Goal: Transaction & Acquisition: Obtain resource

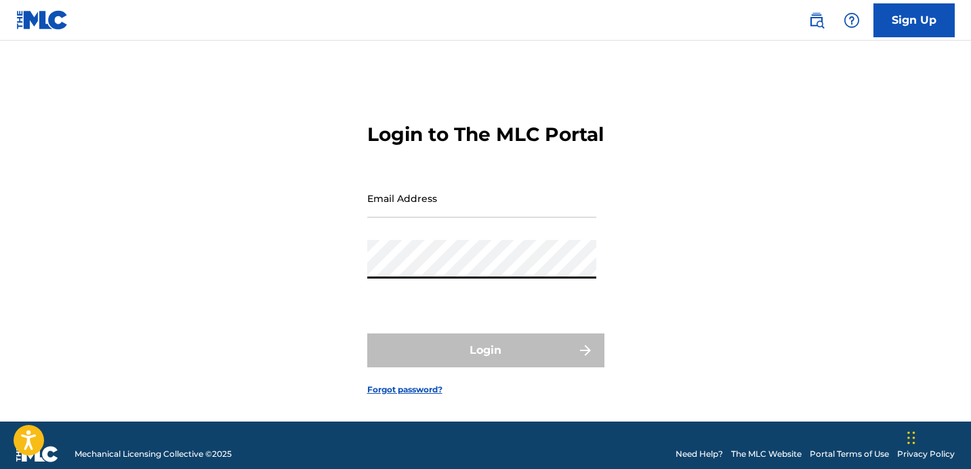
type input "[EMAIL_ADDRESS][DOMAIN_NAME]"
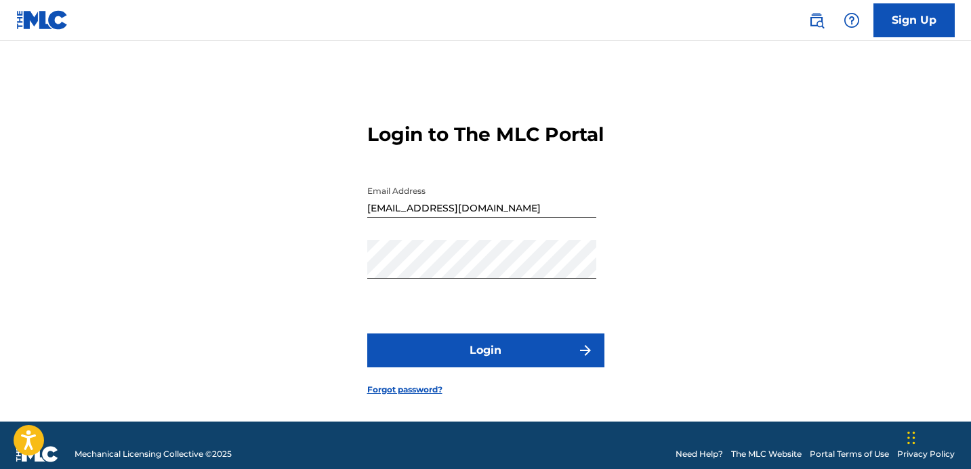
click at [507, 367] on button "Login" at bounding box center [485, 350] width 237 height 34
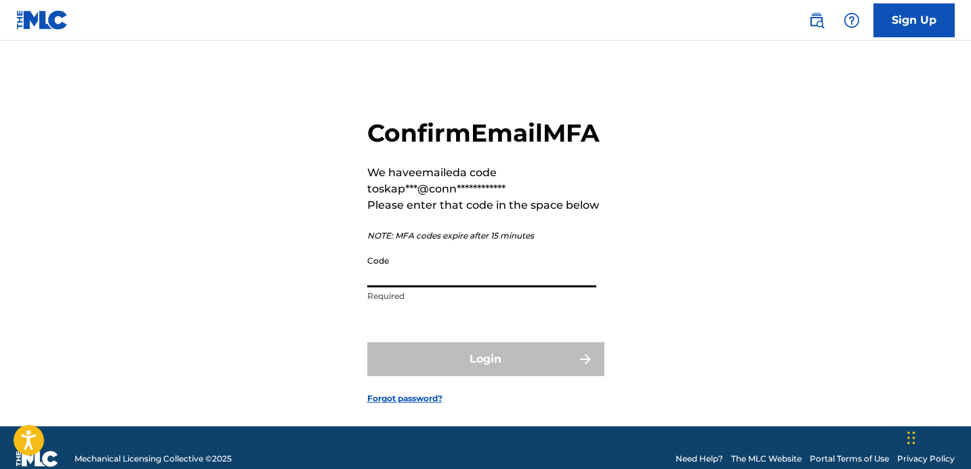
click at [539, 287] on input "Code" at bounding box center [481, 268] width 229 height 39
paste input "109910"
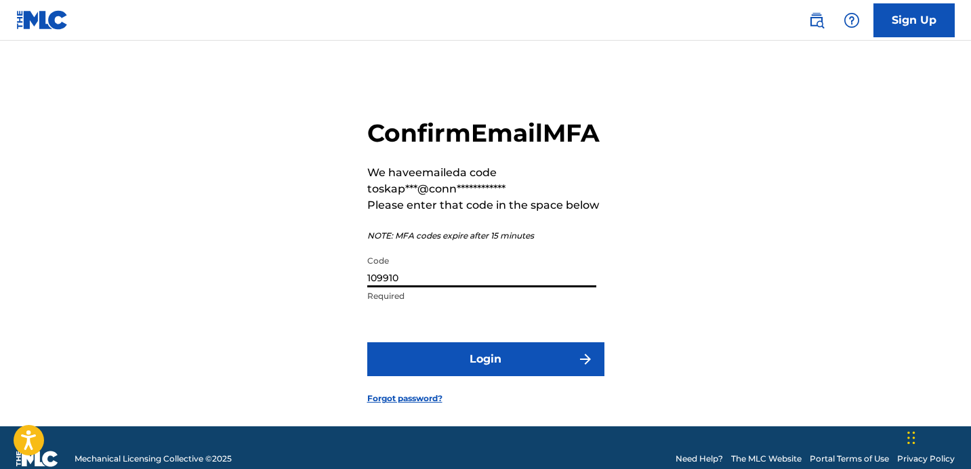
type input "109910"
click at [491, 376] on button "Login" at bounding box center [485, 359] width 237 height 34
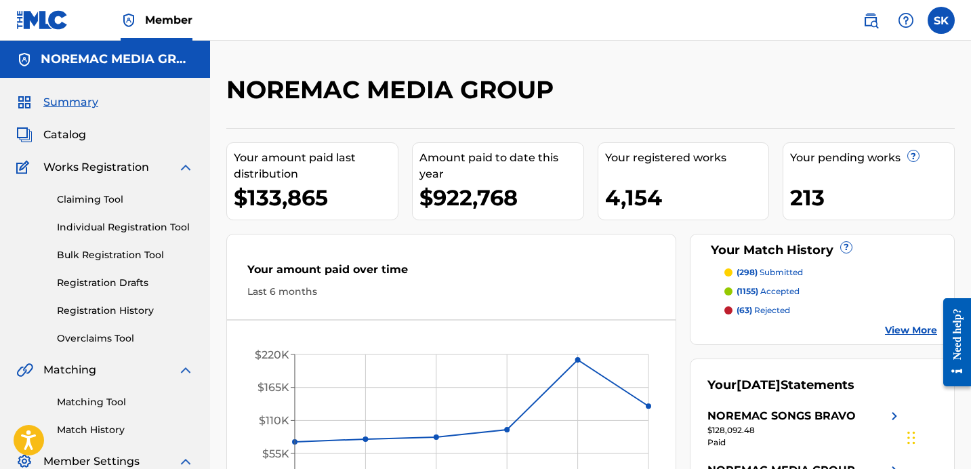
click at [425, 297] on div "Last 6 months" at bounding box center [451, 292] width 408 height 14
click at [161, 228] on link "Individual Registration Tool" at bounding box center [125, 227] width 137 height 14
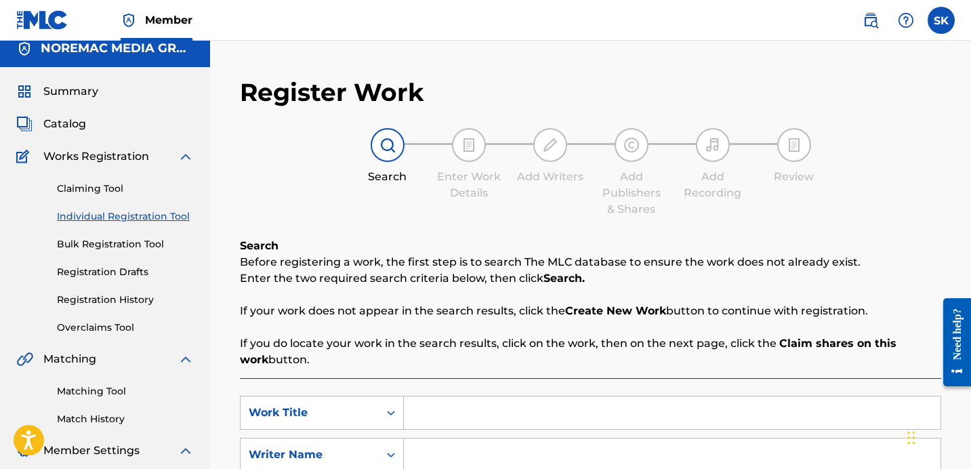
scroll to position [115, 0]
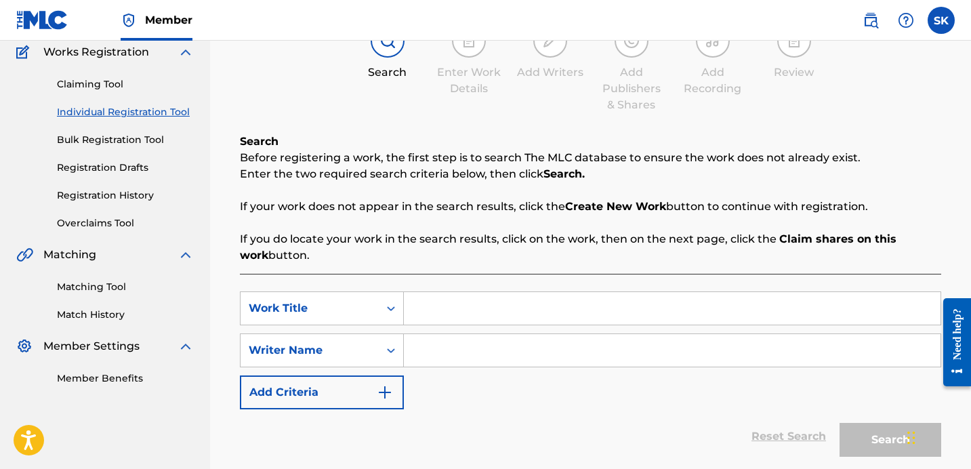
click at [434, 297] on input "Search Form" at bounding box center [672, 308] width 537 height 33
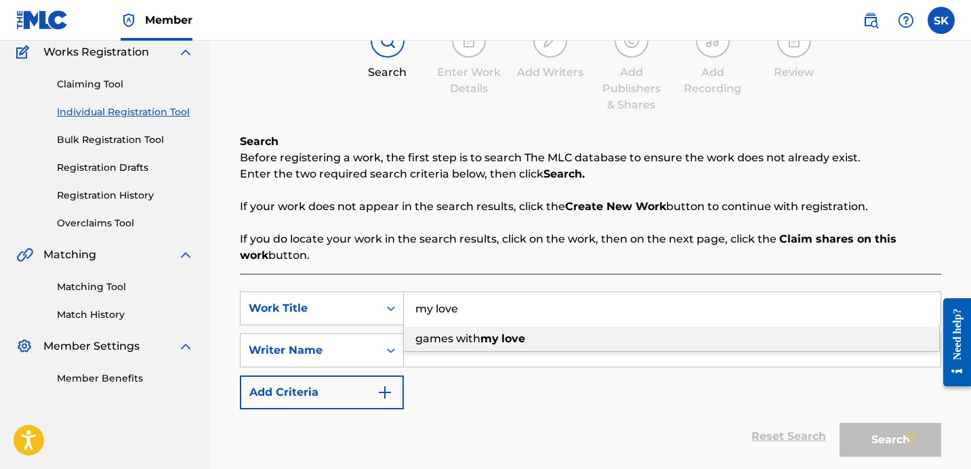
type input "my love"
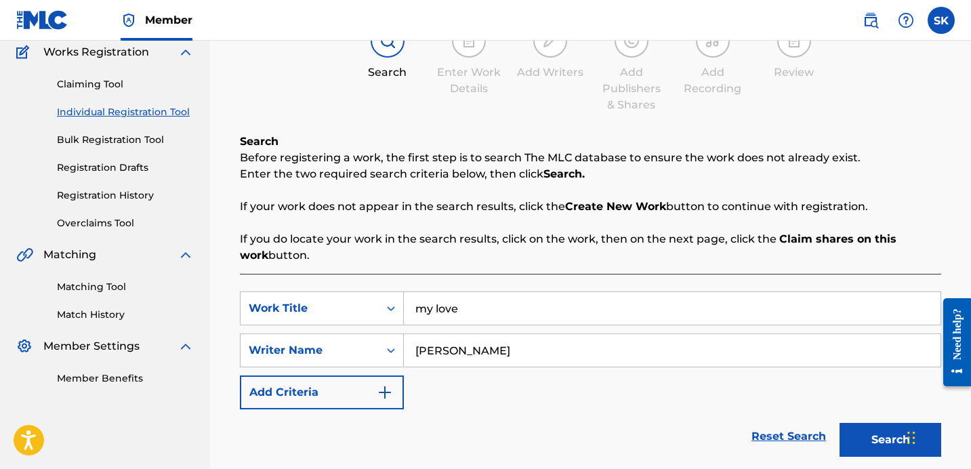
type input "[PERSON_NAME]"
click at [865, 434] on button "Search" at bounding box center [890, 440] width 102 height 34
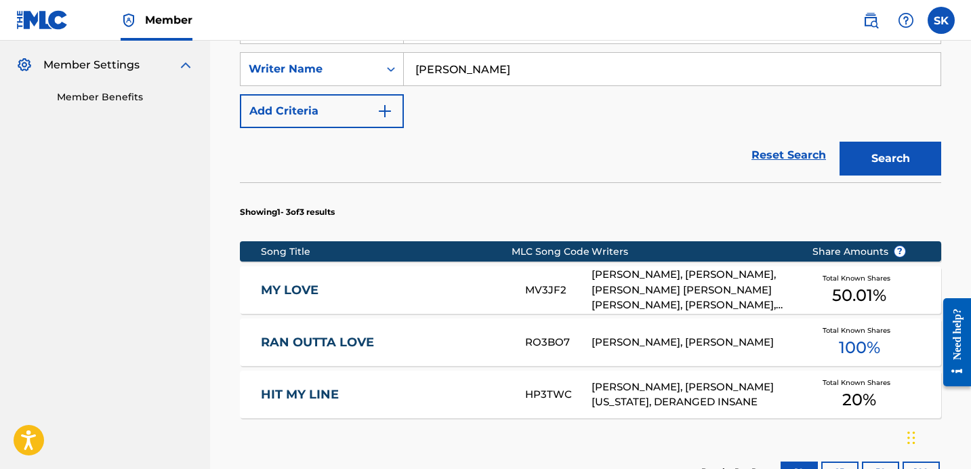
scroll to position [401, 0]
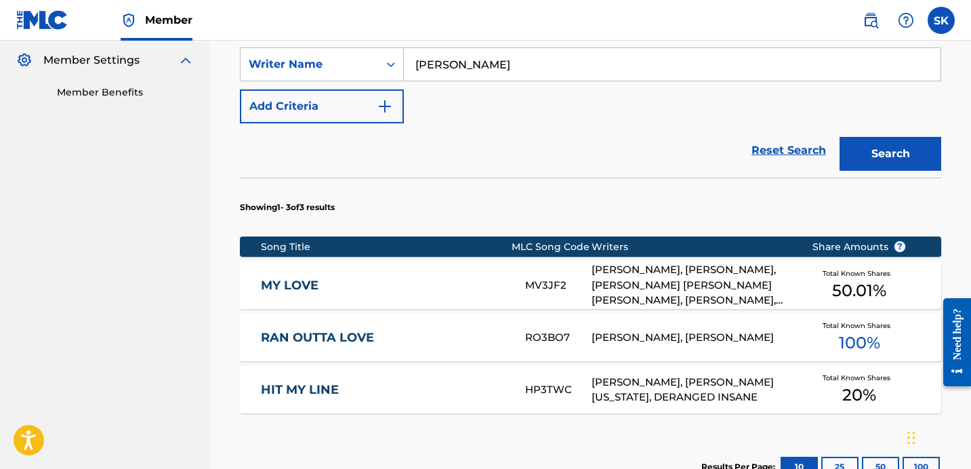
click at [540, 269] on div "MY LOVE MV3JF2 [PERSON_NAME], [PERSON_NAME], [PERSON_NAME] [PERSON_NAME] [PERSO…" at bounding box center [590, 285] width 701 height 47
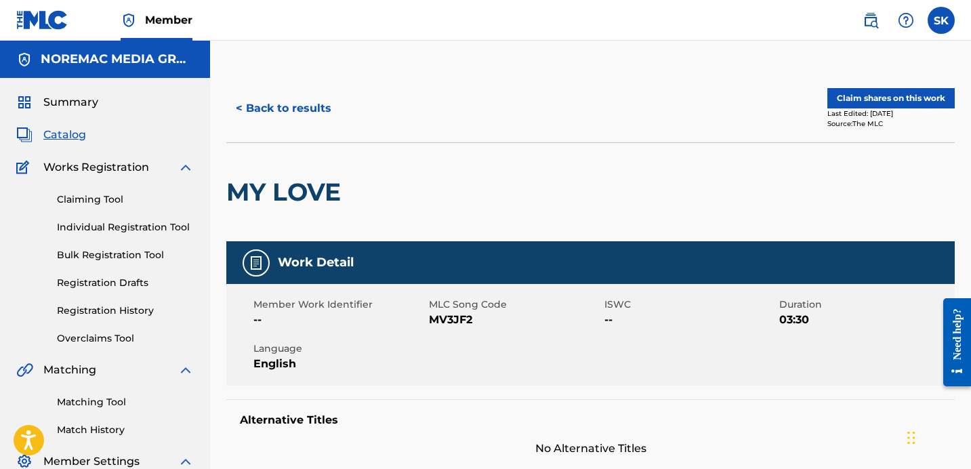
click at [306, 108] on button "< Back to results" at bounding box center [283, 108] width 115 height 34
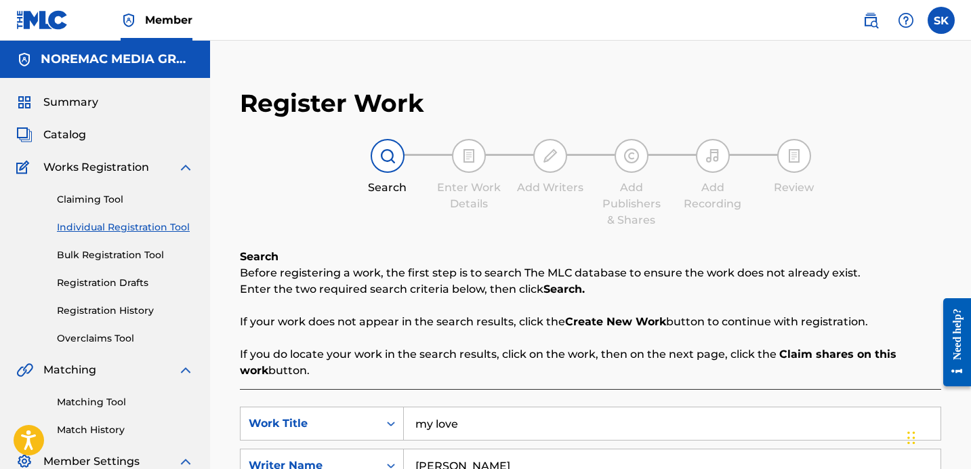
scroll to position [192, 0]
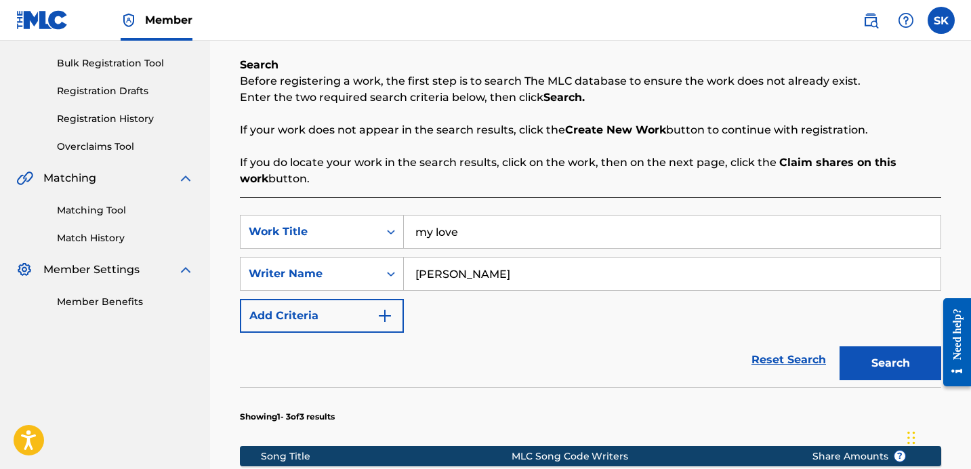
click at [436, 248] on div "my love" at bounding box center [672, 232] width 537 height 34
click at [437, 248] on div "my love" at bounding box center [672, 232] width 537 height 34
click at [438, 247] on input "my love" at bounding box center [672, 231] width 537 height 33
click at [440, 240] on input "my love" at bounding box center [672, 231] width 537 height 33
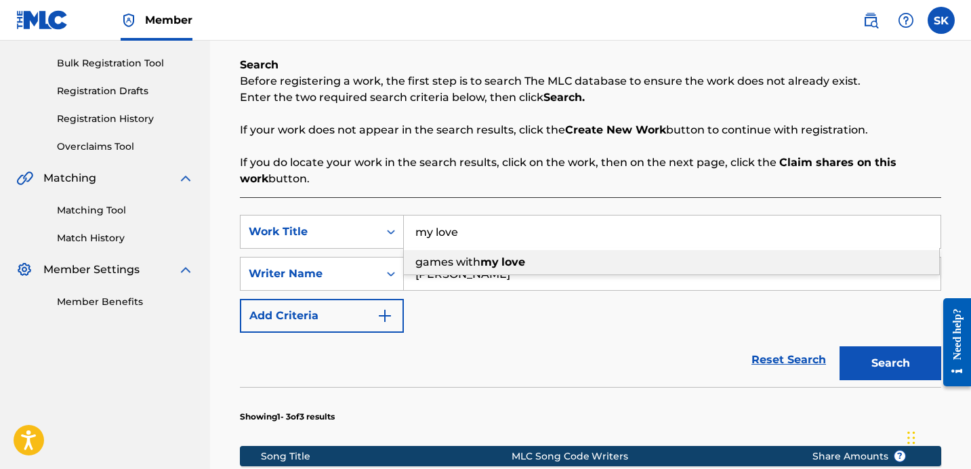
click at [440, 240] on input "my love" at bounding box center [672, 231] width 537 height 33
type input "flex n go"
click at [839, 346] on button "Search" at bounding box center [890, 363] width 102 height 34
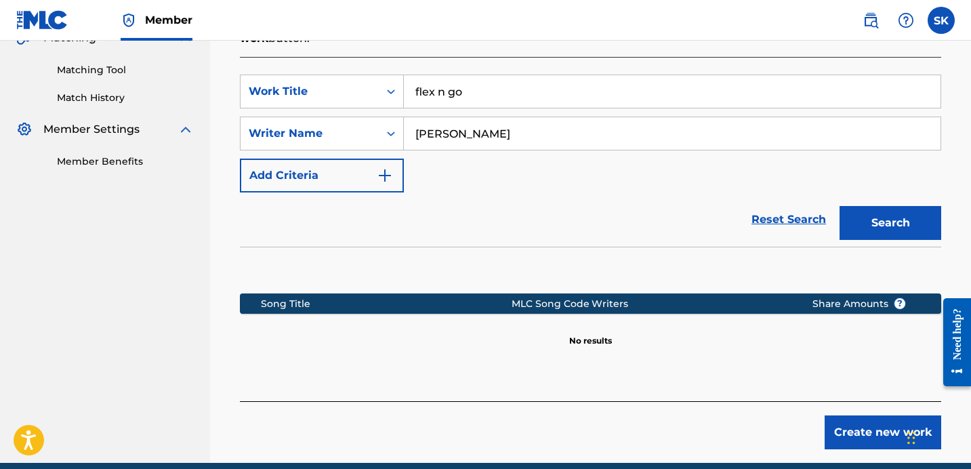
scroll to position [336, 0]
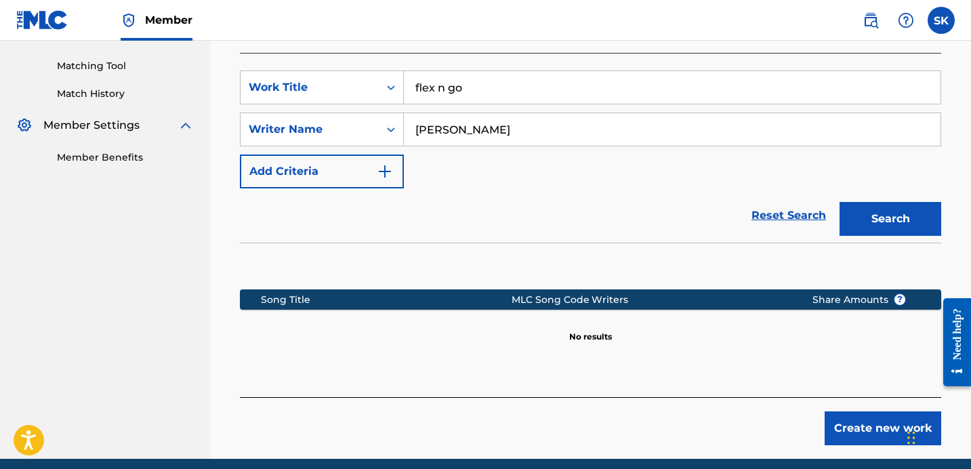
click at [477, 119] on input "[PERSON_NAME]" at bounding box center [672, 129] width 537 height 33
click at [476, 119] on input "[PERSON_NAME]" at bounding box center [672, 129] width 537 height 33
type input "[PERSON_NAME]"
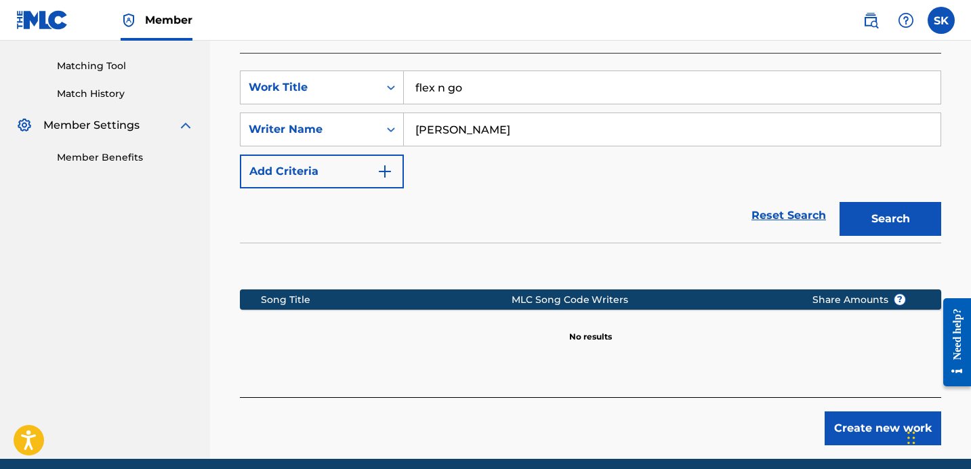
click at [839, 202] on button "Search" at bounding box center [890, 219] width 102 height 34
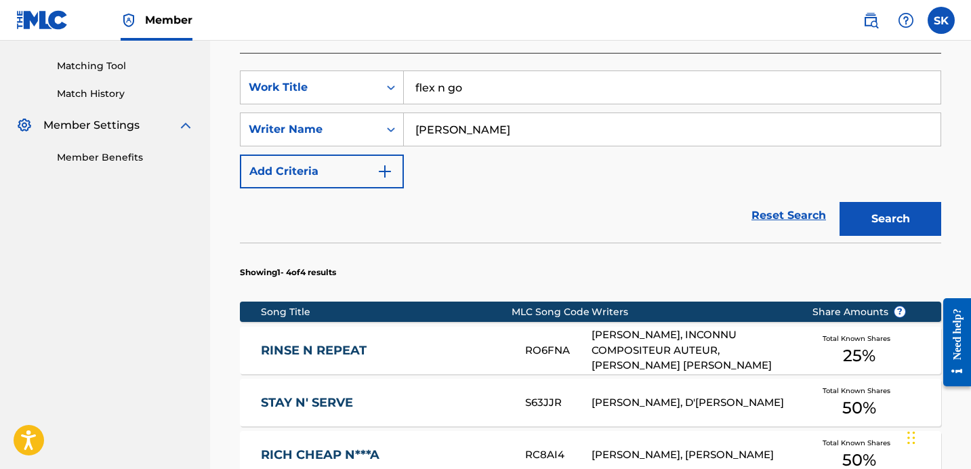
click at [445, 92] on input "flex n go" at bounding box center [672, 87] width 537 height 33
type input "3 in the morning"
click at [869, 227] on button "Search" at bounding box center [890, 219] width 102 height 34
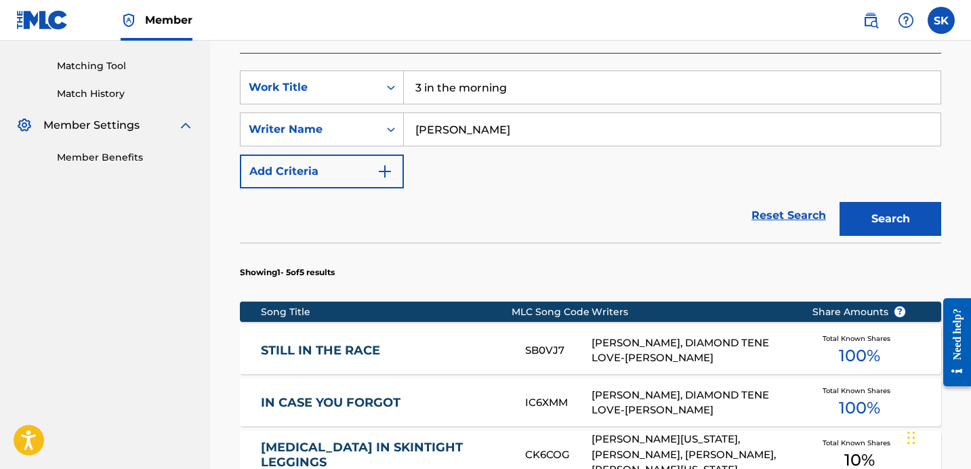
click at [586, 206] on div "Reset Search Search" at bounding box center [590, 215] width 701 height 54
click at [516, 129] on input "[PERSON_NAME]" at bounding box center [672, 129] width 537 height 33
type input "[PERSON_NAME]"
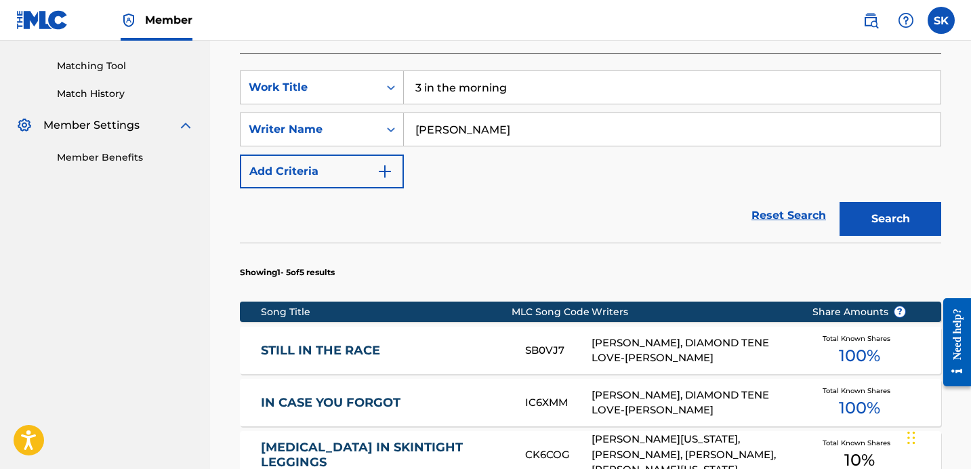
drag, startPoint x: 901, startPoint y: 213, endPoint x: 885, endPoint y: 222, distance: 18.8
click at [902, 213] on button "Search" at bounding box center [890, 219] width 102 height 34
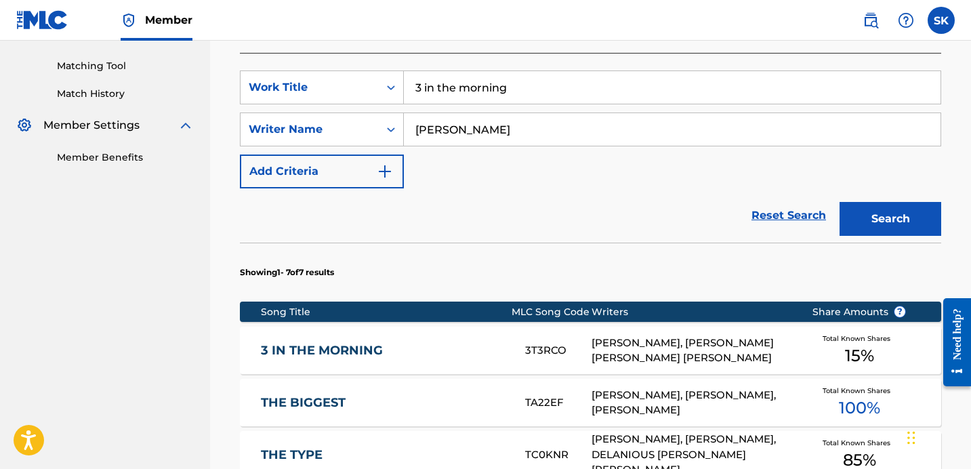
click at [589, 205] on div "Reset Search Search" at bounding box center [590, 215] width 701 height 54
click at [564, 331] on div "3 IN THE MORNING 3T3RCO [PERSON_NAME], [PERSON_NAME] [PERSON_NAME] [PERSON_NAME…" at bounding box center [590, 350] width 701 height 47
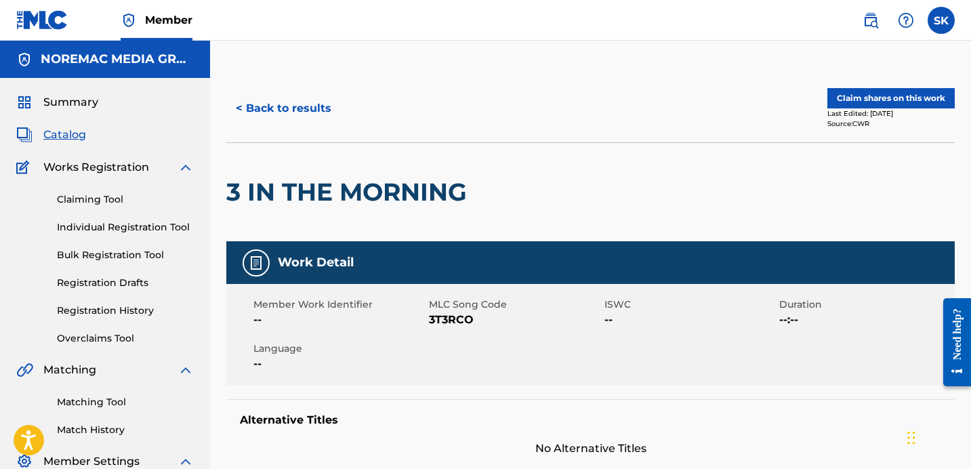
click at [248, 91] on div "< Back to results Claim shares on this work Last Edited: [DATE] Source: CWR" at bounding box center [590, 109] width 728 height 68
click at [264, 120] on button "< Back to results" at bounding box center [283, 108] width 115 height 34
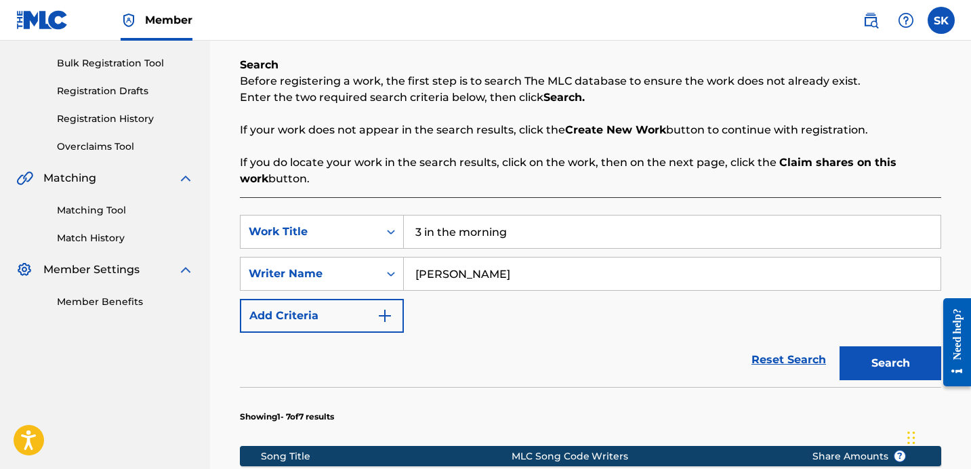
click at [495, 232] on input "3 in the morning" at bounding box center [672, 231] width 537 height 33
type input "cfwm"
drag, startPoint x: 917, startPoint y: 374, endPoint x: 914, endPoint y: 367, distance: 7.6
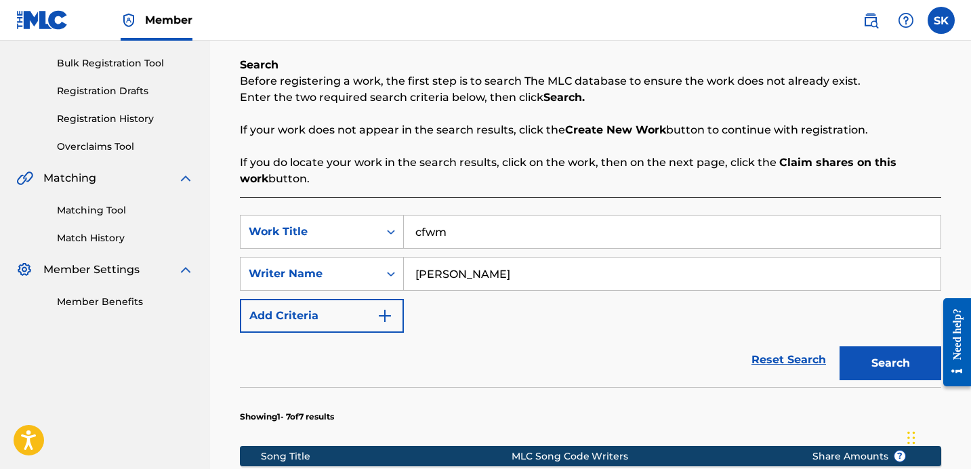
click at [917, 373] on button "Search" at bounding box center [890, 363] width 102 height 34
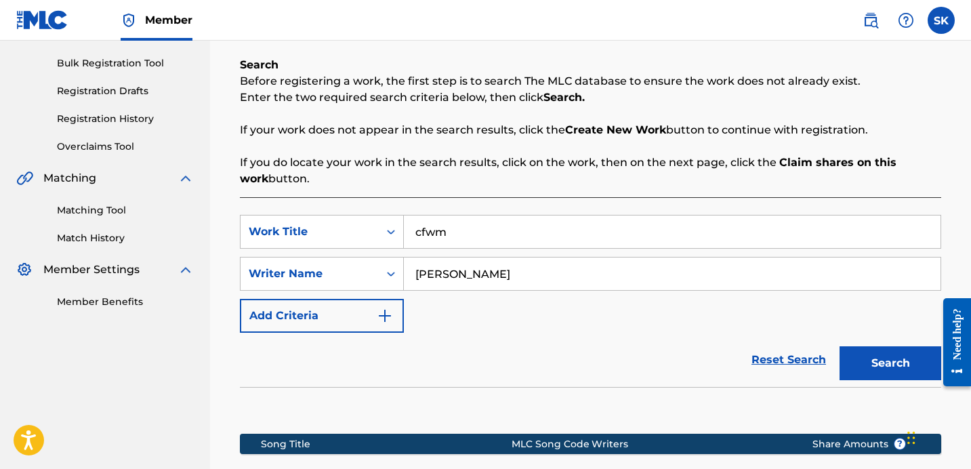
click at [680, 329] on div "SearchWithCriteria50dab4f1-798e-4262-8af0-e493274f0e85 Work Title cfwm SearchWi…" at bounding box center [590, 274] width 701 height 118
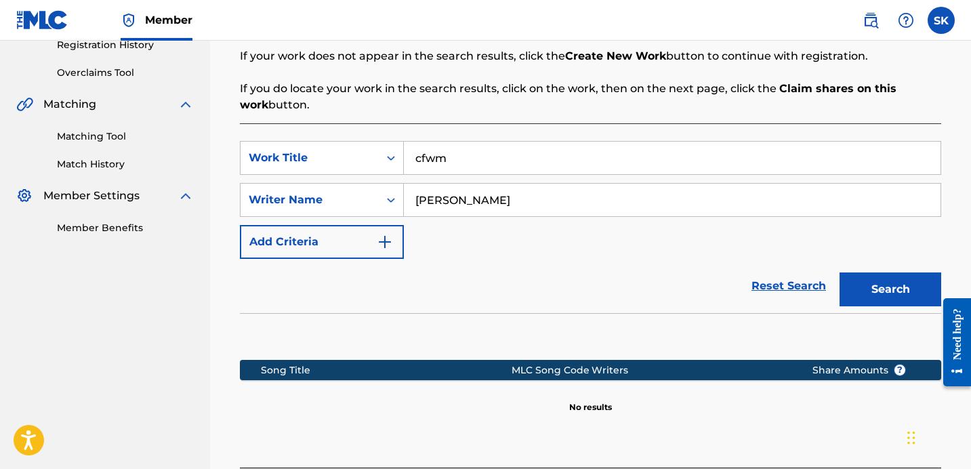
scroll to position [258, 0]
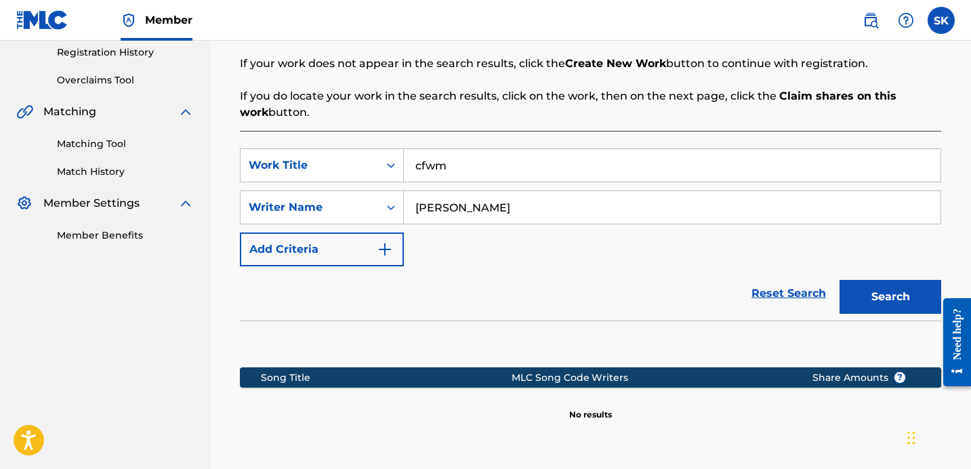
click at [573, 211] on input "[PERSON_NAME]" at bounding box center [672, 207] width 537 height 33
type input "[PERSON_NAME]"
click at [839, 280] on button "Search" at bounding box center [890, 297] width 102 height 34
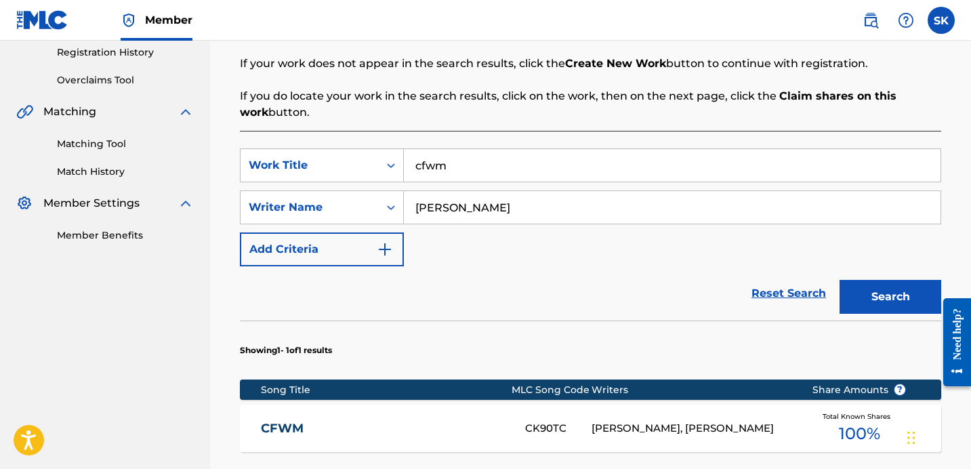
click at [529, 275] on div "Reset Search Search" at bounding box center [590, 293] width 701 height 54
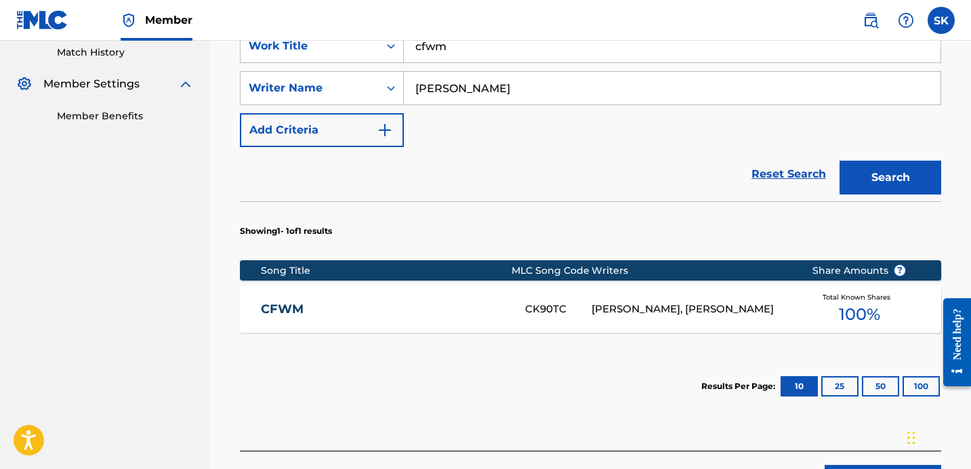
scroll to position [380, 0]
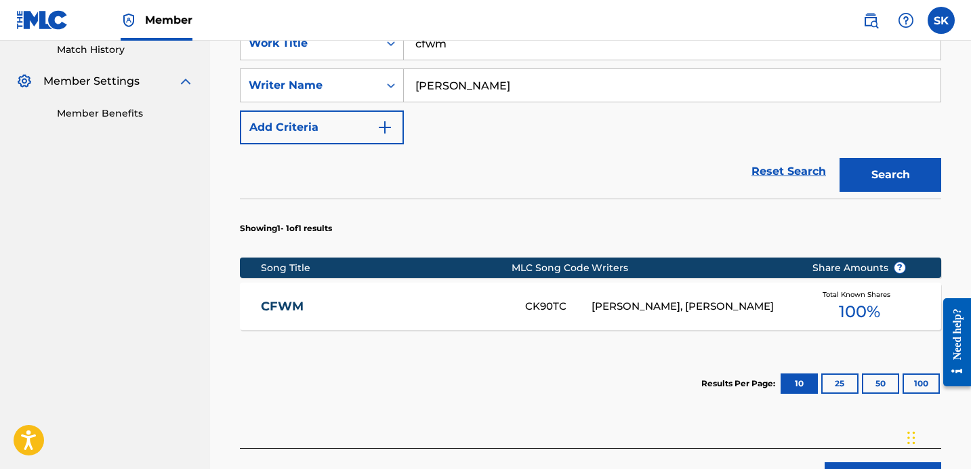
click at [500, 301] on link "CFWM" at bounding box center [384, 307] width 246 height 16
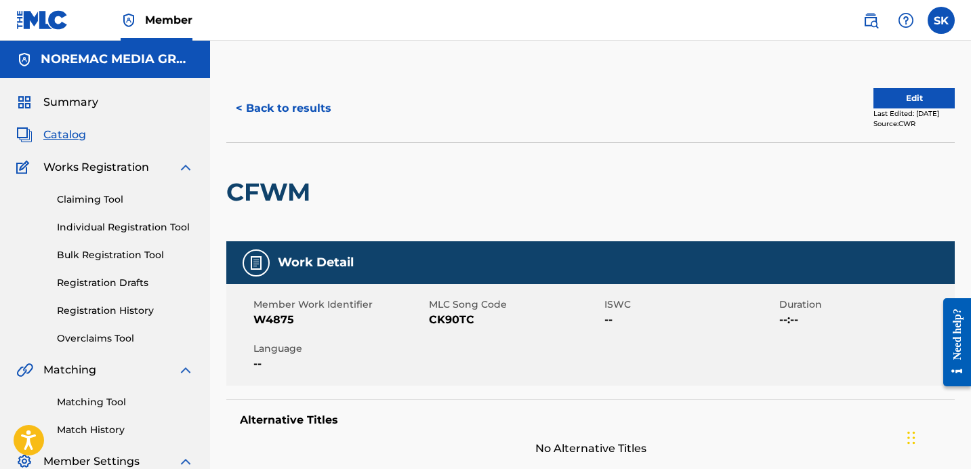
click at [262, 112] on button "< Back to results" at bounding box center [283, 108] width 115 height 34
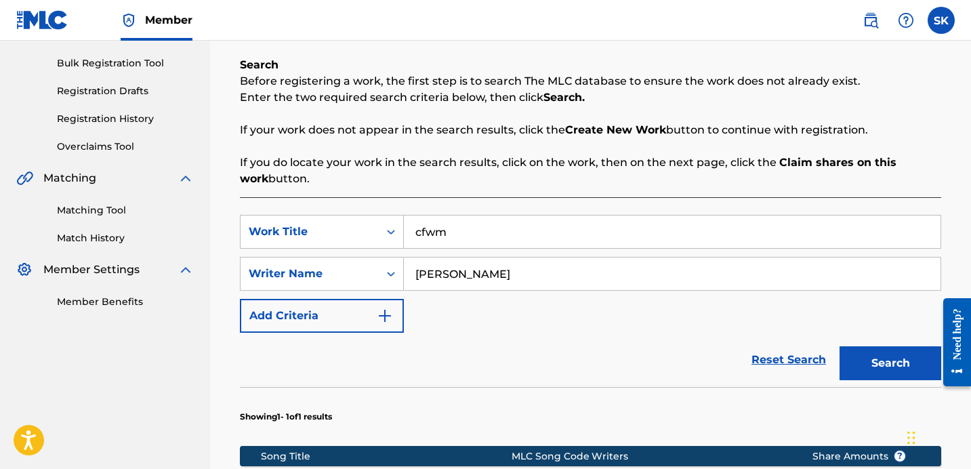
click at [494, 234] on input "cfwm" at bounding box center [672, 231] width 537 height 33
type input "her name"
type input "[PERSON_NAME]"
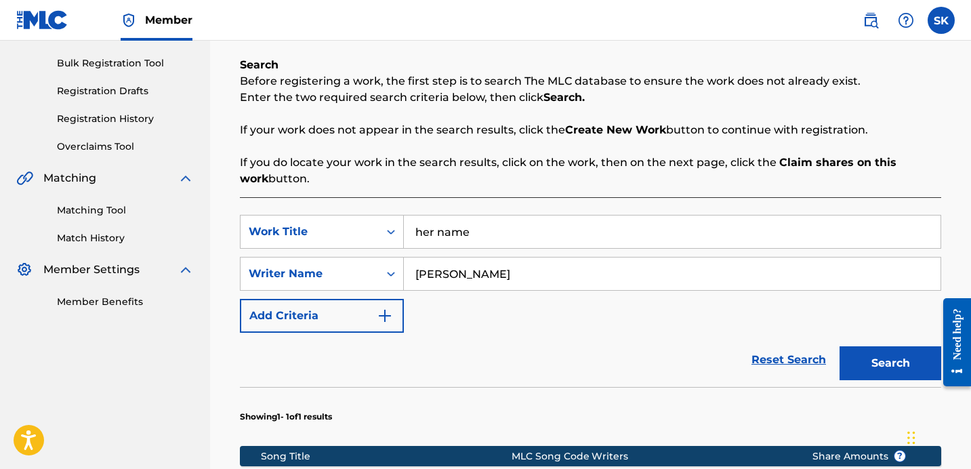
drag, startPoint x: 875, startPoint y: 368, endPoint x: 873, endPoint y: 375, distance: 7.1
click at [875, 369] on button "Search" at bounding box center [890, 363] width 102 height 34
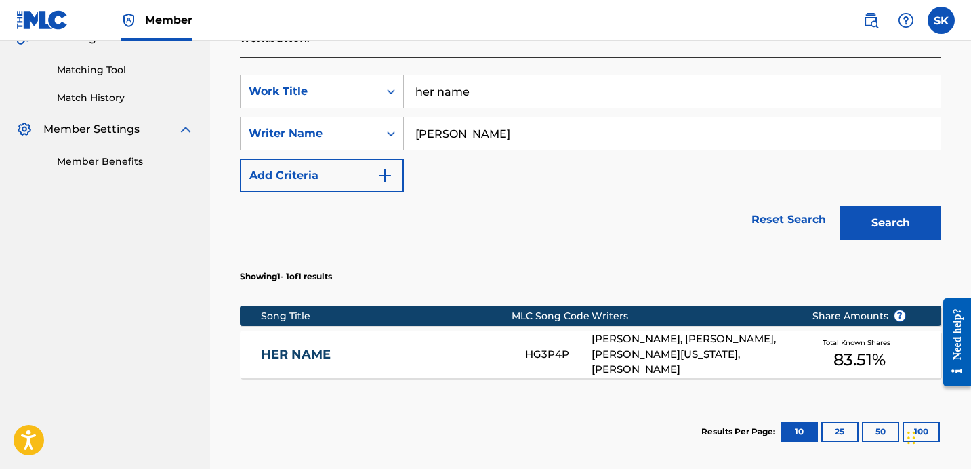
scroll to position [333, 0]
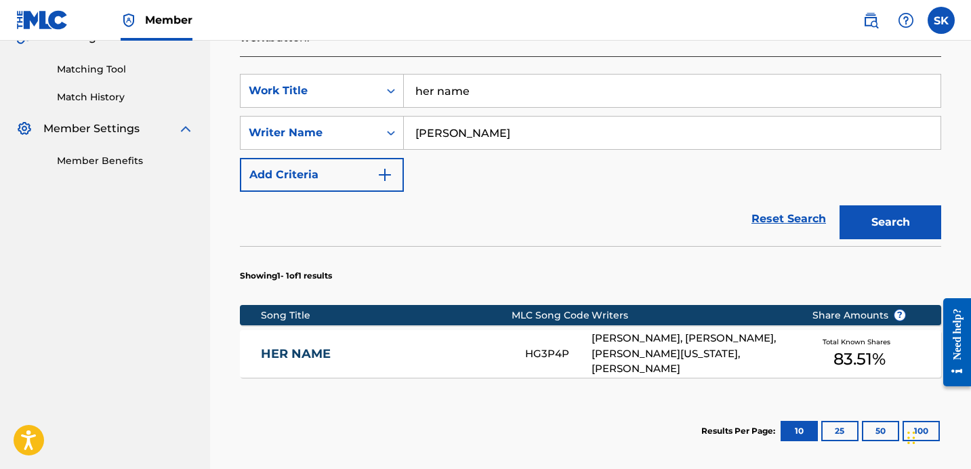
click at [444, 346] on link "HER NAME" at bounding box center [384, 354] width 246 height 16
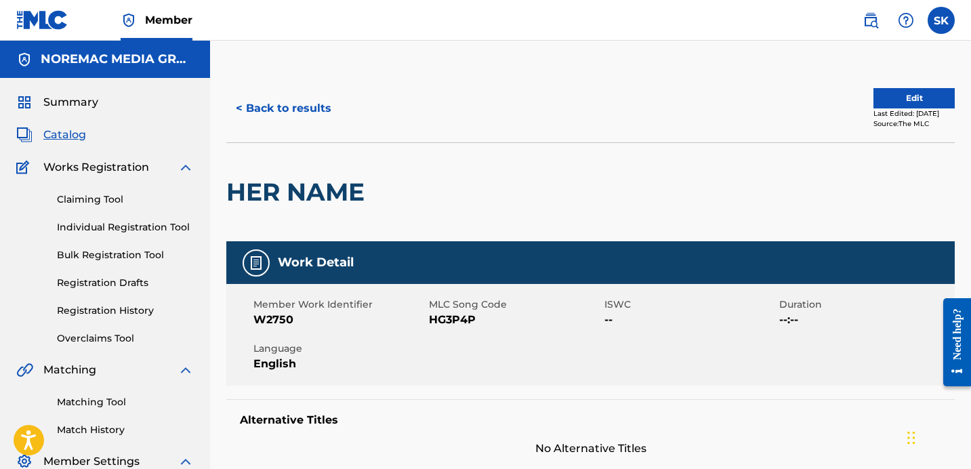
click at [314, 124] on button "< Back to results" at bounding box center [283, 108] width 115 height 34
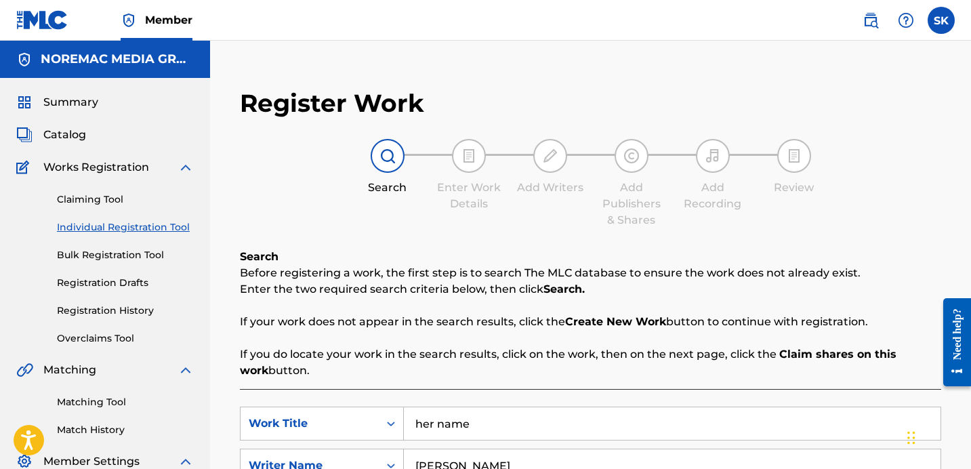
scroll to position [192, 0]
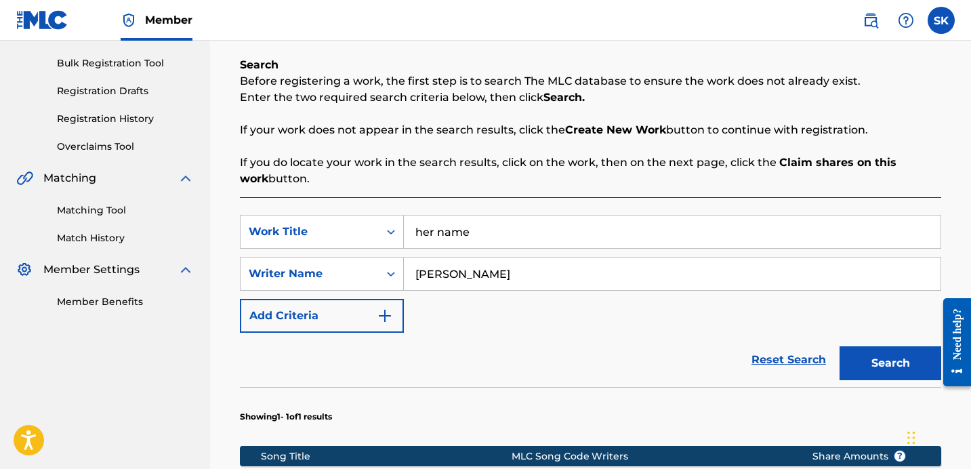
click at [470, 232] on input "her name" at bounding box center [672, 231] width 537 height 33
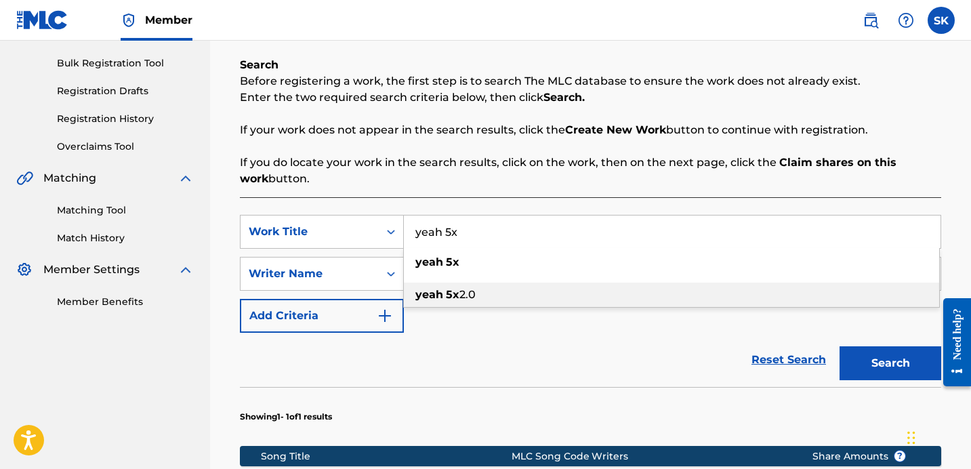
click at [500, 298] on div "yeah 5x 2.0" at bounding box center [671, 295] width 535 height 24
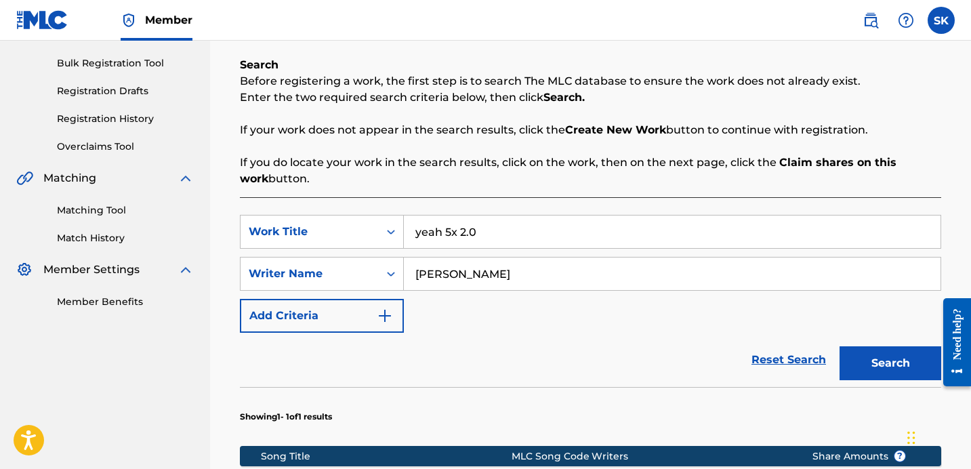
click at [914, 364] on button "Search" at bounding box center [890, 363] width 102 height 34
click at [583, 360] on div "Reset Search Search" at bounding box center [590, 360] width 701 height 54
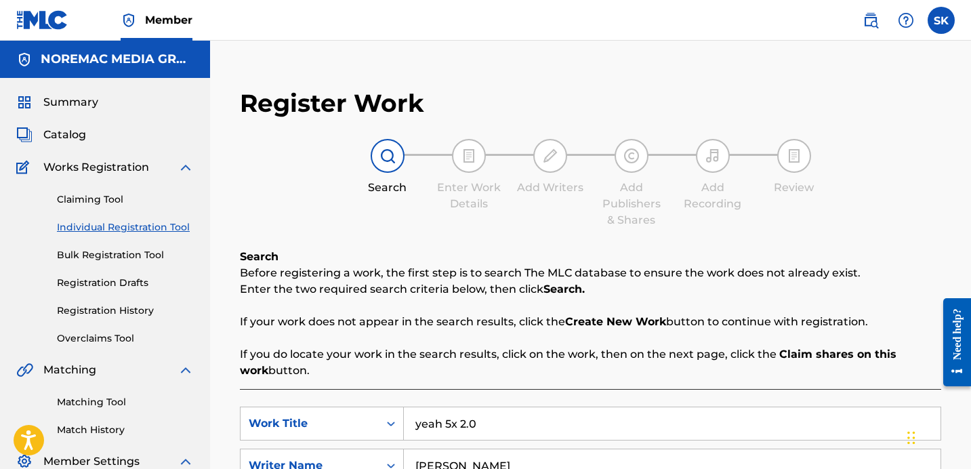
scroll to position [278, 0]
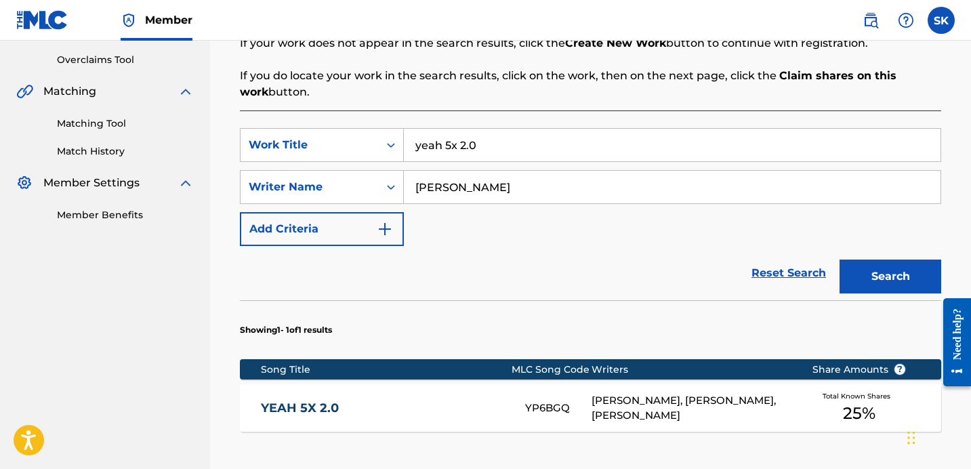
click at [482, 191] on input "[PERSON_NAME]" at bounding box center [672, 187] width 537 height 33
click at [465, 145] on input "yeah 5x 2.0" at bounding box center [672, 145] width 537 height 33
click at [839, 260] on button "Search" at bounding box center [890, 277] width 102 height 34
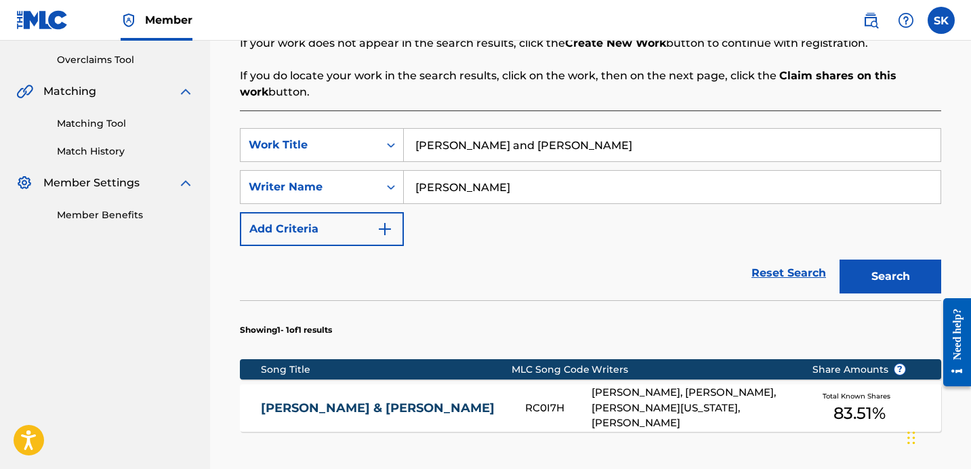
click at [447, 150] on input "[PERSON_NAME] and [PERSON_NAME]" at bounding box center [672, 145] width 537 height 33
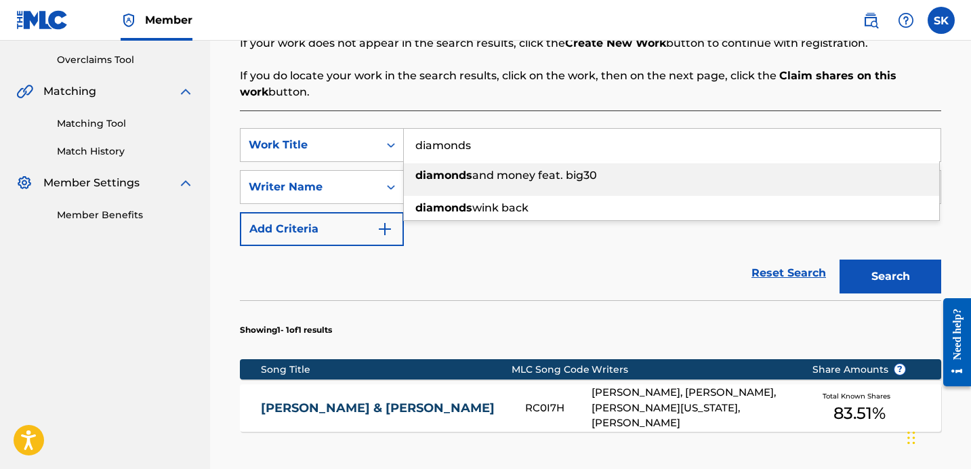
drag, startPoint x: 531, startPoint y: 102, endPoint x: 656, endPoint y: 144, distance: 132.2
click at [531, 102] on div "Search Before registering a work, the first step is to search The MLC database …" at bounding box center [590, 259] width 701 height 579
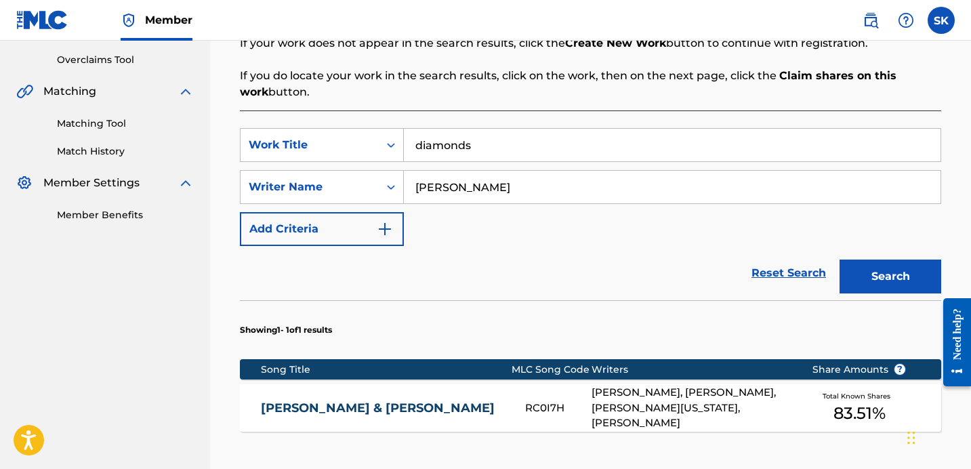
click at [879, 289] on button "Search" at bounding box center [890, 277] width 102 height 34
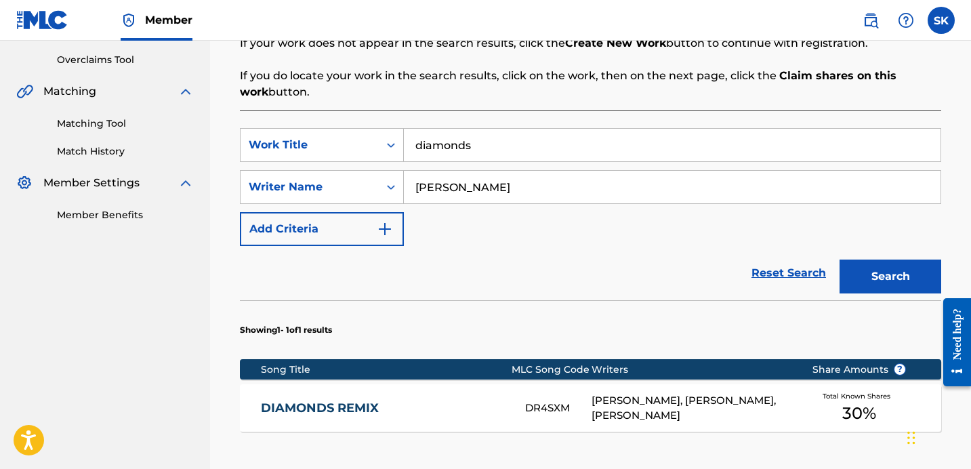
click at [575, 284] on div "Reset Search Search" at bounding box center [590, 273] width 701 height 54
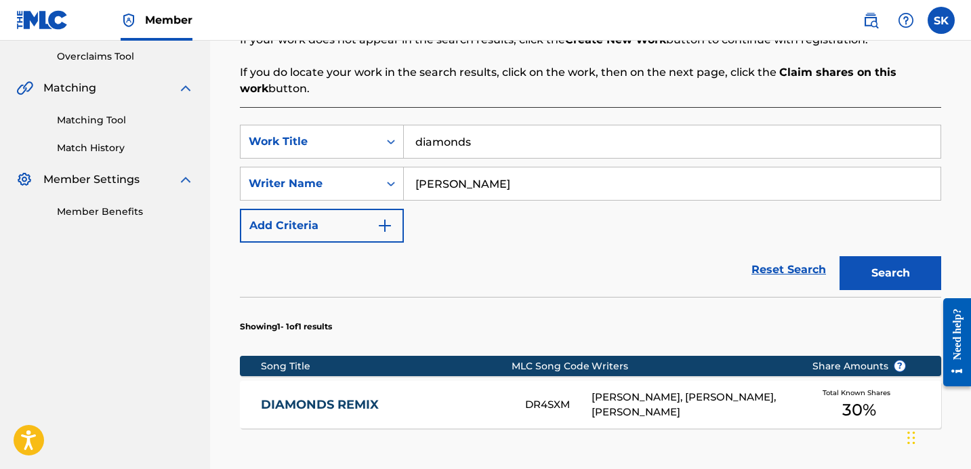
scroll to position [281, 0]
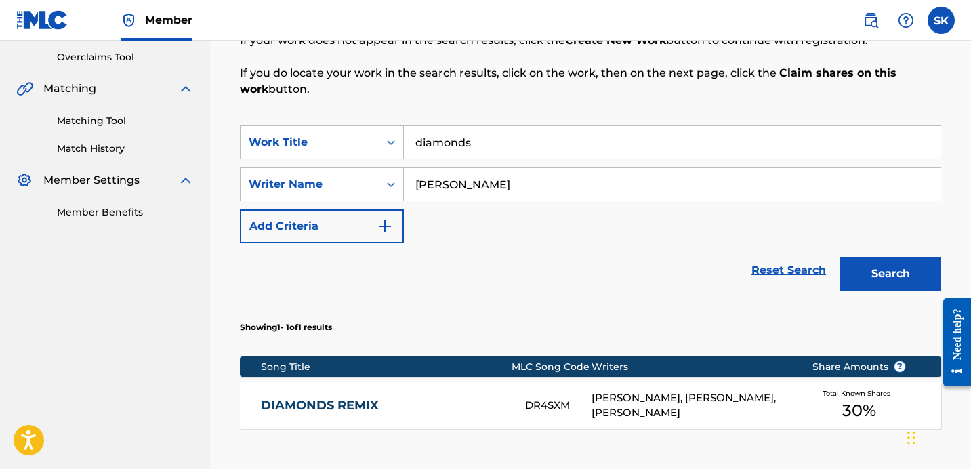
click at [471, 136] on input "diamonds" at bounding box center [672, 142] width 537 height 33
click at [839, 257] on button "Search" at bounding box center [890, 274] width 102 height 34
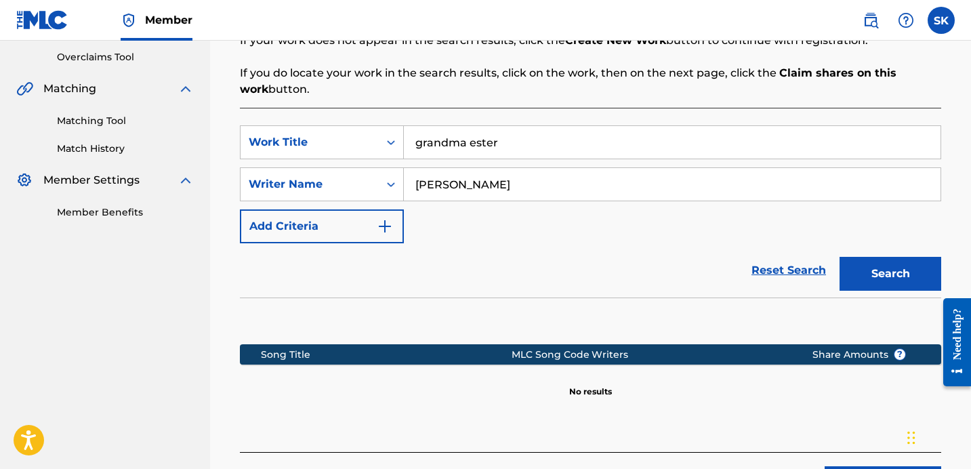
click at [483, 148] on input "grandma ester" at bounding box center [672, 142] width 537 height 33
click at [839, 257] on button "Search" at bounding box center [890, 274] width 102 height 34
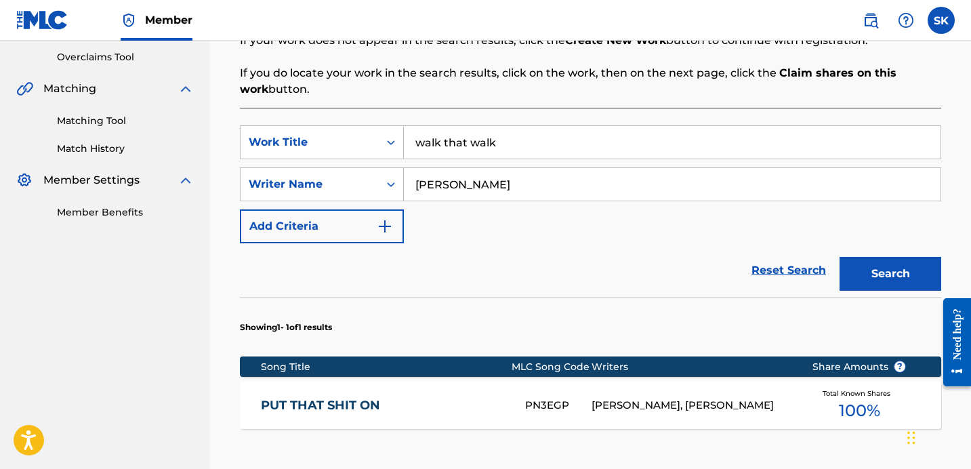
click at [470, 149] on input "walk that walk" at bounding box center [672, 142] width 537 height 33
click at [839, 257] on button "Search" at bounding box center [890, 274] width 102 height 34
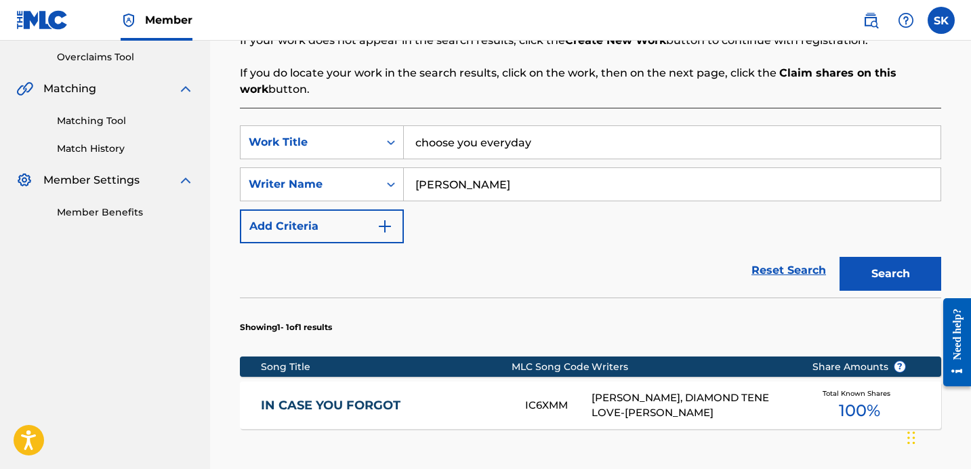
click at [485, 136] on input "choose you everyday" at bounding box center [672, 142] width 537 height 33
click at [839, 257] on button "Search" at bounding box center [890, 274] width 102 height 34
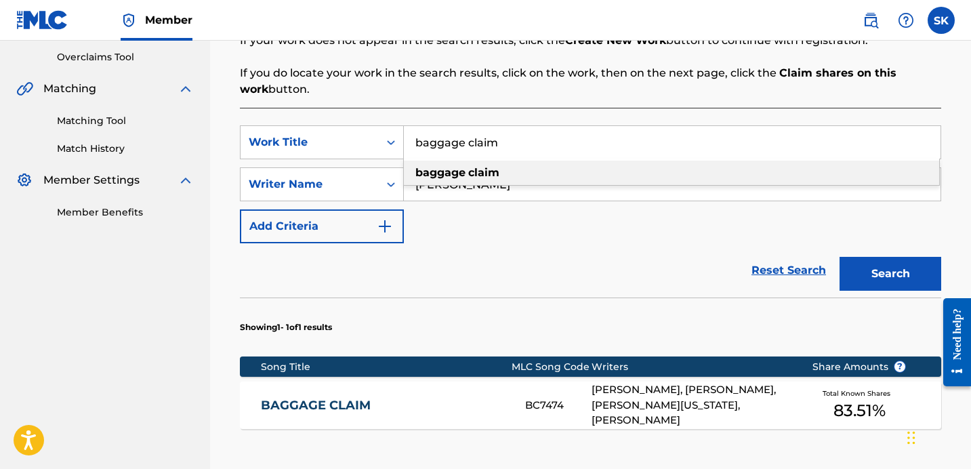
click at [429, 143] on input "baggage claim" at bounding box center [672, 142] width 537 height 33
click at [430, 143] on input "baggage claim" at bounding box center [672, 142] width 537 height 33
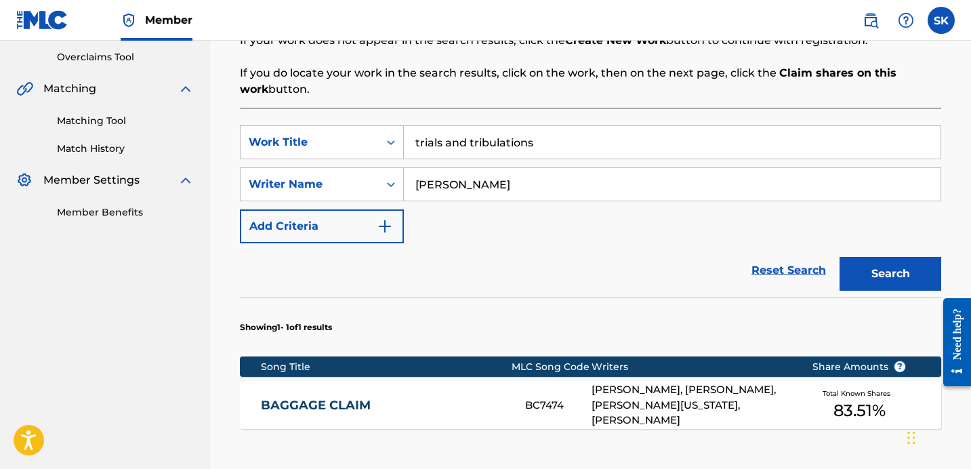
click at [839, 257] on button "Search" at bounding box center [890, 274] width 102 height 34
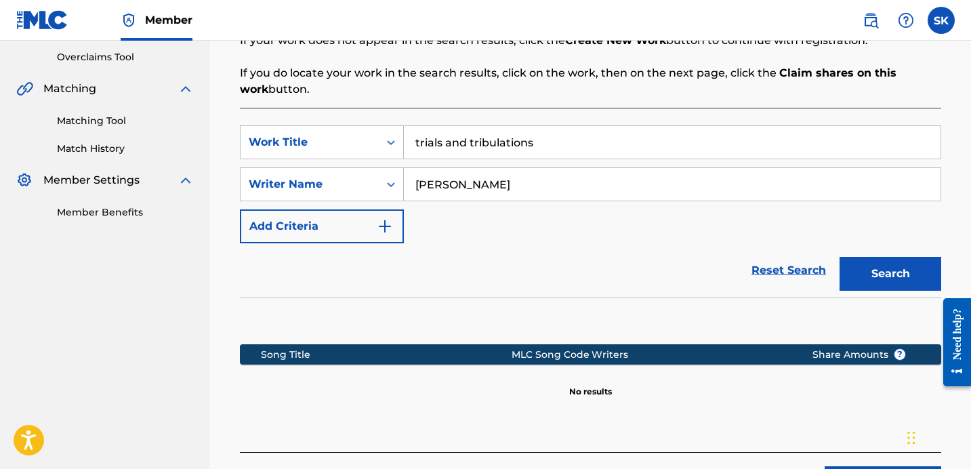
click at [913, 268] on button "Search" at bounding box center [890, 274] width 102 height 34
click at [510, 146] on input "trials and tribulations" at bounding box center [672, 142] width 537 height 33
click at [509, 145] on input "trials and tribulations" at bounding box center [672, 142] width 537 height 33
type input "memphis baby"
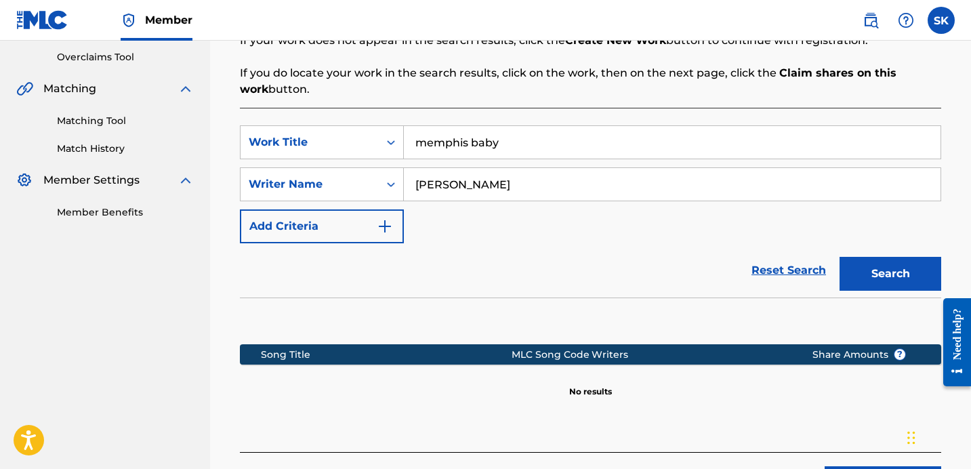
click at [839, 257] on button "Search" at bounding box center [890, 274] width 102 height 34
click at [560, 196] on input "[PERSON_NAME]" at bounding box center [672, 184] width 537 height 33
click at [558, 195] on input "[PERSON_NAME]" at bounding box center [672, 184] width 537 height 33
click at [556, 195] on input "[PERSON_NAME]" at bounding box center [672, 184] width 537 height 33
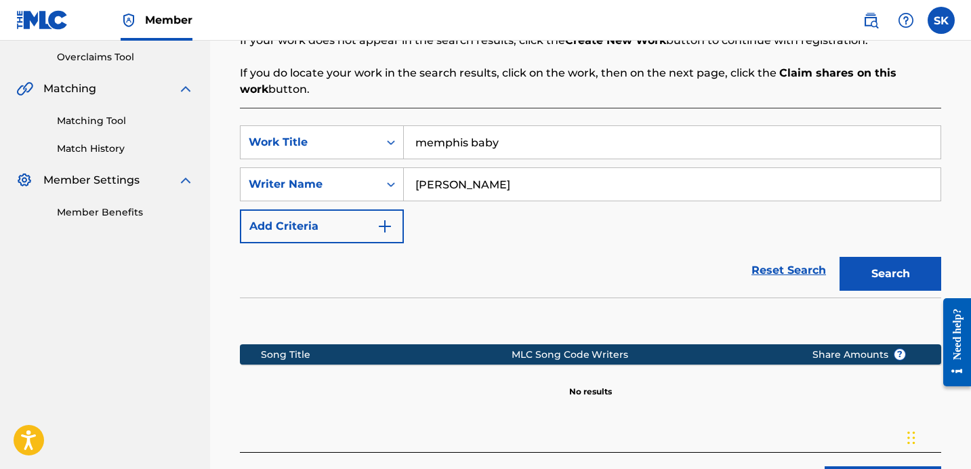
click at [556, 195] on input "[PERSON_NAME]" at bounding box center [672, 184] width 537 height 33
type input "[PERSON_NAME]"
click at [839, 257] on button "Search" at bounding box center [890, 274] width 102 height 34
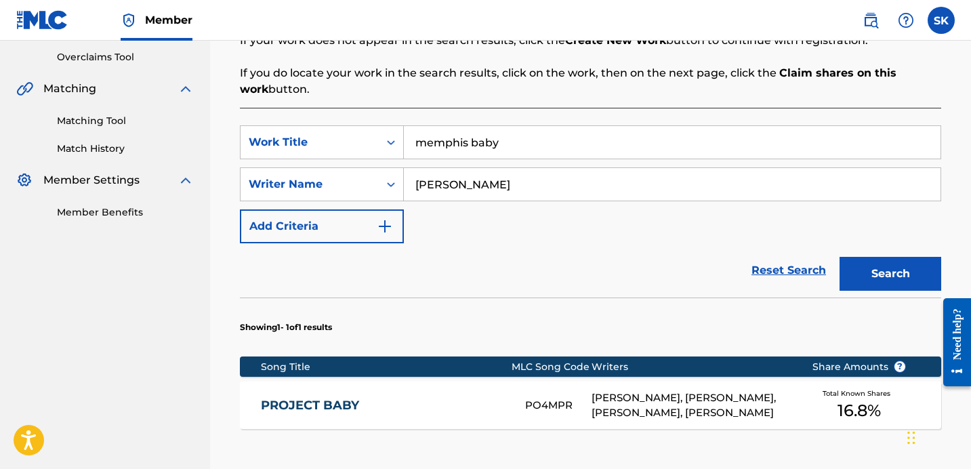
click at [454, 146] on input "memphis baby" at bounding box center [672, 142] width 537 height 33
click at [839, 257] on button "Search" at bounding box center [890, 274] width 102 height 34
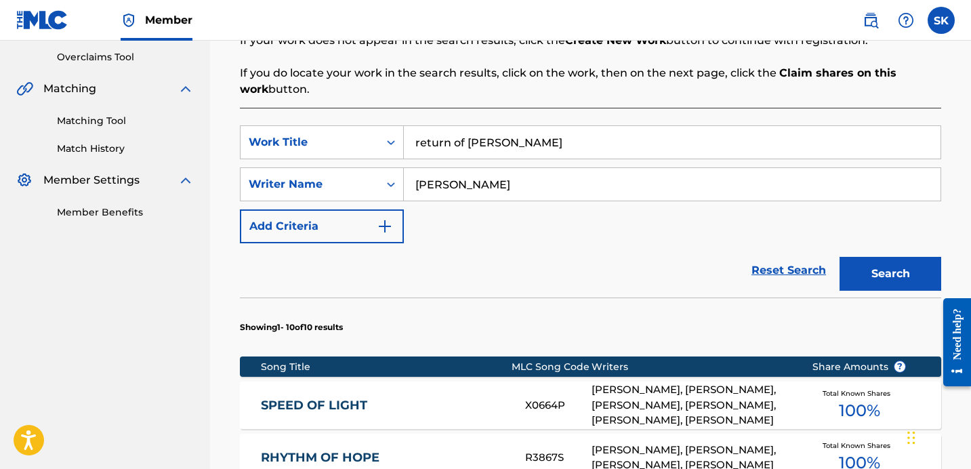
click at [839, 257] on button "Search" at bounding box center [890, 274] width 102 height 34
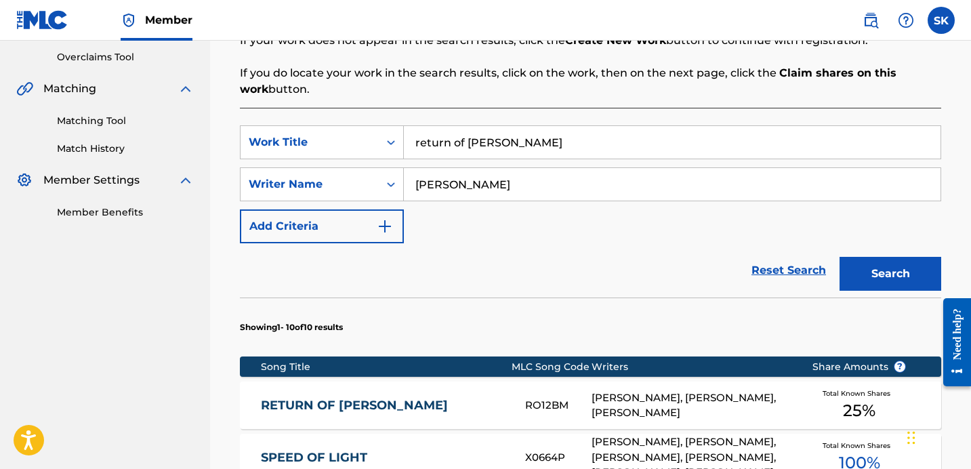
click at [503, 148] on input "return of [PERSON_NAME]" at bounding box center [672, 142] width 537 height 33
type input "trap 4 real"
type input "[PERSON_NAME]"
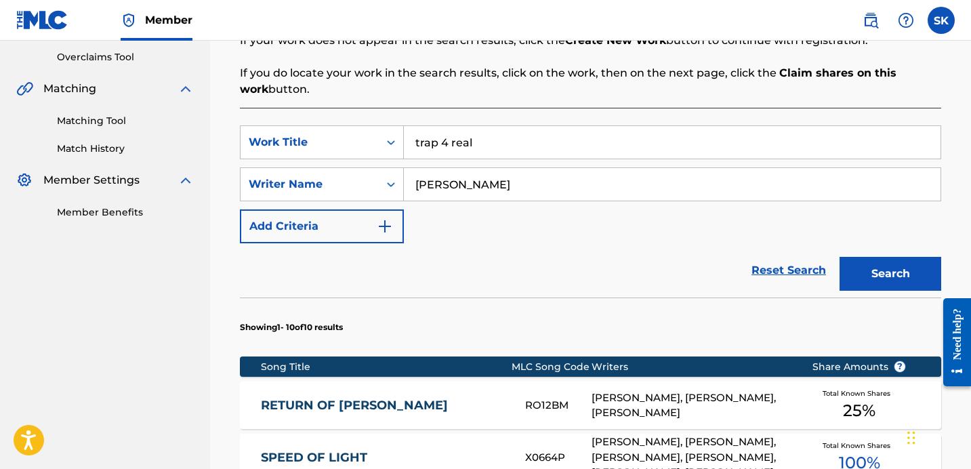
click at [933, 282] on button "Search" at bounding box center [890, 274] width 102 height 34
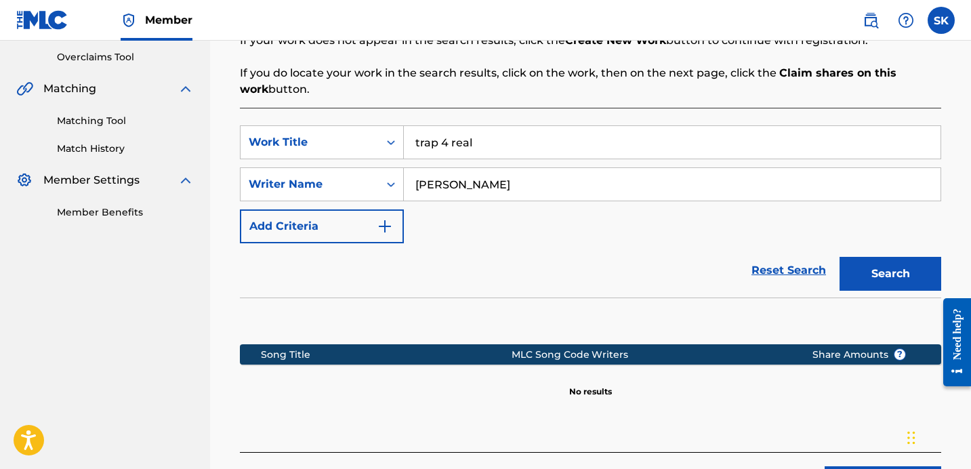
click at [646, 247] on div "Reset Search Search" at bounding box center [590, 270] width 701 height 54
click at [463, 150] on input "trap 4 real" at bounding box center [672, 142] width 537 height 33
click at [839, 257] on button "Search" at bounding box center [890, 274] width 102 height 34
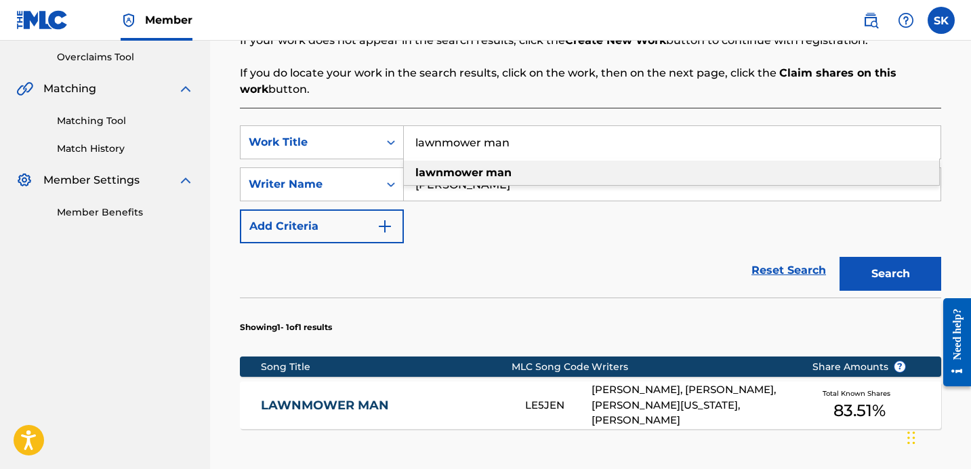
click at [471, 147] on input "lawnmower man" at bounding box center [672, 142] width 537 height 33
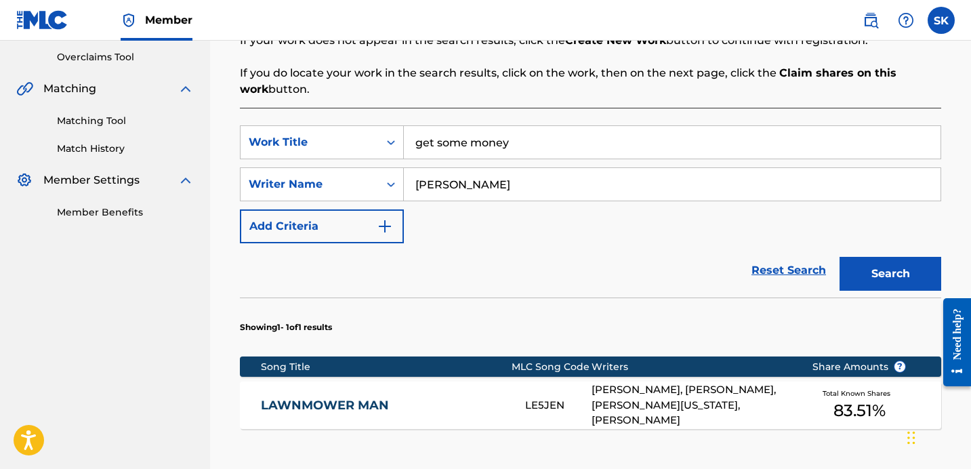
click at [839, 257] on button "Search" at bounding box center [890, 274] width 102 height 34
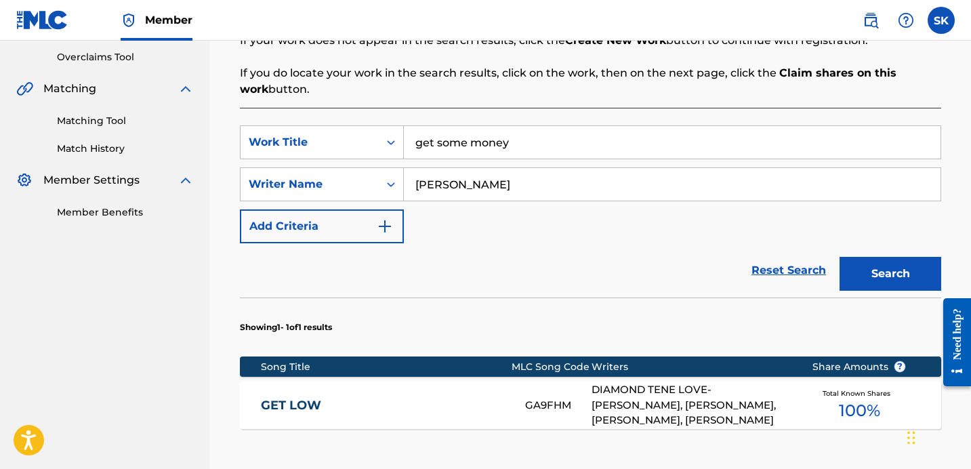
click at [512, 152] on input "get some money" at bounding box center [672, 142] width 537 height 33
click at [839, 257] on button "Search" at bounding box center [890, 274] width 102 height 34
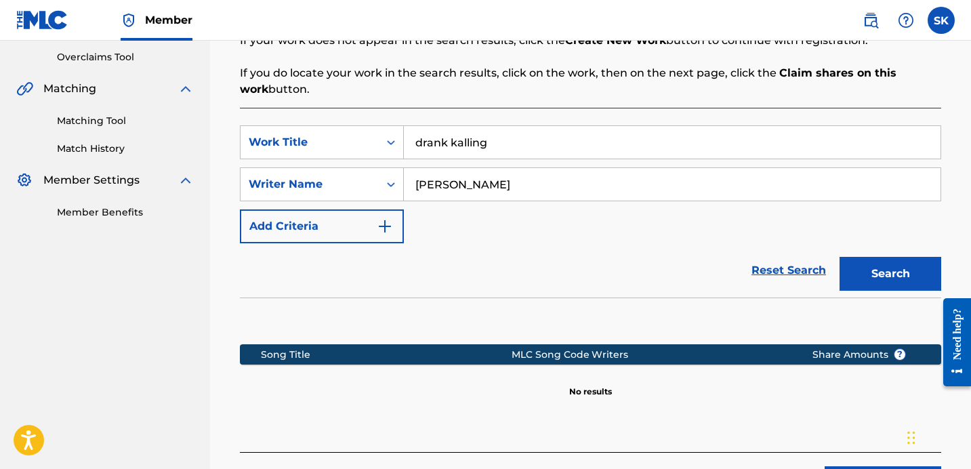
click at [438, 154] on input "drank kalling" at bounding box center [672, 142] width 537 height 33
click at [535, 146] on input "switched u[" at bounding box center [672, 142] width 537 height 33
click at [839, 257] on button "Search" at bounding box center [890, 274] width 102 height 34
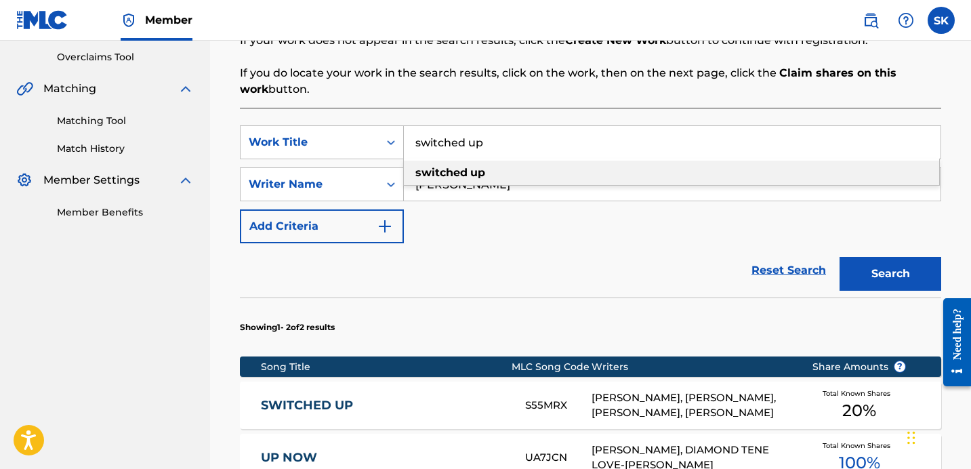
click at [510, 143] on input "switched up" at bounding box center [672, 142] width 537 height 33
click at [510, 142] on input "switched up" at bounding box center [672, 142] width 537 height 33
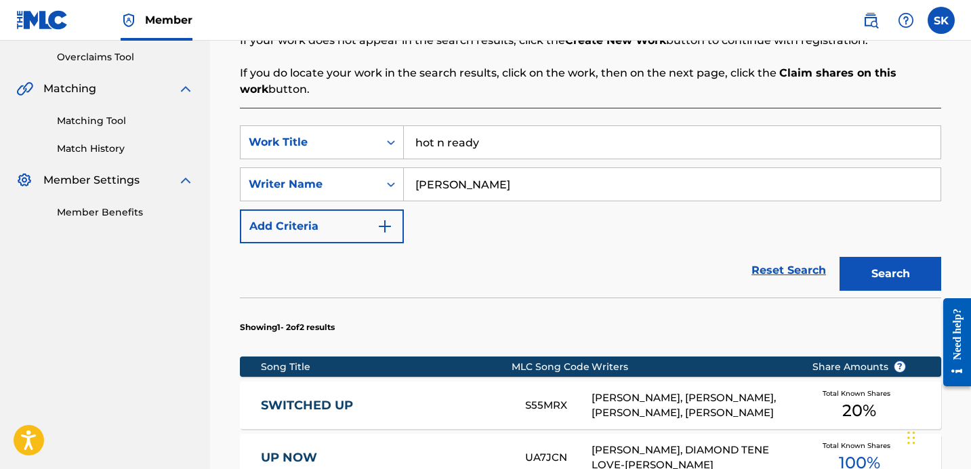
click at [839, 257] on button "Search" at bounding box center [890, 274] width 102 height 34
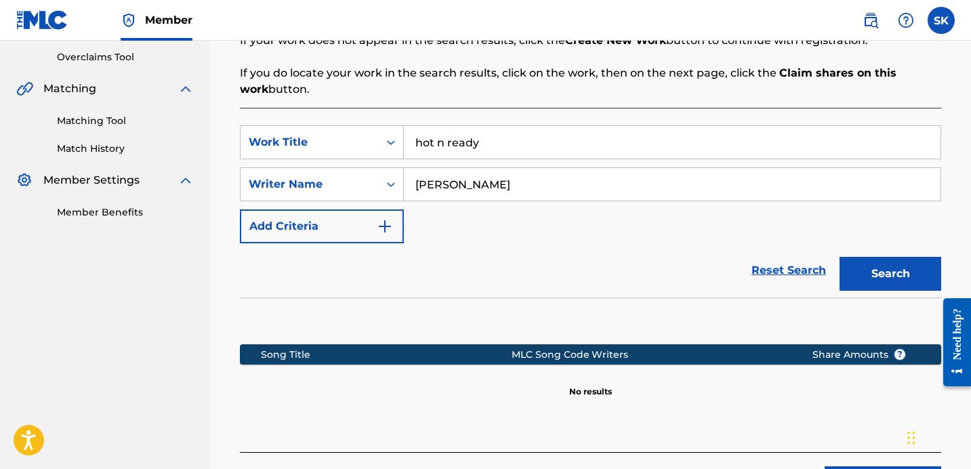
click at [468, 144] on input "hot n ready" at bounding box center [672, 142] width 537 height 33
click at [839, 257] on button "Search" at bounding box center [890, 274] width 102 height 34
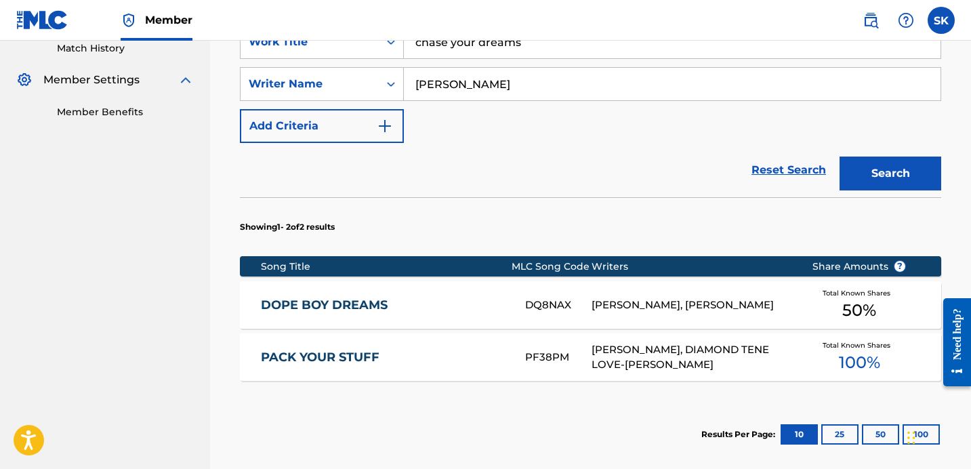
scroll to position [366, 0]
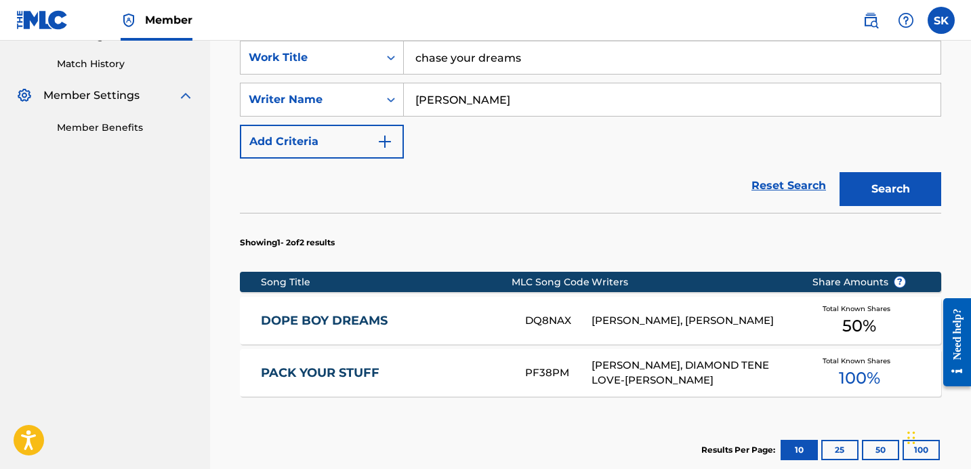
click at [533, 49] on input "chase your dreams" at bounding box center [672, 57] width 537 height 33
click at [839, 172] on button "Search" at bounding box center [890, 189] width 102 height 34
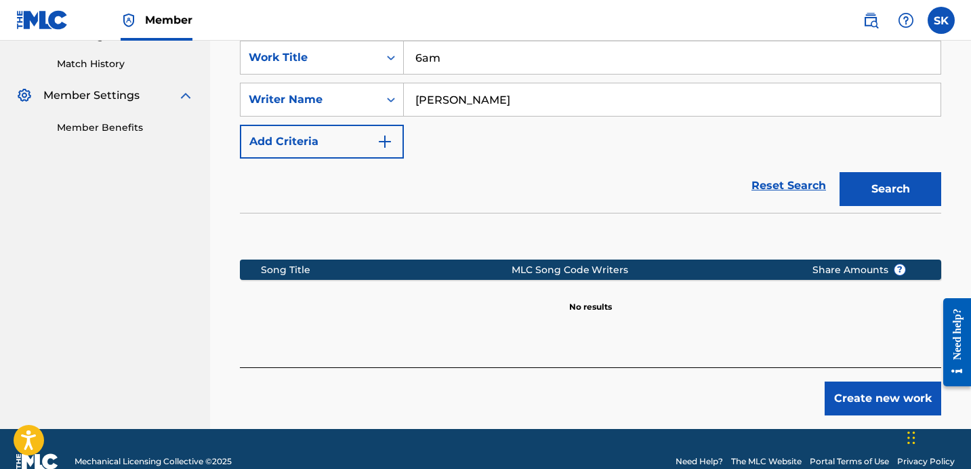
click at [455, 65] on input "6am" at bounding box center [672, 57] width 537 height 33
click at [839, 172] on button "Search" at bounding box center [890, 189] width 102 height 34
click at [476, 73] on input "bbq" at bounding box center [672, 57] width 537 height 33
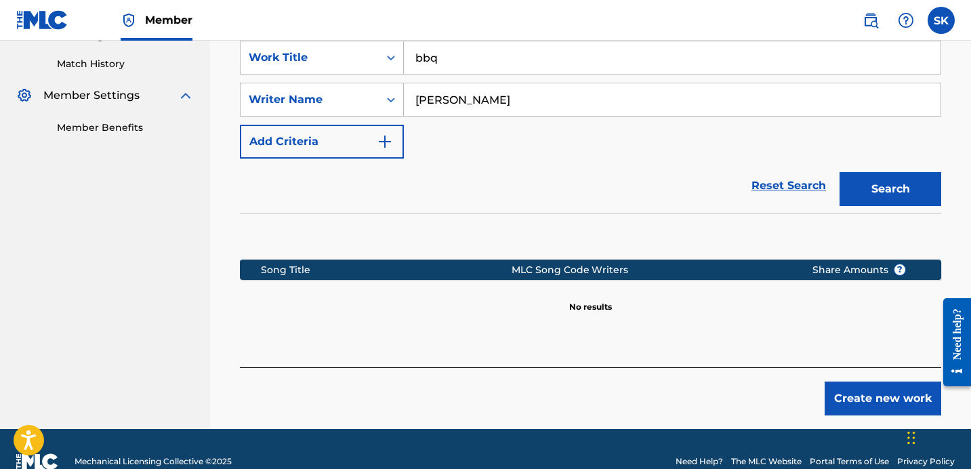
click at [476, 73] on input "bbq" at bounding box center [672, 57] width 537 height 33
click at [476, 65] on input "bbq" at bounding box center [672, 57] width 537 height 33
click at [839, 172] on button "Search" at bounding box center [890, 189] width 102 height 34
click at [462, 72] on input "highest inna room" at bounding box center [672, 57] width 537 height 33
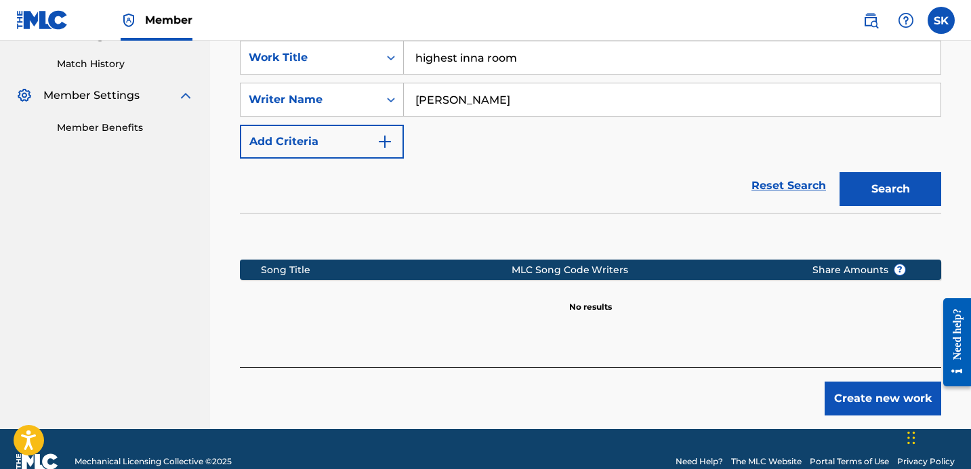
click at [463, 71] on input "highest inna room" at bounding box center [672, 57] width 537 height 33
click at [463, 70] on input "highest inna room" at bounding box center [672, 57] width 537 height 33
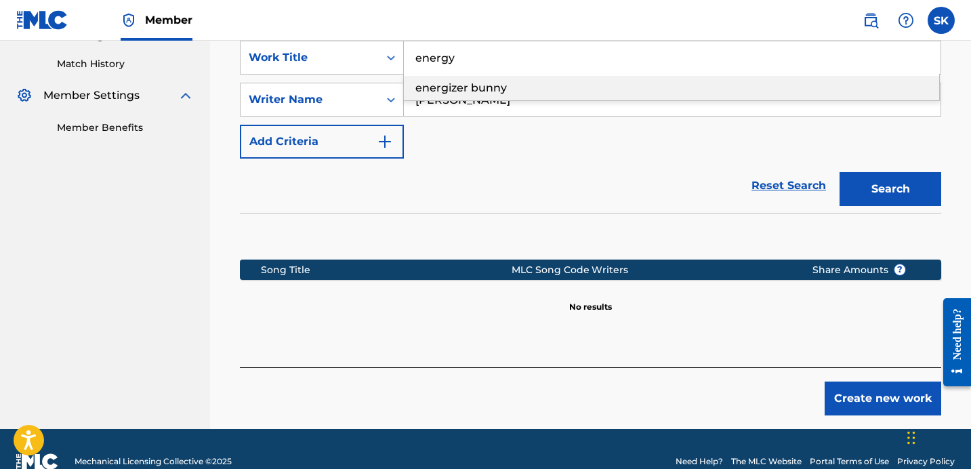
click at [839, 172] on button "Search" at bounding box center [890, 189] width 102 height 34
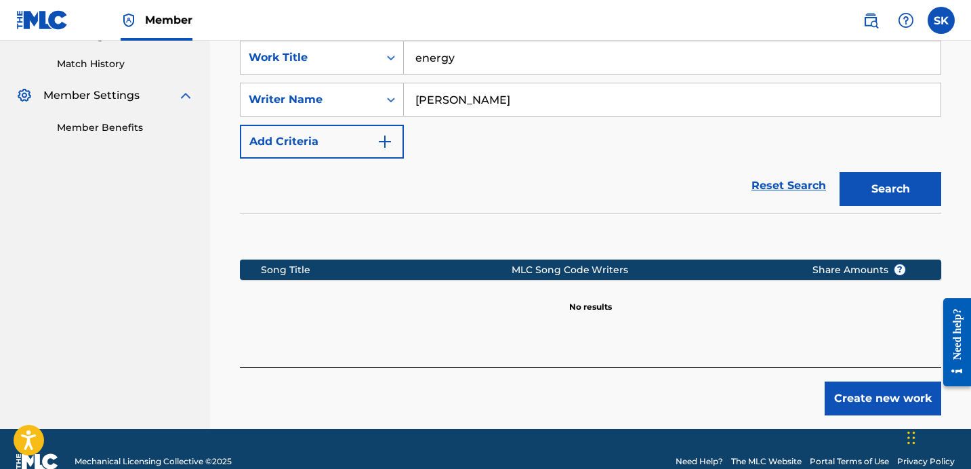
click at [438, 58] on input "energy" at bounding box center [672, 57] width 537 height 33
click at [533, 191] on div "Reset Search Search" at bounding box center [590, 186] width 701 height 54
click at [869, 185] on button "Search" at bounding box center [890, 189] width 102 height 34
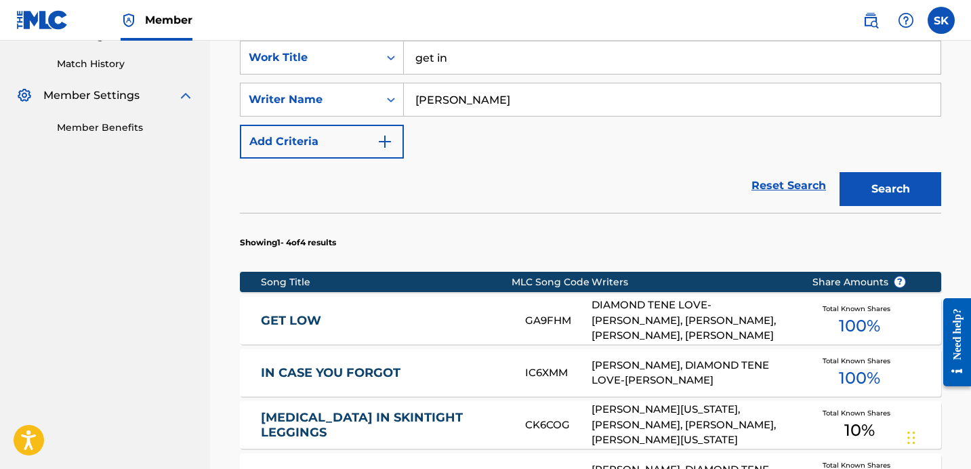
click at [505, 66] on input "get in" at bounding box center [672, 57] width 537 height 33
type input "she get freaky"
click at [839, 172] on button "Search" at bounding box center [890, 189] width 102 height 34
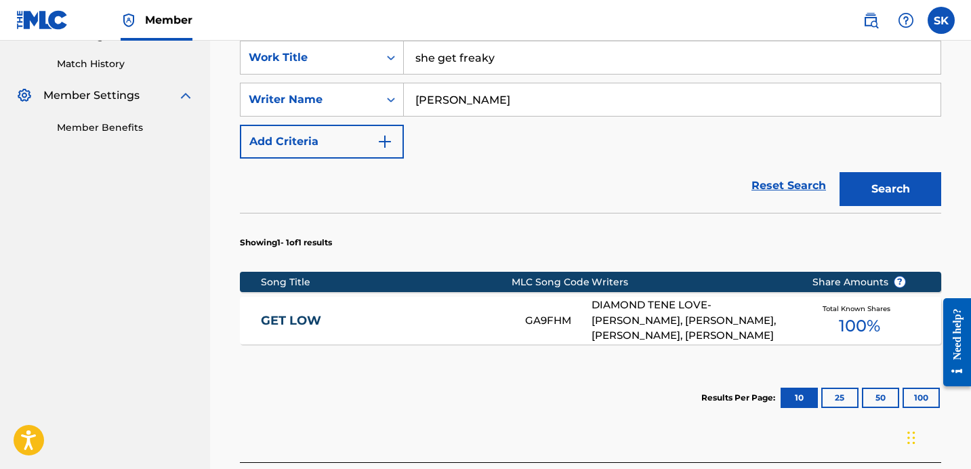
click at [564, 102] on input "[PERSON_NAME]" at bounding box center [672, 99] width 537 height 33
click at [563, 102] on input "[PERSON_NAME]" at bounding box center [672, 99] width 537 height 33
type input "[PERSON_NAME]"
click at [839, 172] on button "Search" at bounding box center [890, 189] width 102 height 34
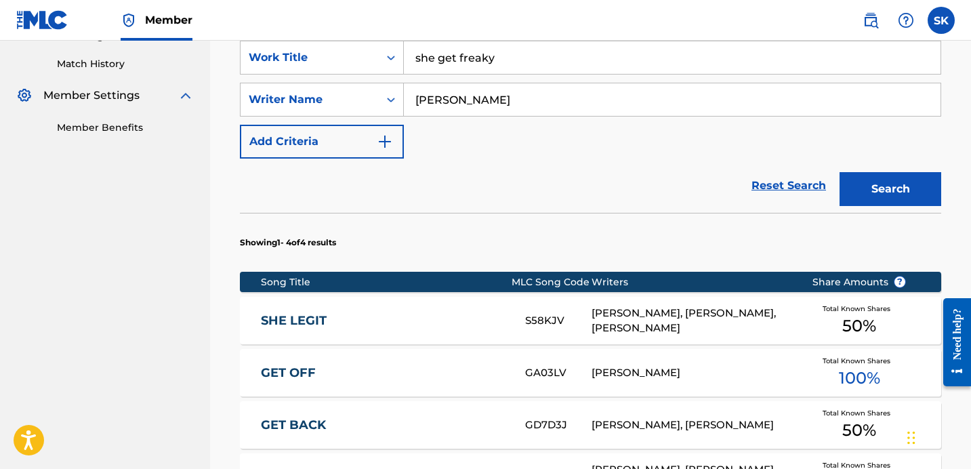
click at [522, 58] on input "she get freaky" at bounding box center [672, 57] width 537 height 33
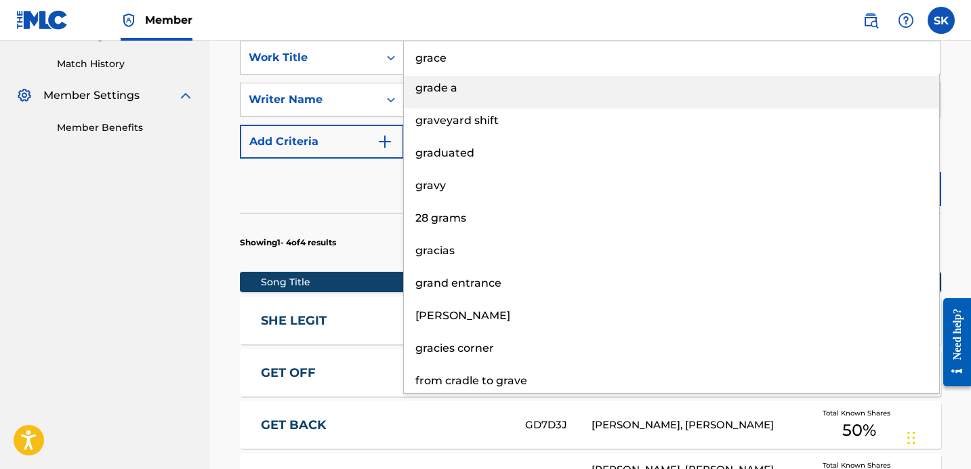
type input "grace"
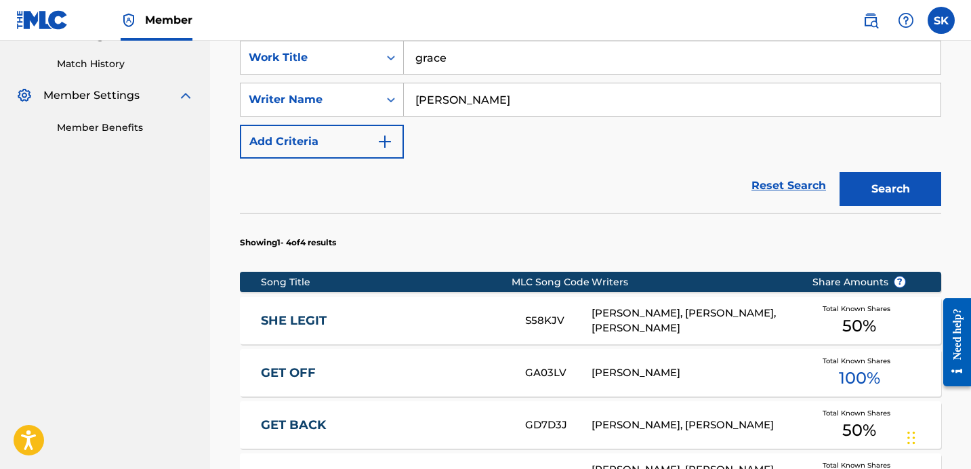
type input "[PERSON_NAME]"
click at [900, 188] on button "Search" at bounding box center [890, 189] width 102 height 34
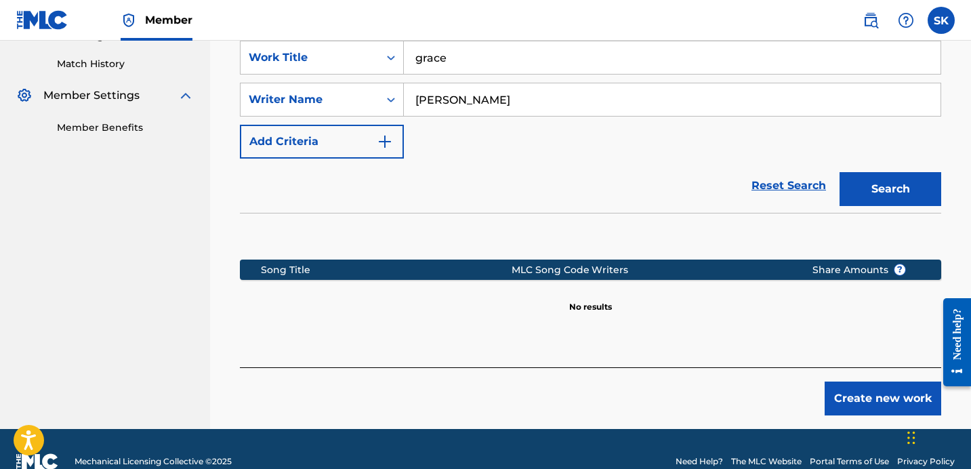
click at [503, 47] on input "grace" at bounding box center [672, 57] width 537 height 33
click at [839, 172] on button "Search" at bounding box center [890, 189] width 102 height 34
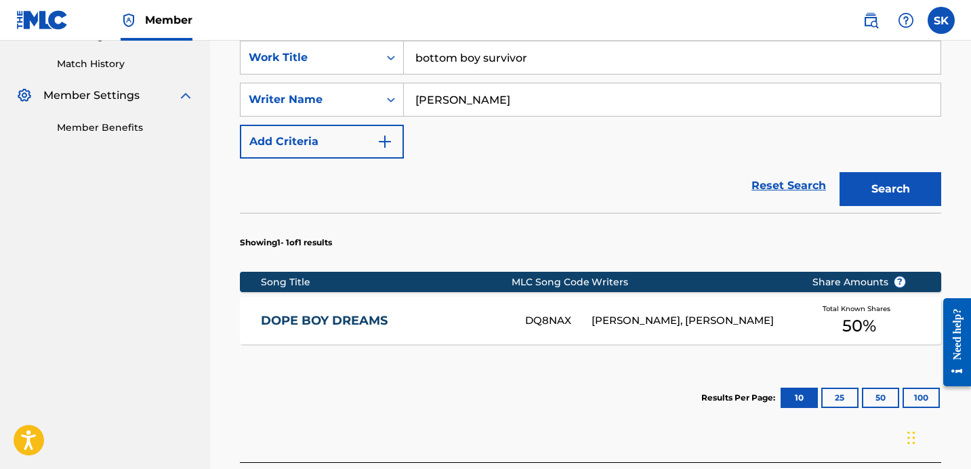
click at [587, 70] on input "bottom boy survivor" at bounding box center [672, 57] width 537 height 33
click at [585, 69] on input "bottom boy survivor" at bounding box center [672, 57] width 537 height 33
click at [839, 172] on button "Search" at bounding box center [890, 189] width 102 height 34
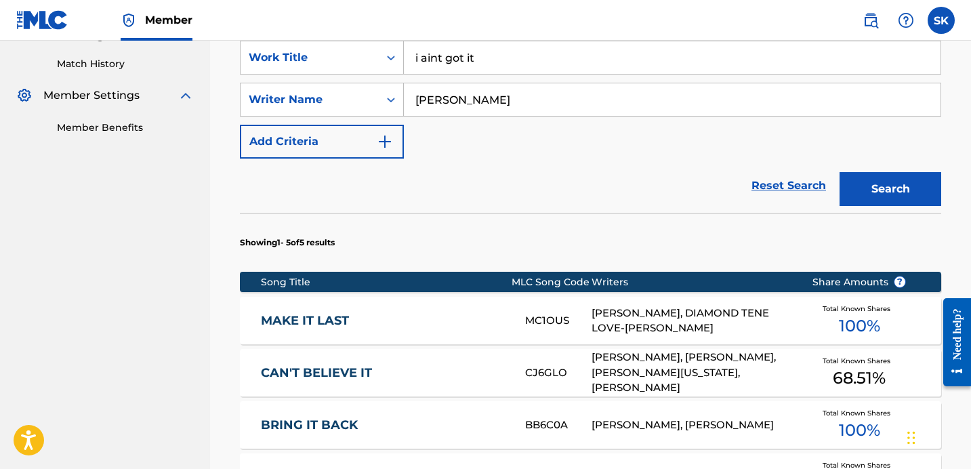
click at [430, 55] on input "i aint got it" at bounding box center [672, 57] width 537 height 33
click at [839, 172] on button "Search" at bounding box center [890, 189] width 102 height 34
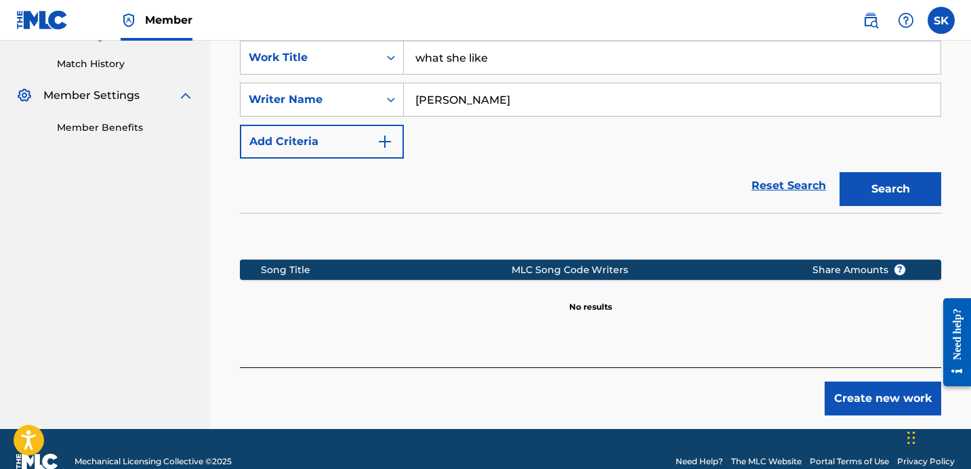
click at [517, 66] on input "what she like" at bounding box center [672, 57] width 537 height 33
click at [839, 172] on button "Search" at bounding box center [890, 189] width 102 height 34
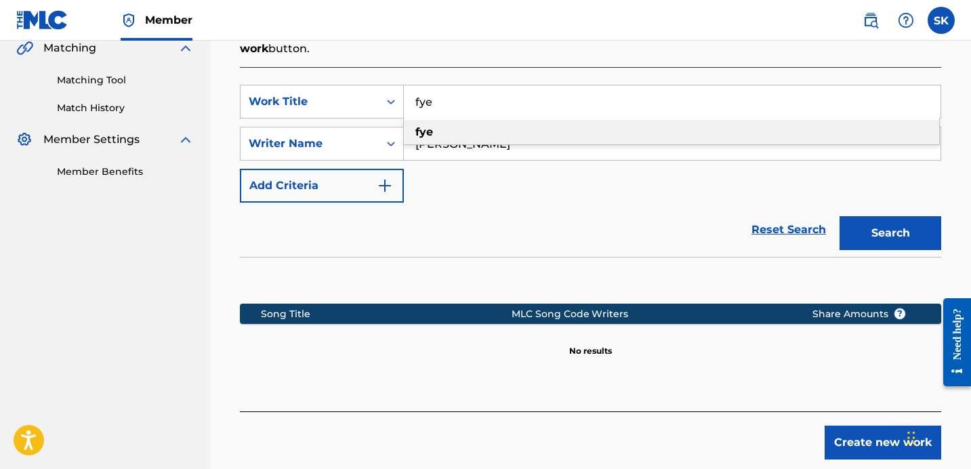
click at [469, 101] on input "fye" at bounding box center [672, 101] width 537 height 33
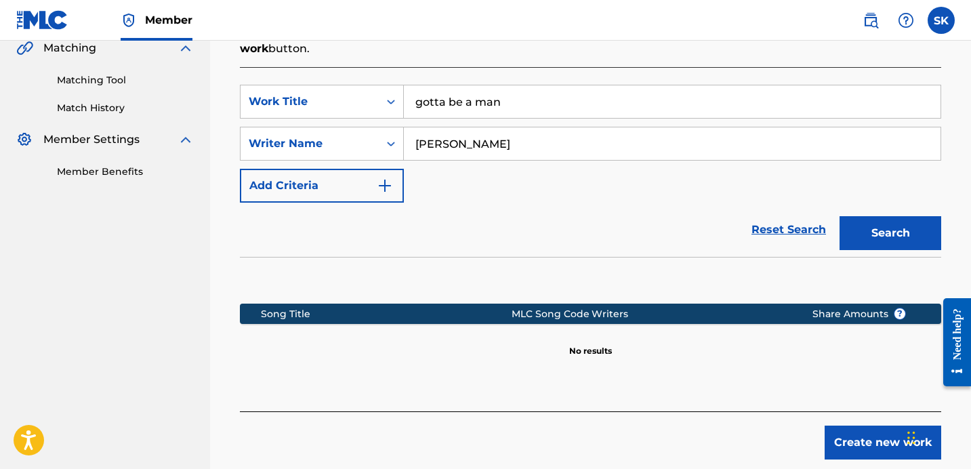
click at [839, 216] on button "Search" at bounding box center [890, 233] width 102 height 34
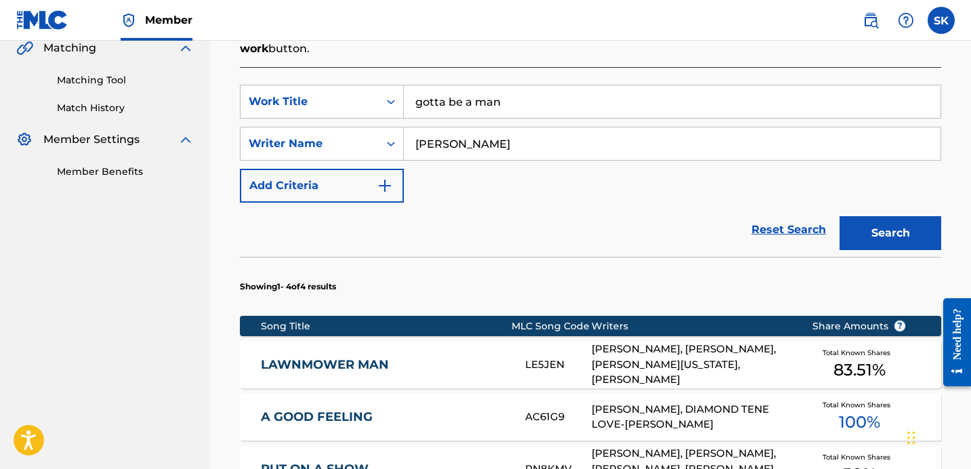
click at [577, 108] on input "gotta be a man" at bounding box center [672, 101] width 537 height 33
click at [574, 109] on input "gotta be a man" at bounding box center [672, 101] width 537 height 33
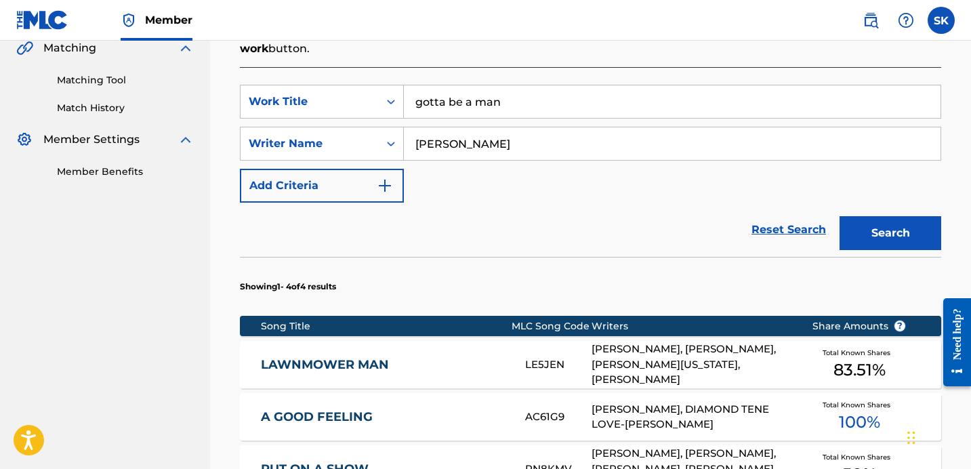
click at [574, 109] on input "gotta be a man" at bounding box center [672, 101] width 537 height 33
type input "s/o to the m"
click at [839, 216] on button "Search" at bounding box center [890, 233] width 102 height 34
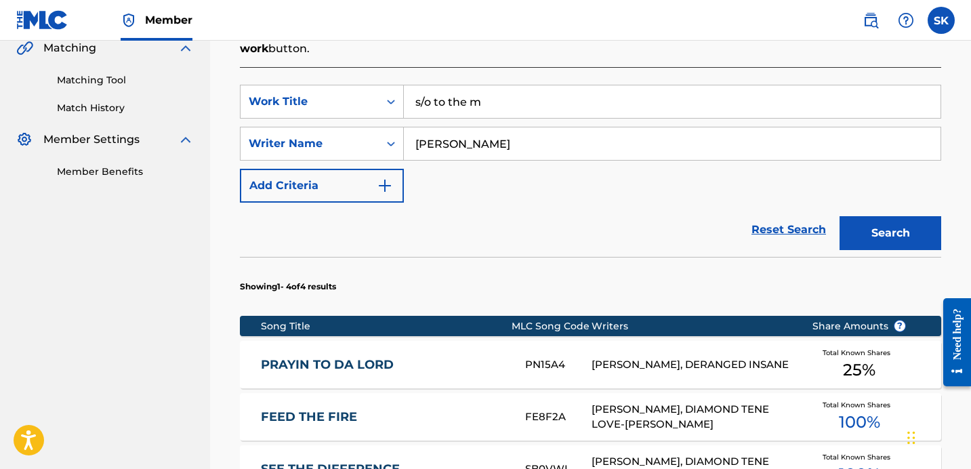
click at [481, 146] on input "[PERSON_NAME]" at bounding box center [672, 143] width 537 height 33
type input "[PERSON_NAME]"
click at [839, 216] on button "Search" at bounding box center [890, 233] width 102 height 34
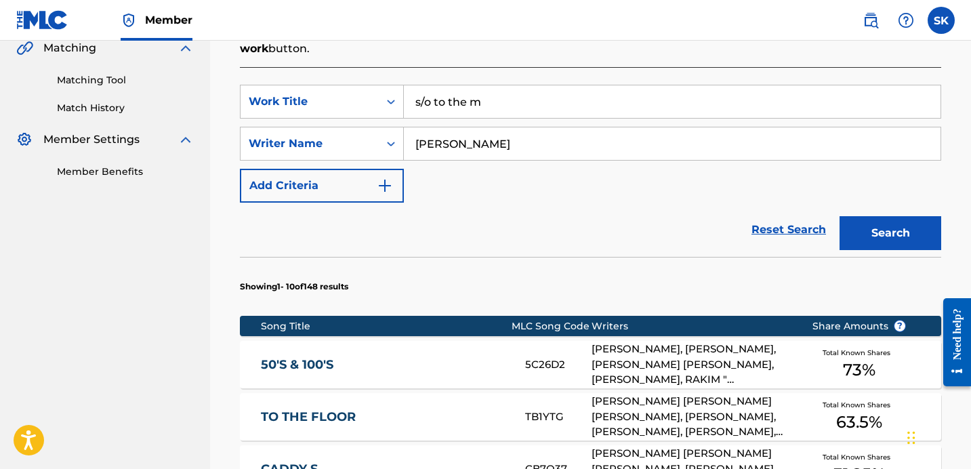
click at [539, 220] on div "Reset Search Search" at bounding box center [590, 230] width 701 height 54
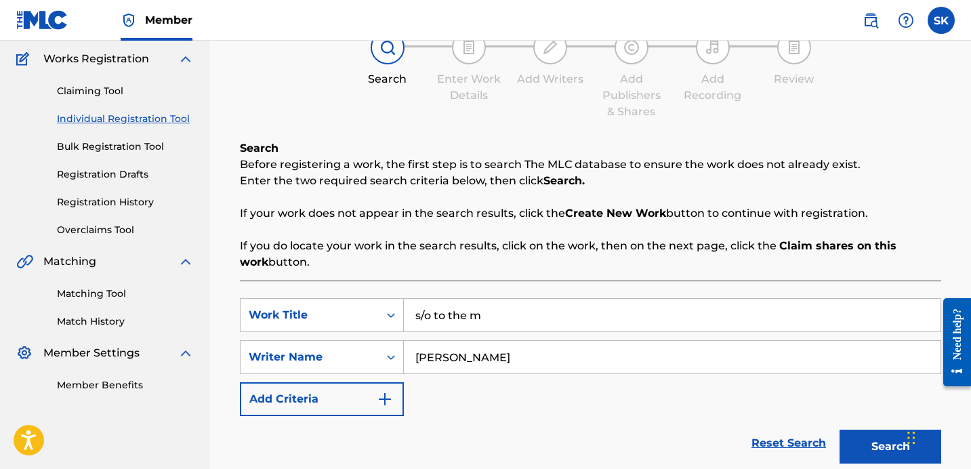
scroll to position [0, 0]
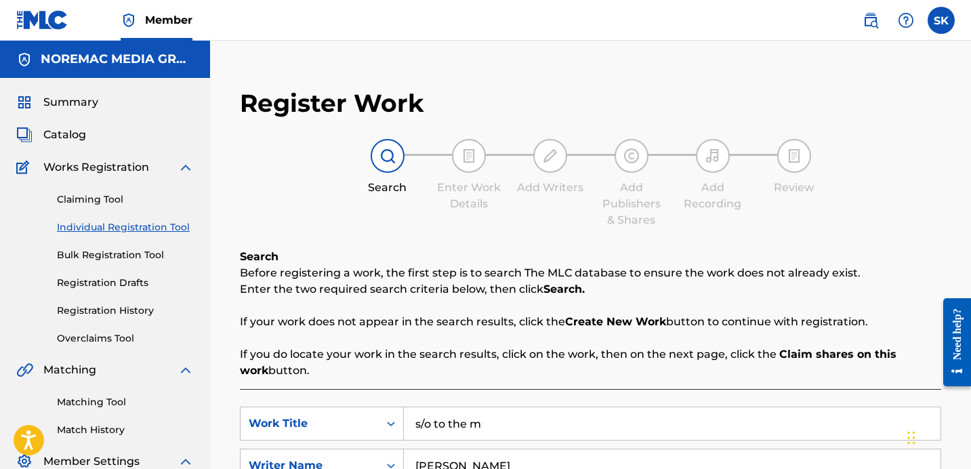
click at [79, 144] on div "Summary Catalog Works Registration Claiming Tool Individual Registration Tool B…" at bounding box center [105, 297] width 210 height 439
click at [77, 135] on span "Catalog" at bounding box center [64, 135] width 43 height 16
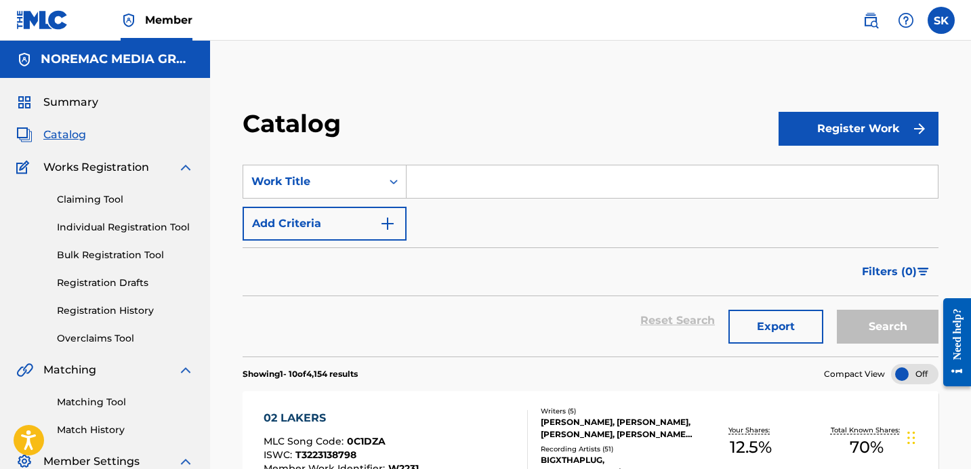
click at [55, 108] on span "Summary" at bounding box center [70, 102] width 55 height 16
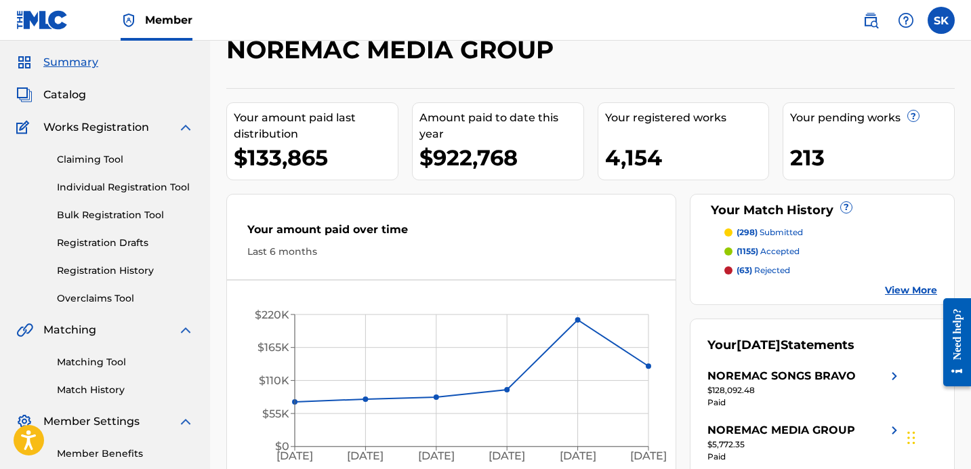
scroll to position [117, 0]
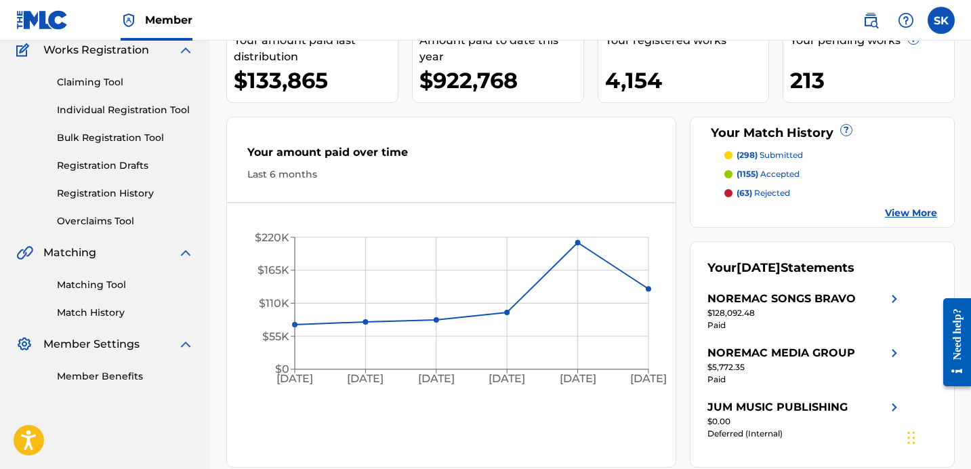
click at [101, 224] on link "Overclaims Tool" at bounding box center [125, 221] width 137 height 14
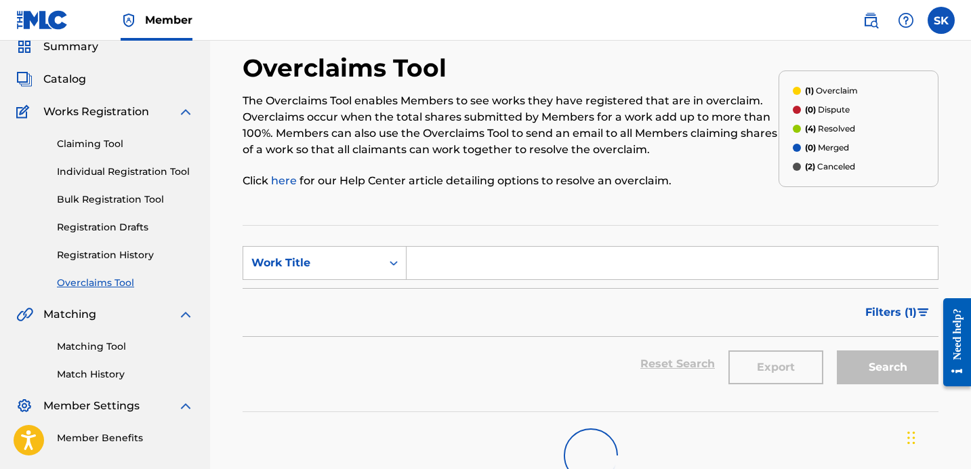
scroll to position [150, 0]
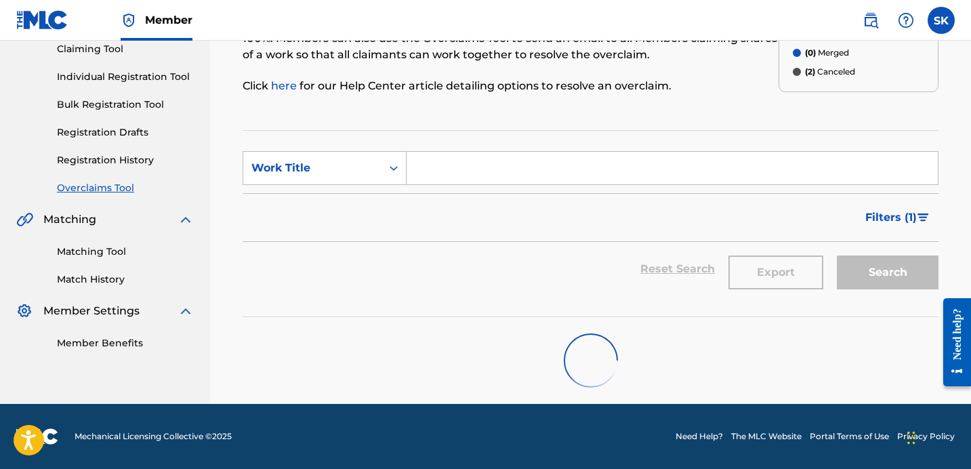
click at [434, 278] on div "Reset Search Export Search" at bounding box center [591, 269] width 696 height 54
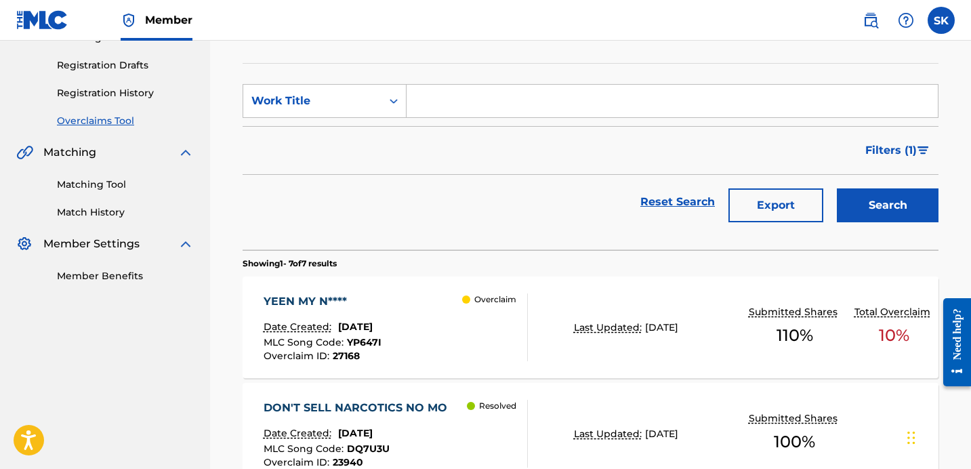
scroll to position [231, 0]
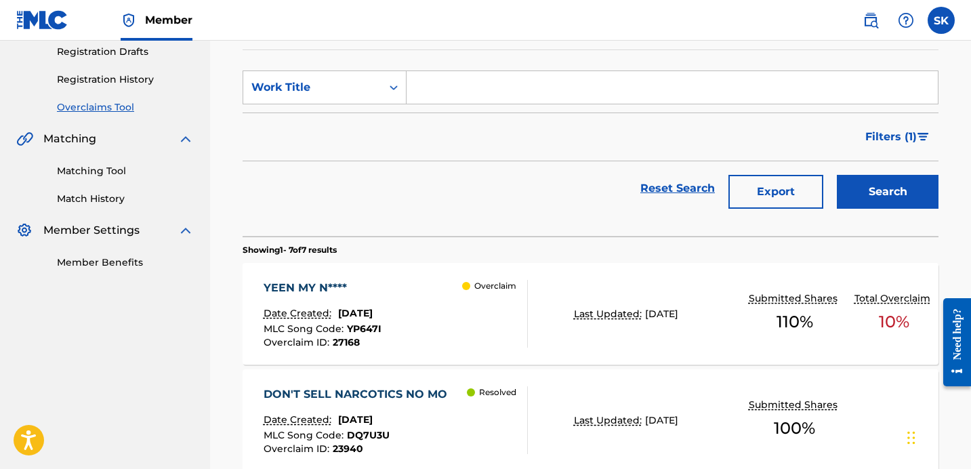
click at [498, 306] on div "Overclaim" at bounding box center [494, 314] width 65 height 68
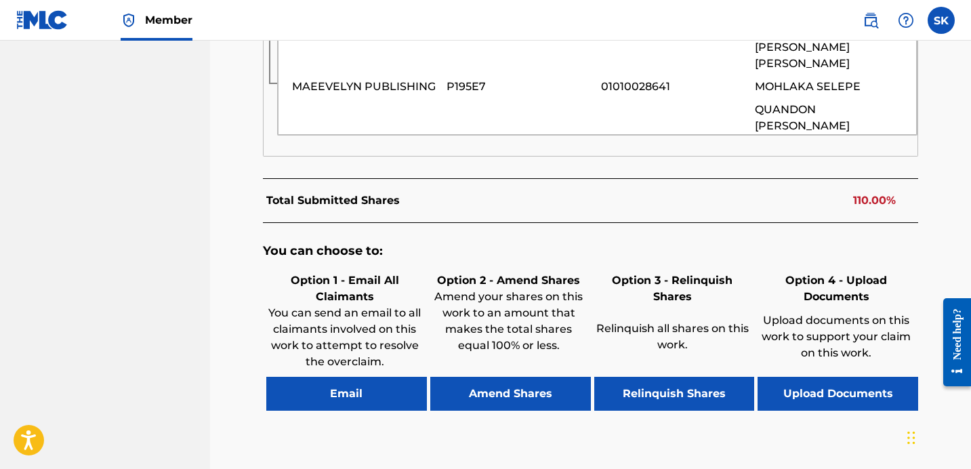
scroll to position [844, 0]
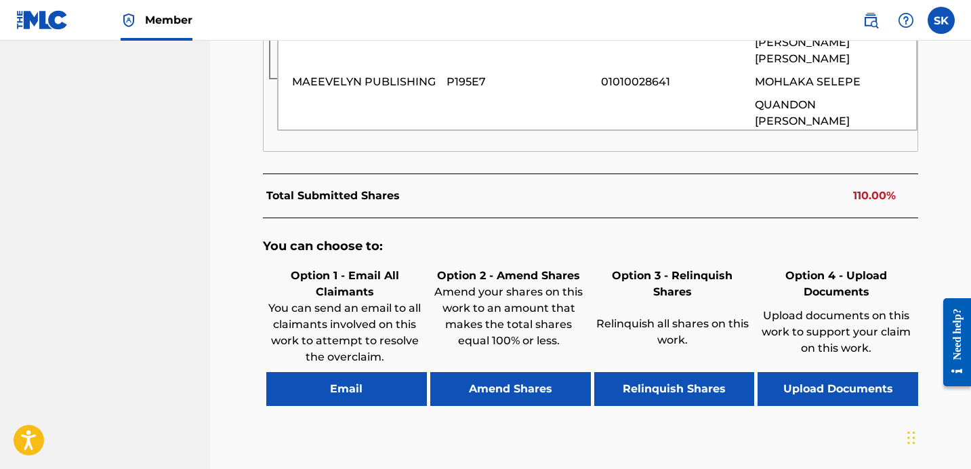
click at [818, 372] on button "Upload Documents" at bounding box center [838, 389] width 161 height 34
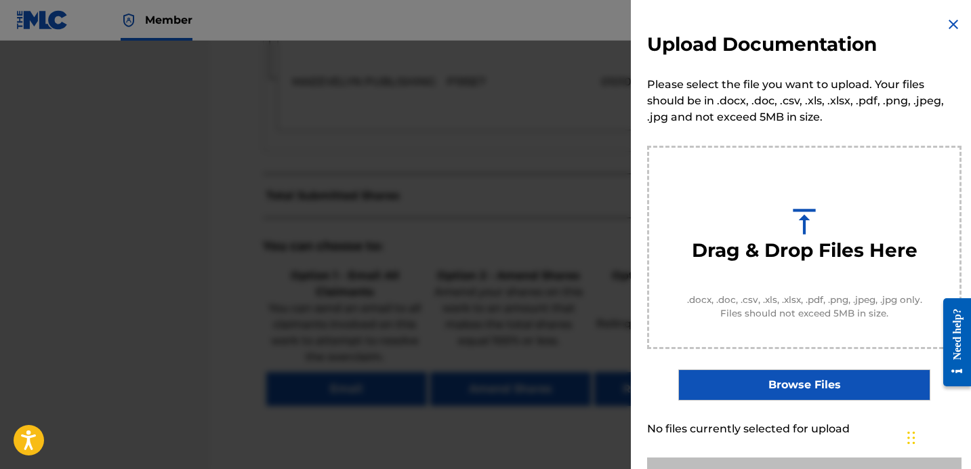
click at [791, 252] on h3 "Drag & Drop Files Here" at bounding box center [805, 251] width 226 height 24
click at [796, 395] on label "Browse Files" at bounding box center [803, 384] width 251 height 31
click at [0, 0] on input "Browse Files" at bounding box center [0, 0] width 0 height 0
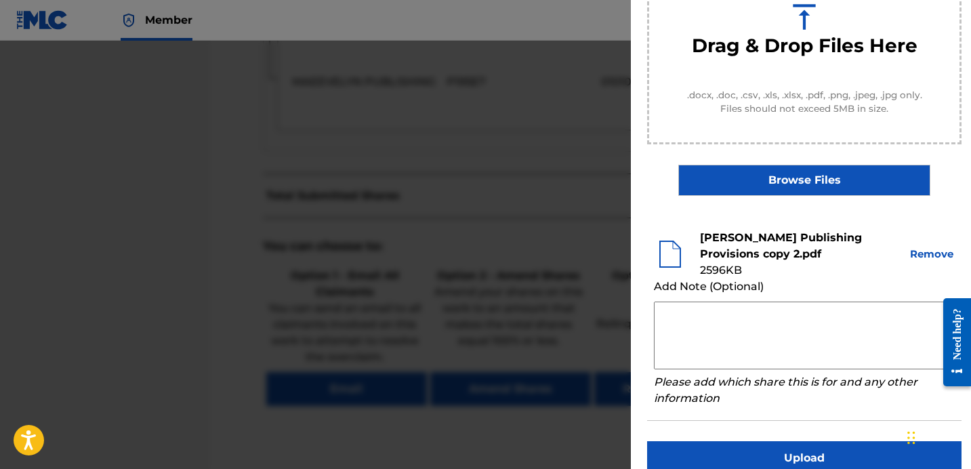
scroll to position [226, 0]
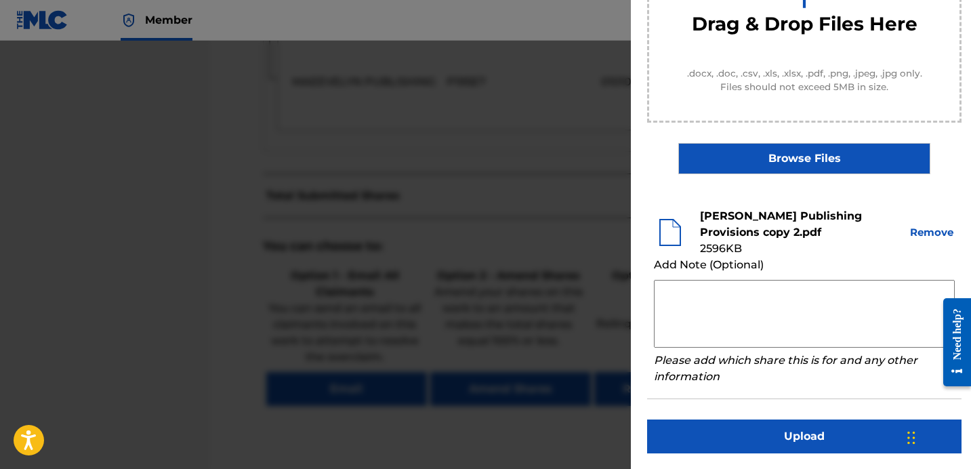
click at [766, 442] on button "Upload" at bounding box center [804, 436] width 314 height 34
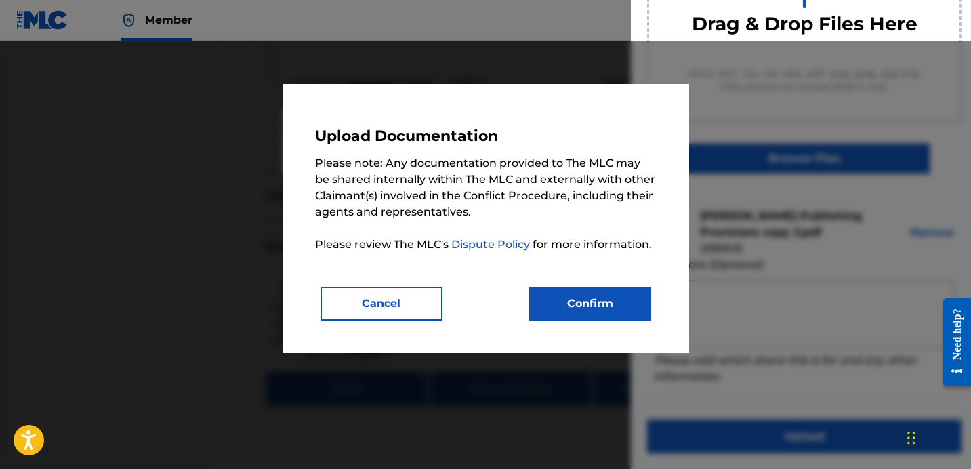
click at [591, 302] on button "Confirm" at bounding box center [590, 304] width 122 height 34
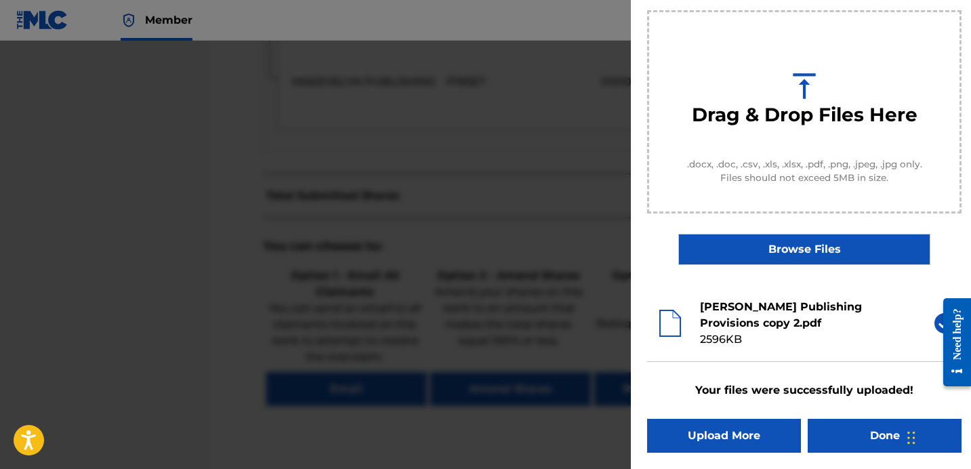
scroll to position [136, 0]
click at [845, 435] on button "Done" at bounding box center [885, 436] width 154 height 34
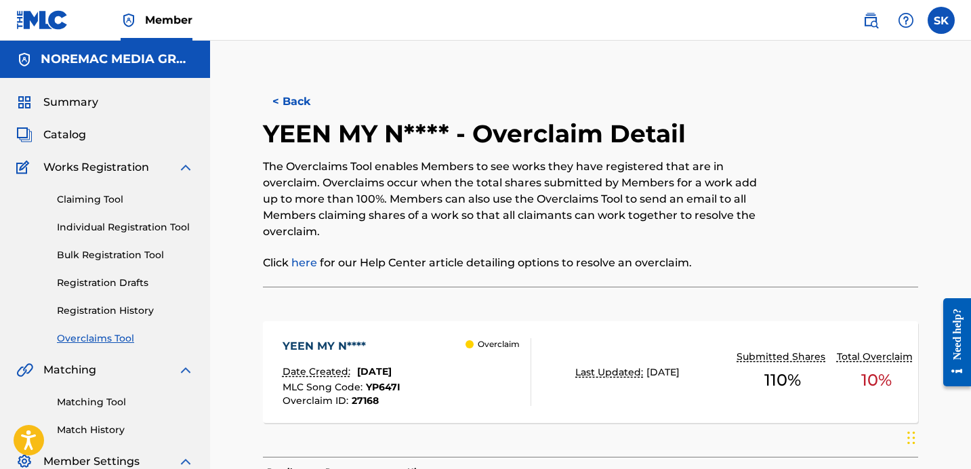
click at [58, 131] on span "Catalog" at bounding box center [64, 135] width 43 height 16
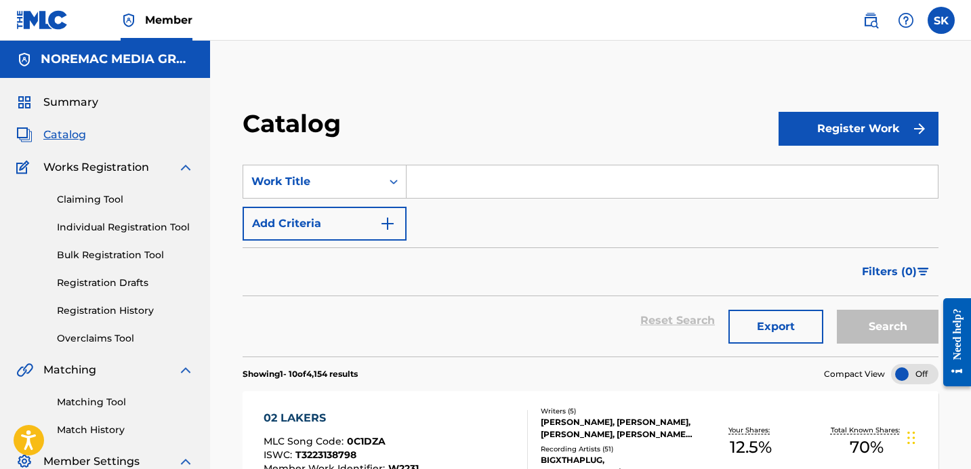
click at [419, 179] on input "Search Form" at bounding box center [672, 181] width 531 height 33
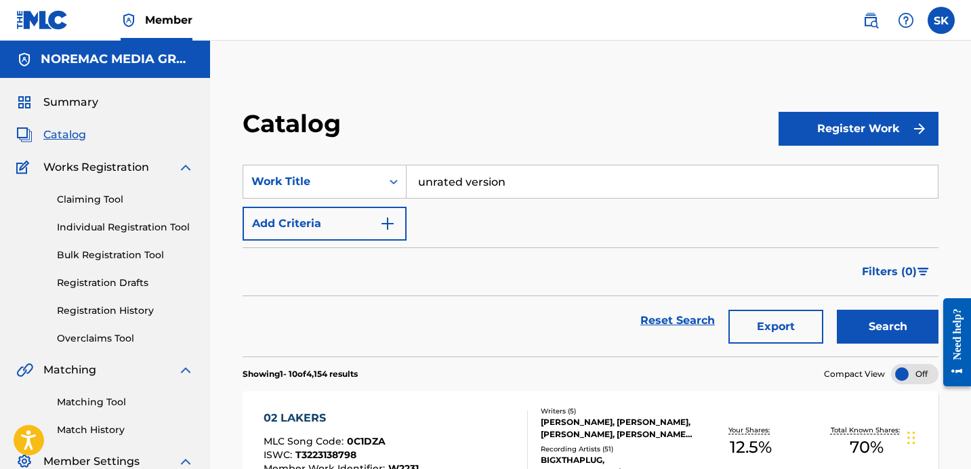
type input "unrated version"
click at [837, 310] on button "Search" at bounding box center [888, 327] width 102 height 34
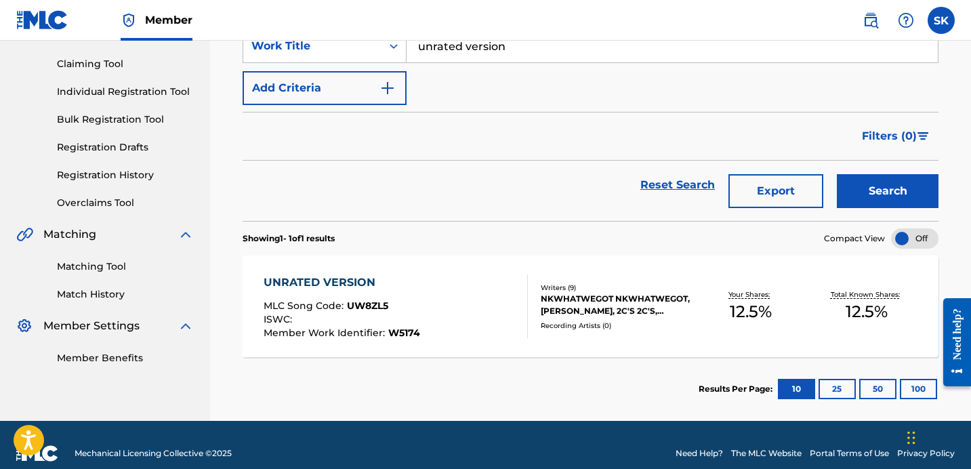
scroll to position [137, 0]
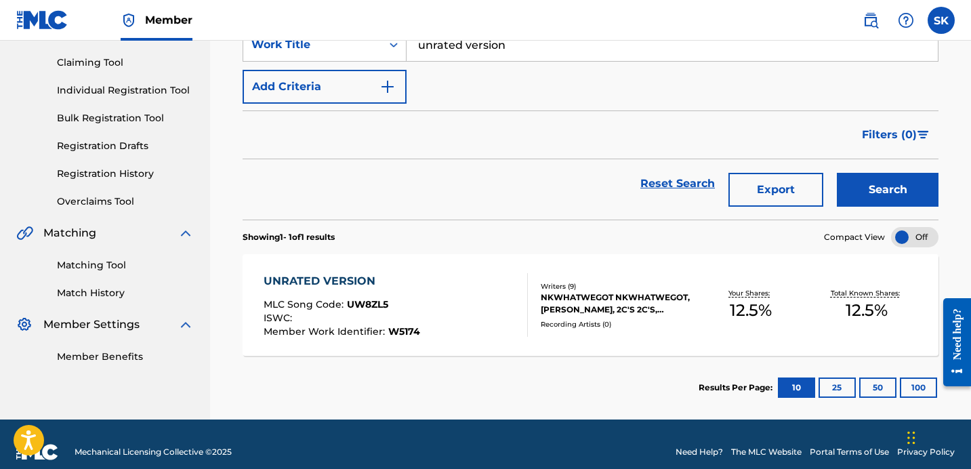
click at [509, 338] on div "UNRATED VERSION MLC Song Code : UW8ZL5 ISWC : Member Work Identifier : W5174 Wr…" at bounding box center [591, 305] width 696 height 102
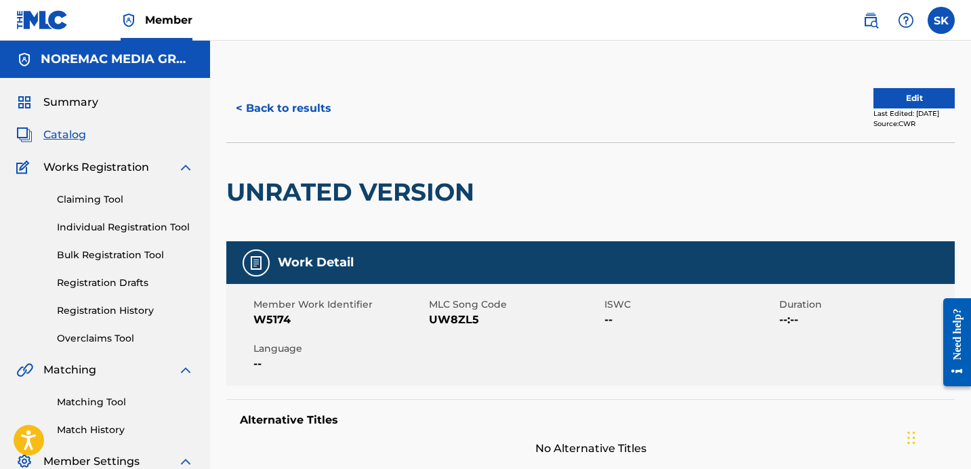
click at [311, 118] on button "< Back to results" at bounding box center [283, 108] width 115 height 34
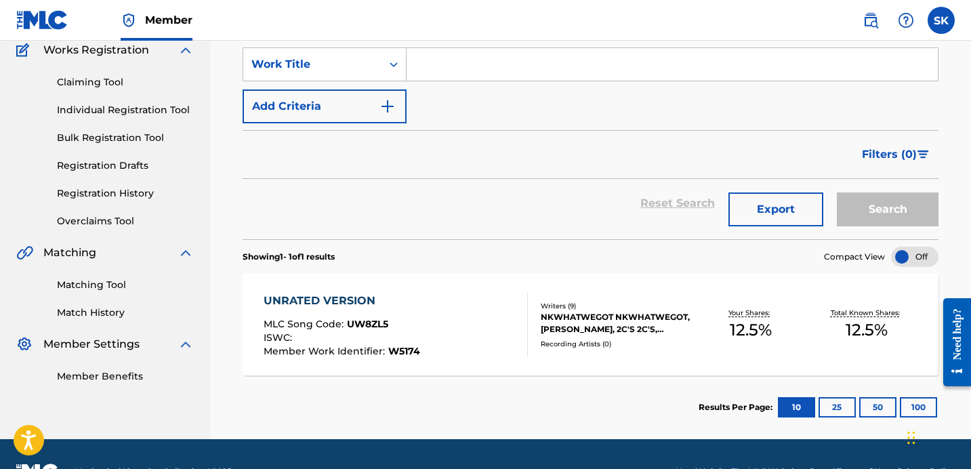
click at [435, 77] on input "Search Form" at bounding box center [672, 64] width 531 height 33
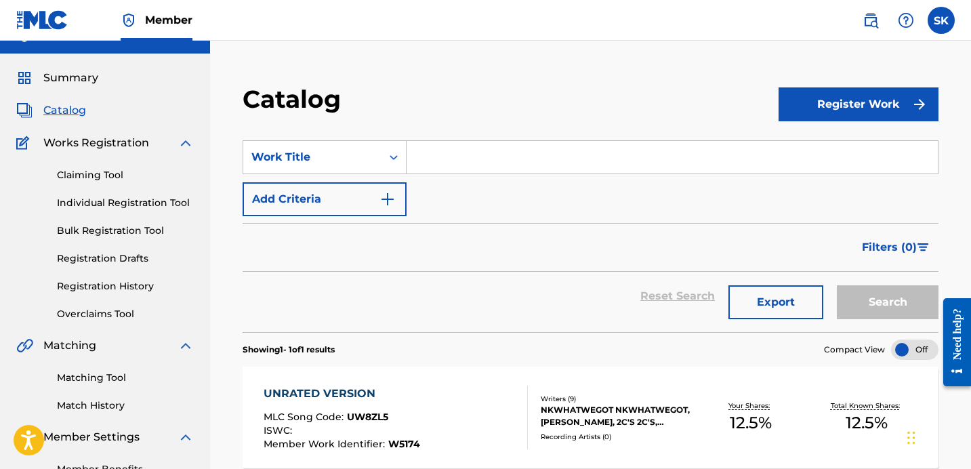
scroll to position [22, 0]
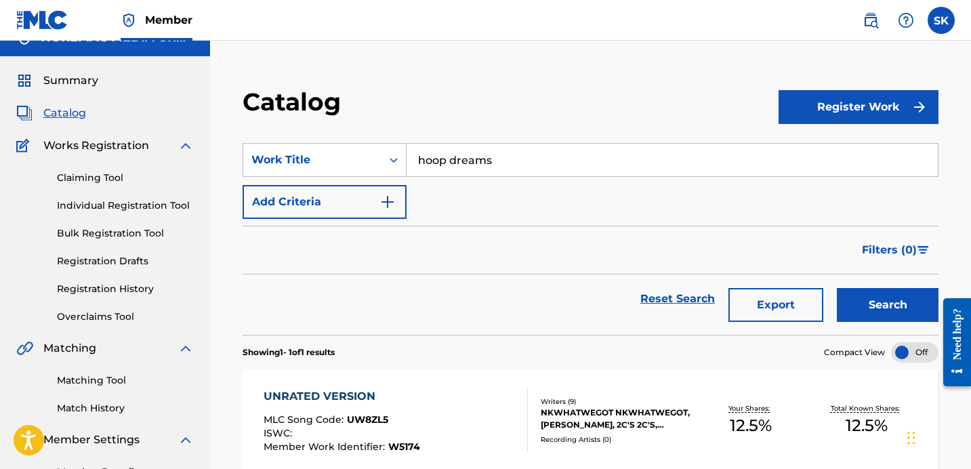
click at [837, 288] on button "Search" at bounding box center [888, 305] width 102 height 34
click at [468, 131] on section "SearchWithCriteria5fd82878-b817-451f-b0f2-5738618f4ccd Work Title hoop dreams A…" at bounding box center [591, 231] width 696 height 208
click at [457, 154] on input "hoop dreams" at bounding box center [672, 160] width 531 height 33
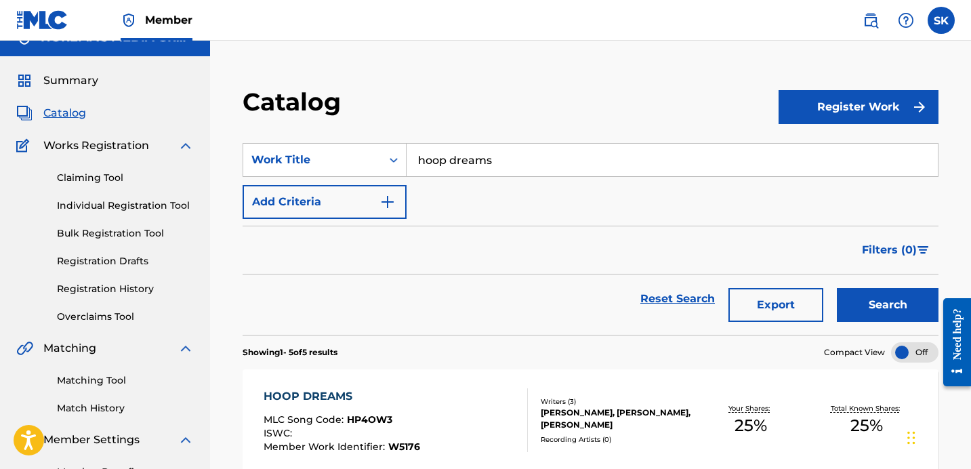
click at [457, 154] on input "hoop dreams" at bounding box center [672, 160] width 531 height 33
click at [837, 288] on button "Search" at bounding box center [888, 305] width 102 height 34
click at [455, 161] on input "take it there" at bounding box center [672, 160] width 531 height 33
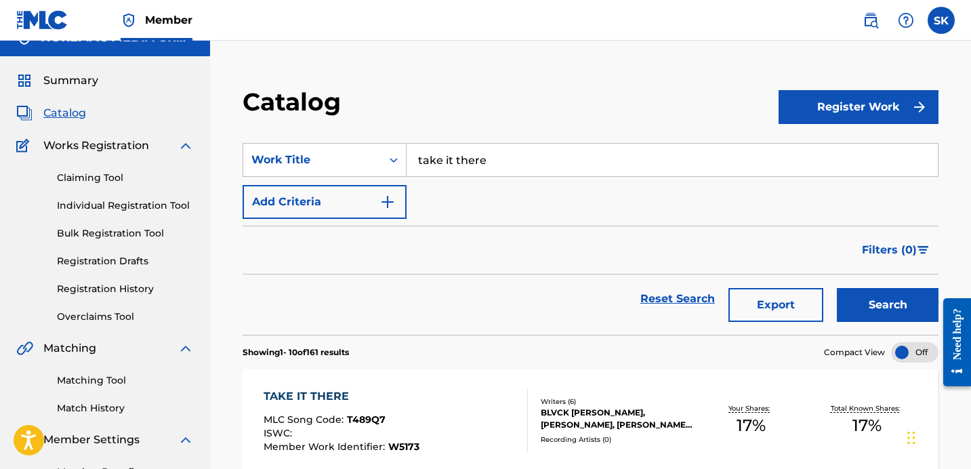
click at [455, 161] on input "take it there" at bounding box center [672, 160] width 531 height 33
click at [837, 288] on button "Search" at bounding box center [888, 305] width 102 height 34
click at [494, 164] on input "rise & grind" at bounding box center [672, 160] width 531 height 33
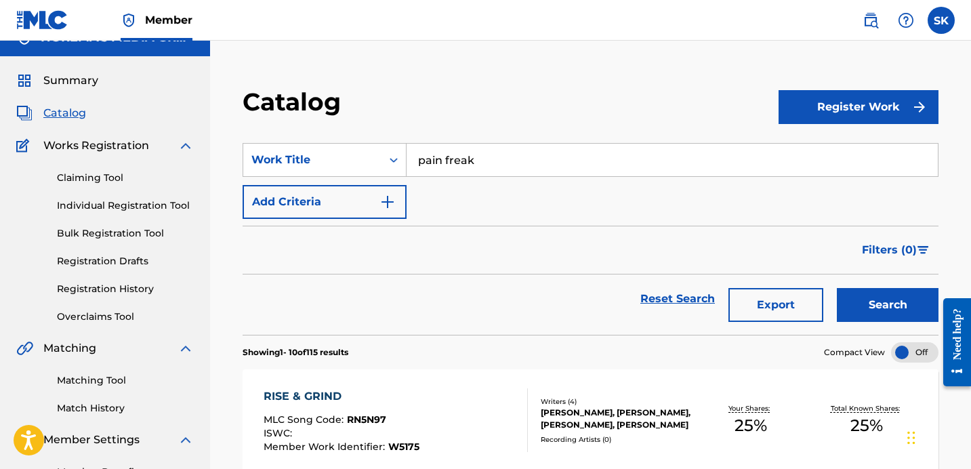
click at [837, 288] on button "Search" at bounding box center [888, 305] width 102 height 34
click at [516, 162] on input "pain freak" at bounding box center [672, 160] width 531 height 33
click at [837, 288] on button "Search" at bounding box center [888, 305] width 102 height 34
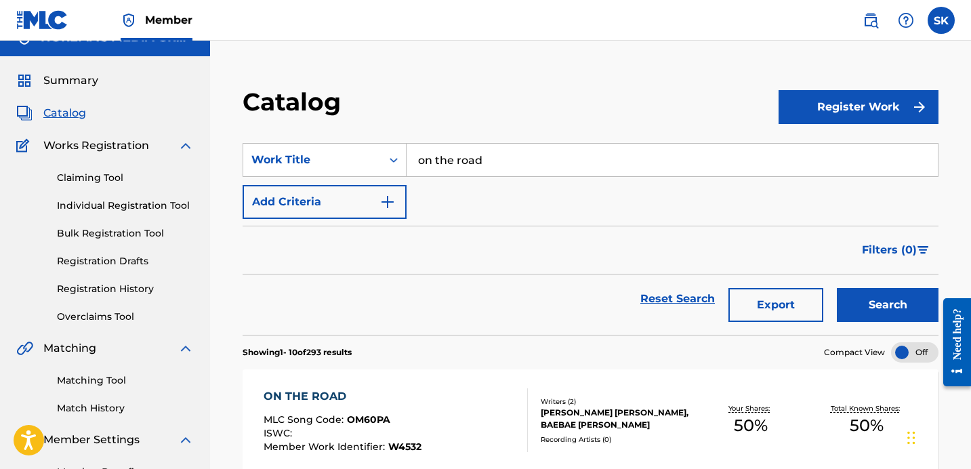
click at [524, 163] on input "on the road" at bounding box center [672, 160] width 531 height 33
click at [574, 299] on div "Reset Search Export Search" at bounding box center [591, 298] width 696 height 49
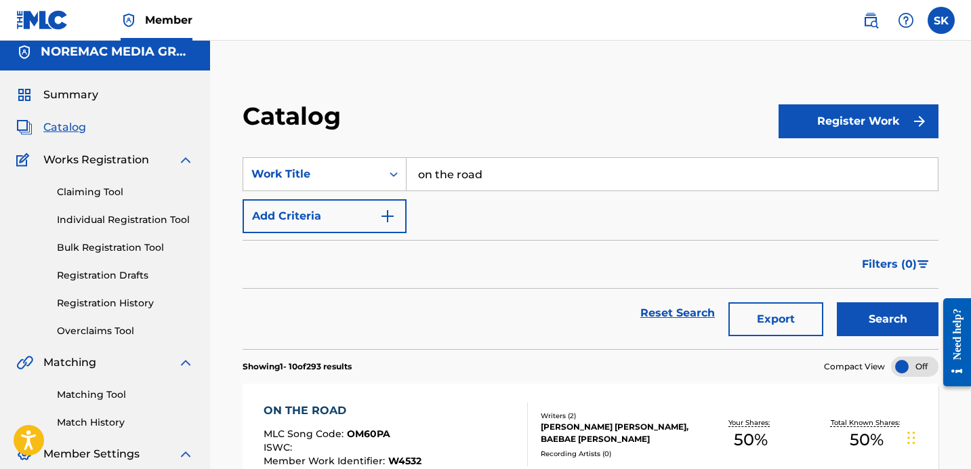
scroll to position [0, 0]
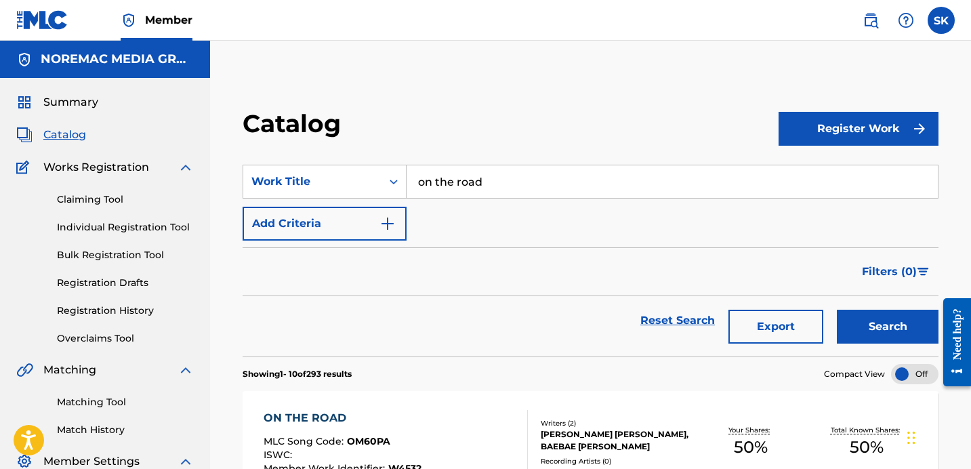
click at [482, 184] on input "on the road" at bounding box center [672, 181] width 531 height 33
click at [540, 196] on input "on the road wedding crashe" at bounding box center [672, 181] width 531 height 33
click at [837, 310] on button "Search" at bounding box center [888, 327] width 102 height 34
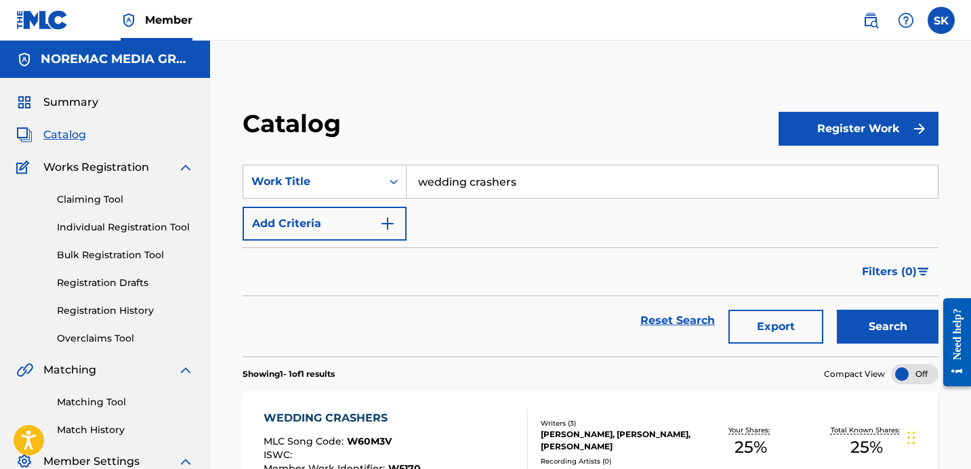
click at [540, 196] on input "wedding crashers" at bounding box center [672, 181] width 531 height 33
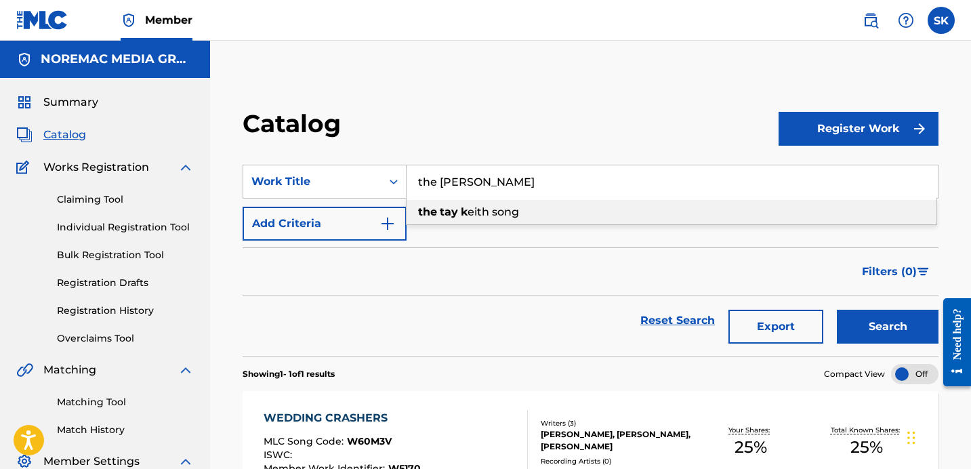
click at [837, 310] on button "Search" at bounding box center [888, 327] width 102 height 34
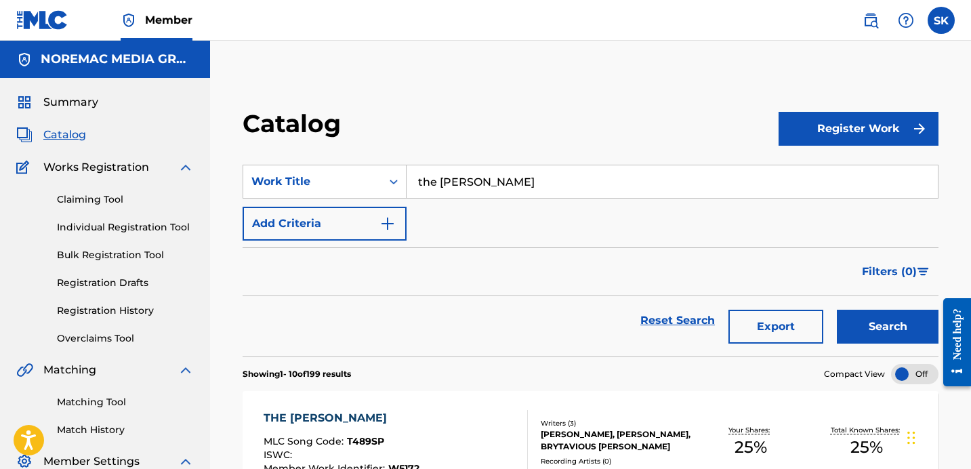
click at [519, 175] on input "the [PERSON_NAME]" at bounding box center [672, 181] width 531 height 33
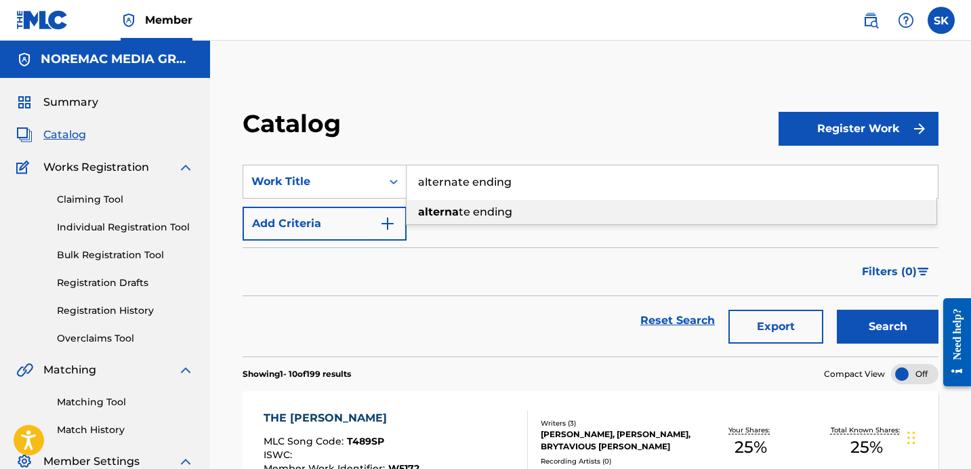
click at [837, 310] on button "Search" at bounding box center [888, 327] width 102 height 34
click at [510, 181] on input "alternate ending" at bounding box center [672, 181] width 531 height 33
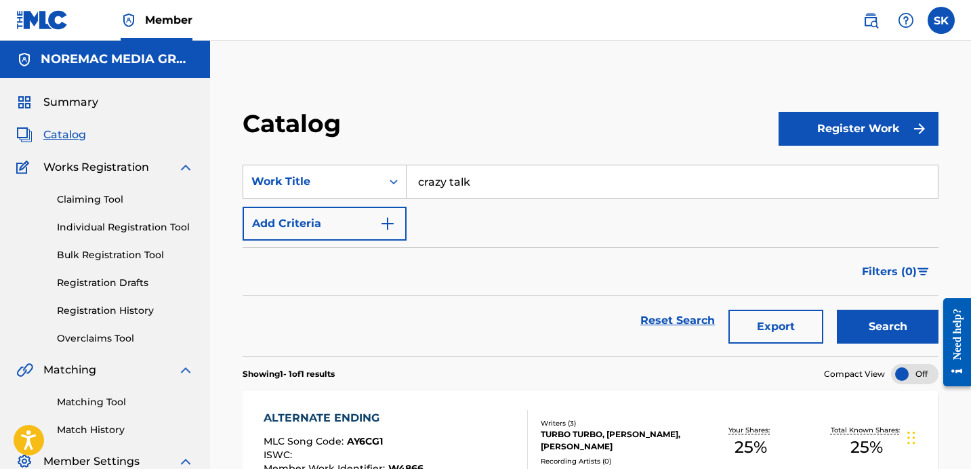
click at [837, 310] on button "Search" at bounding box center [888, 327] width 102 height 34
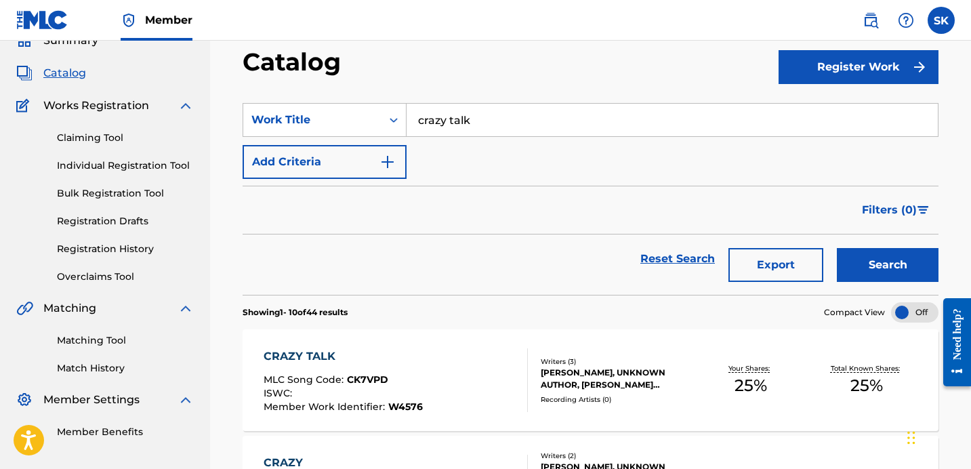
scroll to position [108, 0]
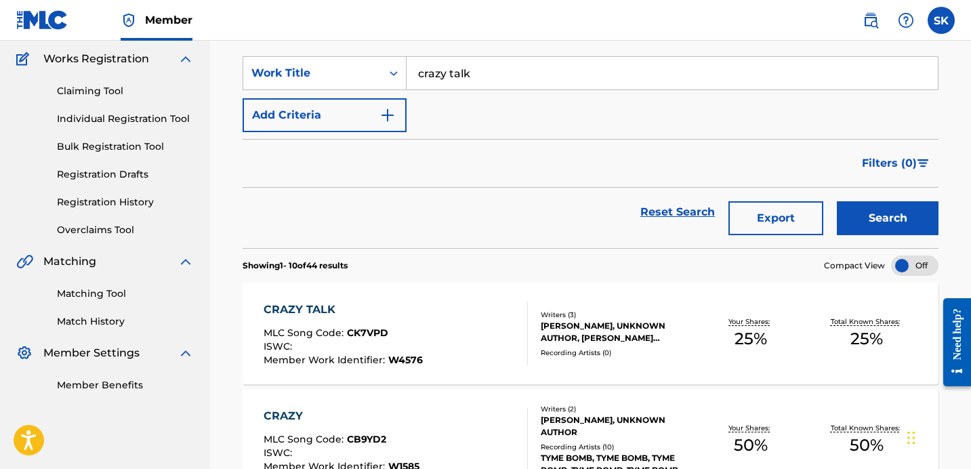
click at [498, 75] on input "crazy talk" at bounding box center [672, 73] width 531 height 33
click at [837, 201] on button "Search" at bounding box center [888, 218] width 102 height 34
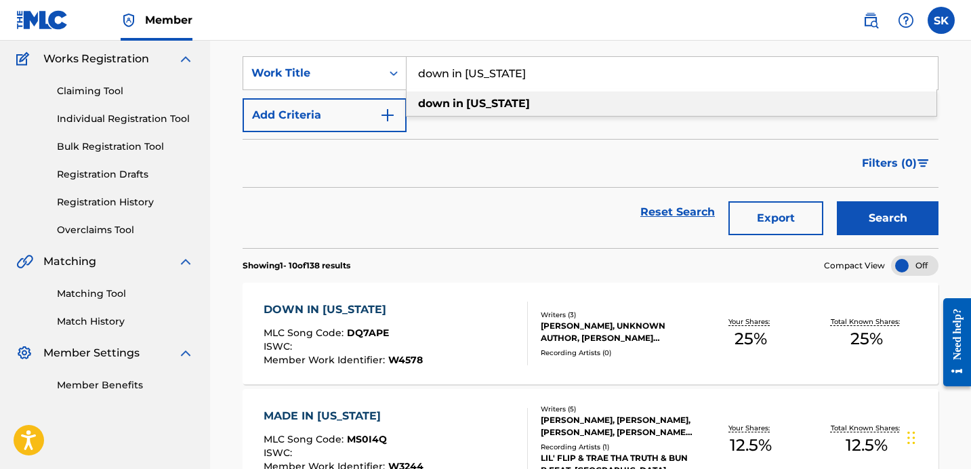
click at [497, 77] on input "down in [US_STATE]" at bounding box center [672, 73] width 531 height 33
click at [497, 79] on input "down in [US_STATE]" at bounding box center [672, 73] width 531 height 33
click at [498, 79] on input "down in [US_STATE]" at bounding box center [672, 73] width 531 height 33
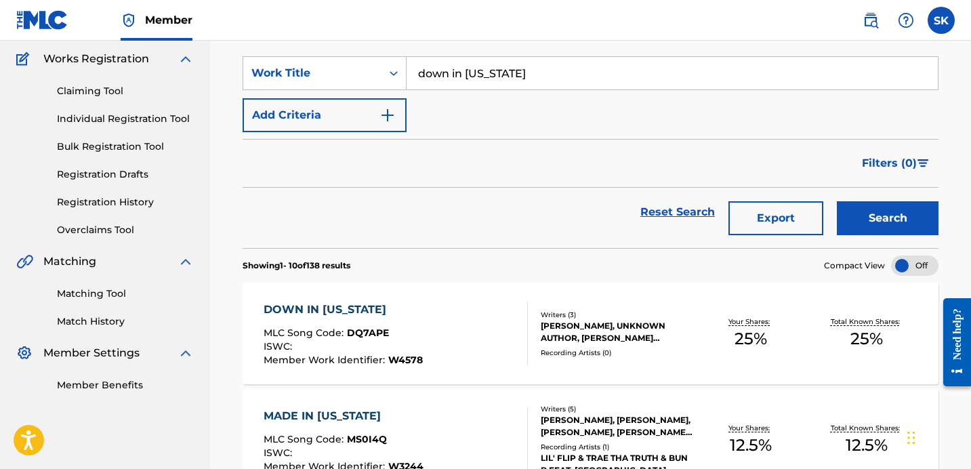
click at [508, 69] on input "down in [US_STATE]" at bounding box center [672, 73] width 531 height 33
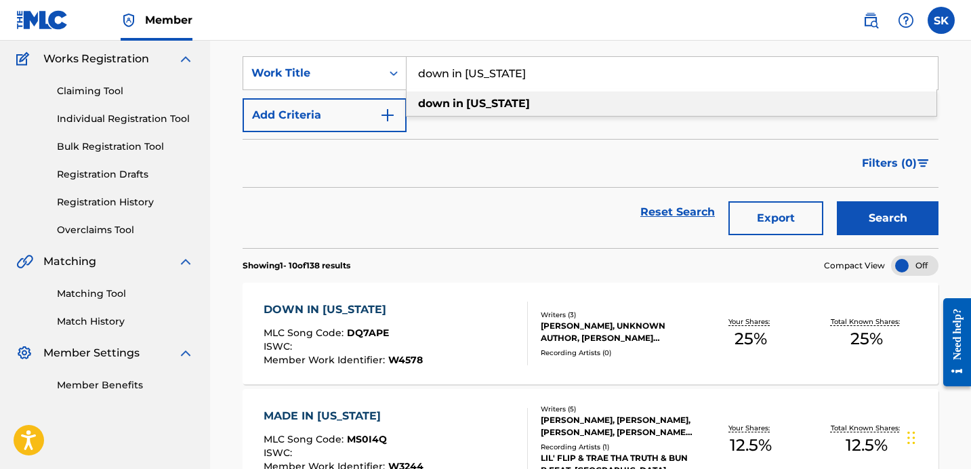
click at [508, 69] on input "down in [US_STATE]" at bounding box center [672, 73] width 531 height 33
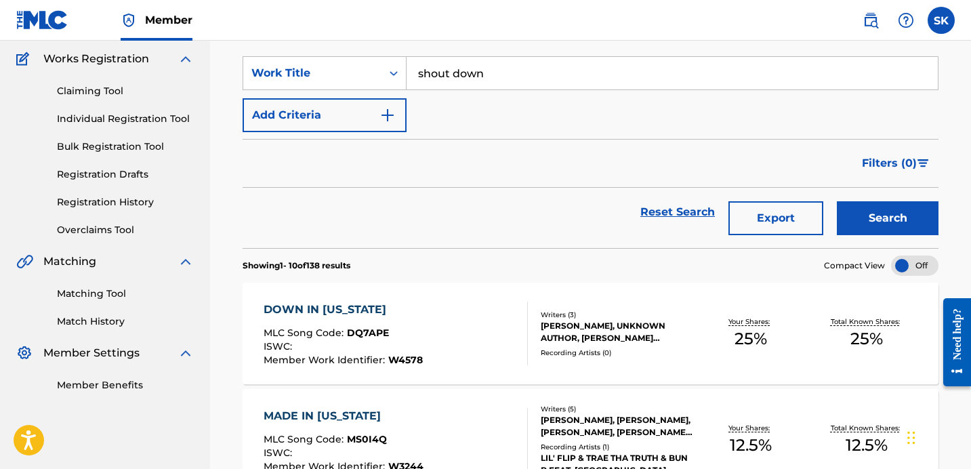
click at [837, 201] on button "Search" at bounding box center [888, 218] width 102 height 34
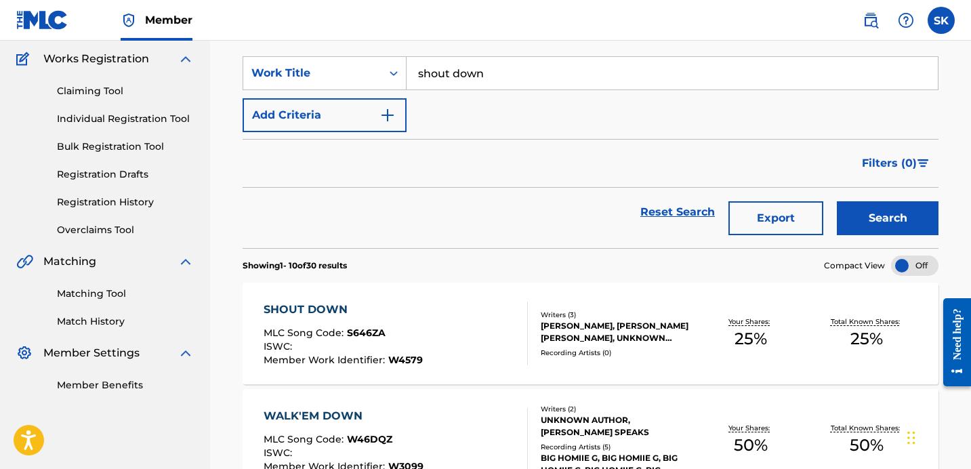
click at [508, 69] on input "shout down" at bounding box center [672, 73] width 531 height 33
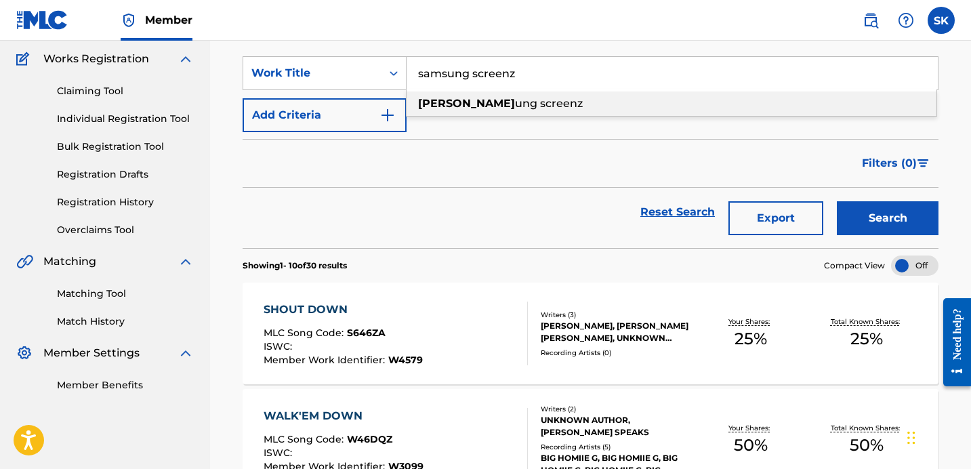
click at [837, 201] on button "Search" at bounding box center [888, 218] width 102 height 34
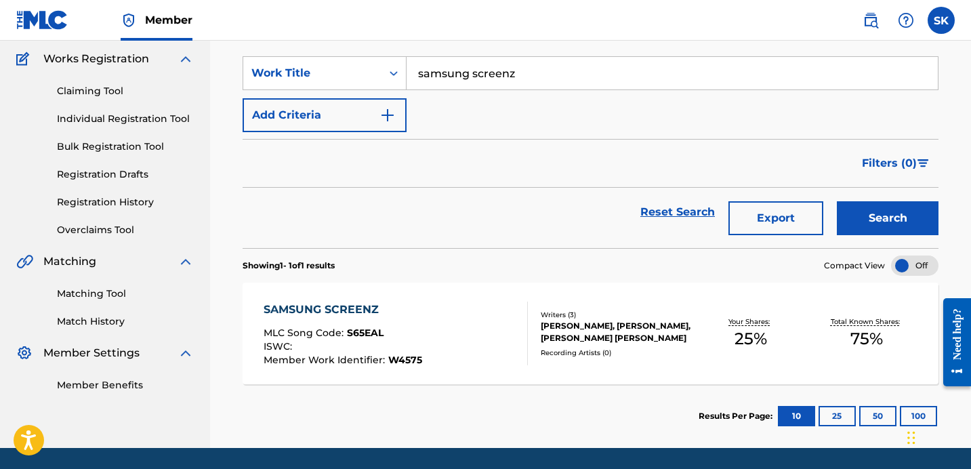
drag, startPoint x: 514, startPoint y: 63, endPoint x: 520, endPoint y: 81, distance: 19.5
click at [518, 77] on input "samsung screenz" at bounding box center [672, 73] width 531 height 33
click at [520, 81] on input "samsung screenz" at bounding box center [672, 73] width 531 height 33
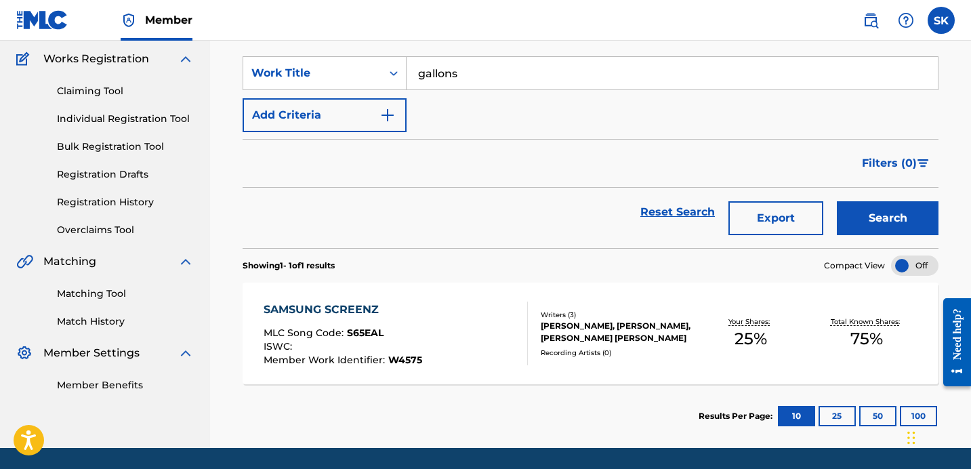
click at [837, 201] on button "Search" at bounding box center [888, 218] width 102 height 34
click at [520, 81] on input "gallons" at bounding box center [672, 73] width 531 height 33
click at [837, 201] on button "Search" at bounding box center [888, 218] width 102 height 34
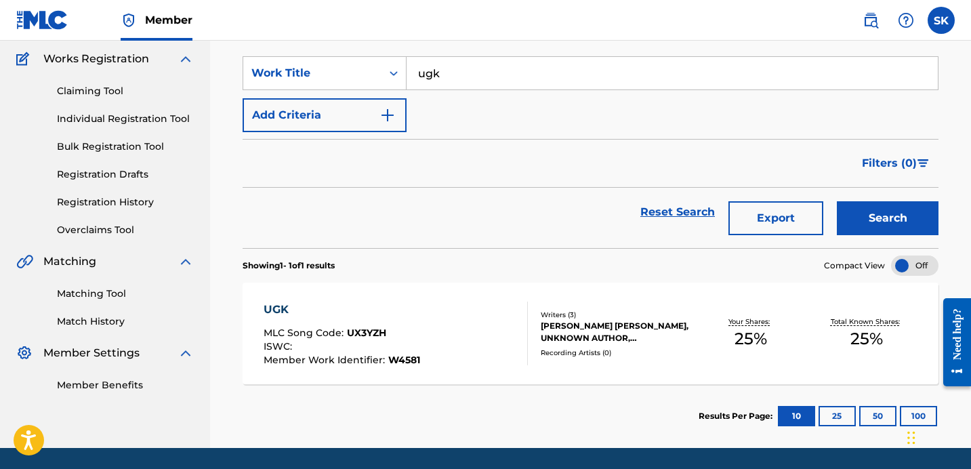
click at [520, 81] on input "ugk" at bounding box center [672, 73] width 531 height 33
click at [837, 201] on button "Search" at bounding box center [888, 218] width 102 height 34
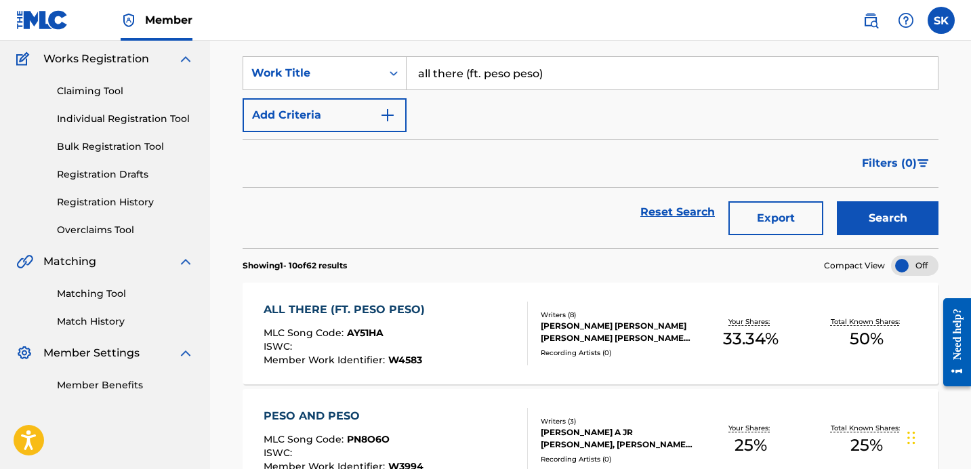
click at [537, 75] on input "all there (ft. peso peso)" at bounding box center [672, 73] width 531 height 33
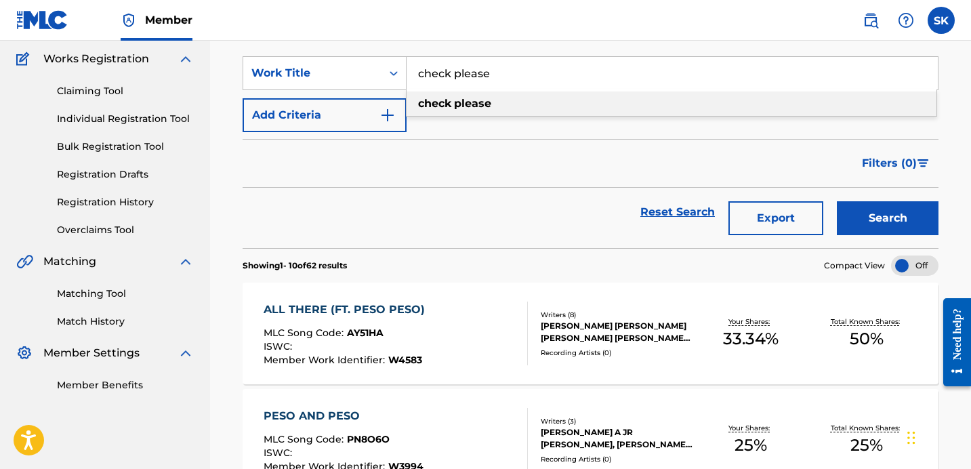
click at [837, 201] on button "Search" at bounding box center [888, 218] width 102 height 34
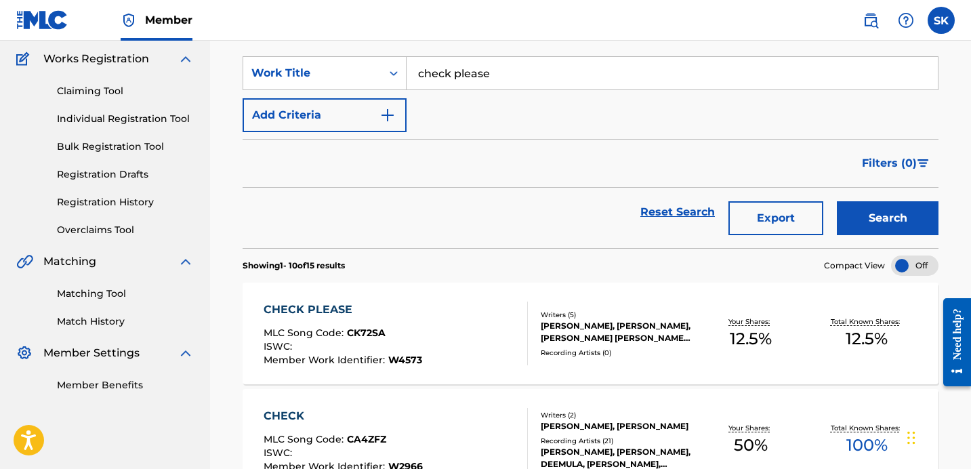
click at [537, 75] on input "check please" at bounding box center [672, 73] width 531 height 33
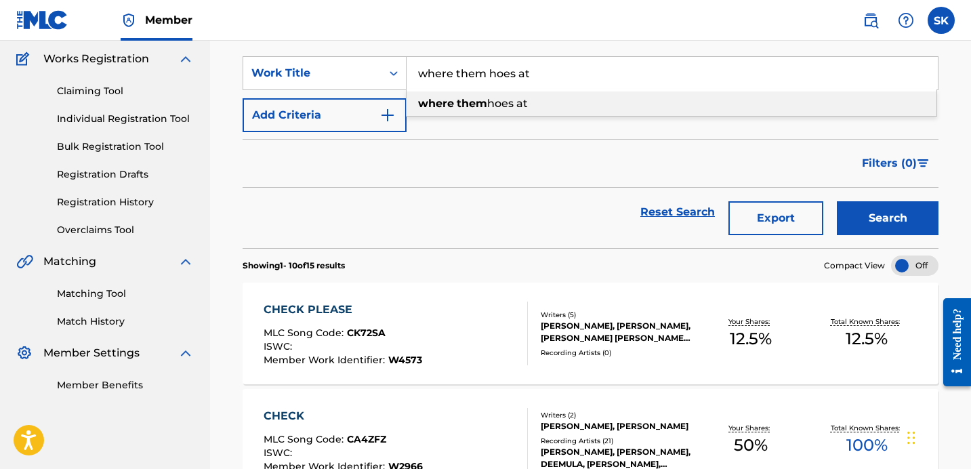
click at [837, 201] on button "Search" at bounding box center [888, 218] width 102 height 34
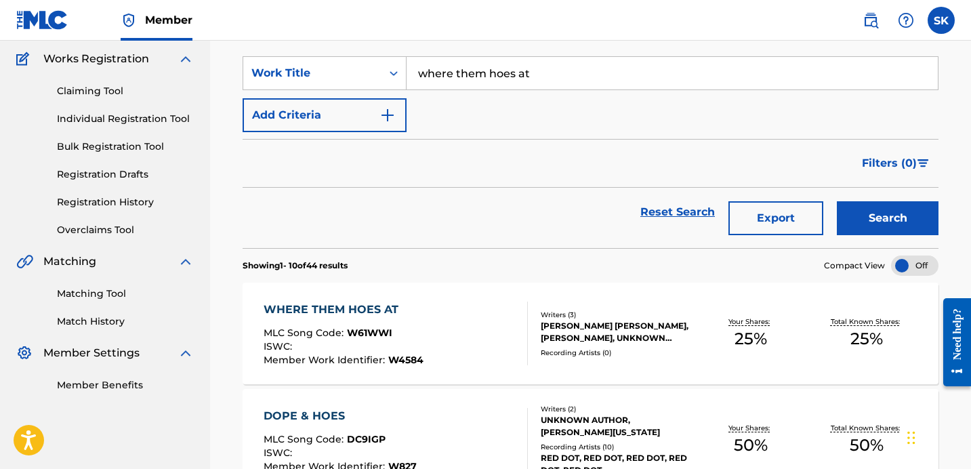
click at [469, 81] on input "where them hoes at" at bounding box center [672, 73] width 531 height 33
click at [837, 201] on button "Search" at bounding box center [888, 218] width 102 height 34
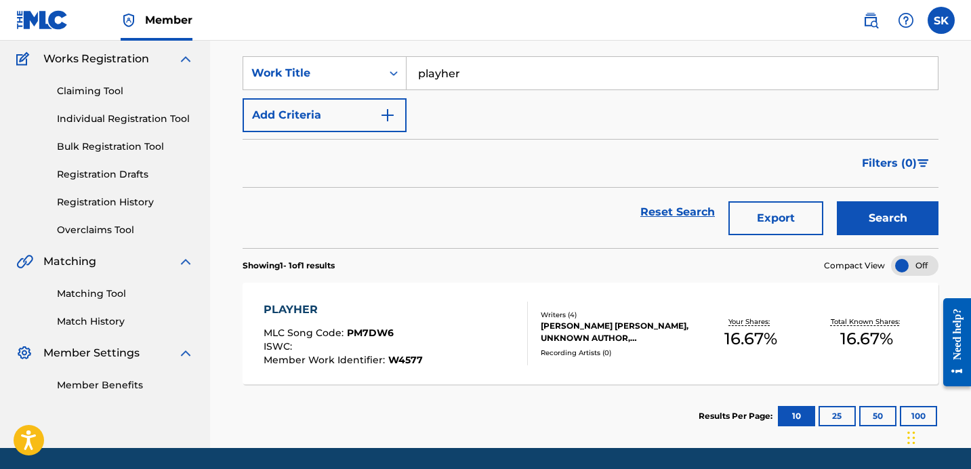
click at [469, 81] on input "playher" at bounding box center [672, 73] width 531 height 33
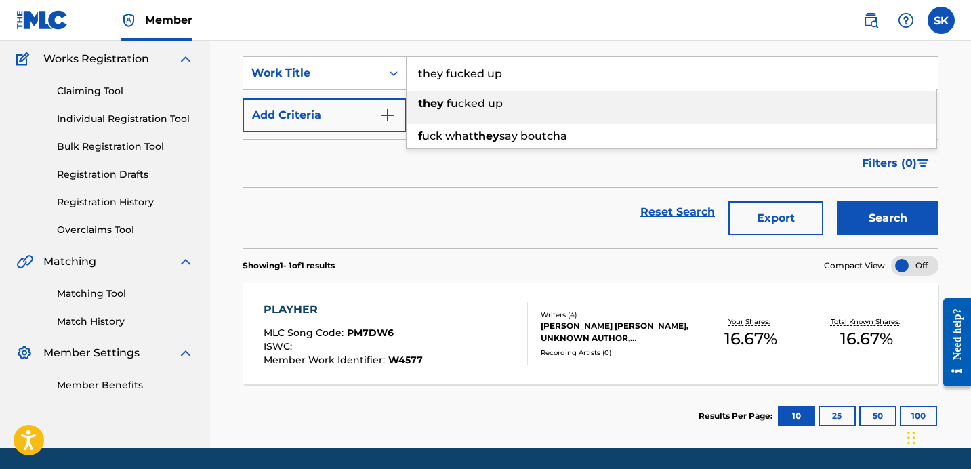
click at [837, 201] on button "Search" at bounding box center [888, 218] width 102 height 34
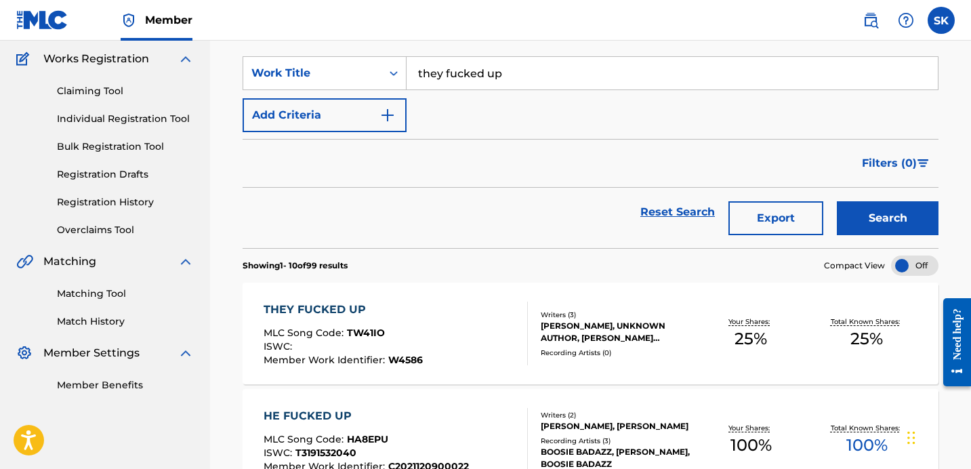
click at [495, 74] on input "they fucked up" at bounding box center [672, 73] width 531 height 33
click at [837, 201] on button "Search" at bounding box center [888, 218] width 102 height 34
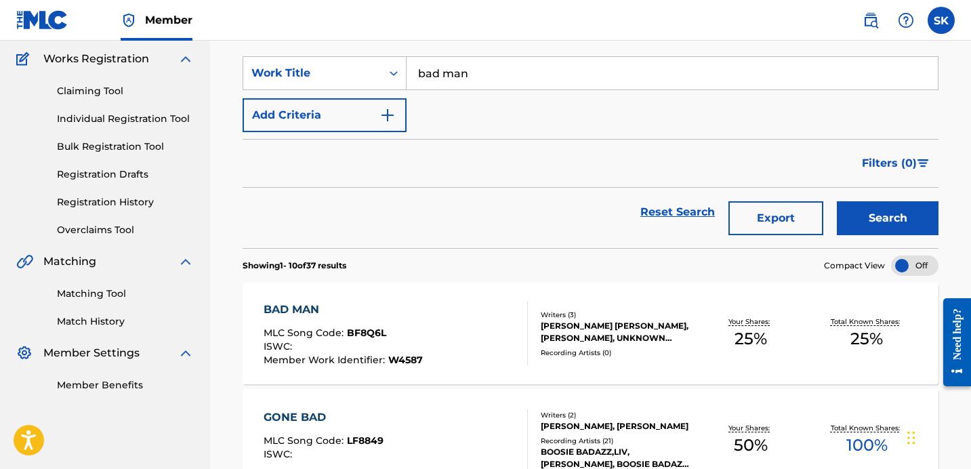
click at [504, 69] on input "bad man" at bounding box center [672, 73] width 531 height 33
click at [837, 201] on button "Search" at bounding box center [888, 218] width 102 height 34
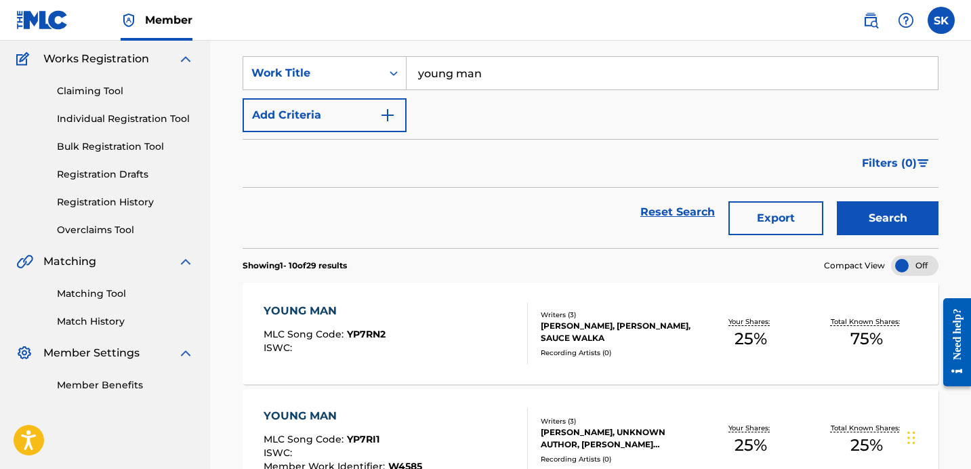
click at [471, 75] on input "young man" at bounding box center [672, 73] width 531 height 33
type input "fu"
click at [837, 201] on button "Search" at bounding box center [888, 218] width 102 height 34
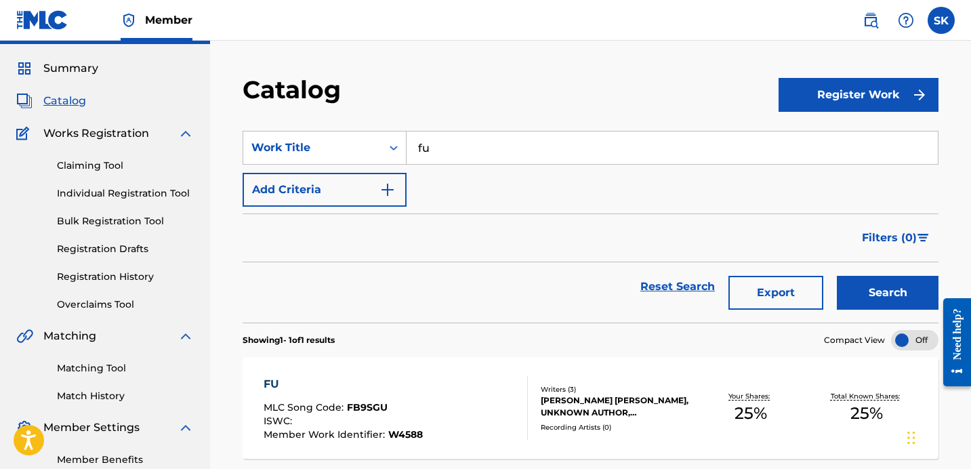
scroll to position [0, 0]
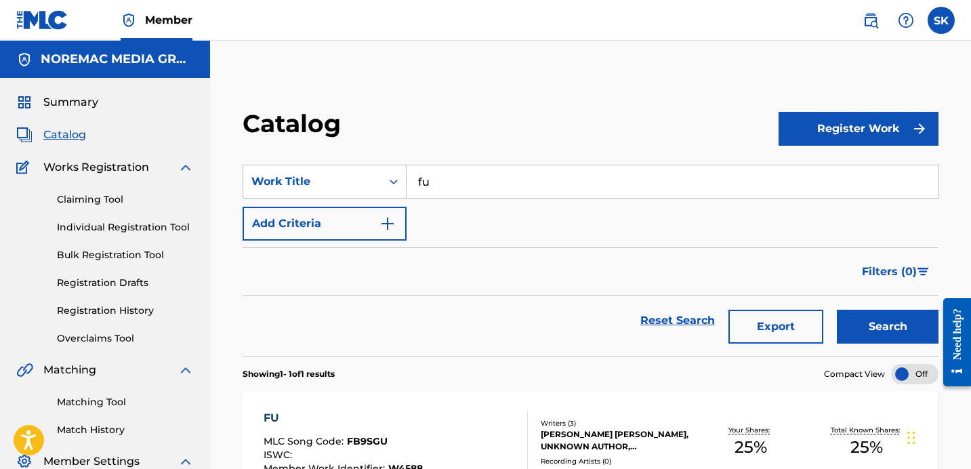
click at [56, 98] on span "Summary" at bounding box center [70, 102] width 55 height 16
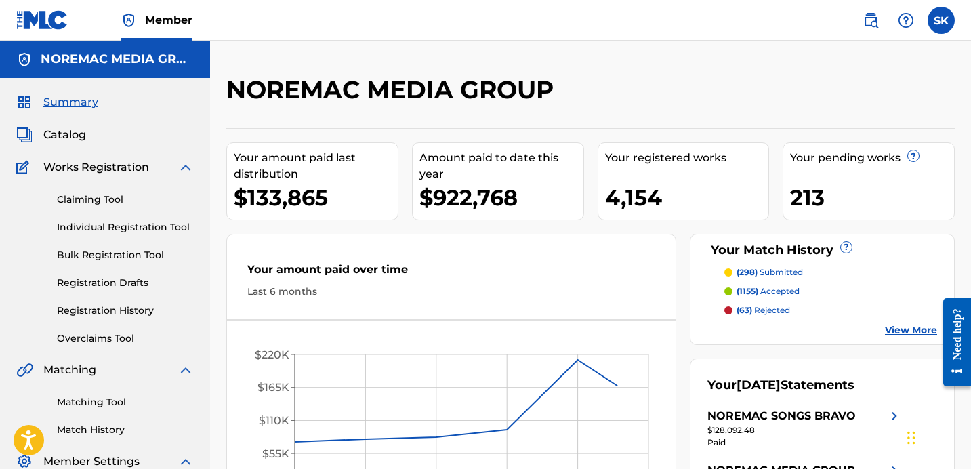
click at [144, 229] on link "Individual Registration Tool" at bounding box center [125, 227] width 137 height 14
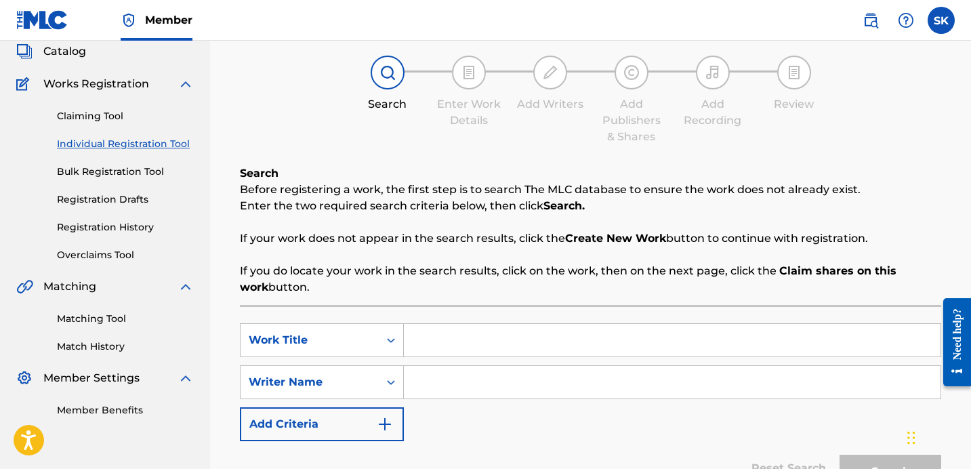
scroll to position [19, 0]
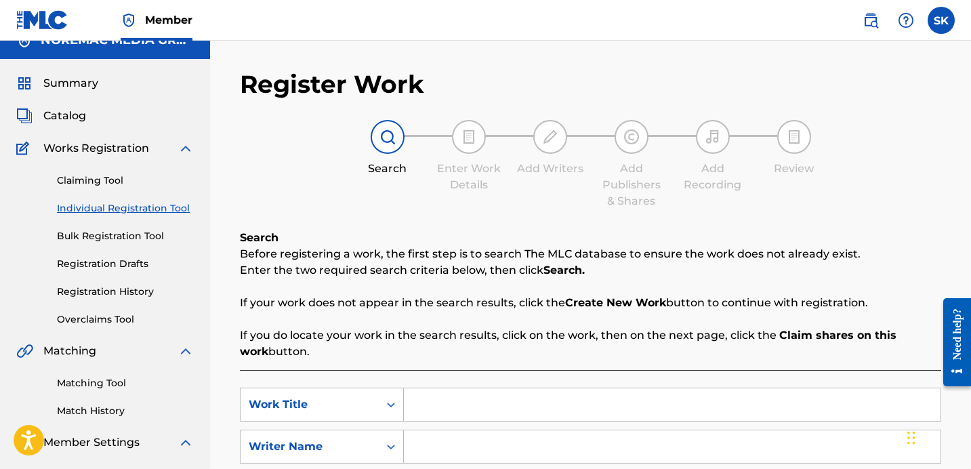
click at [81, 118] on span "Catalog" at bounding box center [64, 116] width 43 height 16
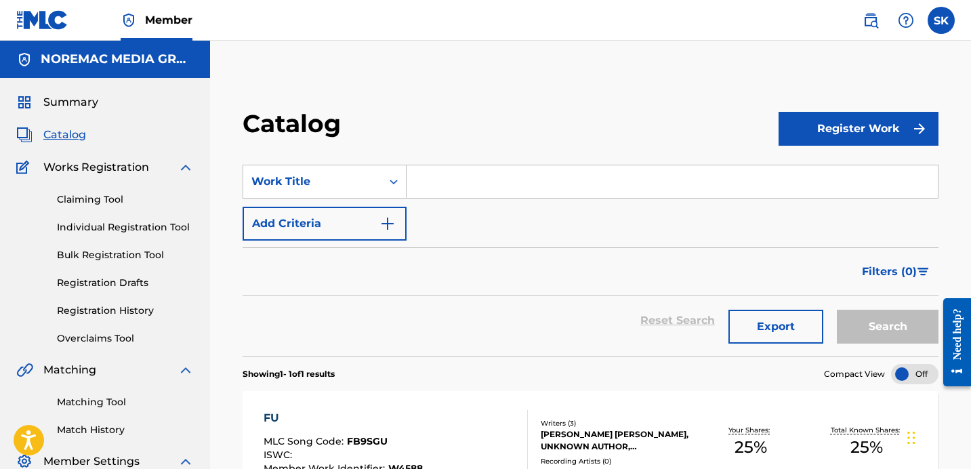
click at [421, 186] on input "Search Form" at bounding box center [672, 181] width 531 height 33
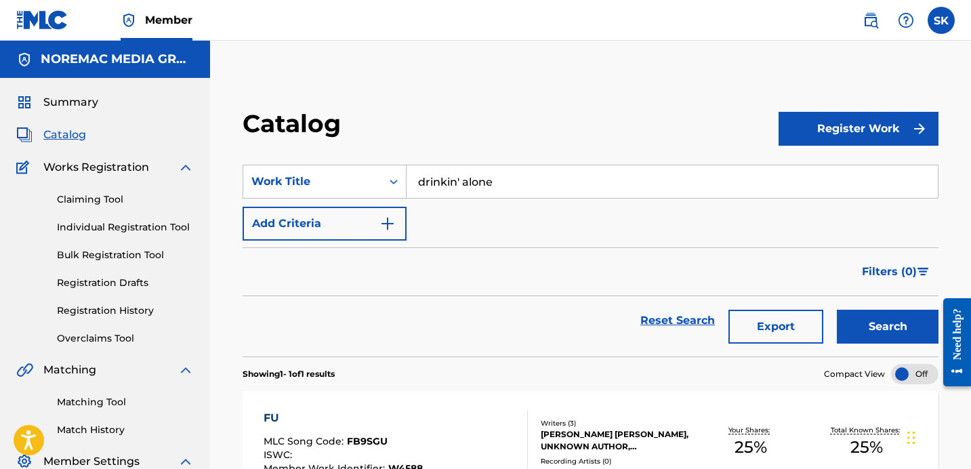
type input "drinkin' alone"
click at [837, 310] on button "Search" at bounding box center [888, 327] width 102 height 34
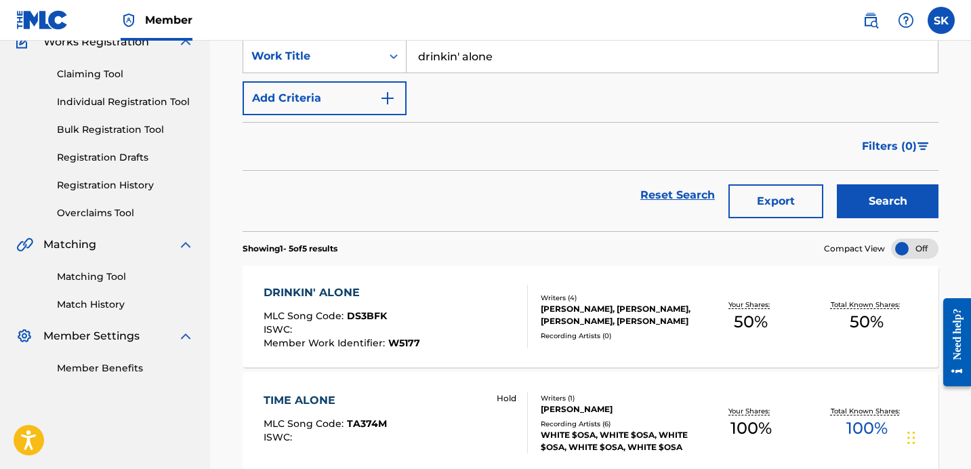
scroll to position [159, 0]
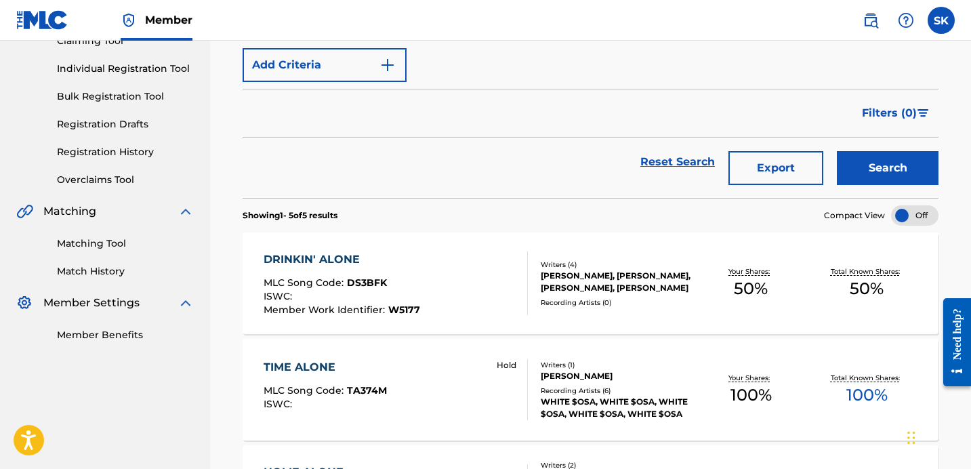
click at [476, 302] on div "DRINKIN' ALONE MLC Song Code : DS3BFK ISWC : Member Work Identifier : W5177" at bounding box center [396, 283] width 264 height 64
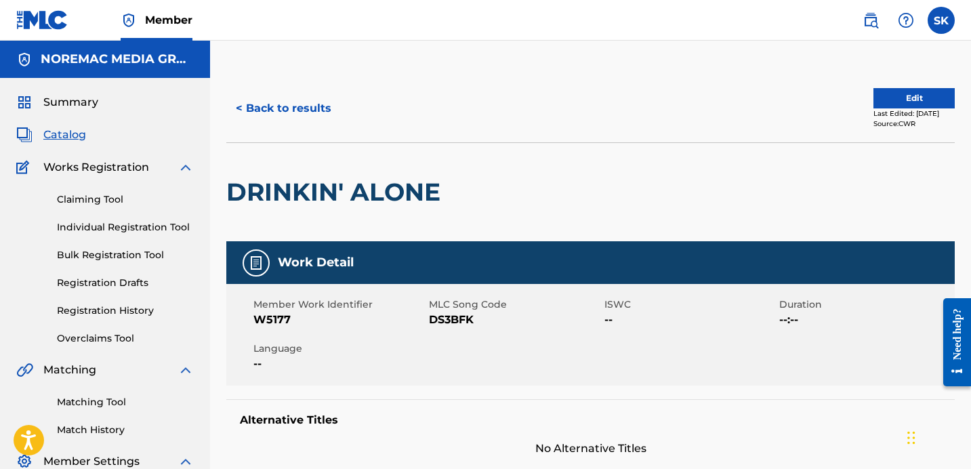
click at [293, 114] on button "< Back to results" at bounding box center [283, 108] width 115 height 34
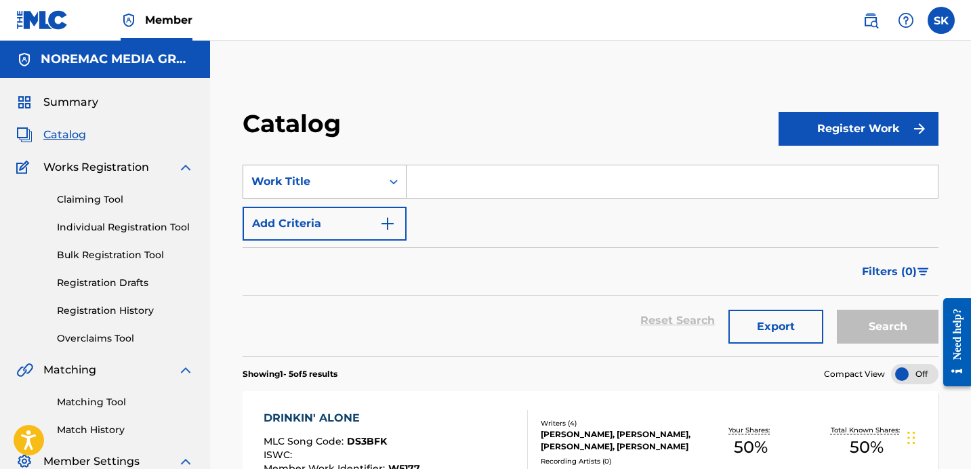
click at [283, 187] on div "Work Title" at bounding box center [312, 181] width 122 height 16
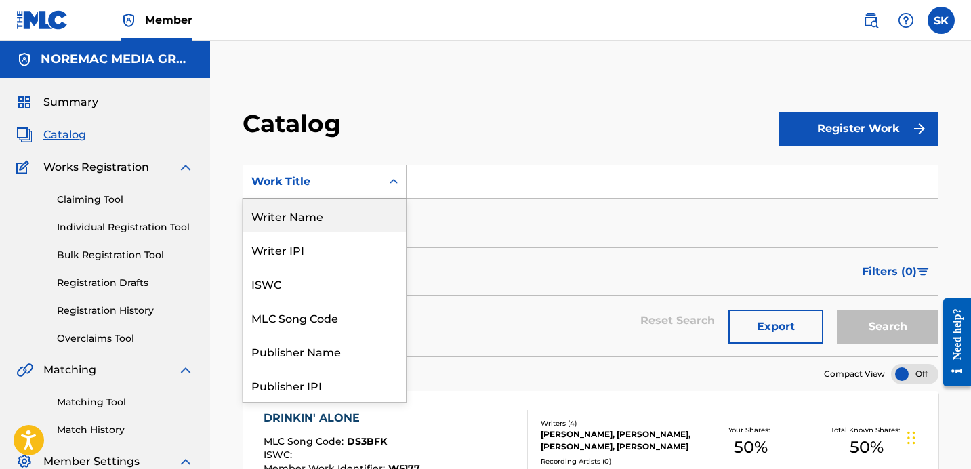
click at [321, 220] on div "Writer Name" at bounding box center [324, 216] width 163 height 34
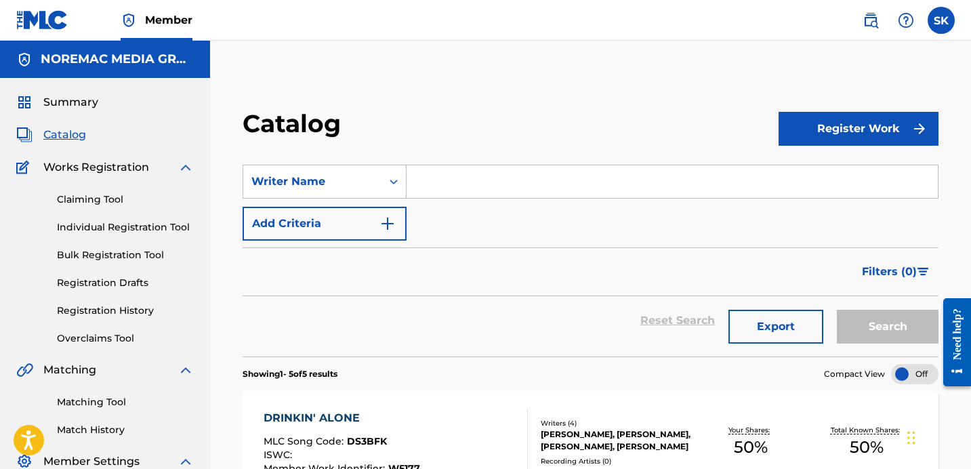
click at [444, 183] on input "Search Form" at bounding box center [672, 181] width 531 height 33
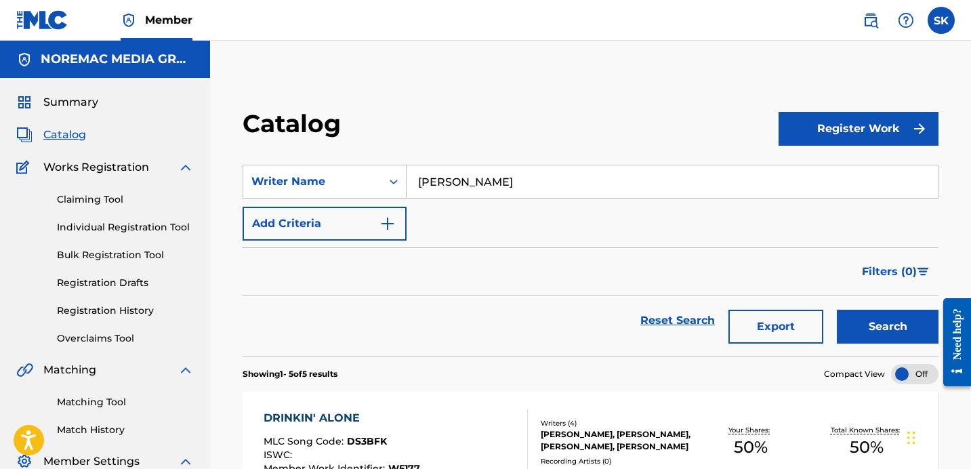
type input "[PERSON_NAME]"
click at [837, 310] on button "Search" at bounding box center [888, 327] width 102 height 34
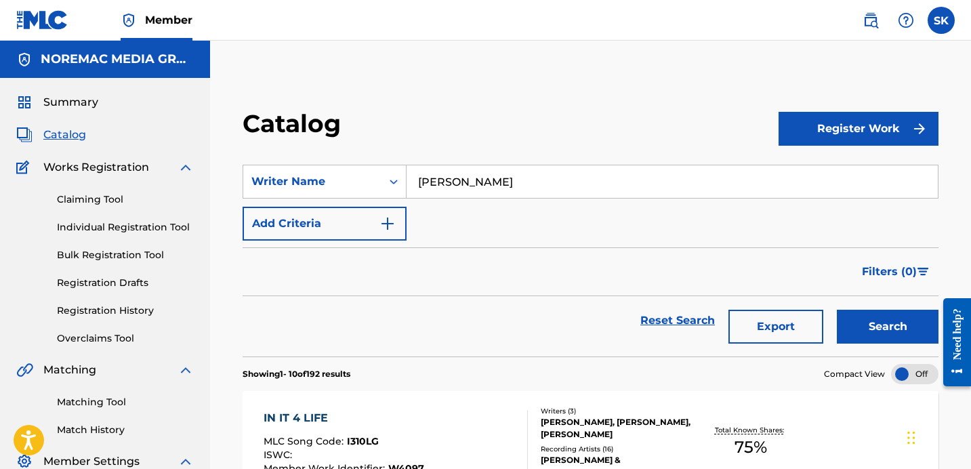
click at [617, 253] on div "Filters ( 0 )" at bounding box center [591, 271] width 696 height 49
click at [791, 337] on button "Export" at bounding box center [775, 327] width 95 height 34
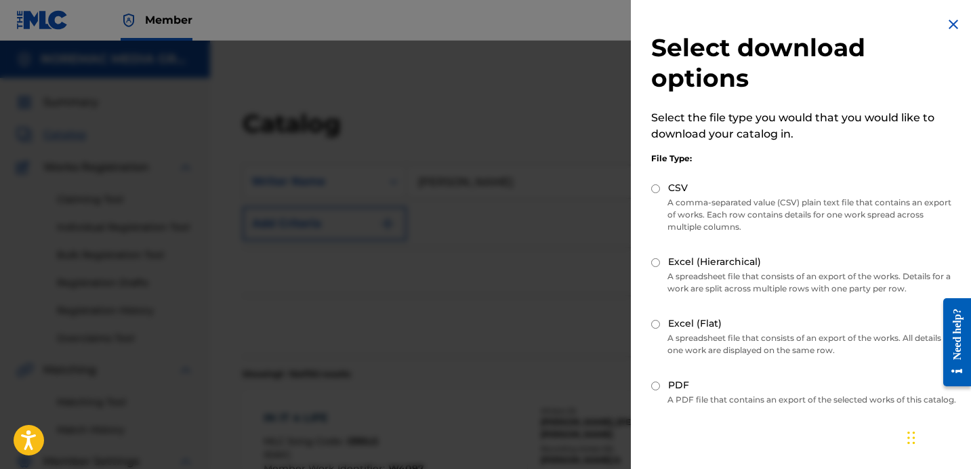
click at [668, 198] on p "A comma-separated value (CSV) plain text file that contains an export of works.…" at bounding box center [804, 214] width 306 height 37
click at [670, 190] on label "CSV" at bounding box center [678, 188] width 20 height 14
click at [660, 190] on input "CSV" at bounding box center [655, 188] width 9 height 9
radio input "true"
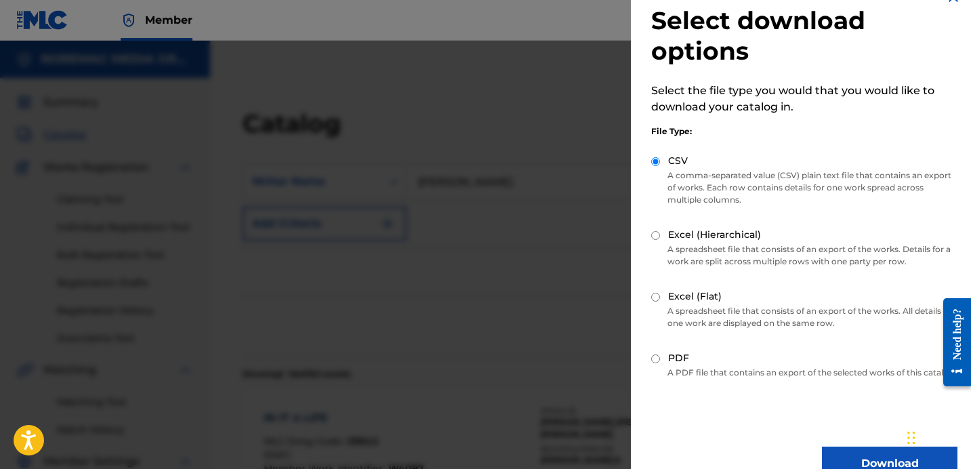
scroll to position [67, 0]
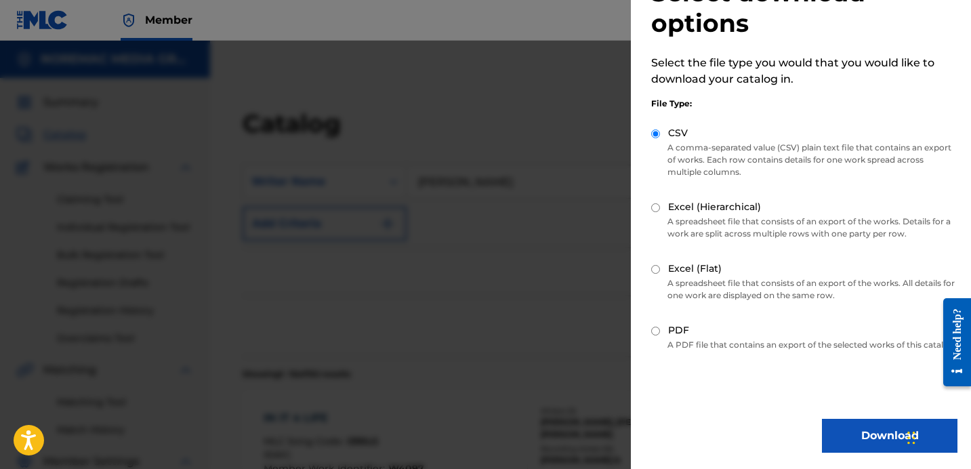
click at [882, 437] on button "Download" at bounding box center [890, 436] width 136 height 34
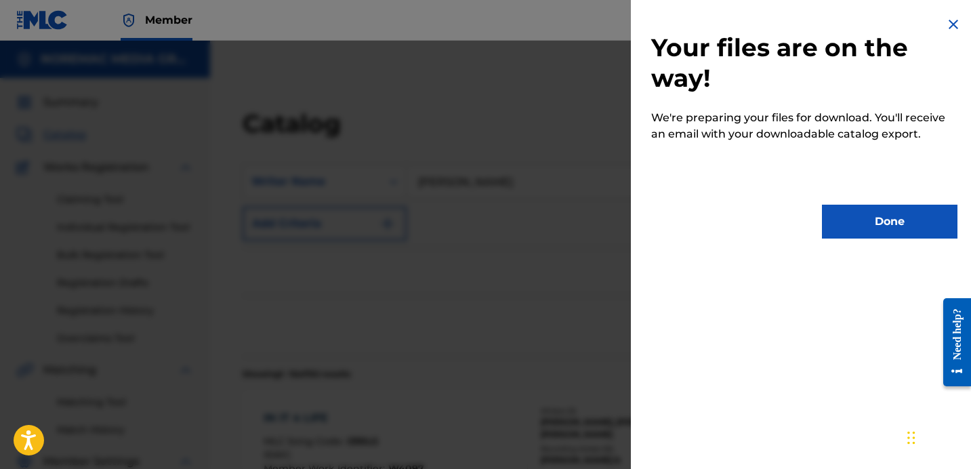
scroll to position [0, 0]
click at [891, 223] on button "Done" at bounding box center [890, 222] width 136 height 34
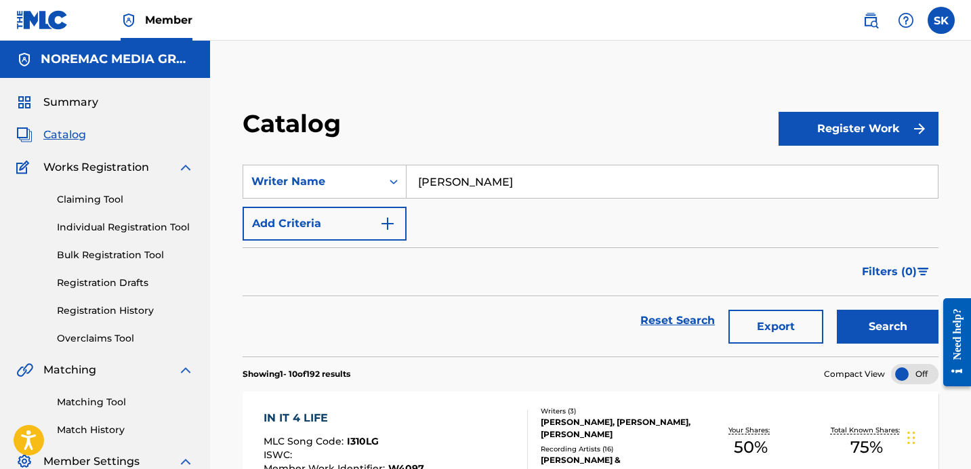
click at [606, 138] on div "Catalog" at bounding box center [511, 128] width 536 height 40
click at [478, 169] on input "[PERSON_NAME]" at bounding box center [672, 181] width 531 height 33
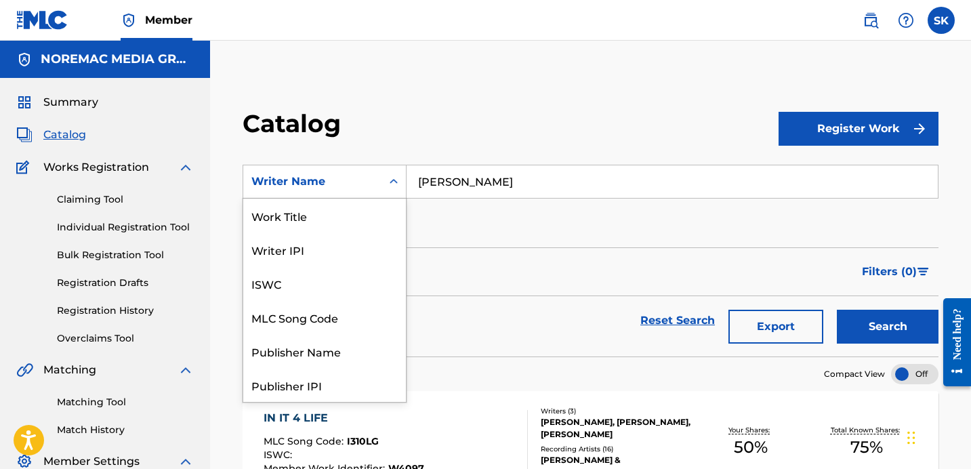
drag, startPoint x: 336, startPoint y: 168, endPoint x: 337, endPoint y: 180, distance: 11.6
click at [336, 168] on div "Writer Name" at bounding box center [325, 182] width 164 height 34
click at [309, 226] on div "Work Title" at bounding box center [324, 216] width 163 height 34
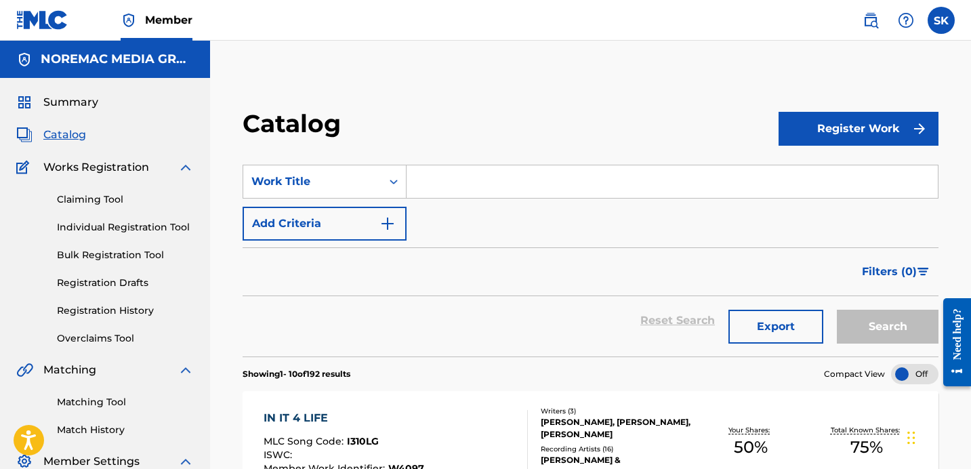
click at [468, 187] on input "Search Form" at bounding box center [672, 181] width 531 height 33
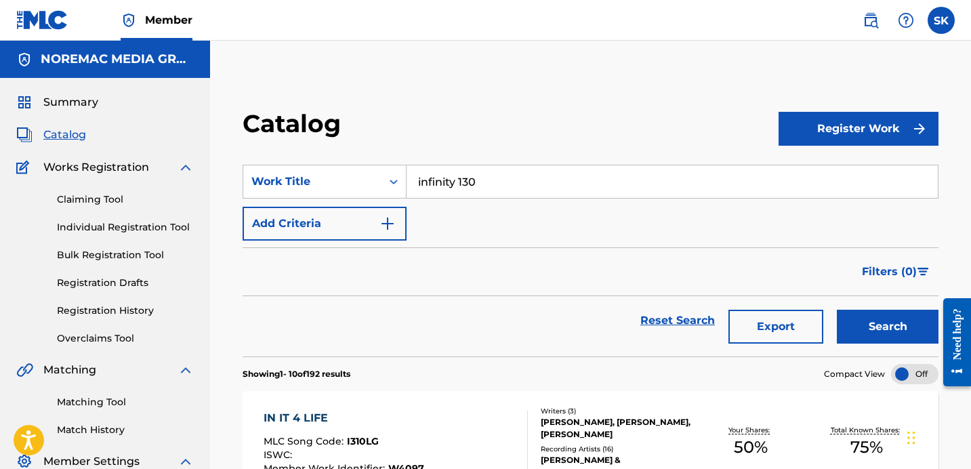
type input "infinity 130"
click at [837, 310] on button "Search" at bounding box center [888, 327] width 102 height 34
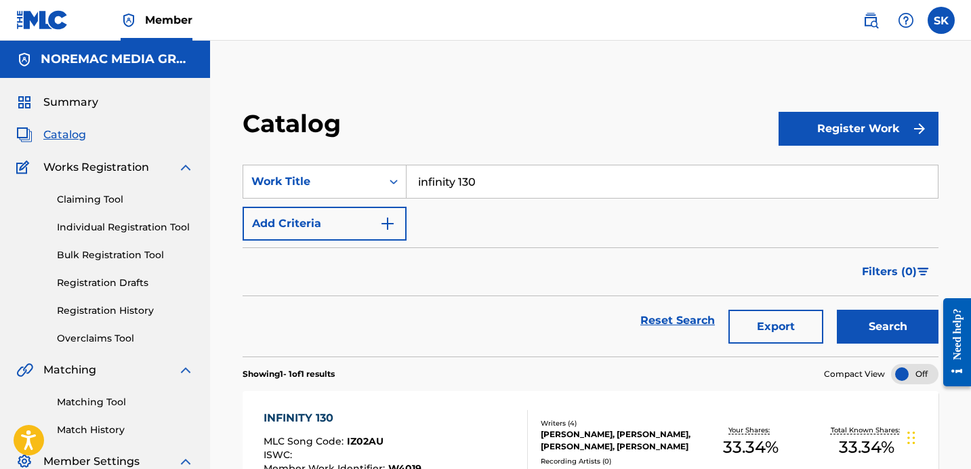
scroll to position [106, 0]
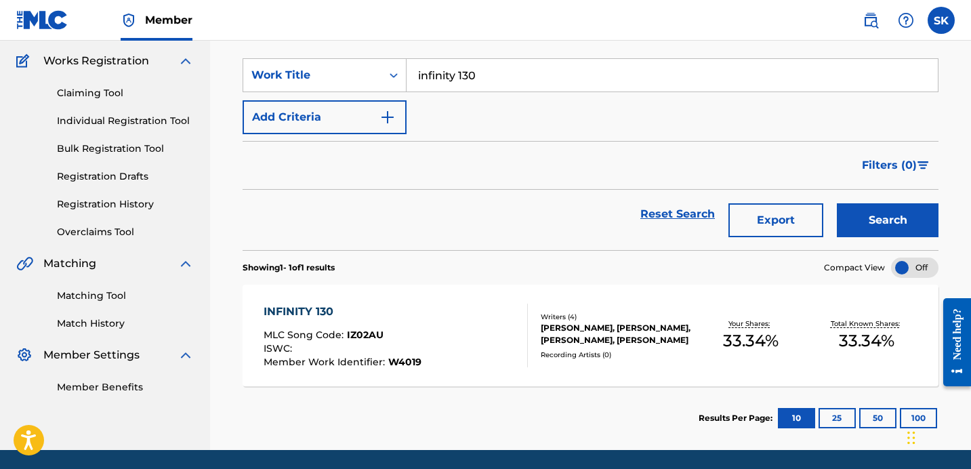
click at [479, 308] on div "INFINITY 130 MLC Song Code : IZ02AU ISWC : Member Work Identifier : W4019" at bounding box center [396, 336] width 264 height 64
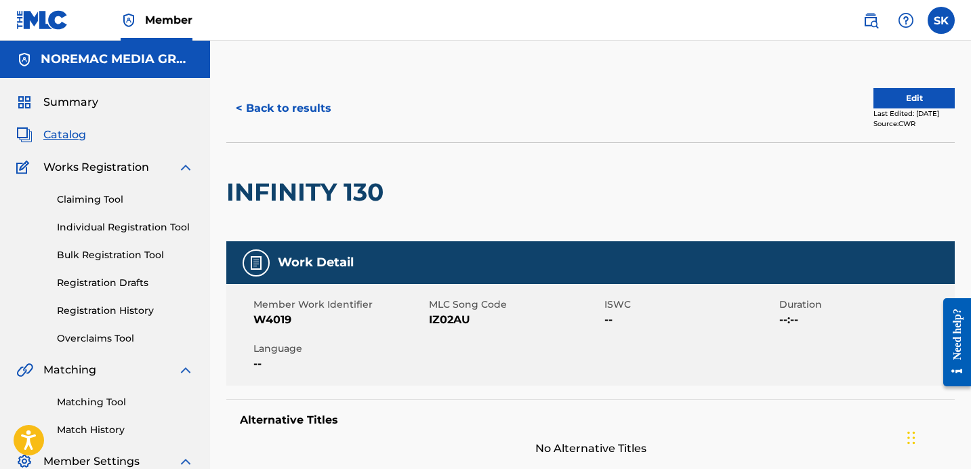
click at [905, 97] on button "Edit" at bounding box center [913, 98] width 81 height 20
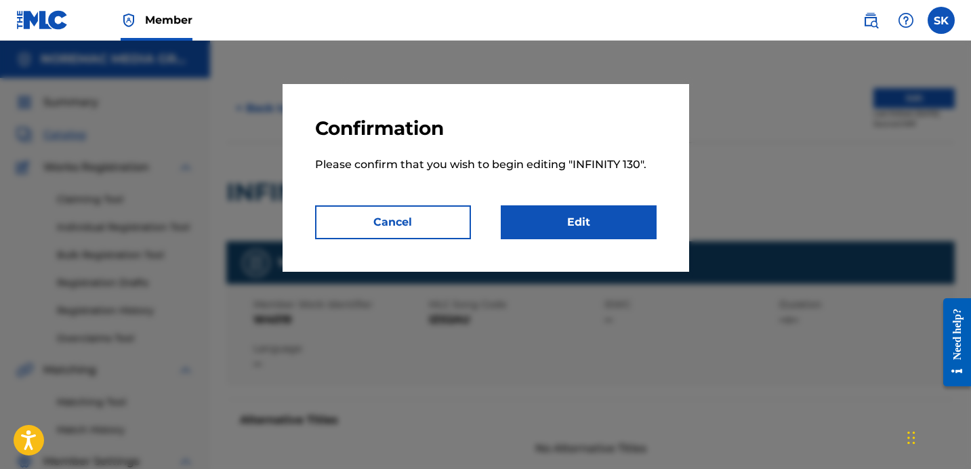
click at [562, 223] on link "Edit" at bounding box center [579, 222] width 156 height 34
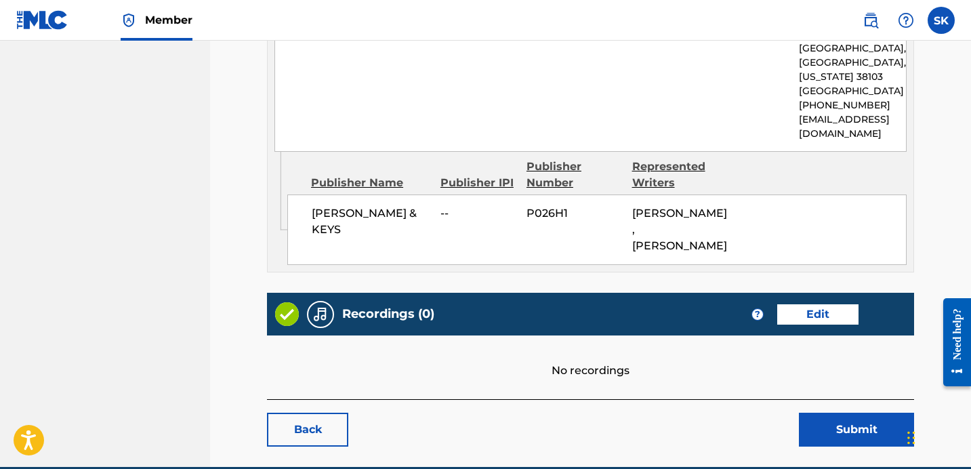
scroll to position [795, 0]
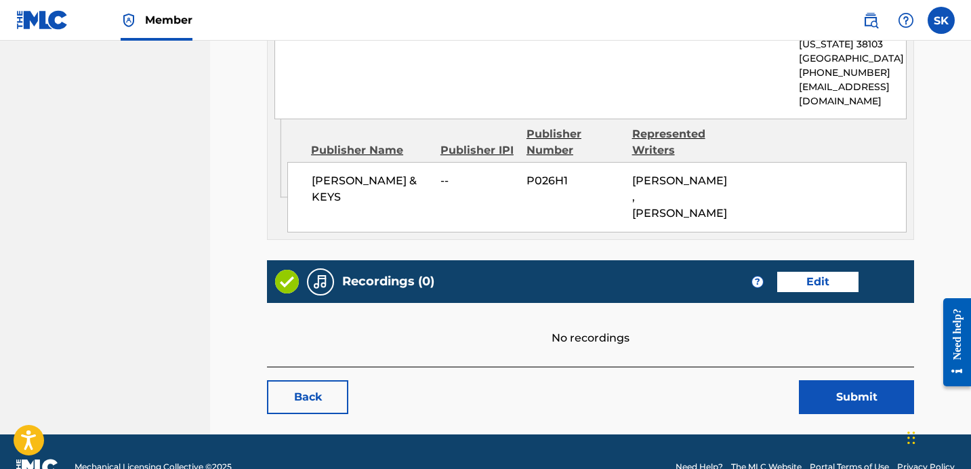
click at [348, 380] on link "Back" at bounding box center [307, 397] width 81 height 34
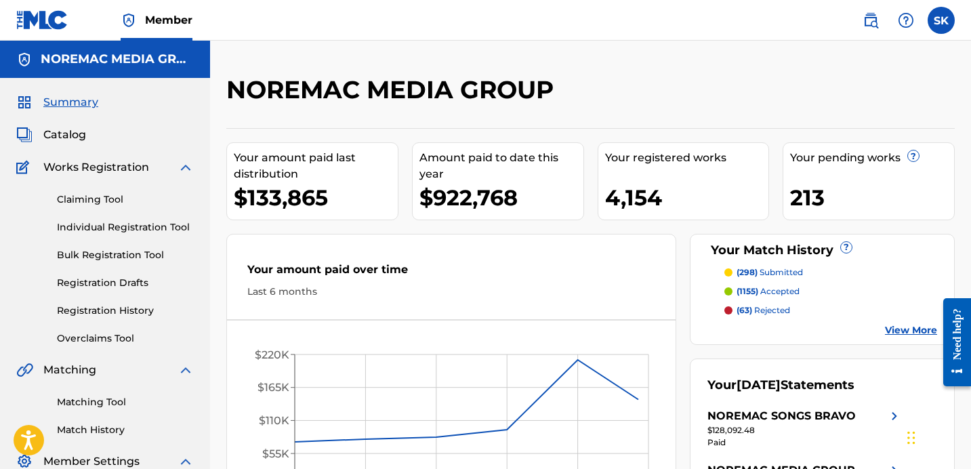
click at [82, 141] on span "Catalog" at bounding box center [64, 135] width 43 height 16
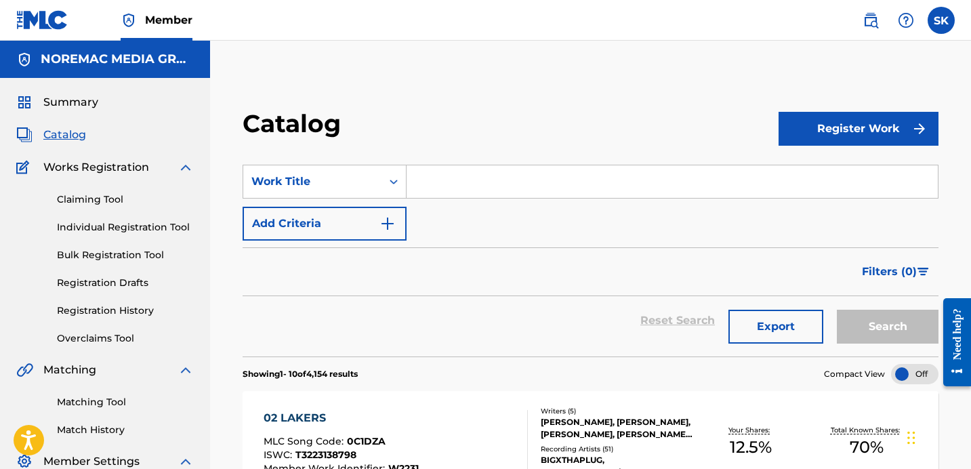
click at [454, 200] on div "SearchWithCriteria5fd82878-b817-451f-b0f2-5738618f4ccd Work Title Add Criteria" at bounding box center [591, 203] width 696 height 76
click at [457, 196] on input "Search Form" at bounding box center [672, 181] width 531 height 33
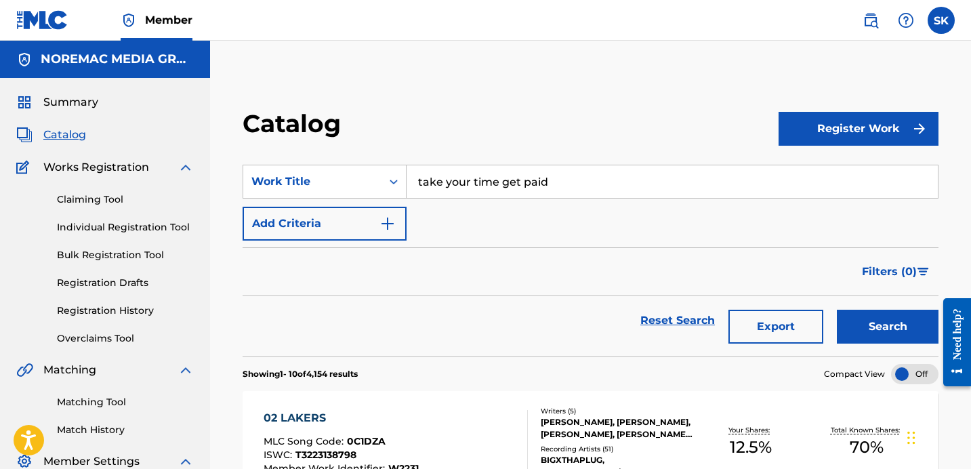
click at [837, 310] on button "Search" at bounding box center [888, 327] width 102 height 34
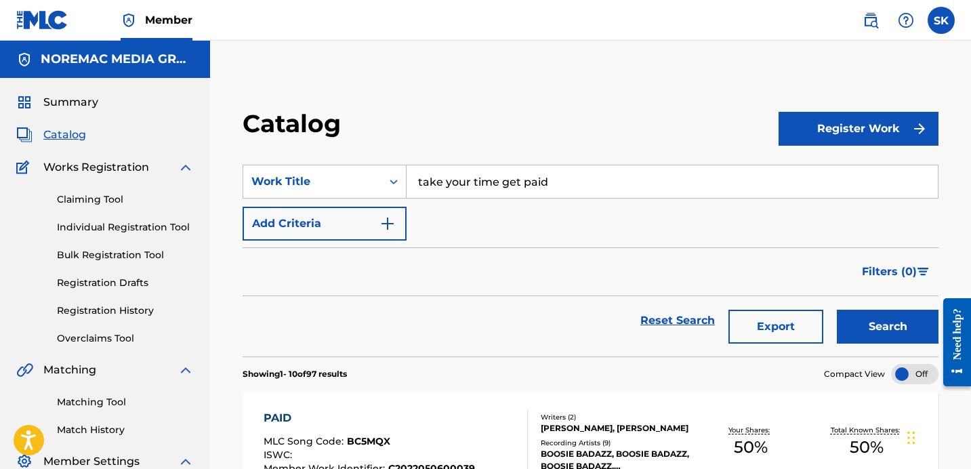
click at [542, 178] on input "take your time get paid" at bounding box center [672, 181] width 531 height 33
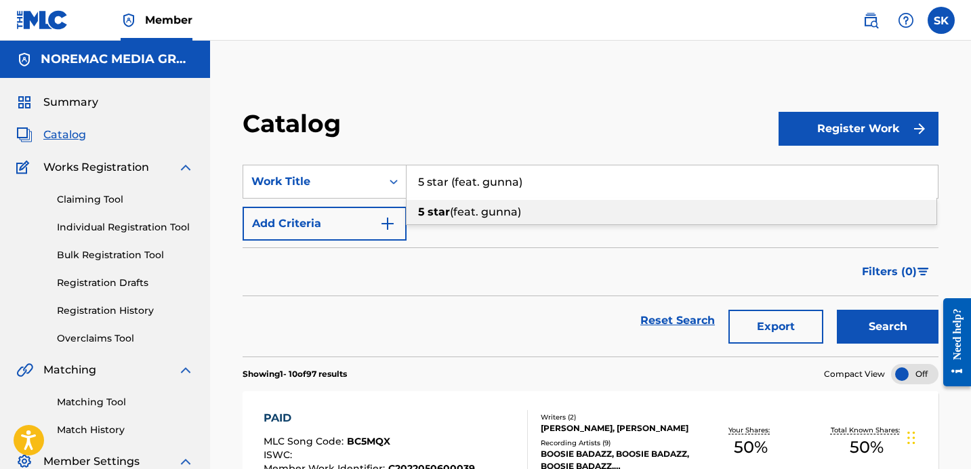
click at [837, 310] on button "Search" at bounding box center [888, 327] width 102 height 34
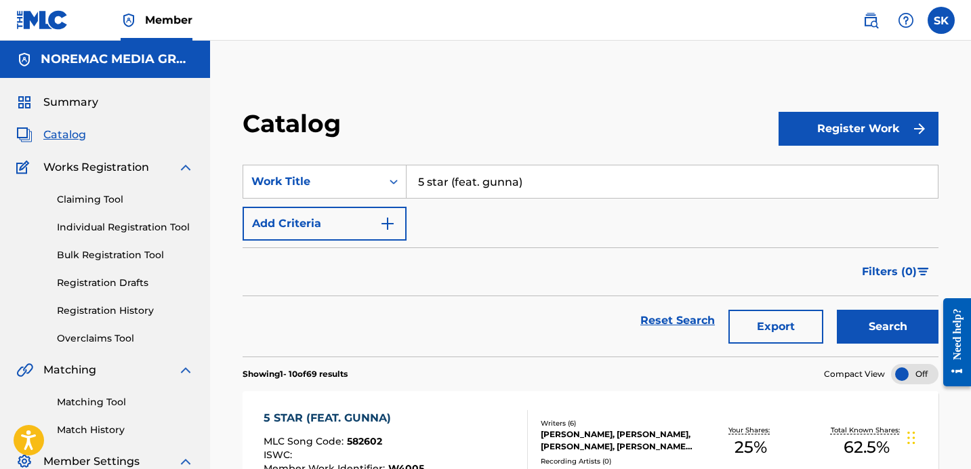
click at [493, 182] on input "5 star (feat. gunna)" at bounding box center [672, 181] width 531 height 33
click at [491, 182] on input "5 star (feat. gunna)" at bounding box center [672, 181] width 531 height 33
type input "[DEMOGRAPHIC_DATA] knows best"
click at [837, 310] on button "Search" at bounding box center [888, 327] width 102 height 34
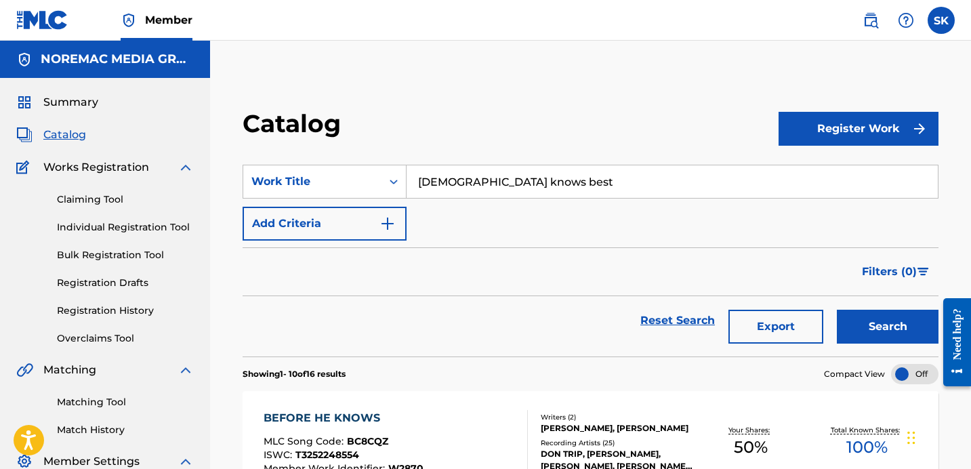
click at [139, 227] on link "Individual Registration Tool" at bounding box center [125, 227] width 137 height 14
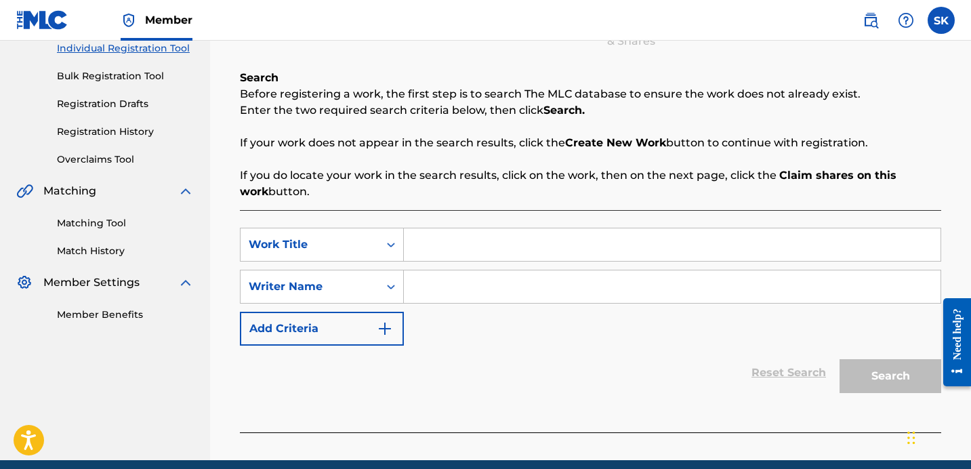
scroll to position [235, 0]
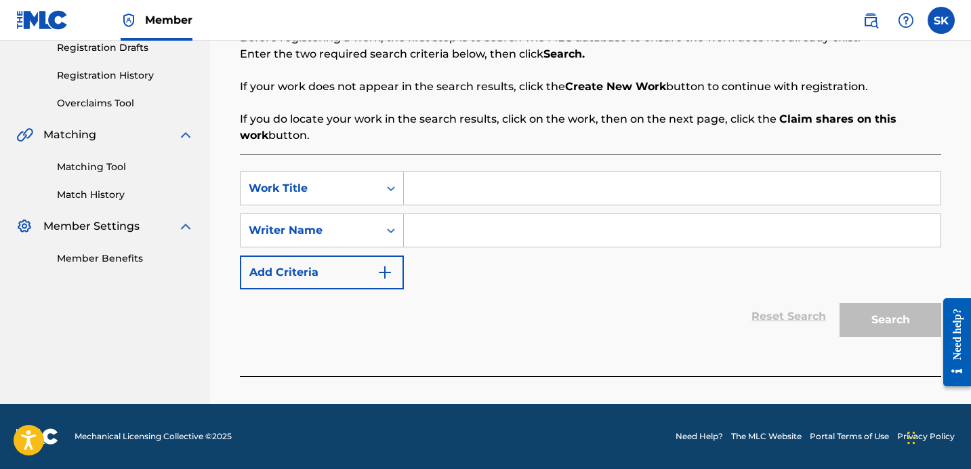
drag, startPoint x: 446, startPoint y: 312, endPoint x: 421, endPoint y: 226, distance: 90.3
click at [445, 310] on div "Reset Search Search" at bounding box center [590, 316] width 701 height 54
click at [426, 203] on input "Search Form" at bounding box center [672, 188] width 537 height 33
click at [442, 196] on input "Search Form" at bounding box center [672, 188] width 537 height 33
click at [539, 184] on input "take your time get piad" at bounding box center [672, 188] width 537 height 33
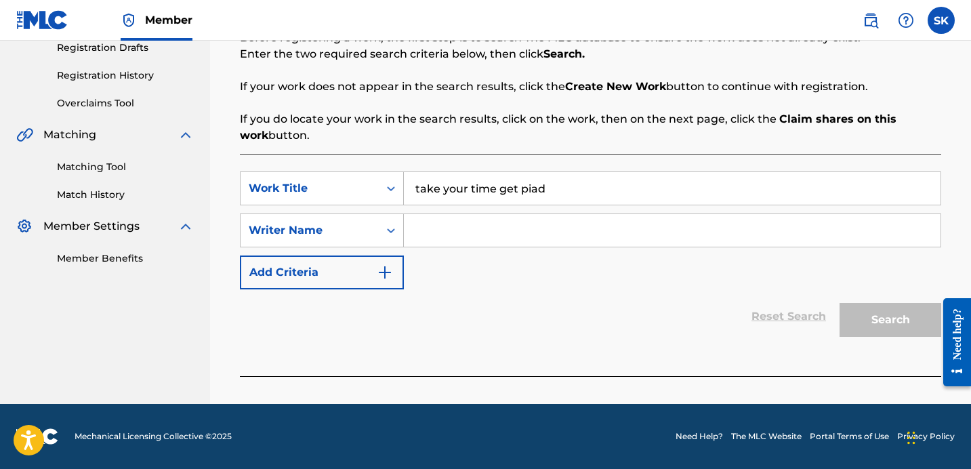
click at [541, 186] on input "take your time get piad" at bounding box center [672, 188] width 537 height 33
type input "take your time get paid"
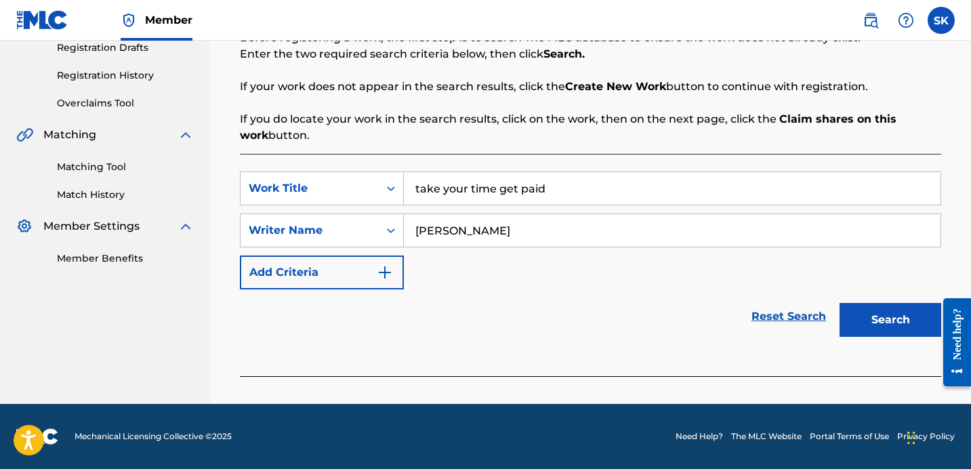
type input "[PERSON_NAME]"
click at [839, 303] on button "Search" at bounding box center [890, 320] width 102 height 34
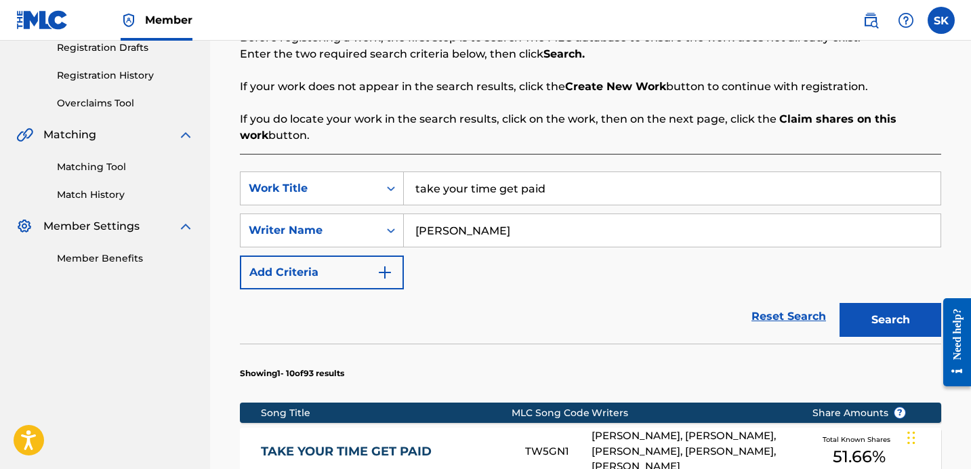
click at [699, 270] on div "SearchWithCriteria50dab4f1-798e-4262-8af0-e493274f0e85 Work Title take your tim…" at bounding box center [590, 230] width 701 height 118
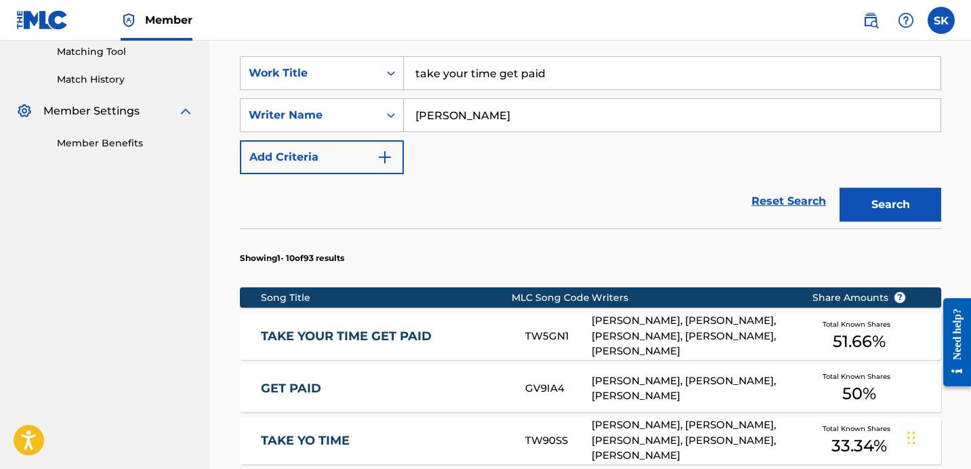
scroll to position [360, 0]
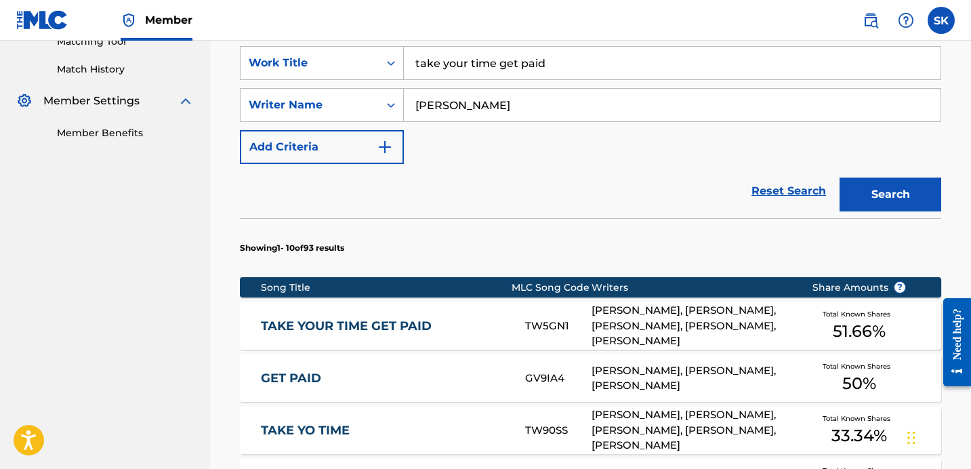
click at [618, 320] on div "[PERSON_NAME], [PERSON_NAME], [PERSON_NAME], [PERSON_NAME], [PERSON_NAME]" at bounding box center [692, 326] width 200 height 46
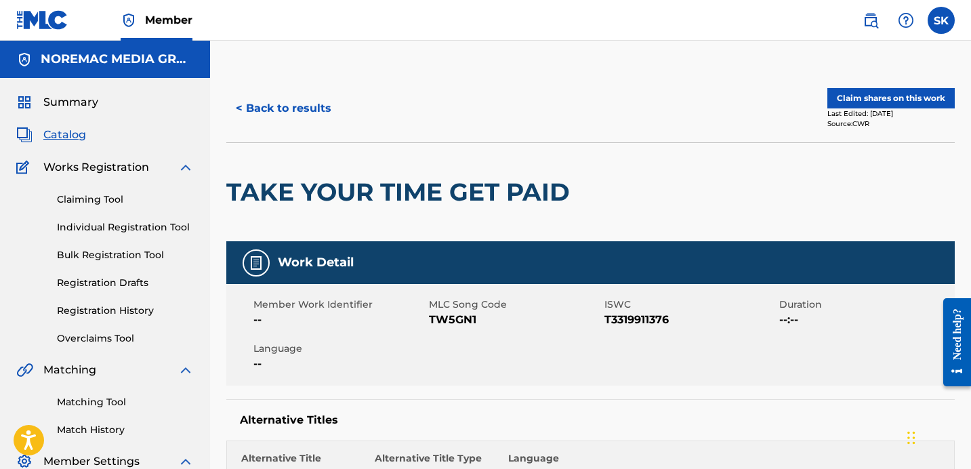
click at [459, 316] on span "TW5GN1" at bounding box center [515, 320] width 172 height 16
copy span "TW5GN1"
click at [729, 165] on div at bounding box center [660, 192] width 167 height 98
click at [843, 98] on button "Claim shares on this work" at bounding box center [890, 98] width 127 height 20
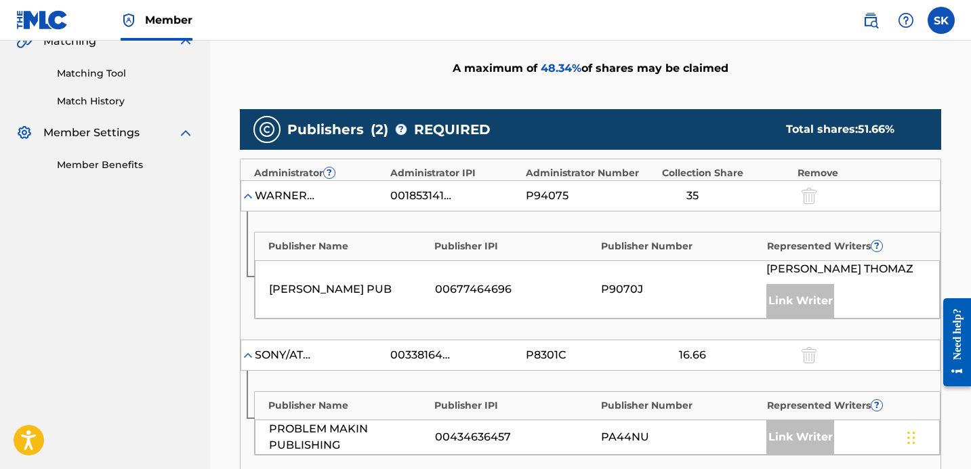
scroll to position [528, 0]
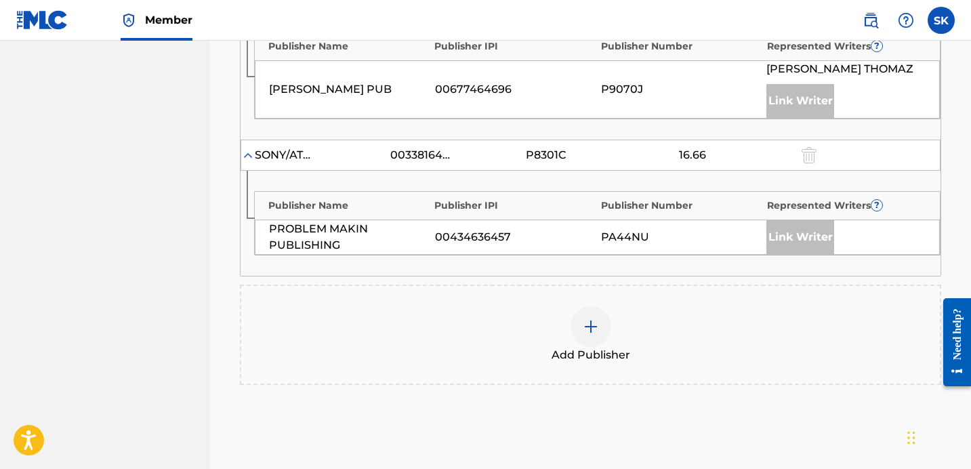
click at [568, 321] on div "Add Publisher" at bounding box center [590, 334] width 699 height 57
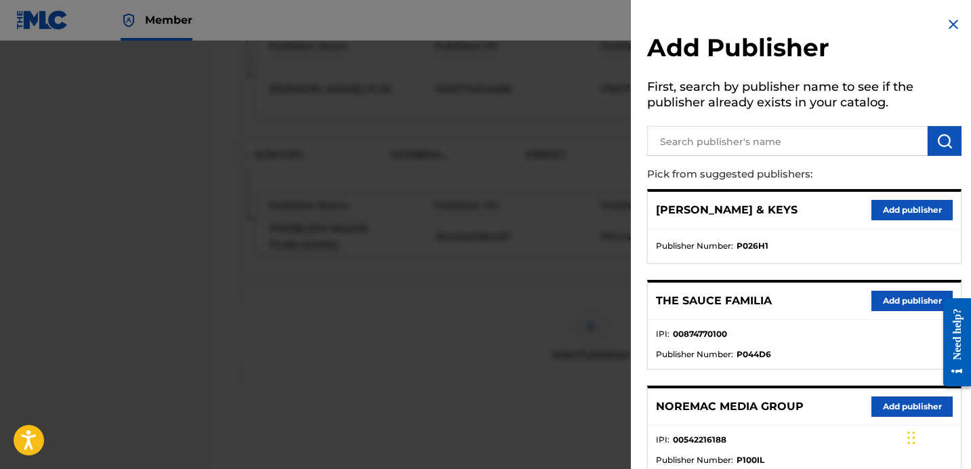
click at [911, 213] on button "Add publisher" at bounding box center [911, 210] width 81 height 20
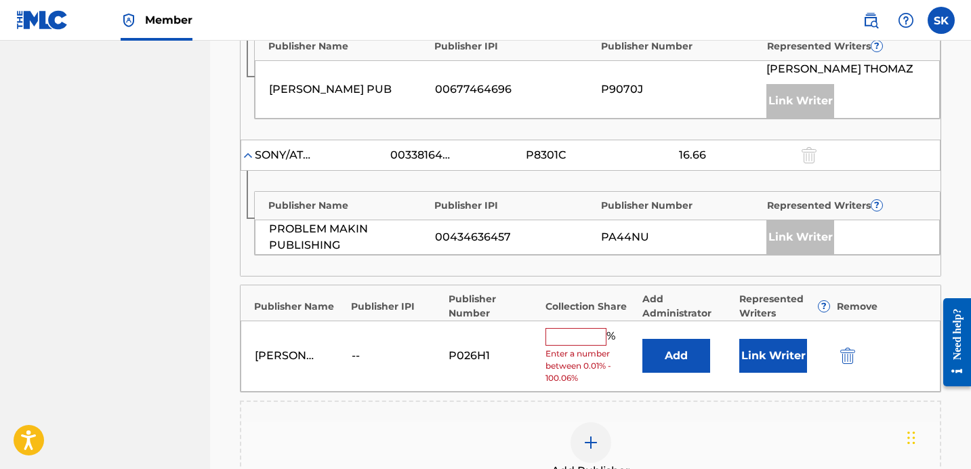
click at [676, 372] on div "[PERSON_NAME] & KEYS -- P026H1 % Enter a number between 0.01% - 100.06% Add Lin…" at bounding box center [591, 355] width 700 height 71
click at [676, 365] on button "Add" at bounding box center [676, 356] width 68 height 34
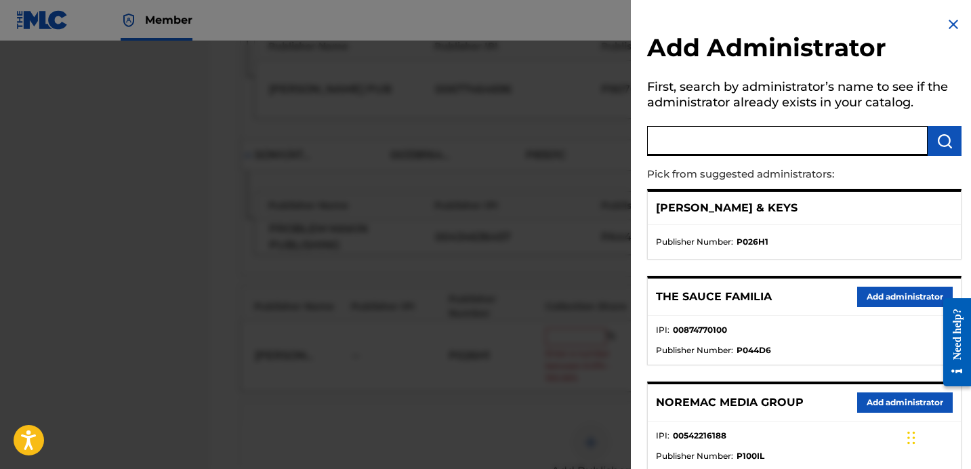
click at [750, 150] on input "text" at bounding box center [787, 141] width 281 height 30
type input "nore"
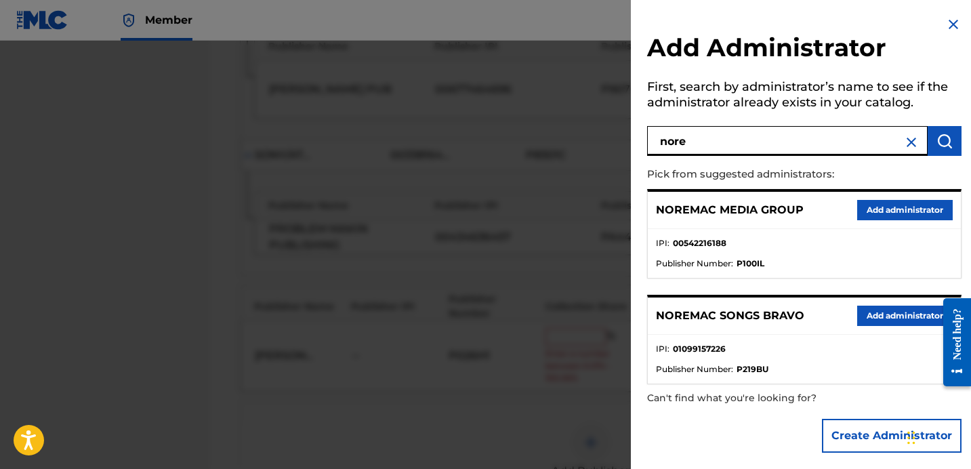
click at [868, 316] on button "Add administrator" at bounding box center [905, 316] width 96 height 20
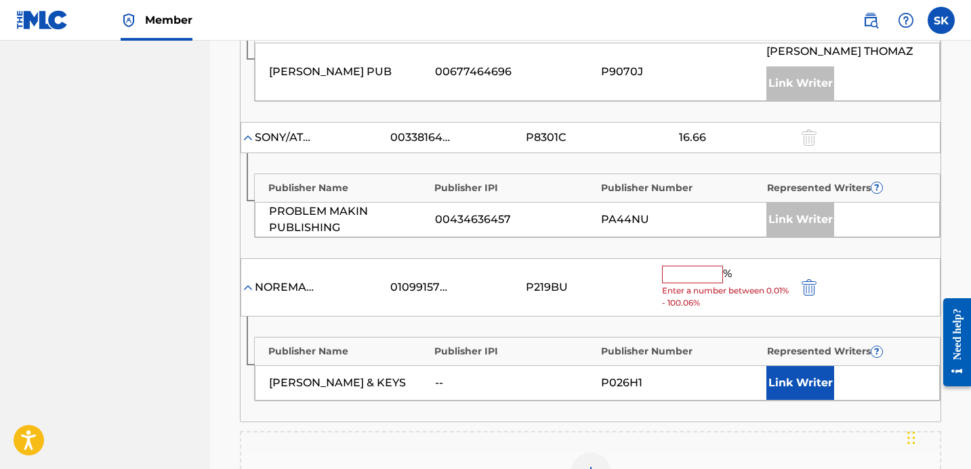
scroll to position [555, 0]
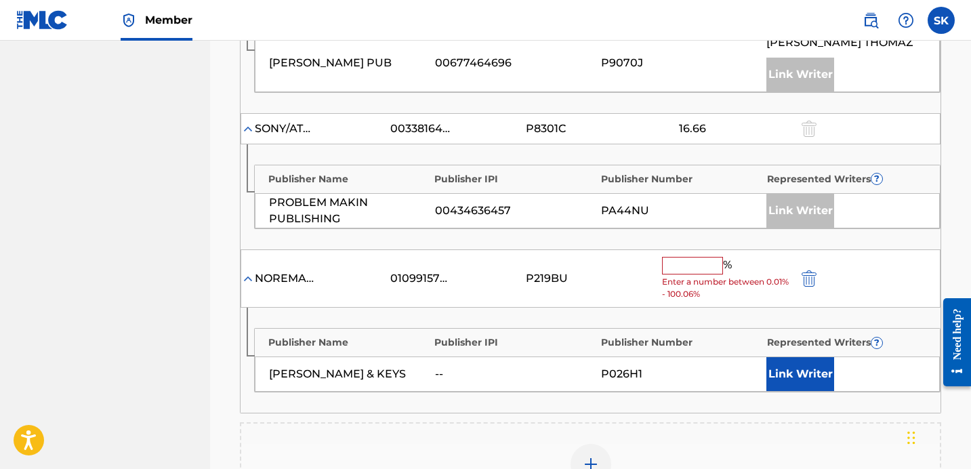
click at [685, 268] on input "text" at bounding box center [692, 266] width 61 height 18
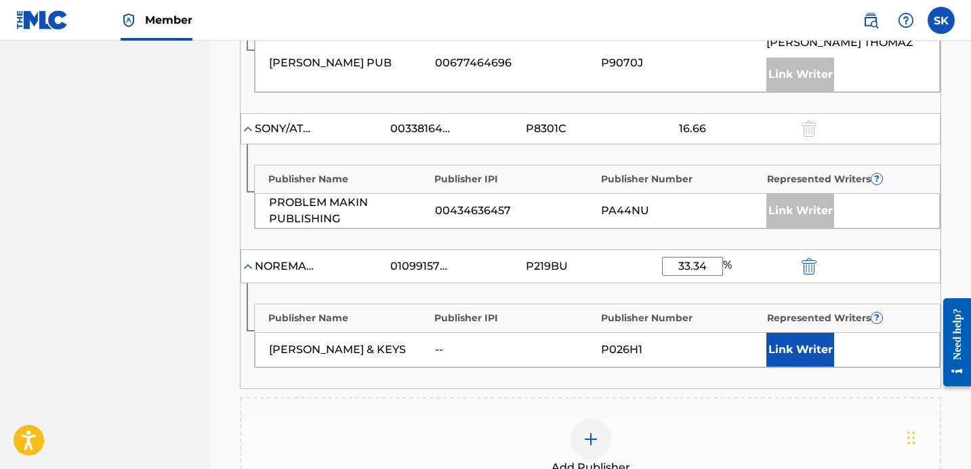
type input "33.34"
click at [821, 363] on button "Link Writer" at bounding box center [800, 350] width 68 height 34
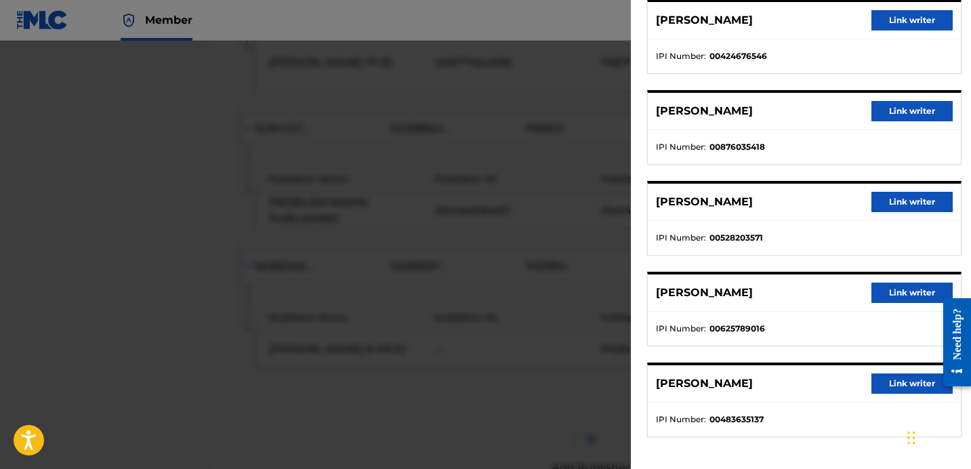
scroll to position [125, 0]
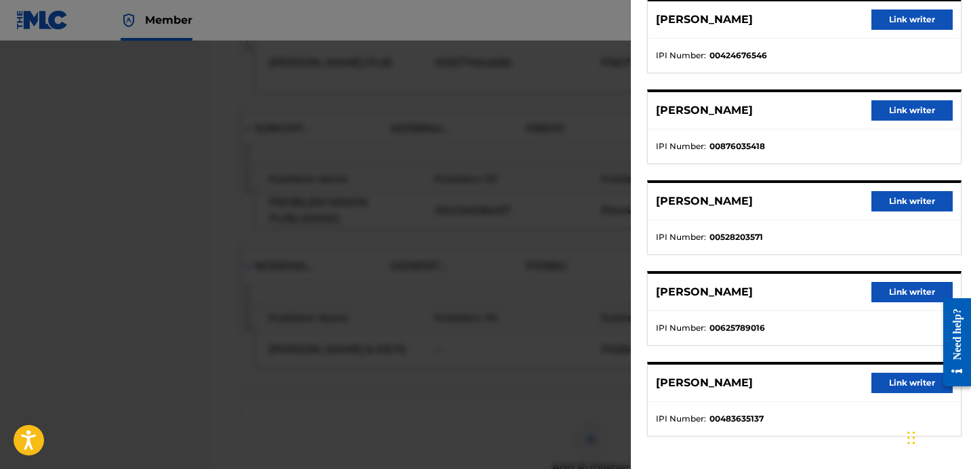
click at [877, 290] on button "Link writer" at bounding box center [911, 292] width 81 height 20
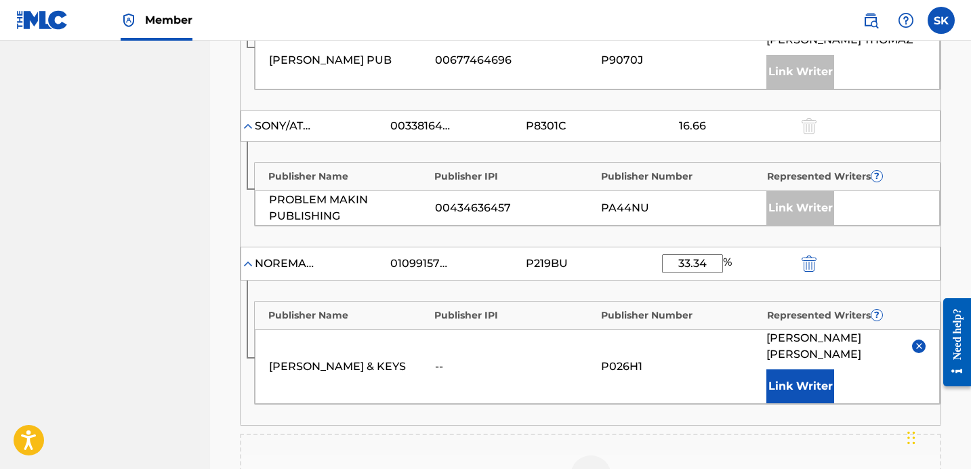
scroll to position [579, 0]
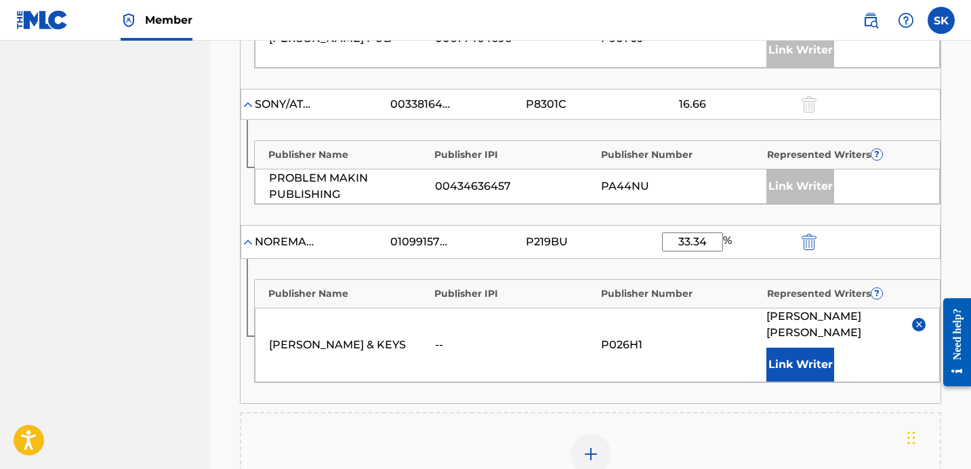
click at [785, 350] on button "Link Writer" at bounding box center [800, 365] width 68 height 34
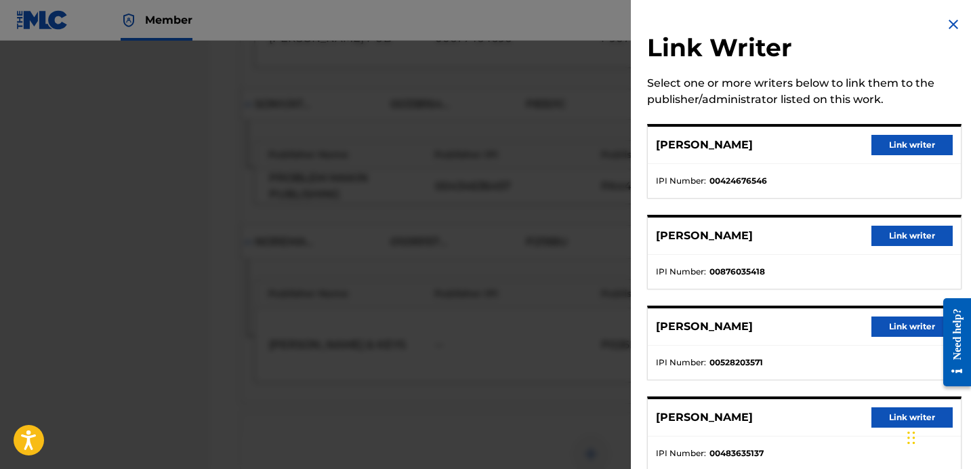
click at [884, 330] on button "Link writer" at bounding box center [911, 326] width 81 height 20
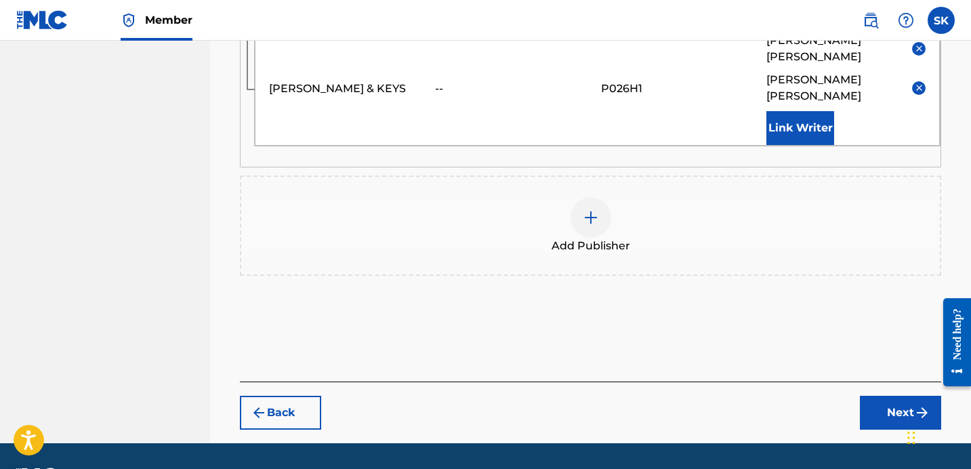
click at [873, 396] on button "Next" at bounding box center [900, 413] width 81 height 34
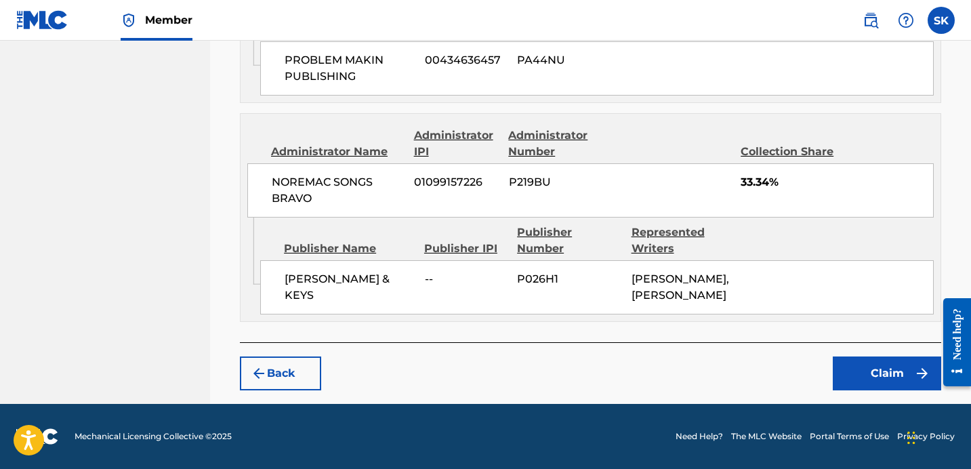
scroll to position [986, 0]
click at [892, 380] on button "Claim" at bounding box center [887, 373] width 108 height 34
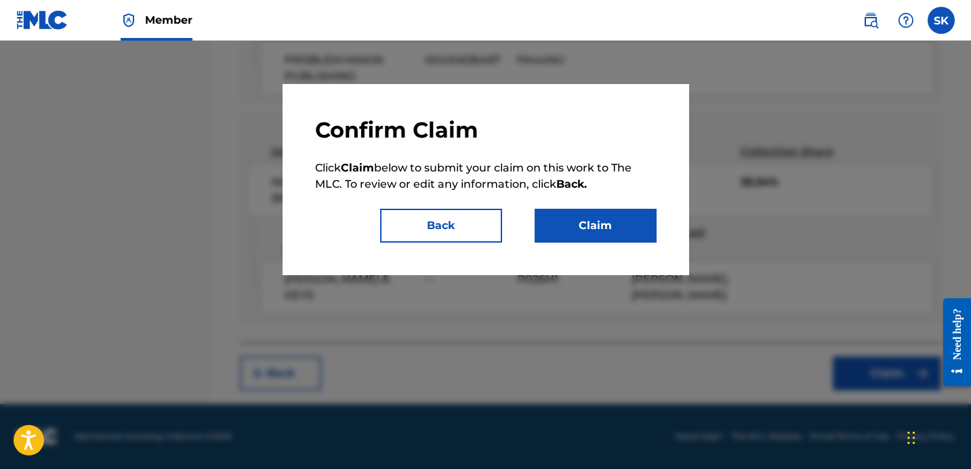
click at [634, 241] on button "Claim" at bounding box center [596, 226] width 122 height 34
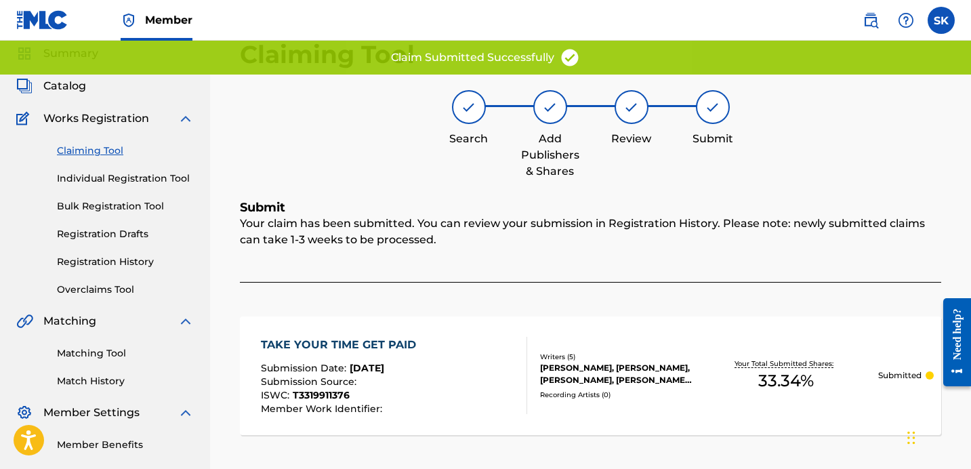
scroll to position [0, 0]
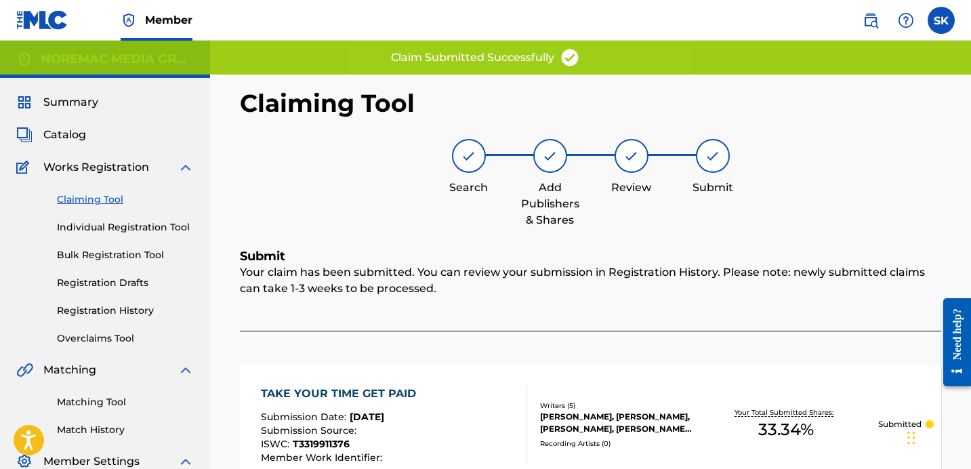
click at [124, 228] on link "Individual Registration Tool" at bounding box center [125, 227] width 137 height 14
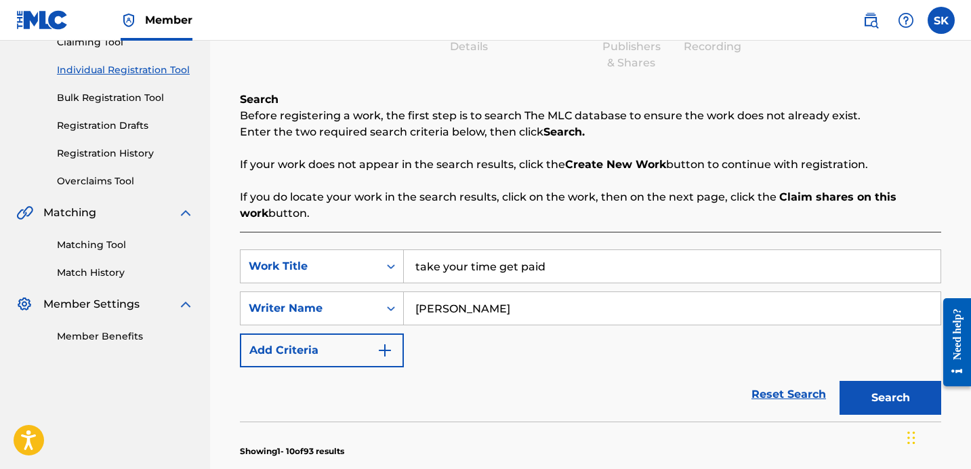
scroll to position [194, 0]
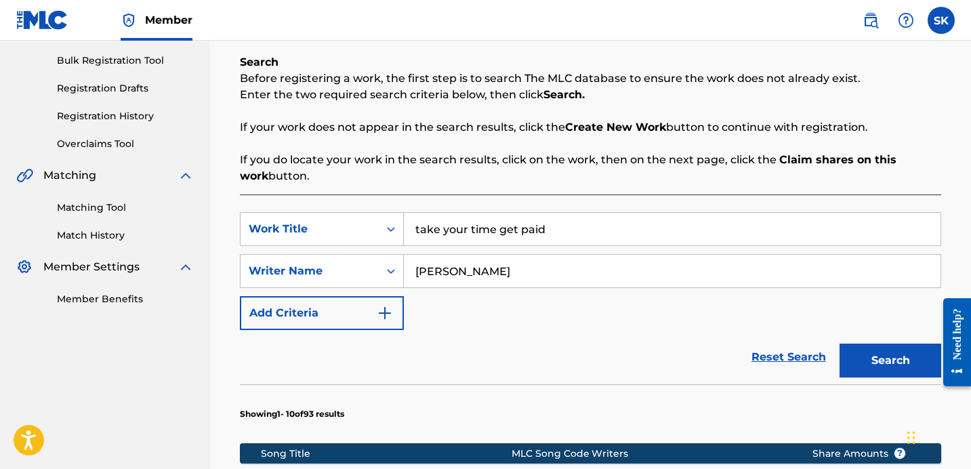
click at [499, 239] on input "take your time get paid" at bounding box center [672, 229] width 537 height 33
click at [839, 344] on button "Search" at bounding box center [890, 361] width 102 height 34
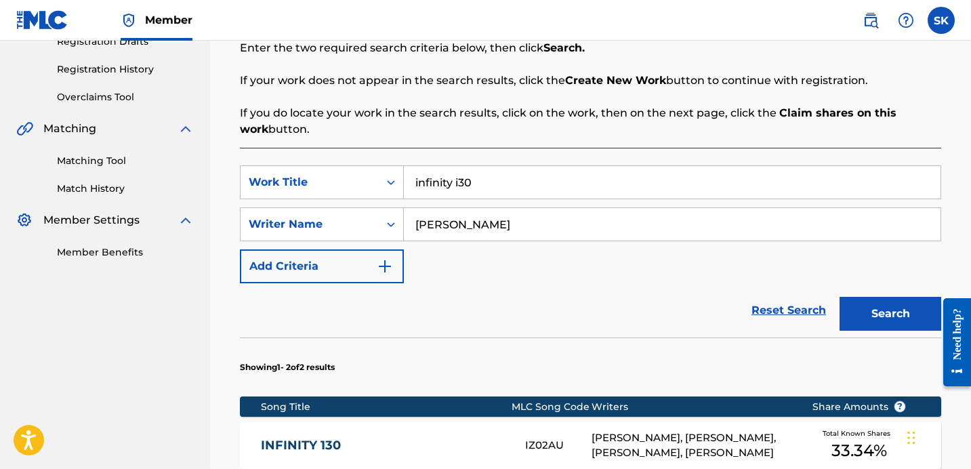
scroll to position [427, 0]
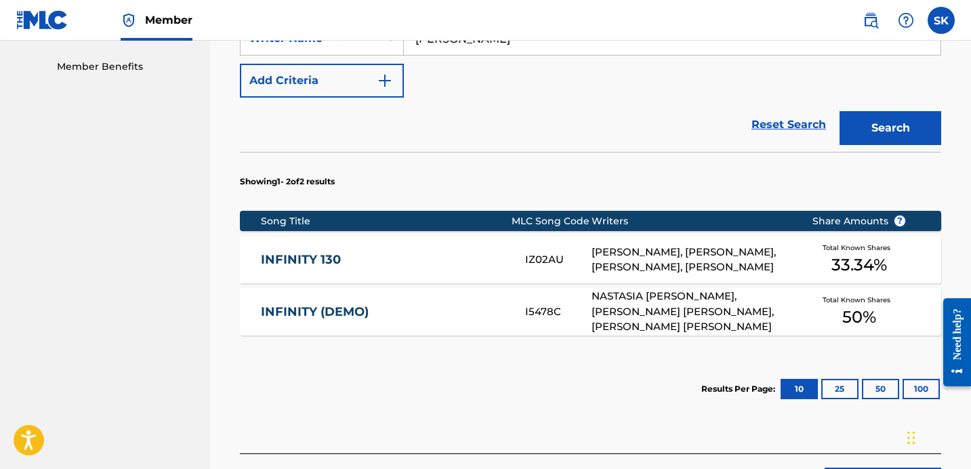
click at [493, 375] on section "Results Per Page: 10 25 50 100" at bounding box center [590, 389] width 701 height 64
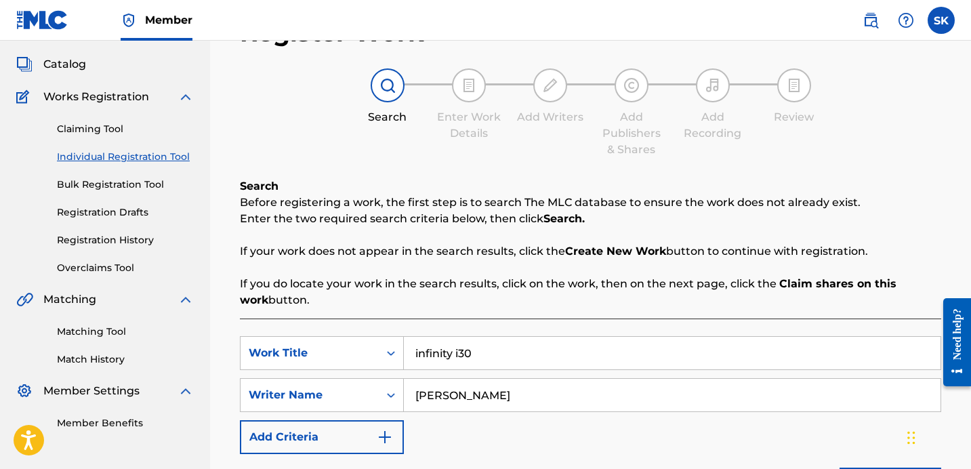
scroll to position [126, 0]
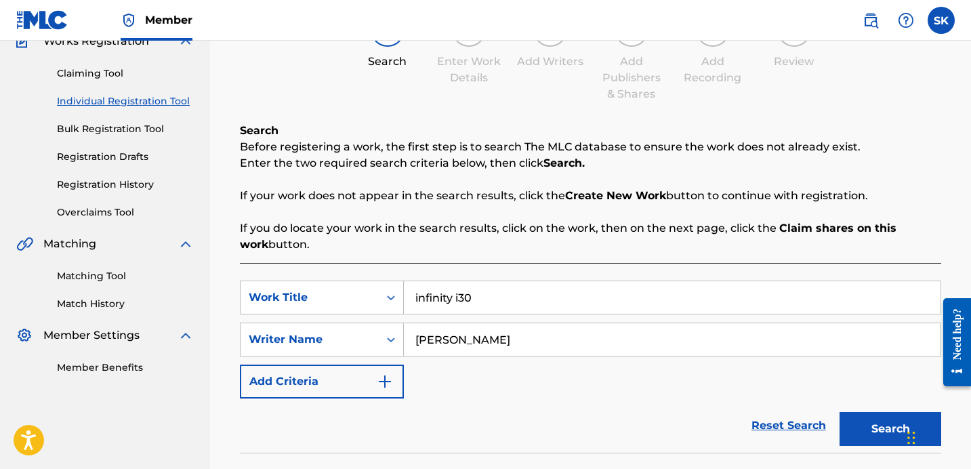
click at [484, 304] on input "infinity i30" at bounding box center [672, 297] width 537 height 33
type input "[DEMOGRAPHIC_DATA] knows best"
click at [839, 412] on button "Search" at bounding box center [890, 429] width 102 height 34
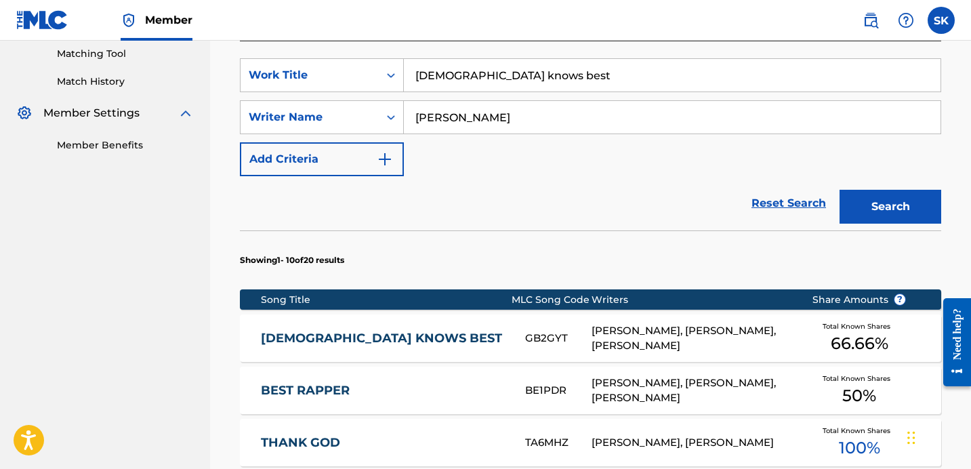
scroll to position [349, 0]
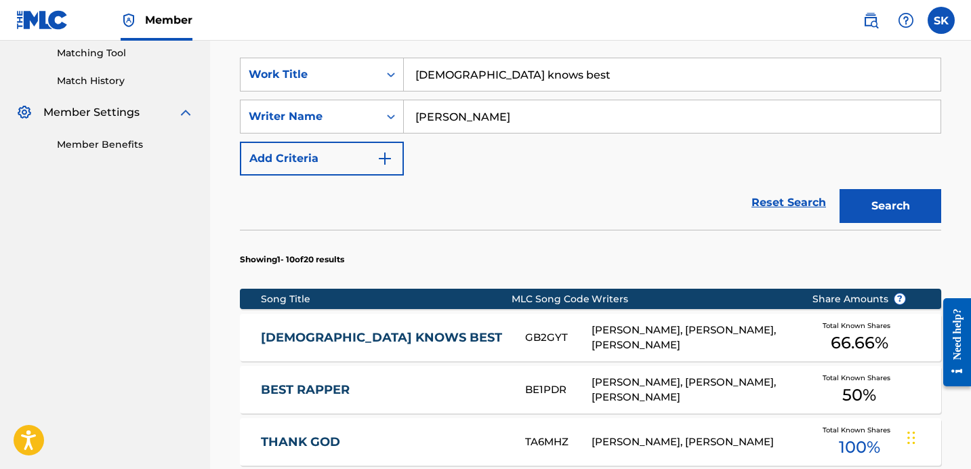
click at [547, 337] on div "GB2GYT" at bounding box center [558, 338] width 66 height 16
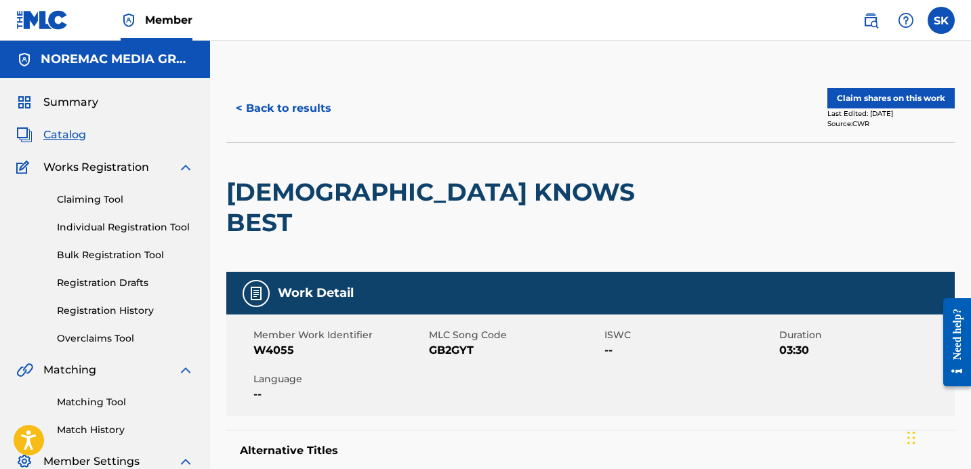
click at [457, 342] on span "GB2GYT" at bounding box center [515, 350] width 172 height 16
click at [456, 342] on span "GB2GYT" at bounding box center [515, 350] width 172 height 16
copy span "GB2GYT"
click at [302, 111] on button "< Back to results" at bounding box center [283, 108] width 115 height 34
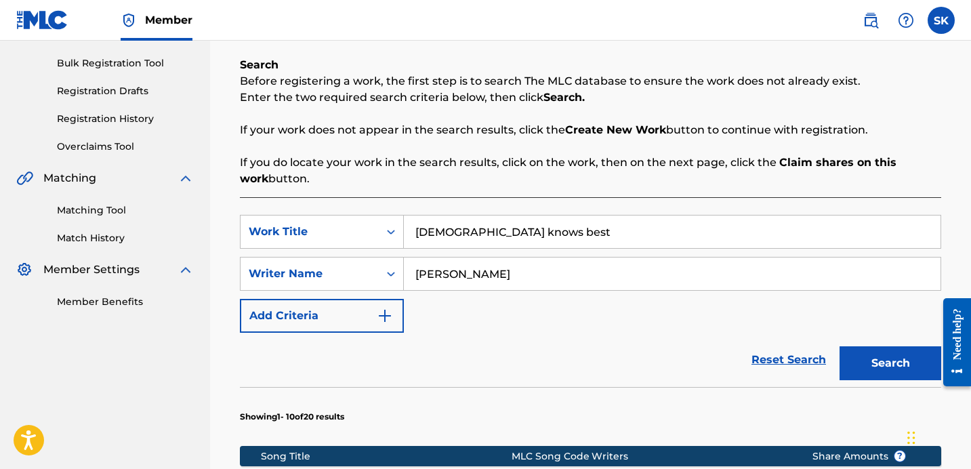
click at [455, 245] on input "[DEMOGRAPHIC_DATA] knows best" at bounding box center [672, 231] width 537 height 33
click at [456, 245] on input "[DEMOGRAPHIC_DATA] knows best" at bounding box center [672, 231] width 537 height 33
click at [839, 346] on button "Search" at bounding box center [890, 363] width 102 height 34
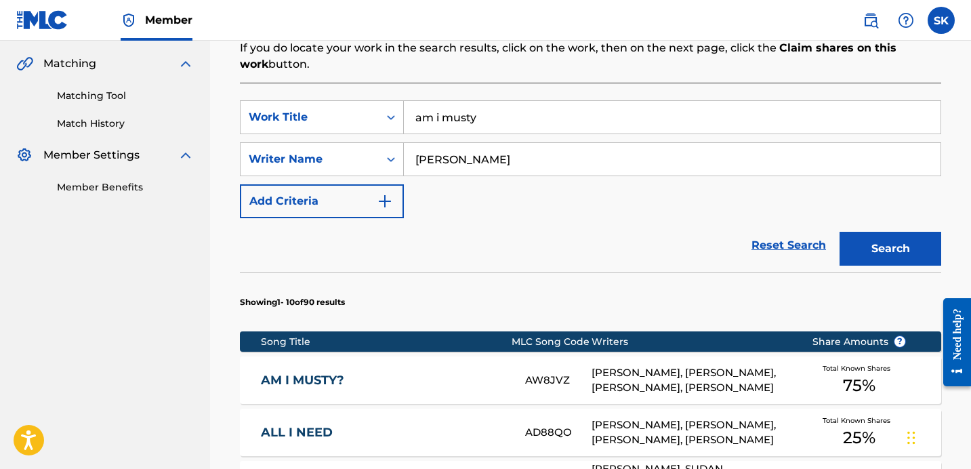
click at [514, 278] on section "Showing 1 - 10 of 90 results" at bounding box center [590, 298] width 701 height 52
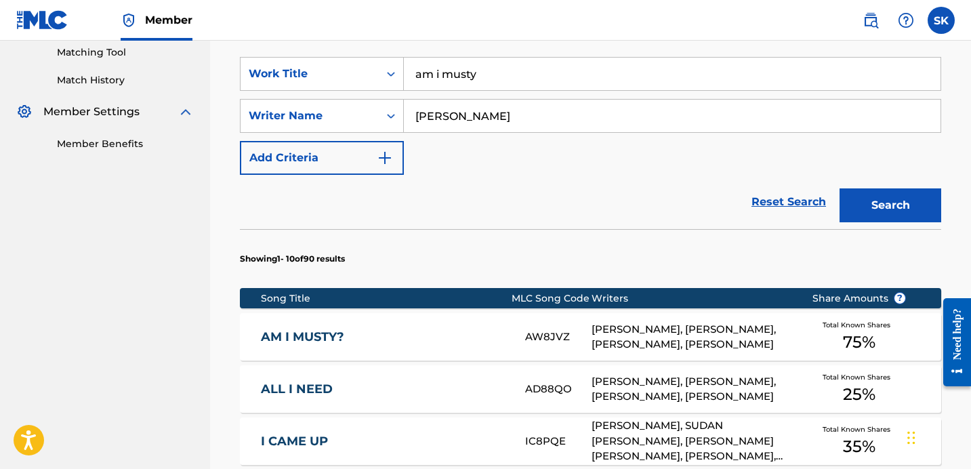
scroll to position [427, 0]
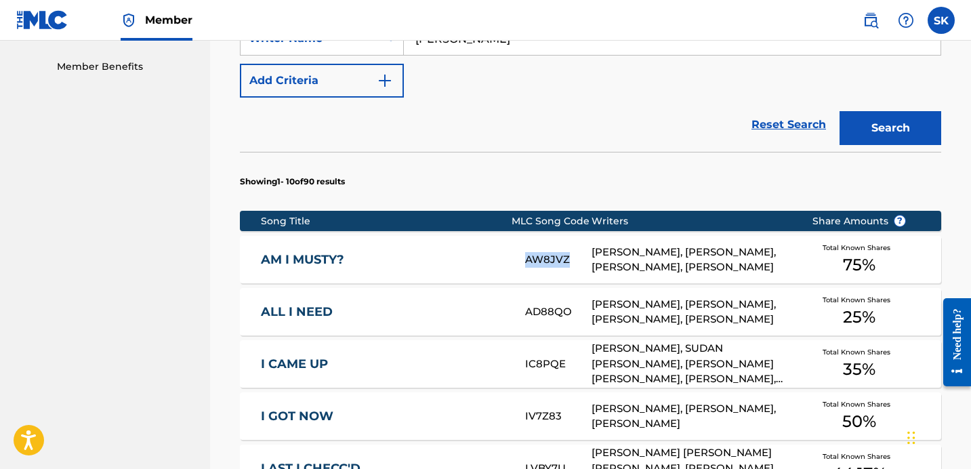
copy div "AW8JVZ"
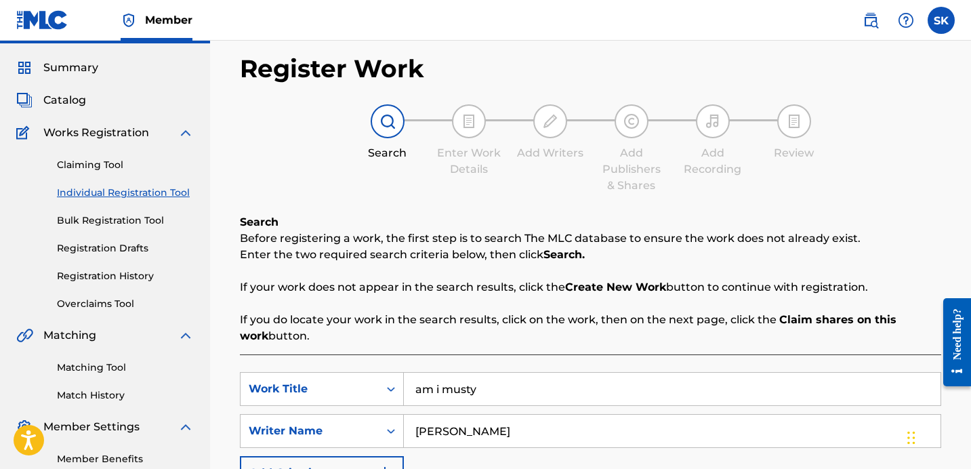
scroll to position [110, 0]
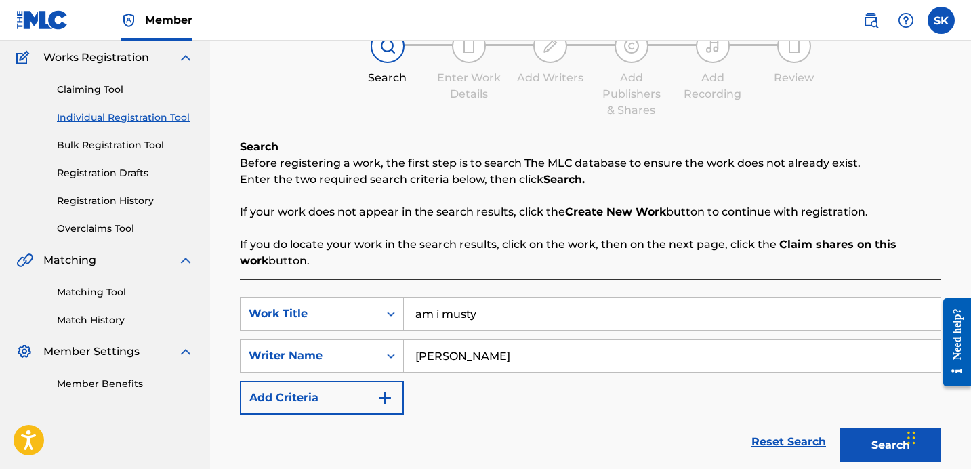
click at [480, 312] on input "am i musty" at bounding box center [672, 313] width 537 height 33
click at [481, 312] on input "am i musty" at bounding box center [672, 313] width 537 height 33
click at [839, 428] on button "Search" at bounding box center [890, 445] width 102 height 34
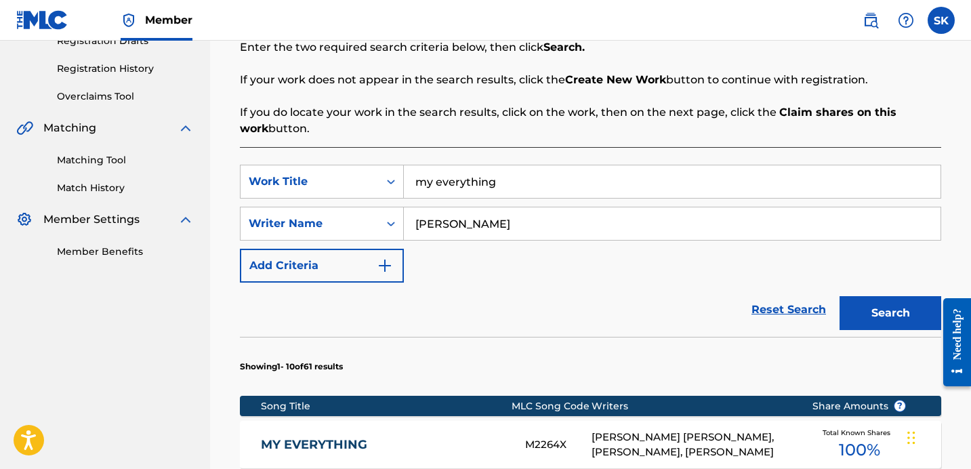
click at [559, 321] on div "Reset Search Search" at bounding box center [590, 310] width 701 height 54
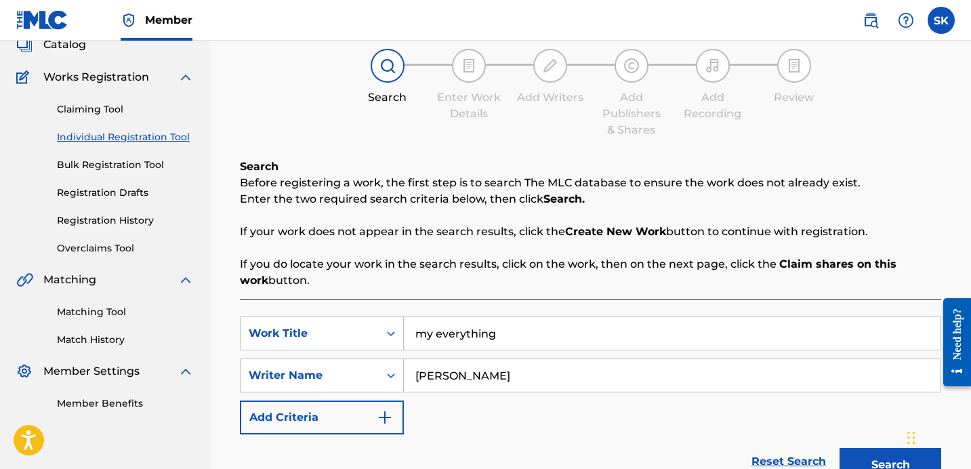
scroll to position [123, 0]
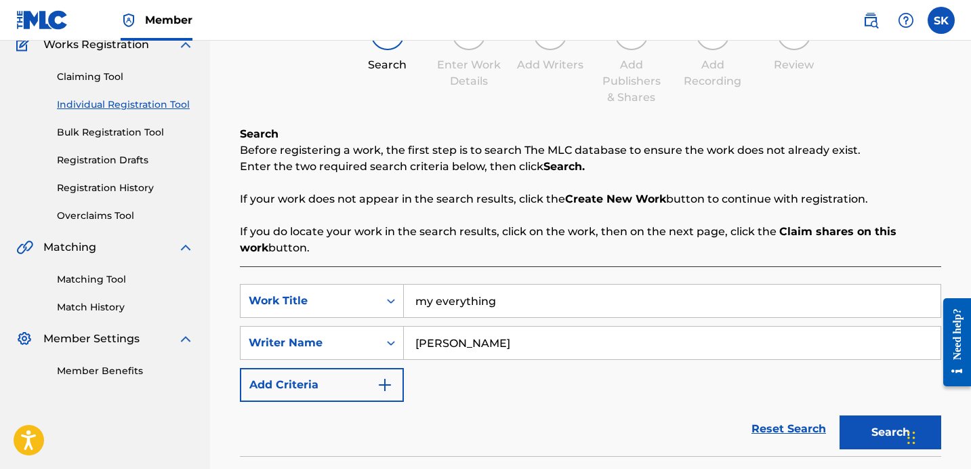
click at [468, 306] on input "my everything" at bounding box center [672, 301] width 537 height 33
click at [467, 306] on input "my everything" at bounding box center [672, 301] width 537 height 33
type input "who's at the door?"
click at [839, 415] on button "Search" at bounding box center [890, 432] width 102 height 34
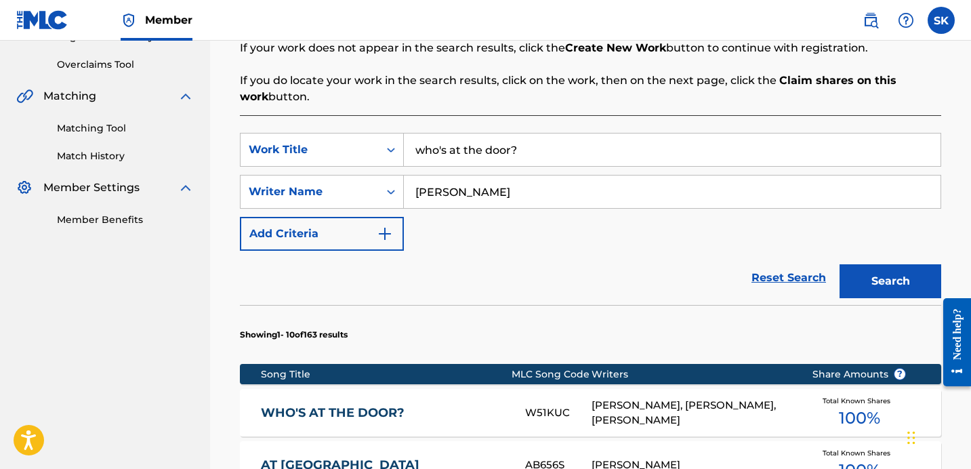
scroll to position [348, 0]
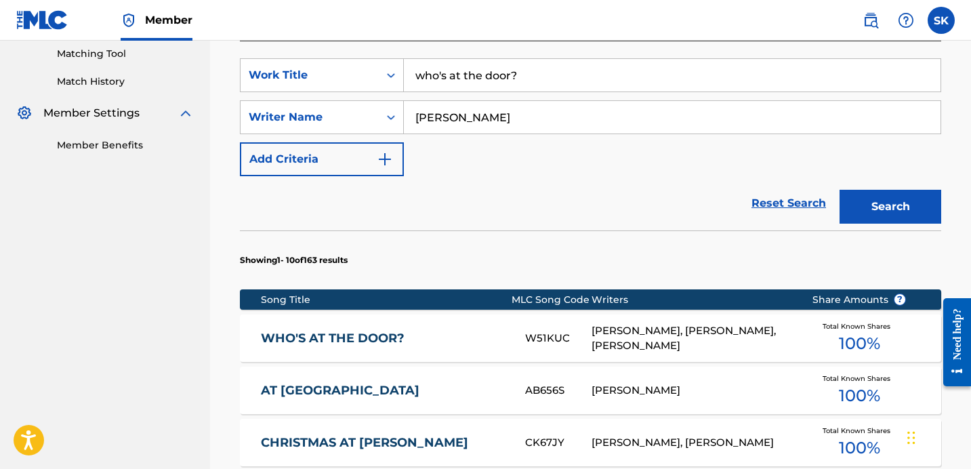
click at [522, 335] on div "WHO'S AT THE DOOR?" at bounding box center [393, 339] width 264 height 16
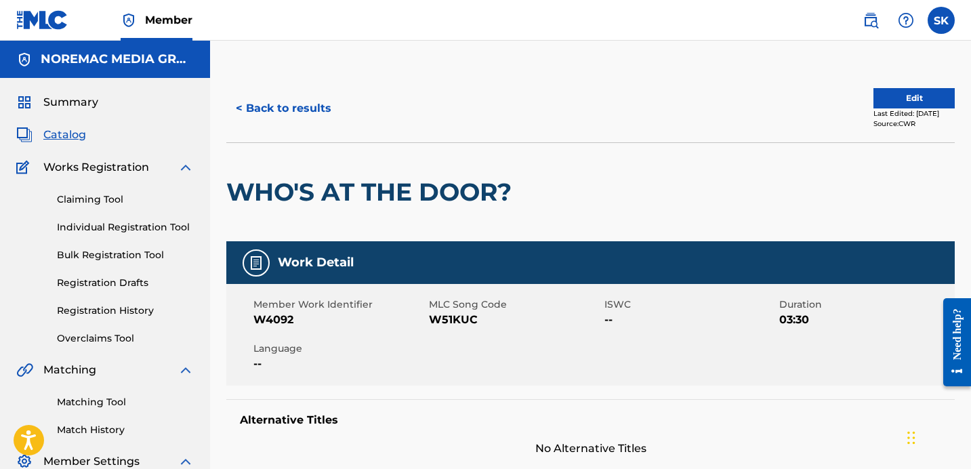
click at [308, 114] on button "< Back to results" at bounding box center [283, 108] width 115 height 34
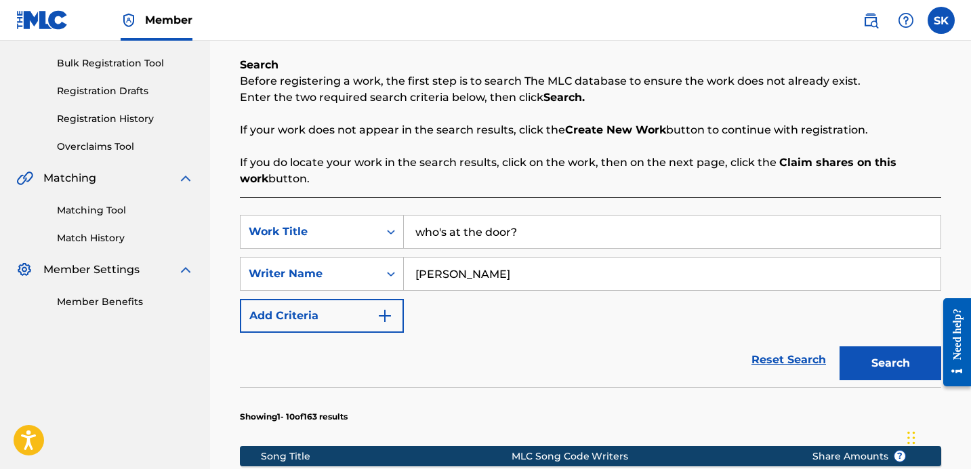
click at [497, 240] on input "who's at the door?" at bounding box center [672, 231] width 537 height 33
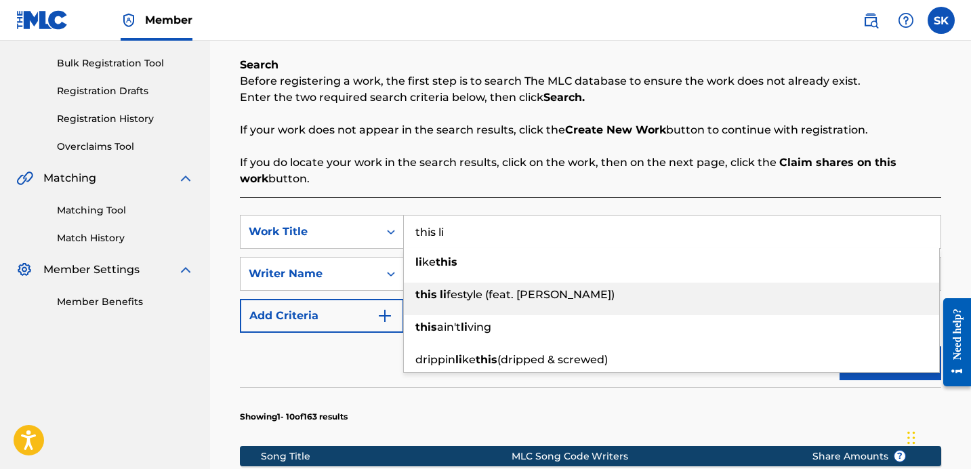
click at [493, 287] on div "this [PERSON_NAME] (feat. [PERSON_NAME])" at bounding box center [671, 295] width 535 height 24
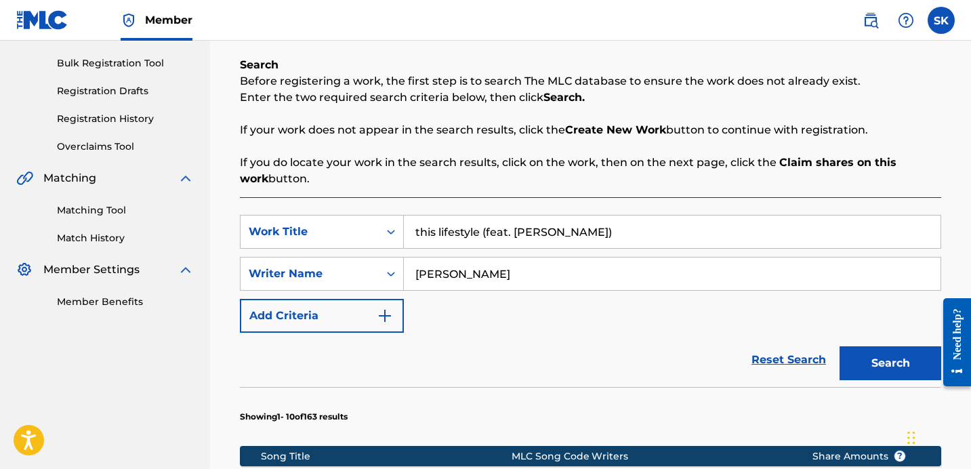
click at [867, 374] on button "Search" at bounding box center [890, 363] width 102 height 34
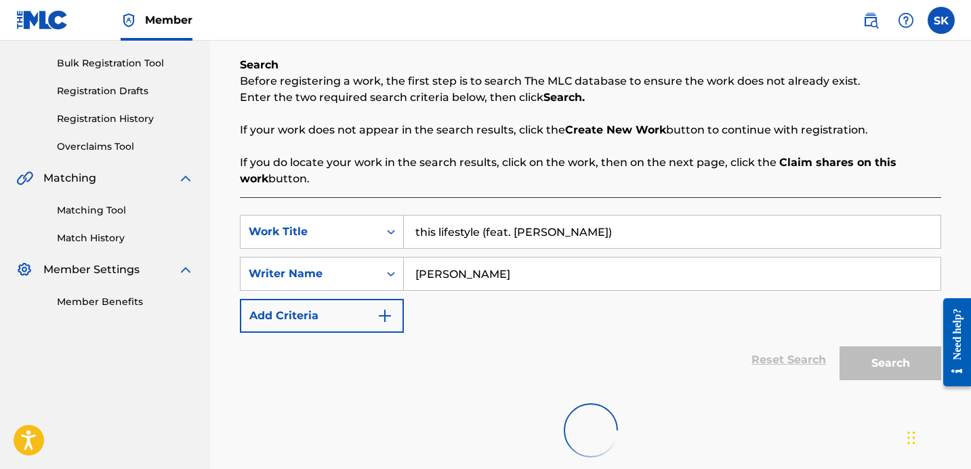
scroll to position [322, 0]
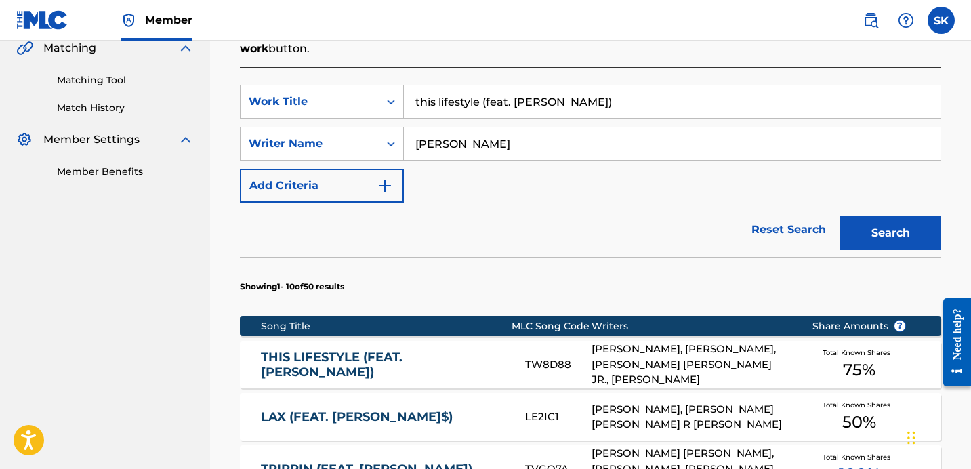
click at [545, 115] on input "this lifestyle (feat. [PERSON_NAME])" at bounding box center [672, 101] width 537 height 33
click at [546, 110] on input "this lifestyle (feat. [PERSON_NAME])" at bounding box center [672, 101] width 537 height 33
click at [839, 216] on button "Search" at bounding box center [890, 233] width 102 height 34
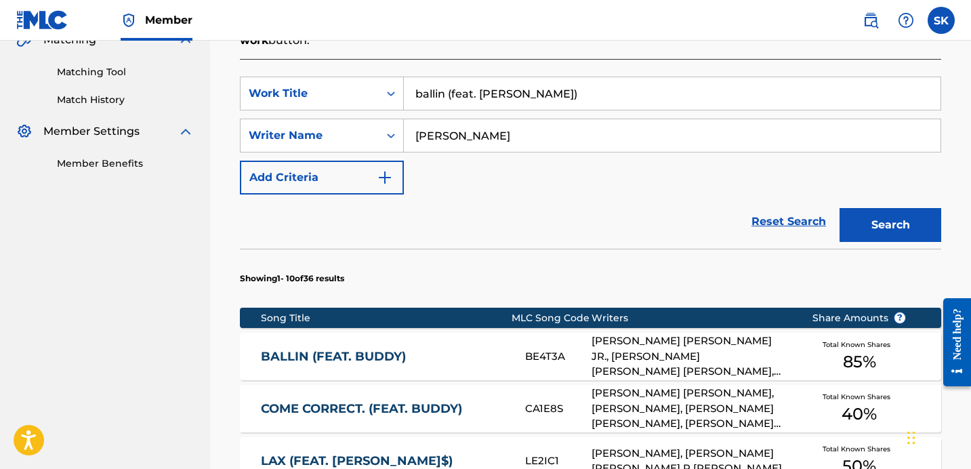
scroll to position [342, 0]
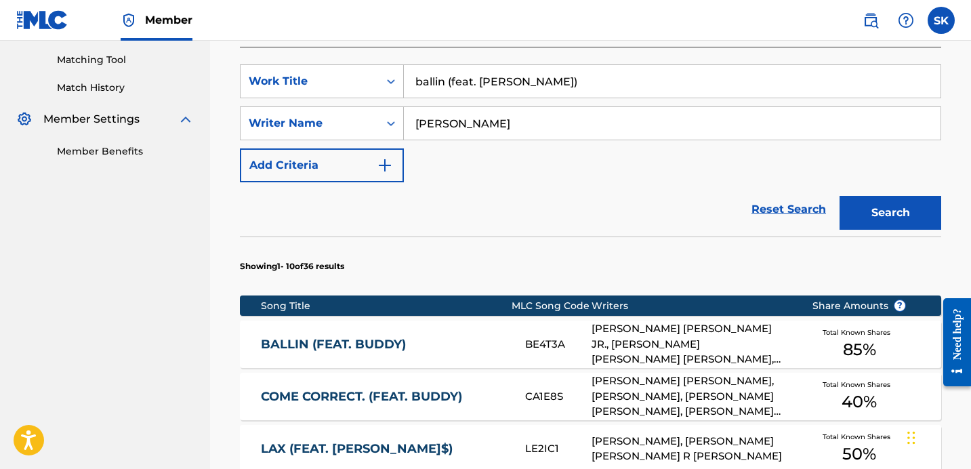
click at [482, 74] on input "ballin (feat. [PERSON_NAME])" at bounding box center [672, 81] width 537 height 33
click at [839, 196] on button "Search" at bounding box center [890, 213] width 102 height 34
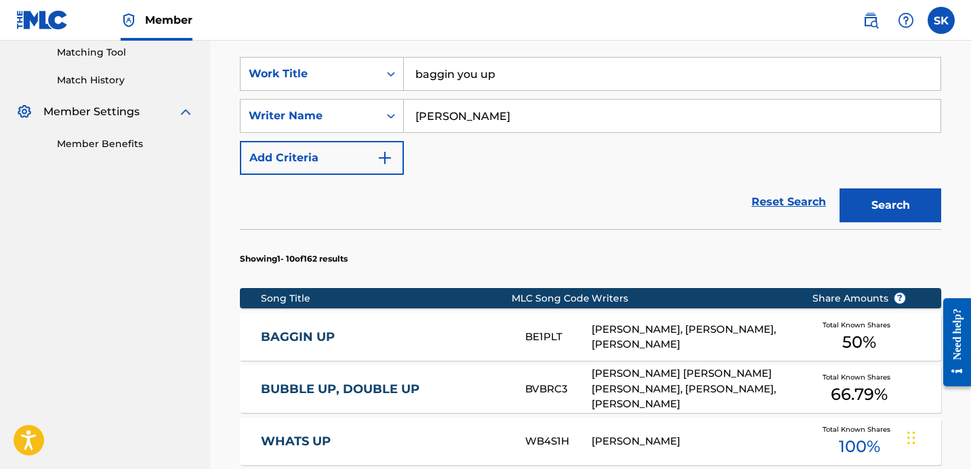
scroll to position [349, 0]
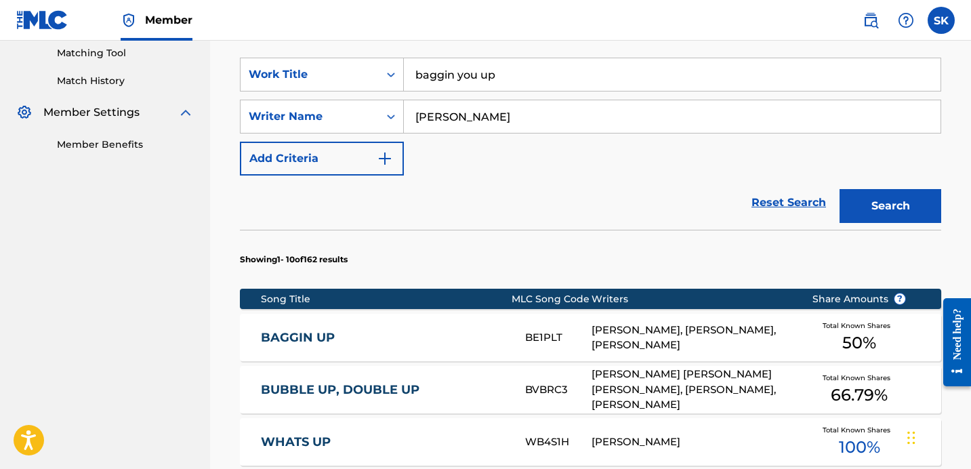
click at [485, 79] on input "baggin you up" at bounding box center [672, 74] width 537 height 33
click at [485, 81] on input "baggin you up" at bounding box center [672, 74] width 537 height 33
click at [486, 83] on input "baggin you up" at bounding box center [672, 74] width 537 height 33
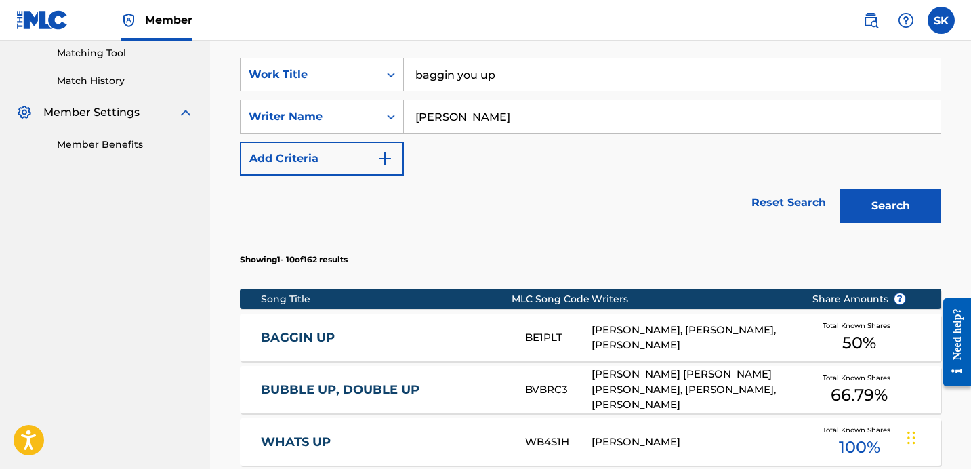
click at [486, 83] on input "baggin you up" at bounding box center [672, 74] width 537 height 33
type input "dangerous riddum (feat. shaggy)"
click at [839, 189] on button "Search" at bounding box center [890, 206] width 102 height 34
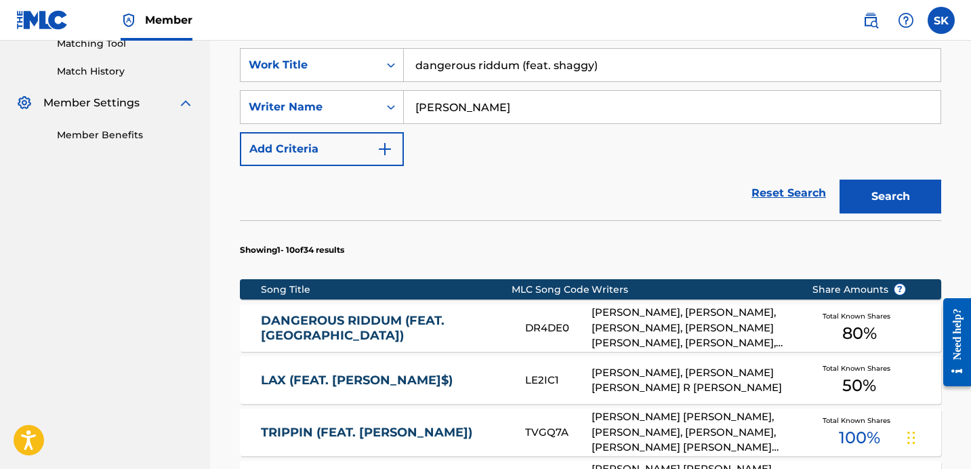
scroll to position [359, 0]
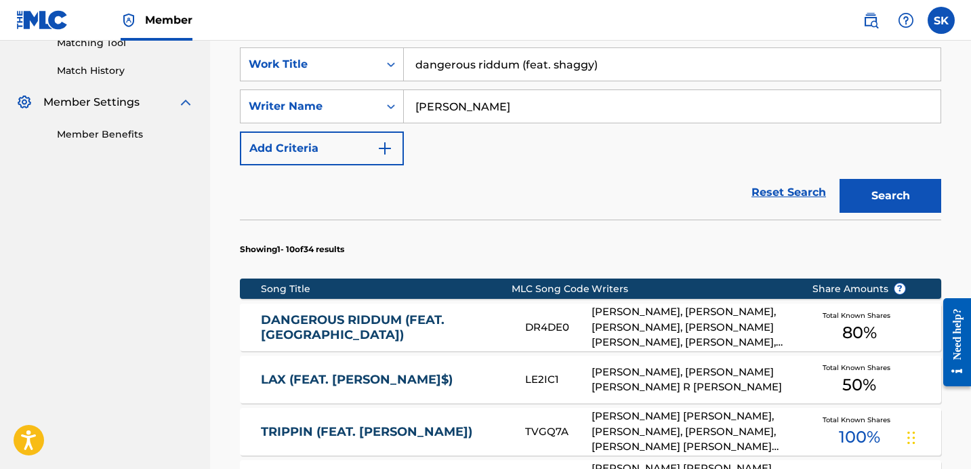
click at [501, 315] on link "DANGEROUS RIDDUM (FEAT. [GEOGRAPHIC_DATA])" at bounding box center [384, 327] width 246 height 30
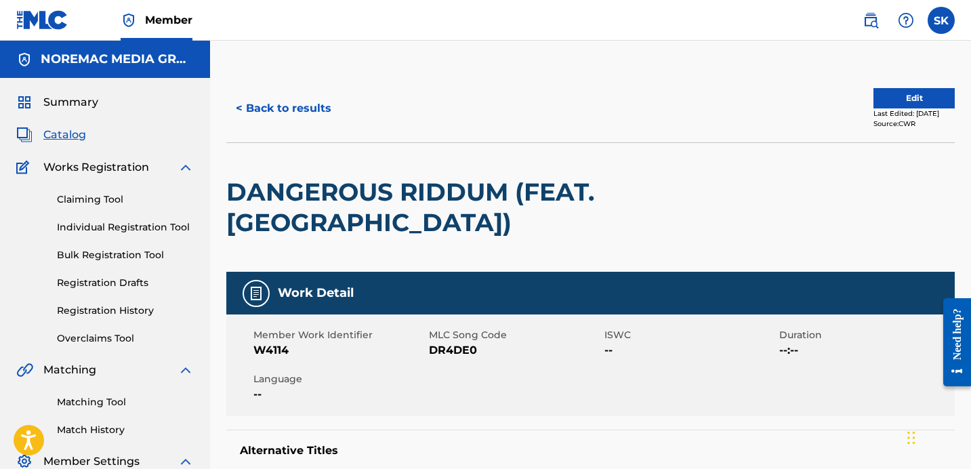
click at [320, 106] on button "< Back to results" at bounding box center [283, 108] width 115 height 34
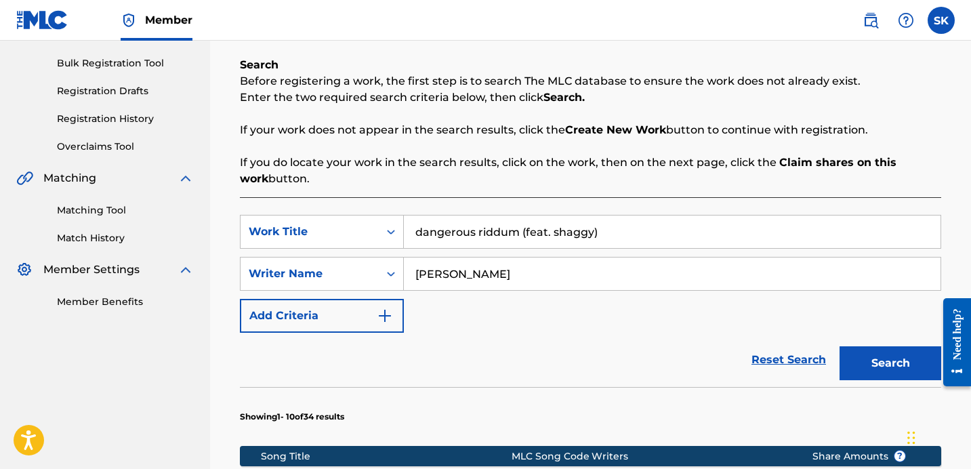
click at [457, 230] on input "dangerous riddum (feat. shaggy)" at bounding box center [672, 231] width 537 height 33
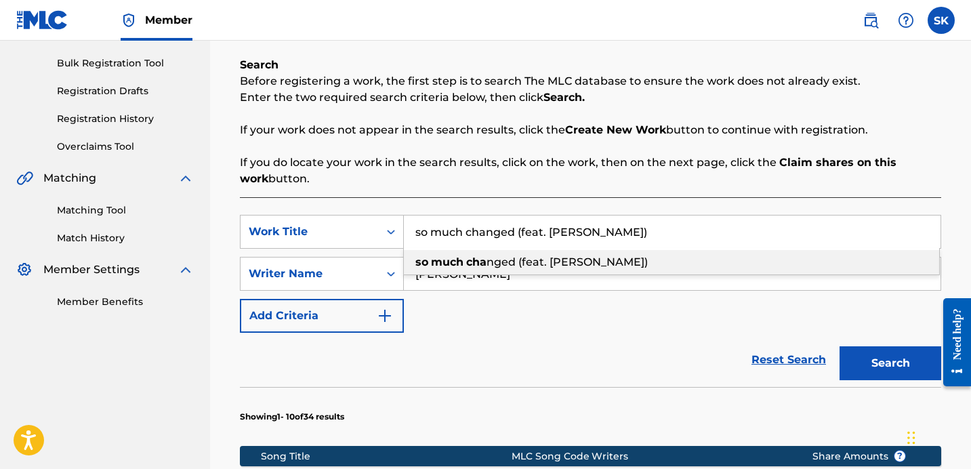
click at [839, 346] on button "Search" at bounding box center [890, 363] width 102 height 34
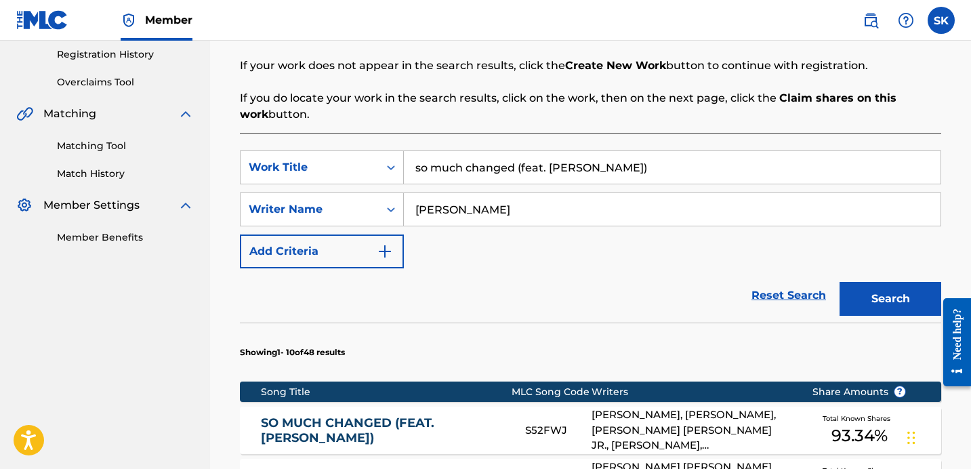
scroll to position [303, 0]
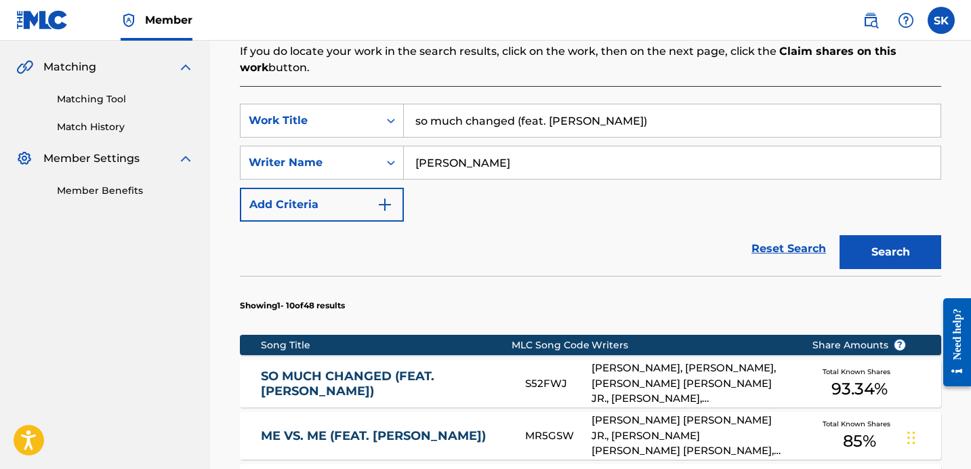
click at [520, 123] on input "so much changed (feat. [PERSON_NAME])" at bounding box center [672, 120] width 537 height 33
click at [520, 124] on input "so much changed (feat. [PERSON_NAME])" at bounding box center [672, 120] width 537 height 33
click at [839, 235] on button "Search" at bounding box center [890, 252] width 102 height 34
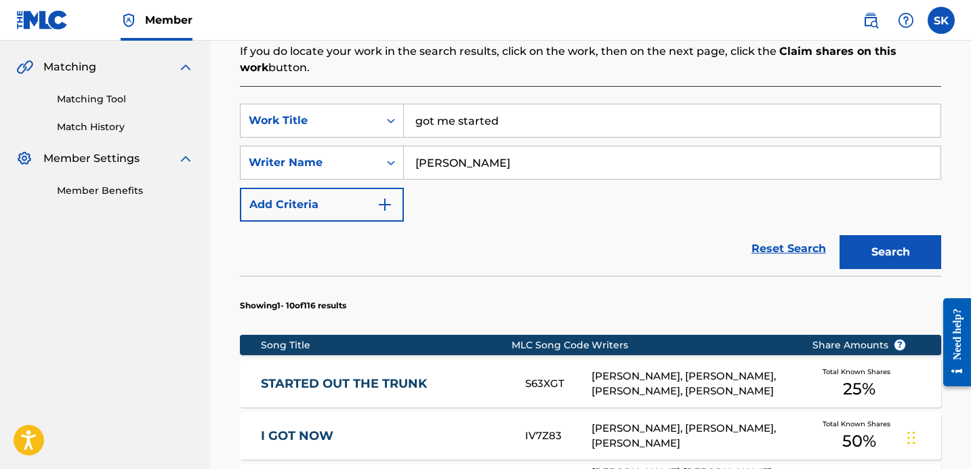
click at [526, 247] on div "Reset Search Search" at bounding box center [590, 249] width 701 height 54
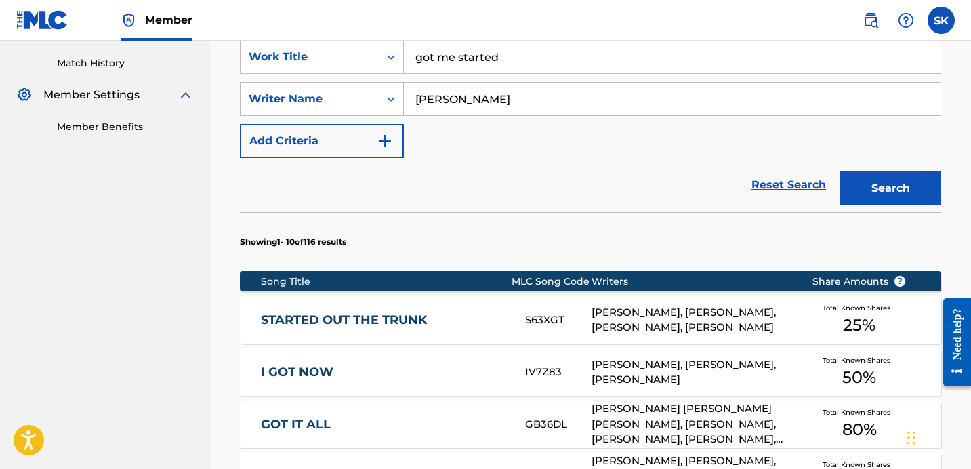
scroll to position [291, 0]
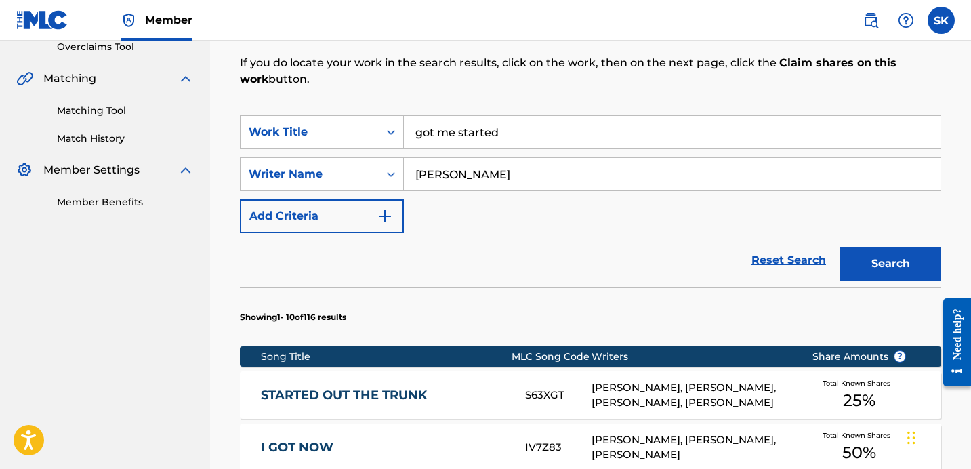
click at [460, 135] on input "got me started" at bounding box center [672, 132] width 537 height 33
click at [459, 136] on input "got me started" at bounding box center [672, 132] width 537 height 33
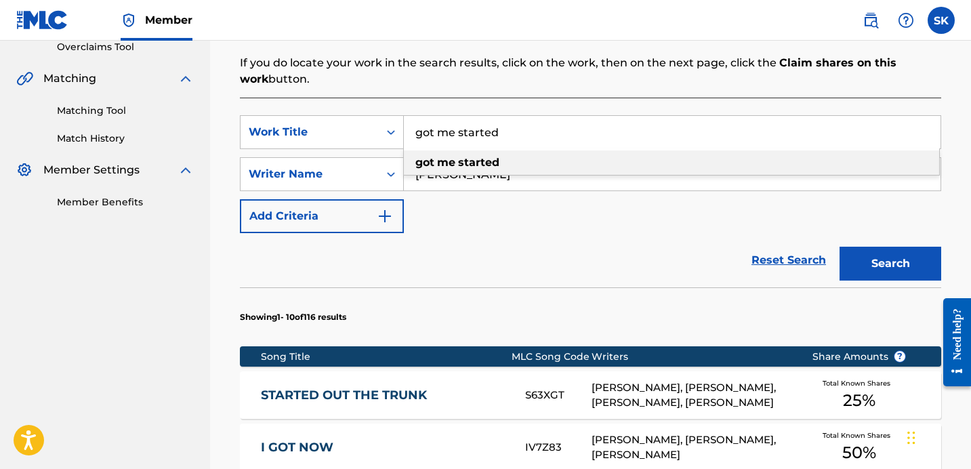
click at [459, 136] on input "got me started" at bounding box center [672, 132] width 537 height 33
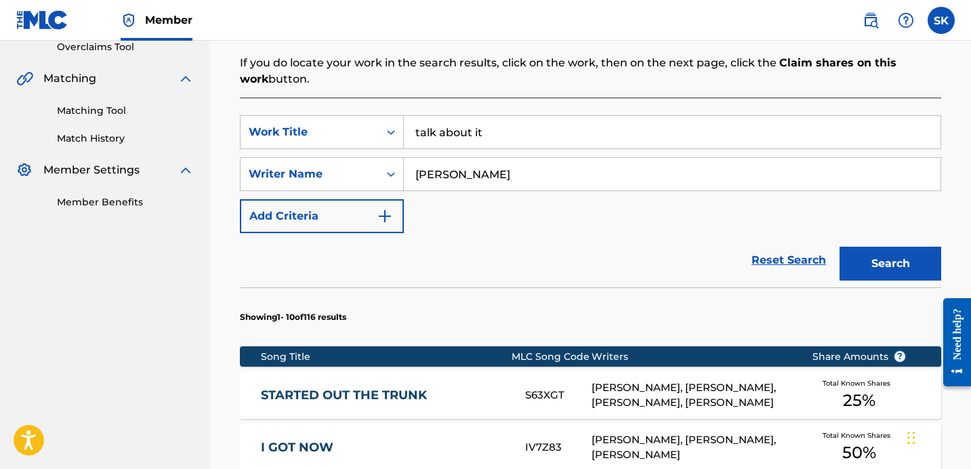
click at [839, 247] on button "Search" at bounding box center [890, 264] width 102 height 34
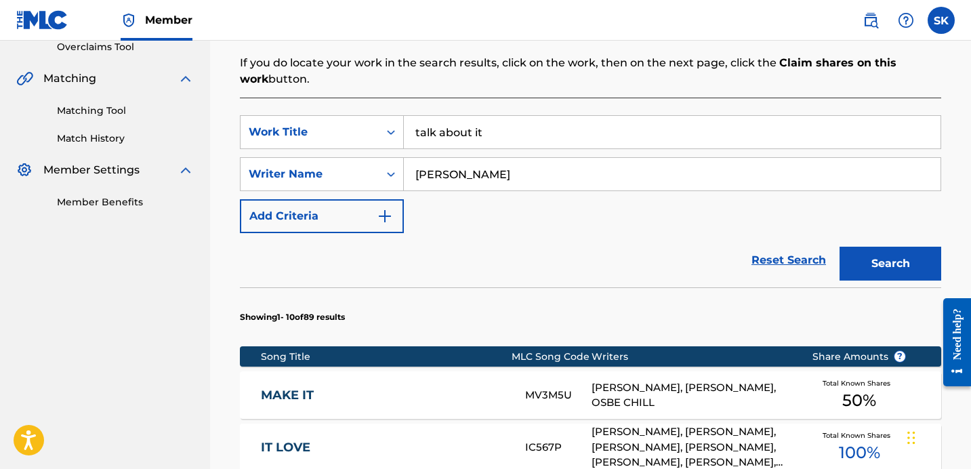
click at [539, 219] on div "SearchWithCriteria50dab4f1-798e-4262-8af0-e493274f0e85 Work Title talk about it…" at bounding box center [590, 174] width 701 height 118
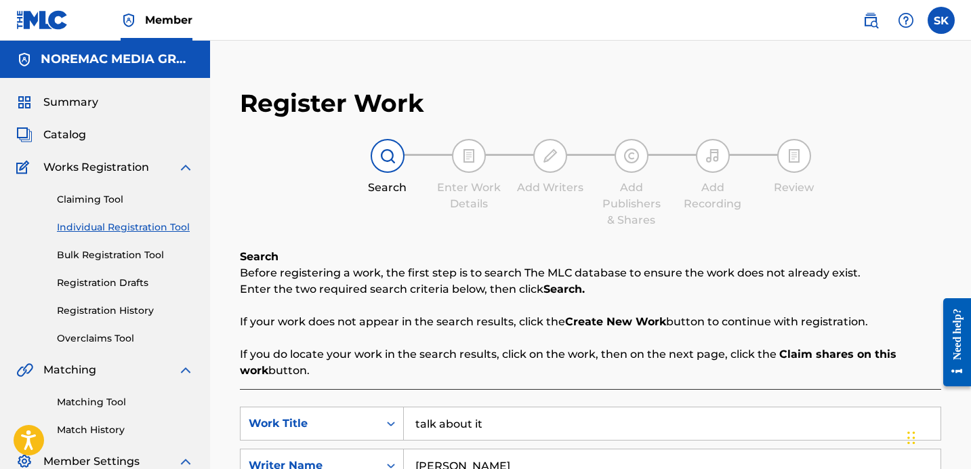
scroll to position [134, 0]
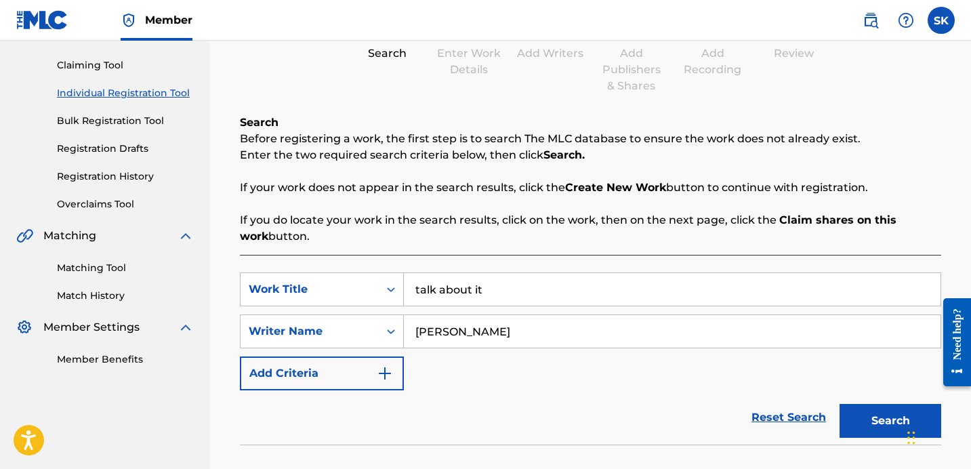
click at [444, 288] on input "talk about it" at bounding box center [672, 289] width 537 height 33
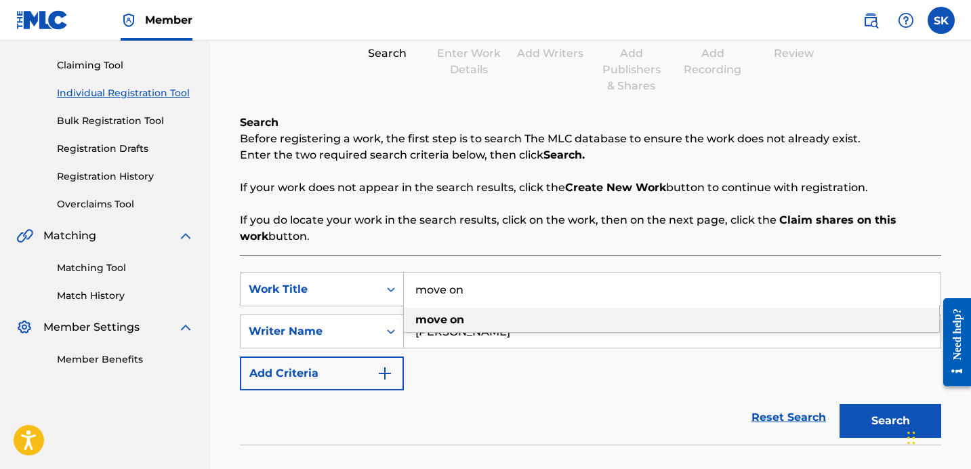
click at [839, 404] on button "Search" at bounding box center [890, 421] width 102 height 34
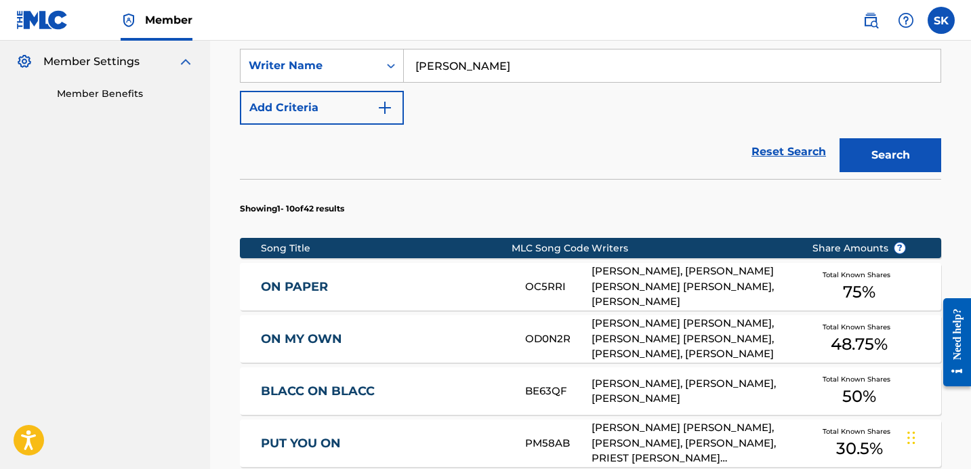
click at [903, 153] on button "Search" at bounding box center [890, 155] width 102 height 34
click at [596, 177] on div "Reset Search Search" at bounding box center [590, 152] width 701 height 54
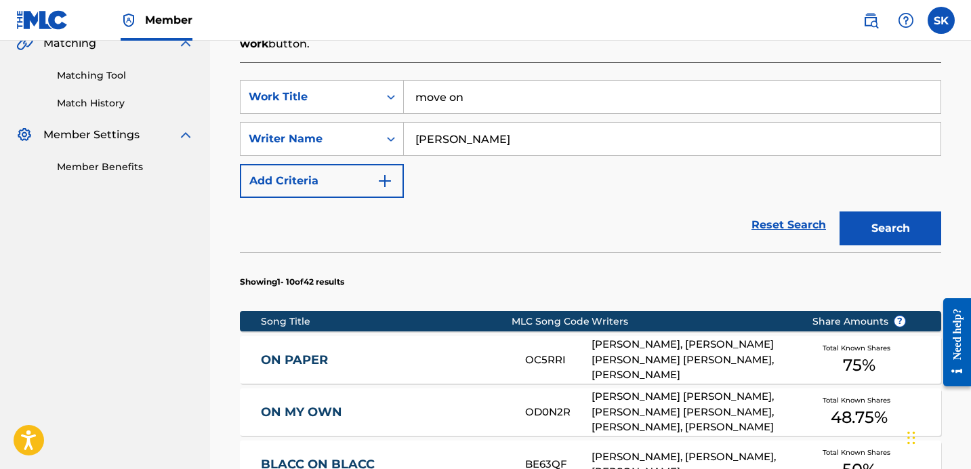
scroll to position [251, 0]
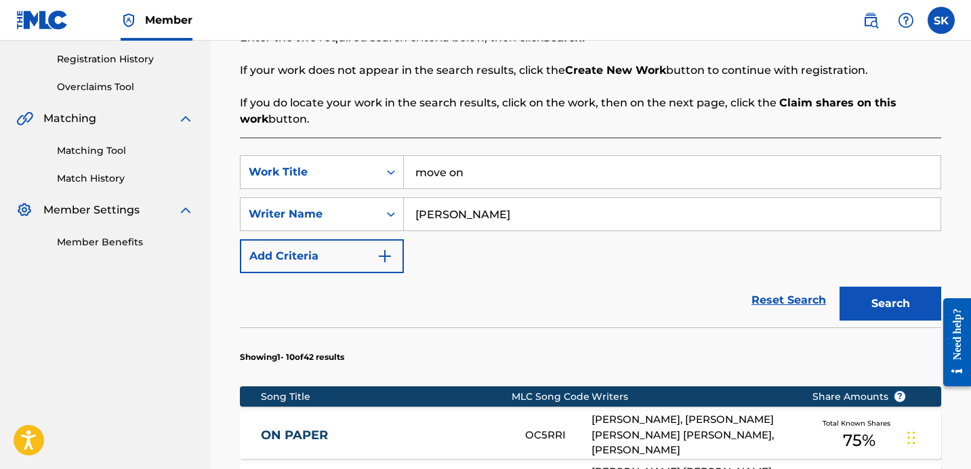
click at [461, 178] on input "move on" at bounding box center [672, 172] width 537 height 33
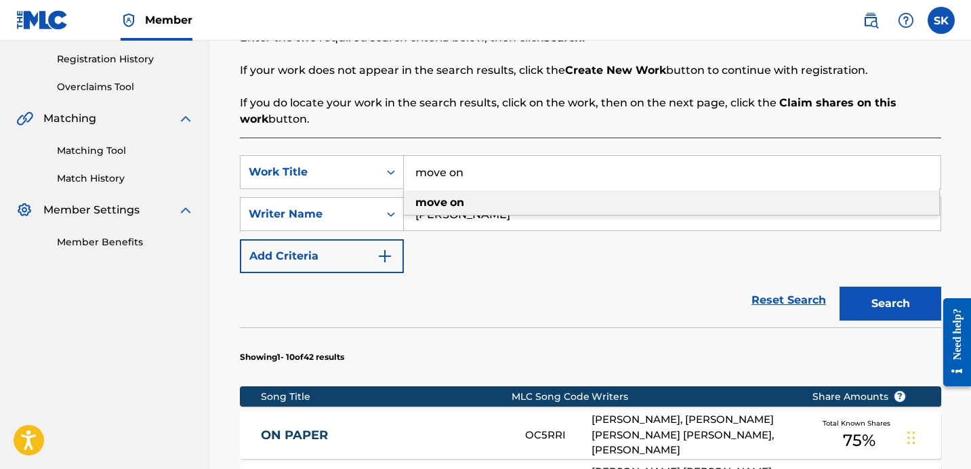
click at [461, 178] on input "move on" at bounding box center [672, 172] width 537 height 33
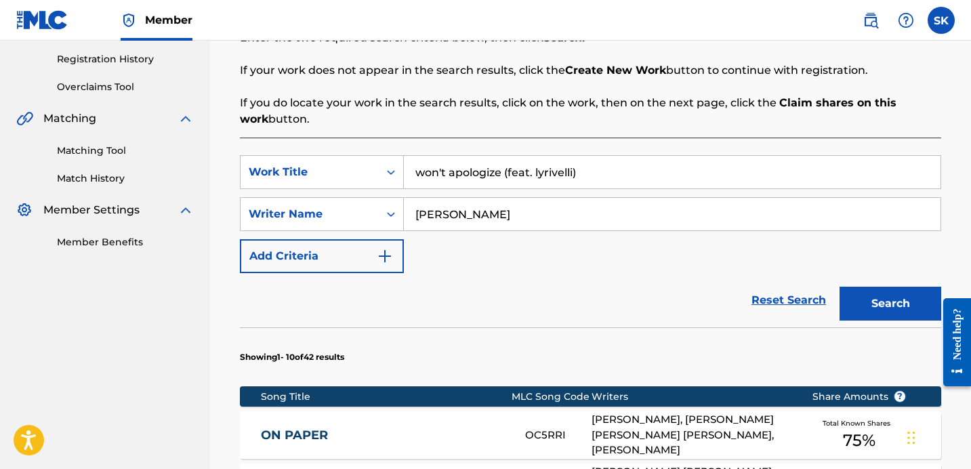
click at [839, 287] on button "Search" at bounding box center [890, 304] width 102 height 34
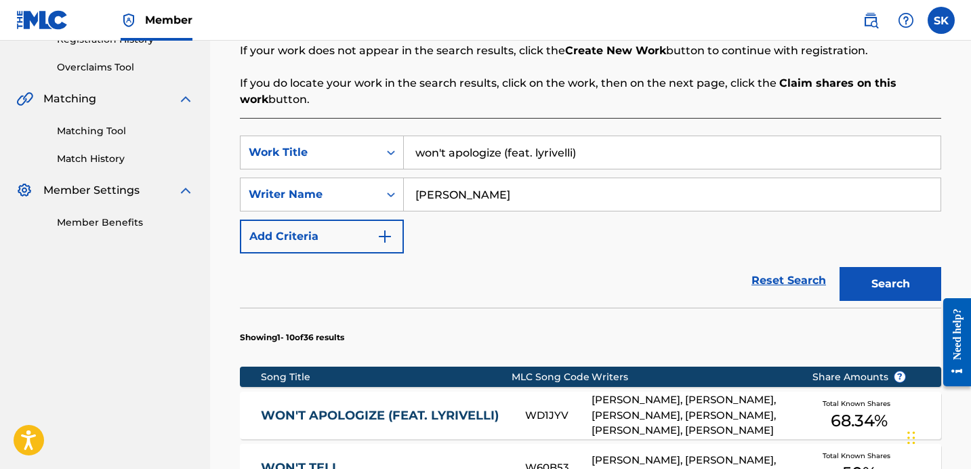
scroll to position [272, 0]
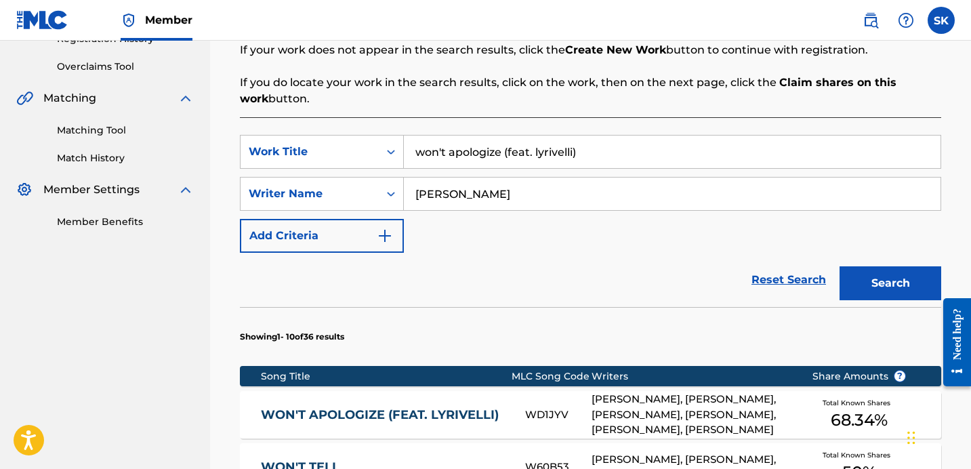
click at [579, 150] on input "won't apologize (feat. lyrivelli)" at bounding box center [672, 152] width 537 height 33
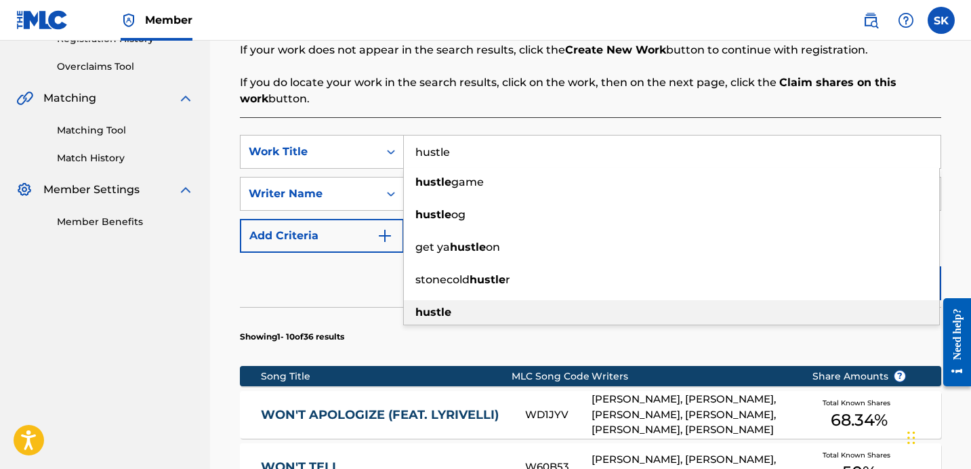
click at [488, 306] on div "hustle" at bounding box center [671, 312] width 535 height 24
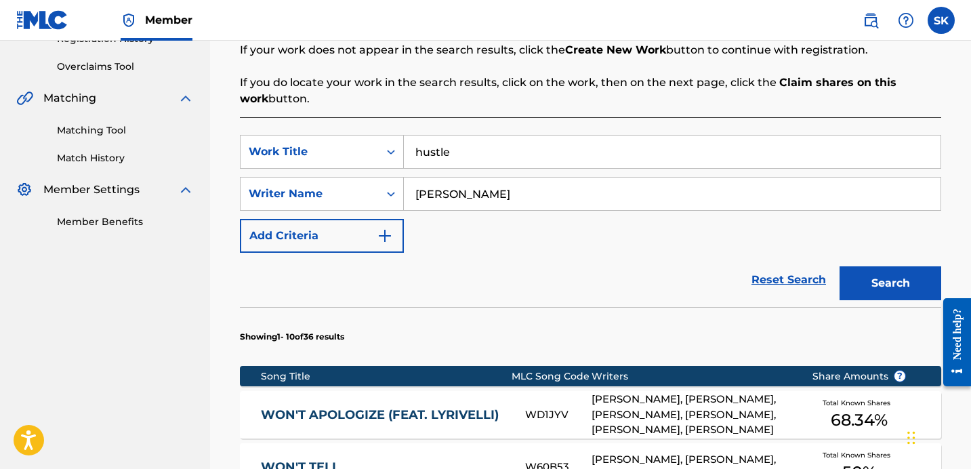
click at [904, 294] on button "Search" at bounding box center [890, 283] width 102 height 34
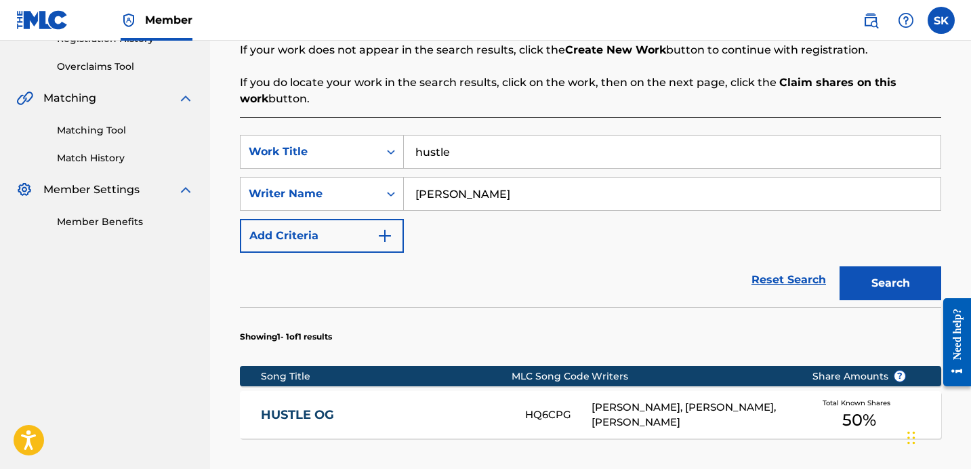
click at [634, 262] on div "Reset Search Search" at bounding box center [590, 280] width 701 height 54
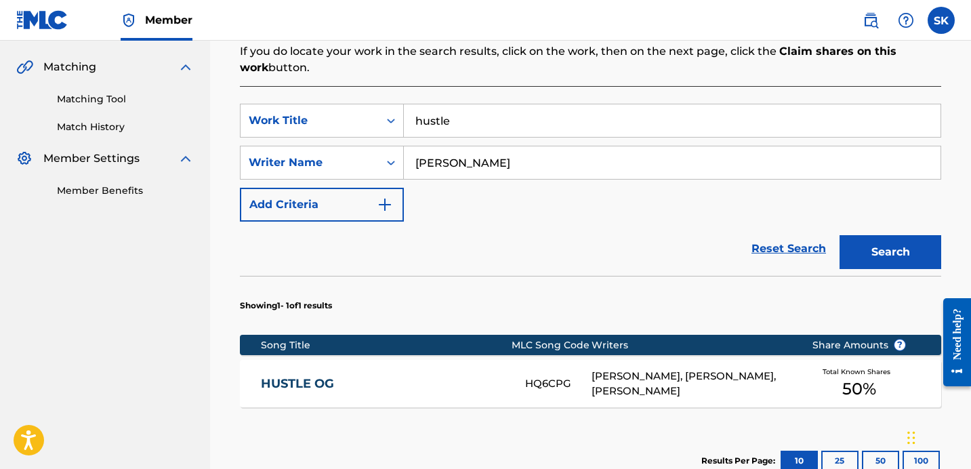
scroll to position [316, 0]
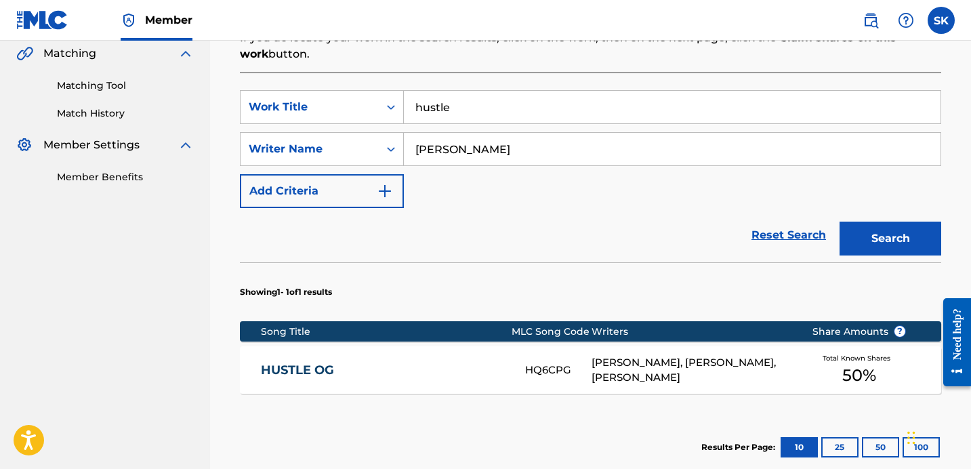
click at [516, 112] on input "hustle" at bounding box center [672, 107] width 537 height 33
click at [515, 112] on input "hustle" at bounding box center [672, 107] width 537 height 33
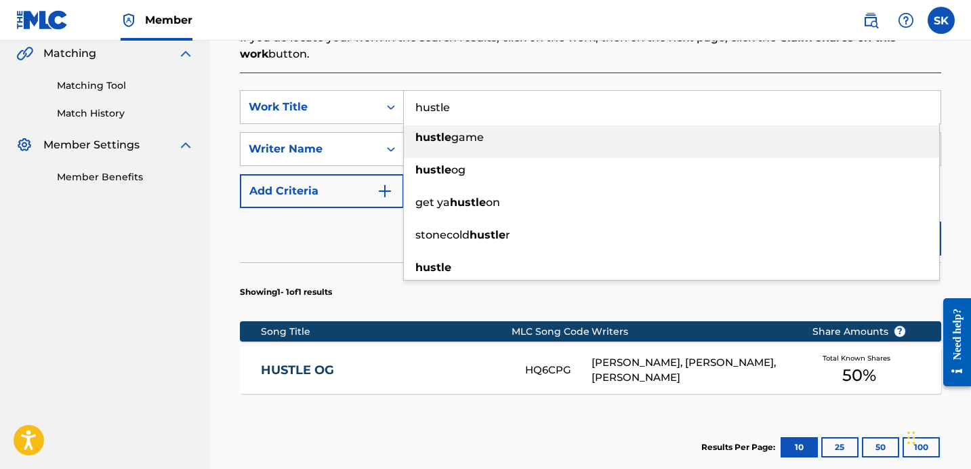
click at [515, 112] on input "hustle" at bounding box center [672, 107] width 537 height 33
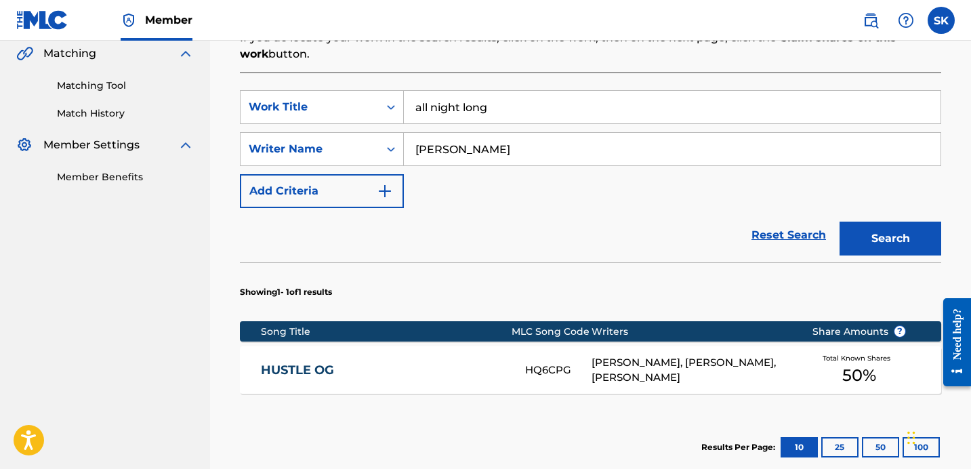
type input "all night long"
click at [839, 222] on button "Search" at bounding box center [890, 239] width 102 height 34
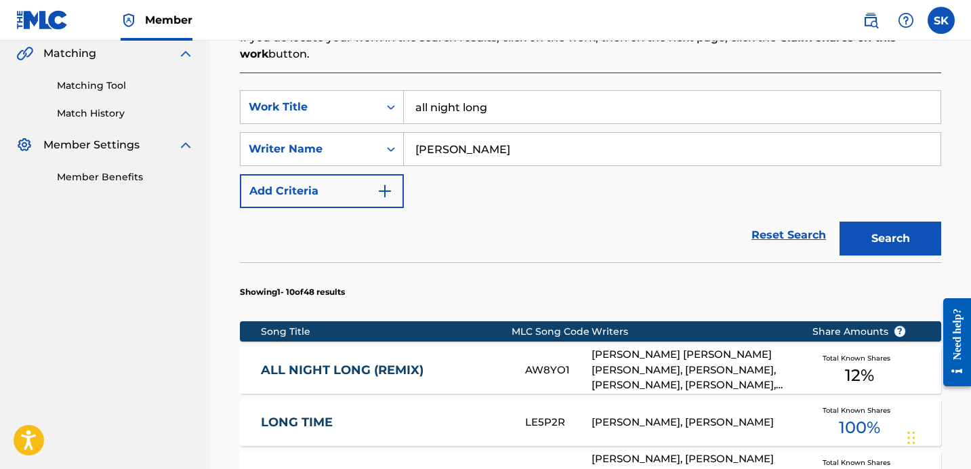
click at [528, 197] on div "SearchWithCriteria50dab4f1-798e-4262-8af0-e493274f0e85 Work Title all night lon…" at bounding box center [590, 149] width 701 height 118
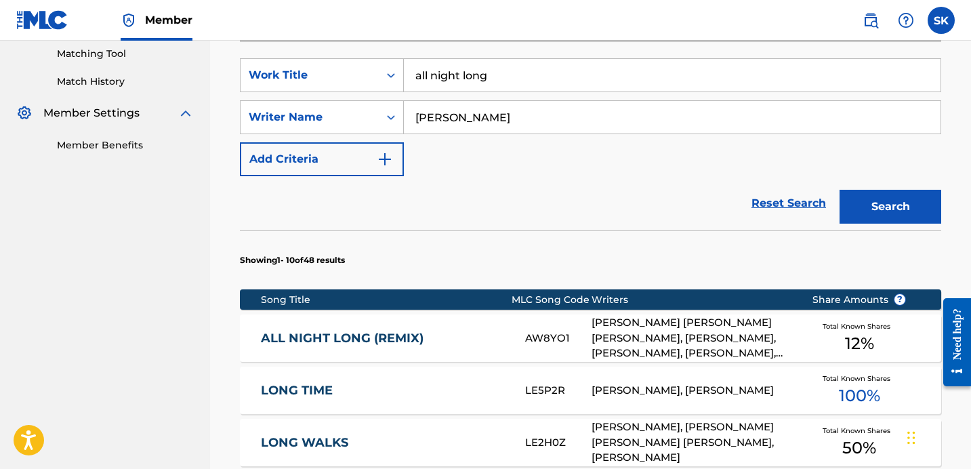
scroll to position [362, 0]
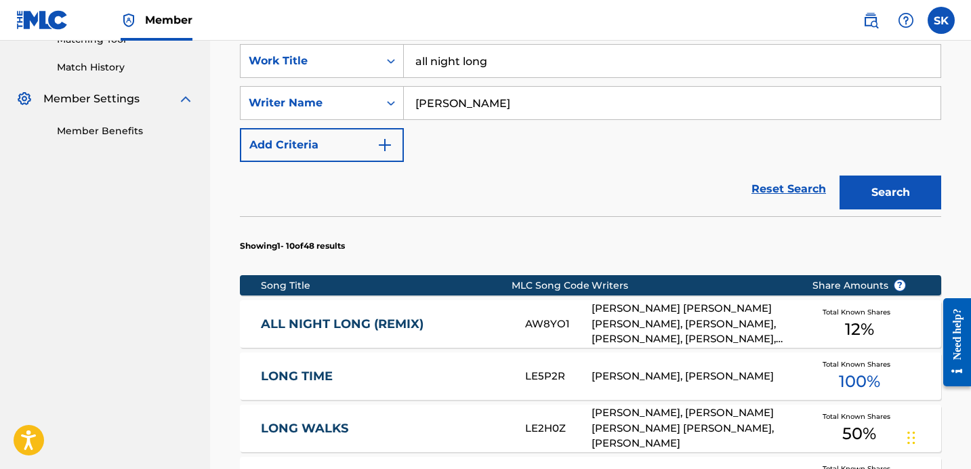
click at [516, 328] on div "ALL NIGHT LONG (REMIX)" at bounding box center [393, 324] width 264 height 16
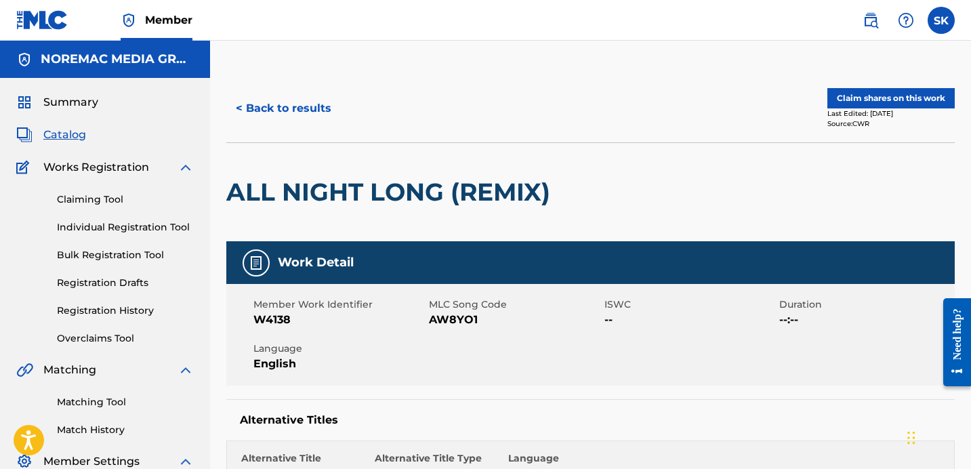
click at [461, 320] on span "AW8YO1" at bounding box center [515, 320] width 172 height 16
copy span "AW8YO1"
click at [709, 167] on div at bounding box center [640, 192] width 167 height 98
click at [899, 123] on div "Source: CWR" at bounding box center [890, 124] width 127 height 10
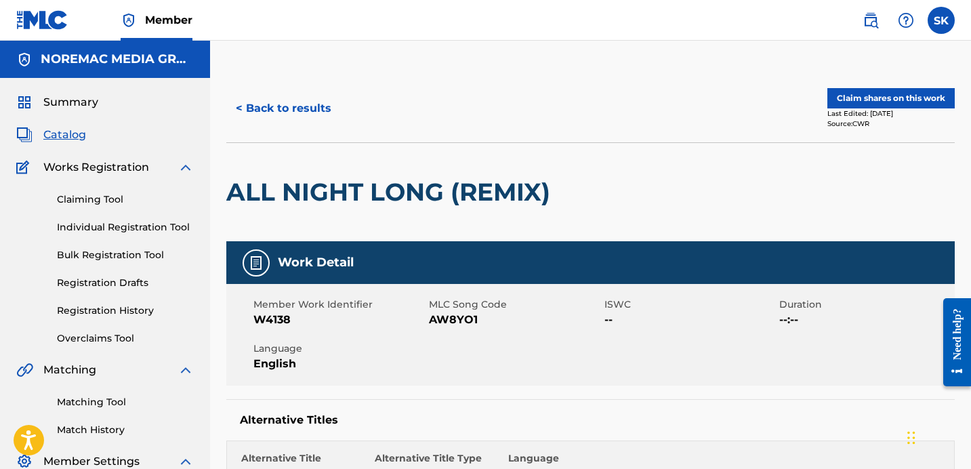
click at [892, 106] on button "Claim shares on this work" at bounding box center [890, 98] width 127 height 20
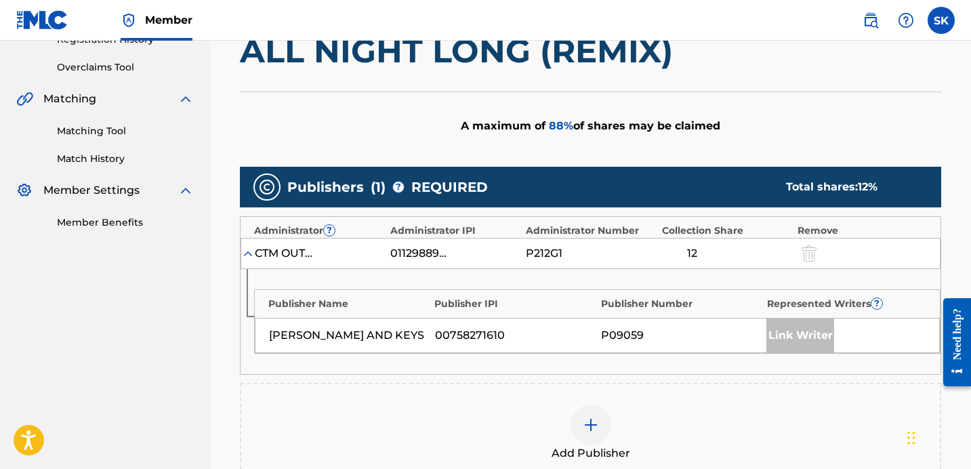
scroll to position [372, 0]
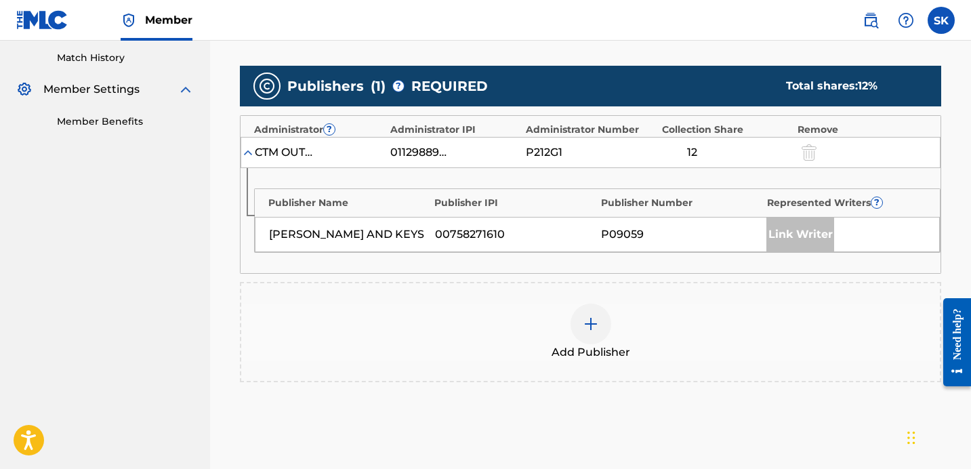
click at [563, 323] on div "Add Publisher" at bounding box center [590, 332] width 699 height 57
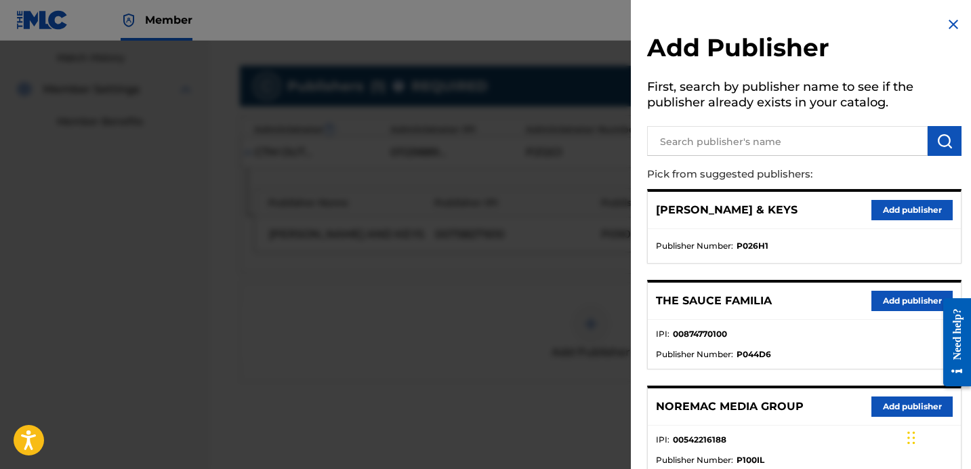
click at [902, 209] on button "Add publisher" at bounding box center [911, 210] width 81 height 20
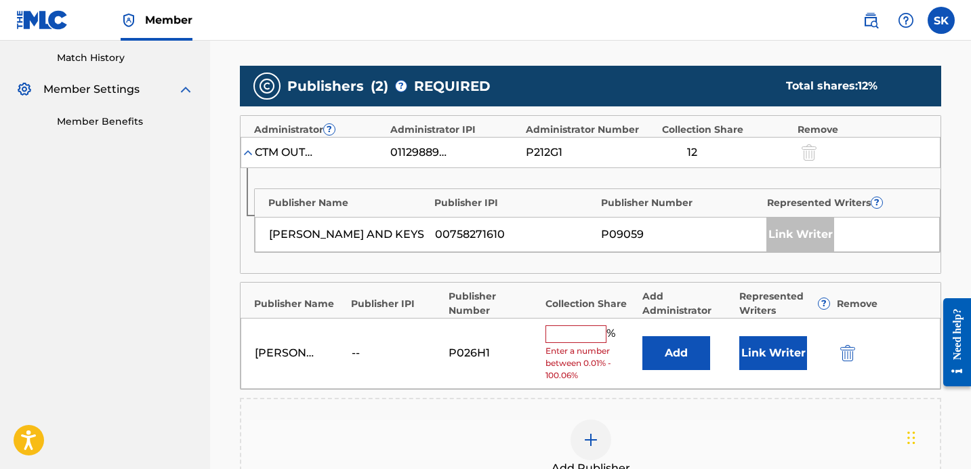
click at [663, 349] on button "Add" at bounding box center [676, 353] width 68 height 34
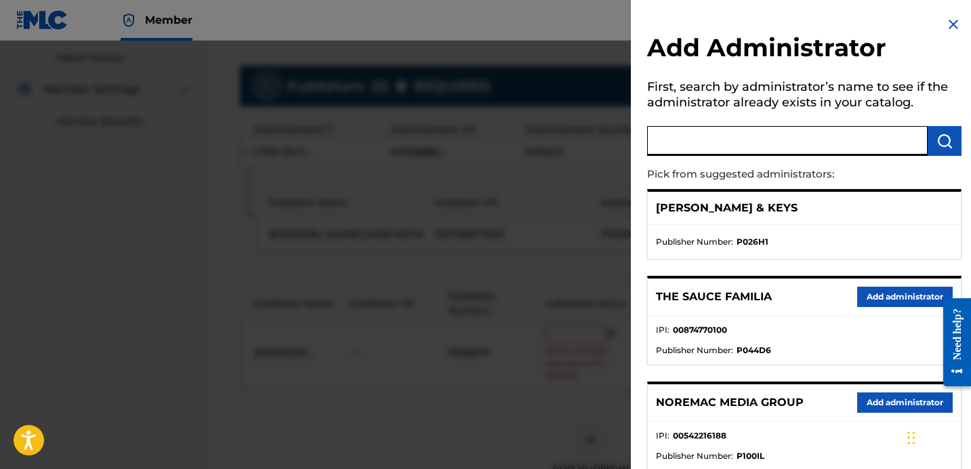
click at [741, 141] on input "text" at bounding box center [787, 141] width 281 height 30
type input "nore"
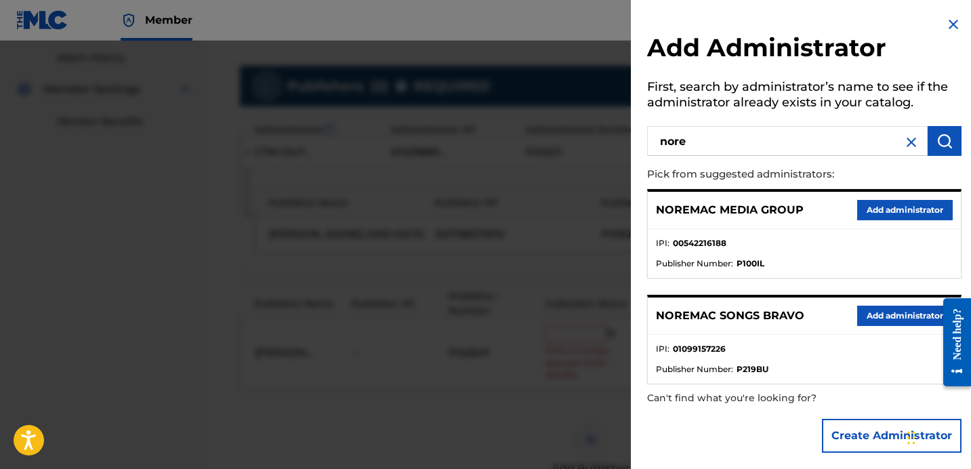
click at [878, 314] on button "Add administrator" at bounding box center [905, 316] width 96 height 20
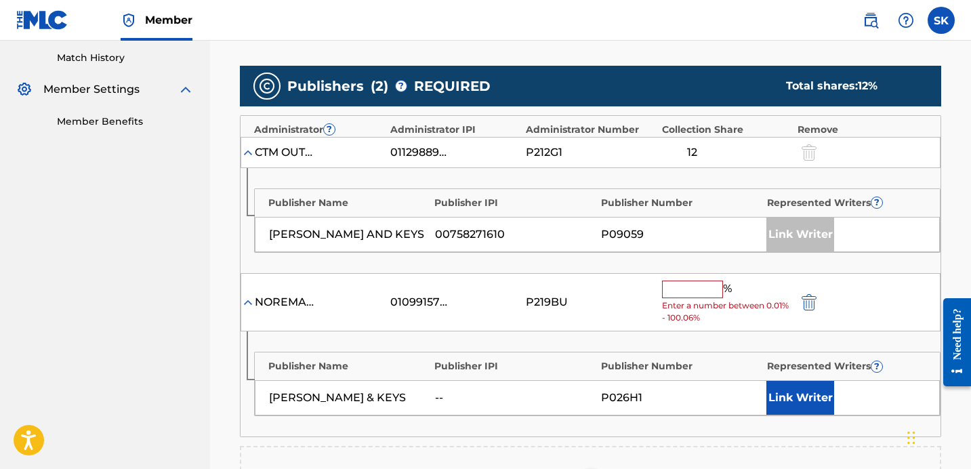
click at [694, 290] on input "text" at bounding box center [692, 290] width 61 height 18
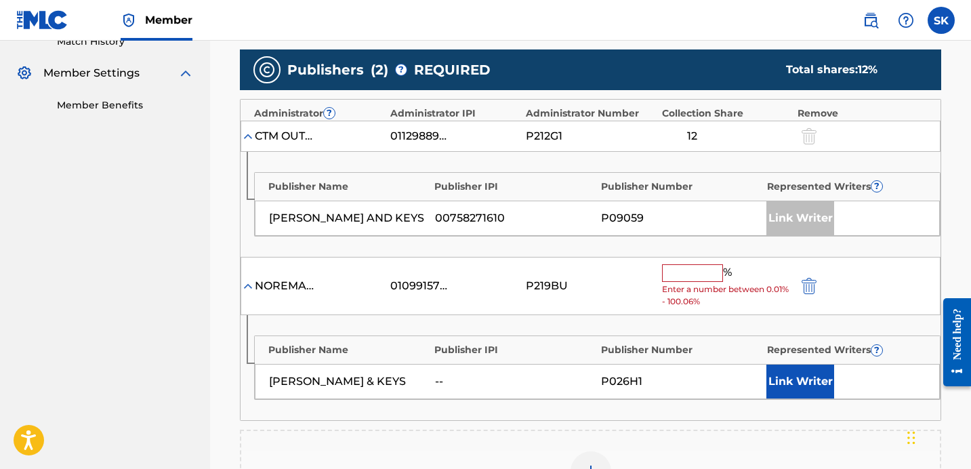
scroll to position [389, 0]
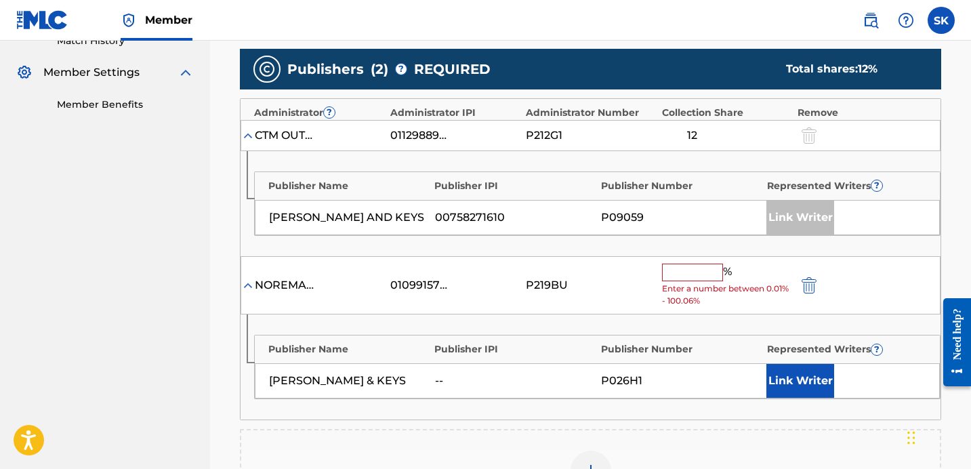
click at [703, 273] on input "text" at bounding box center [692, 273] width 61 height 18
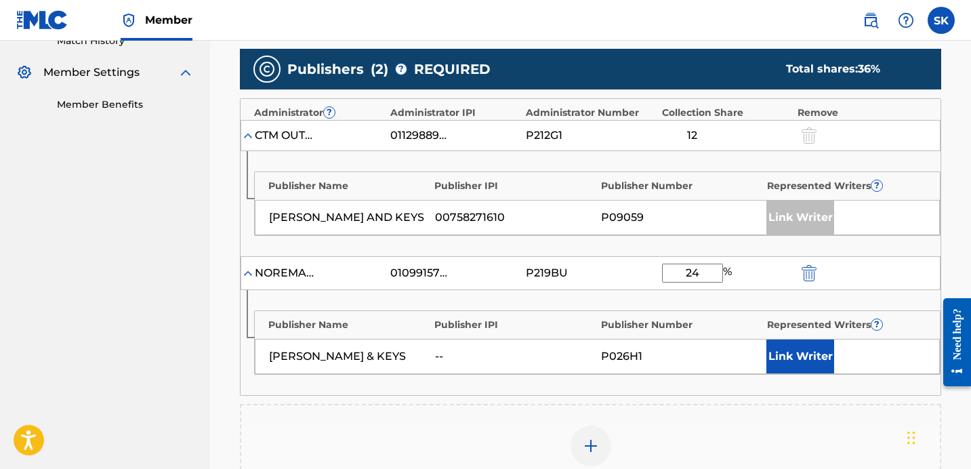
type input "24"
click at [791, 346] on button "Link Writer" at bounding box center [800, 356] width 68 height 34
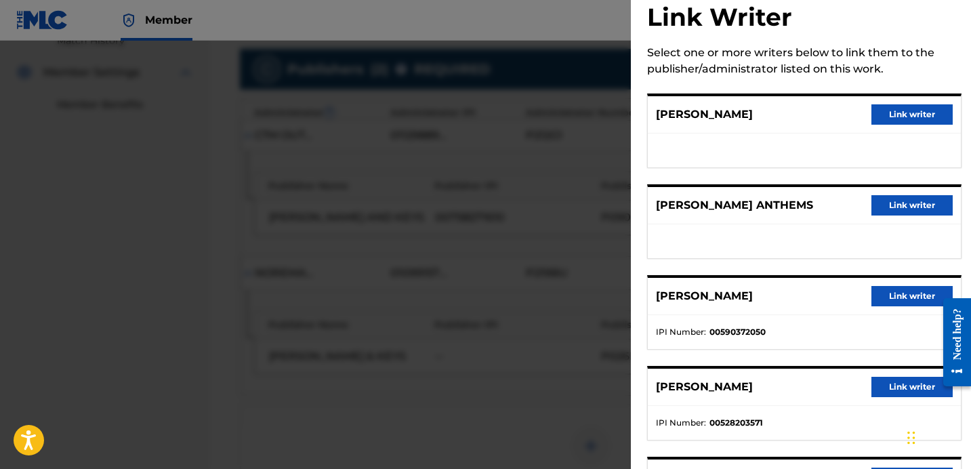
scroll to position [46, 0]
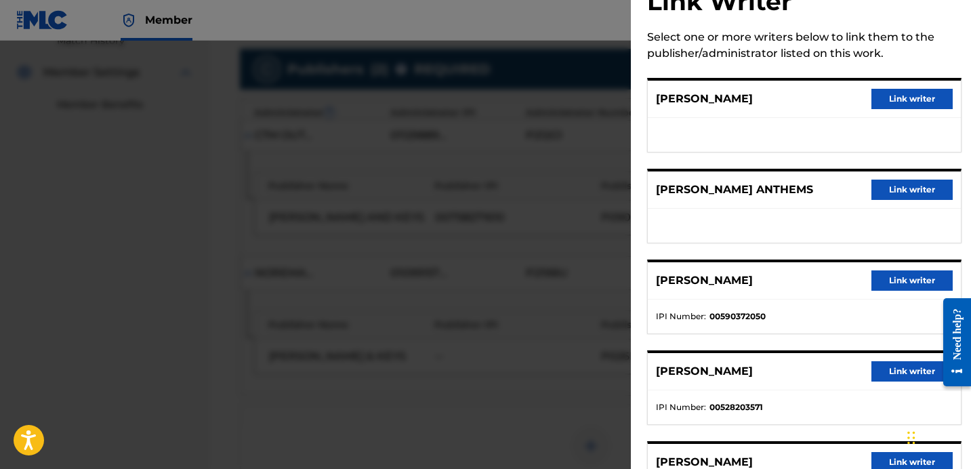
click at [888, 291] on div "[PERSON_NAME] Link writer" at bounding box center [804, 280] width 313 height 37
click at [895, 283] on button "Link writer" at bounding box center [911, 280] width 81 height 20
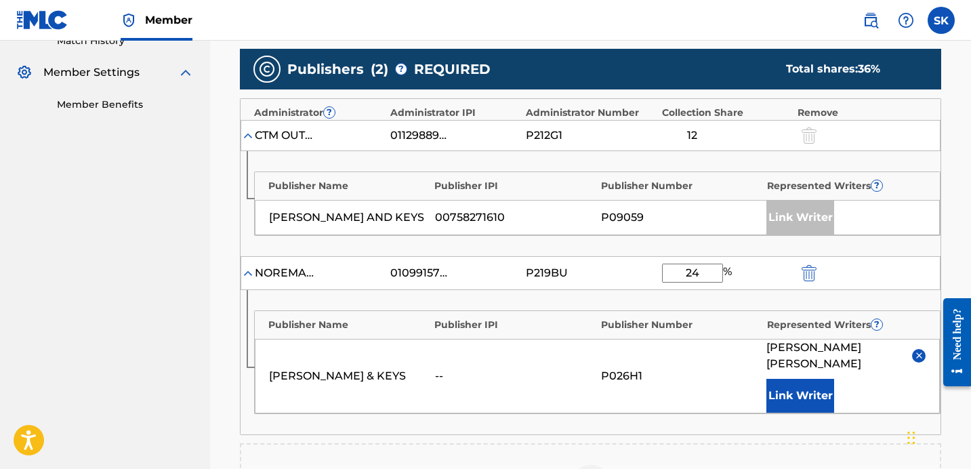
click at [802, 383] on button "Link Writer" at bounding box center [800, 396] width 68 height 34
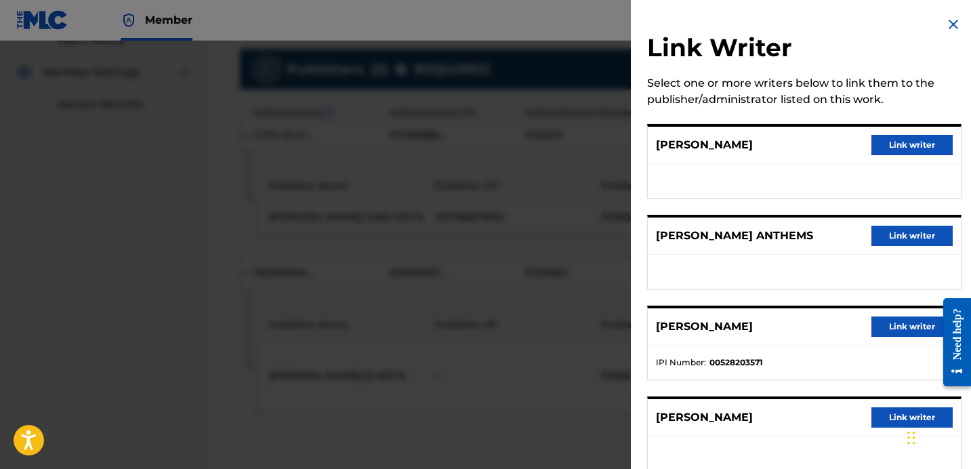
click at [902, 327] on button "Link writer" at bounding box center [911, 326] width 81 height 20
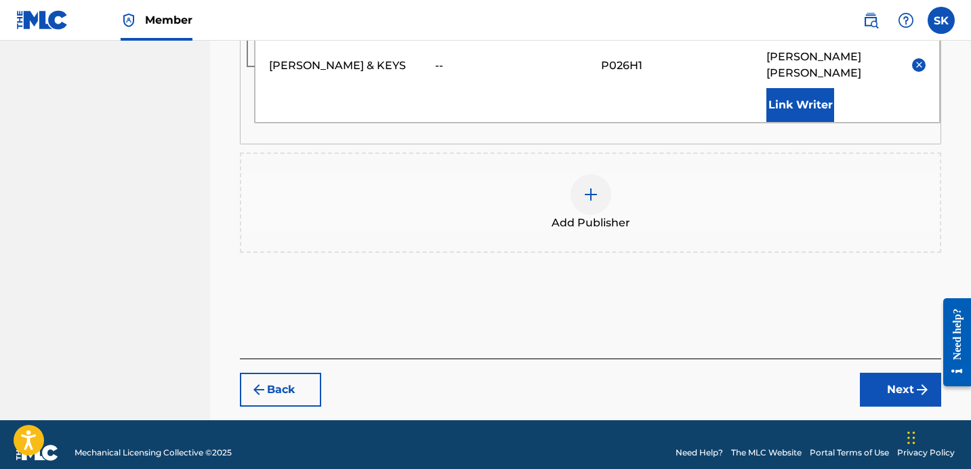
click at [909, 387] on button "Next" at bounding box center [900, 390] width 81 height 34
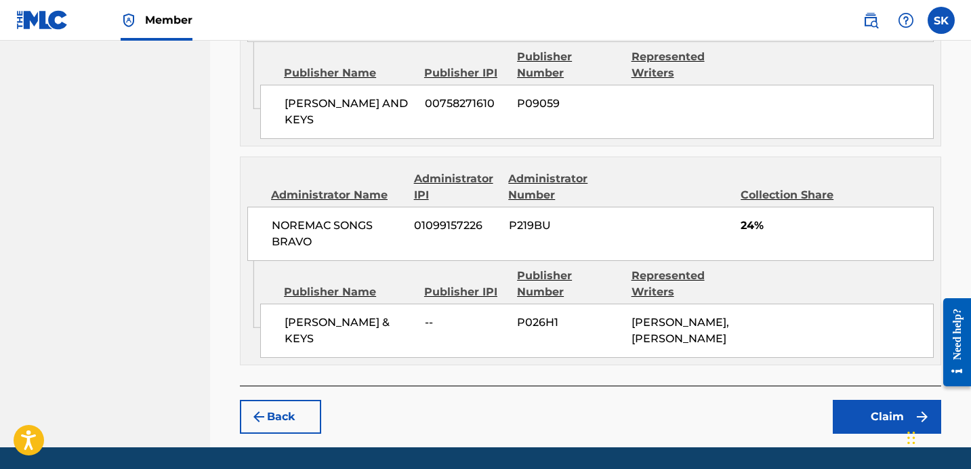
scroll to position [824, 0]
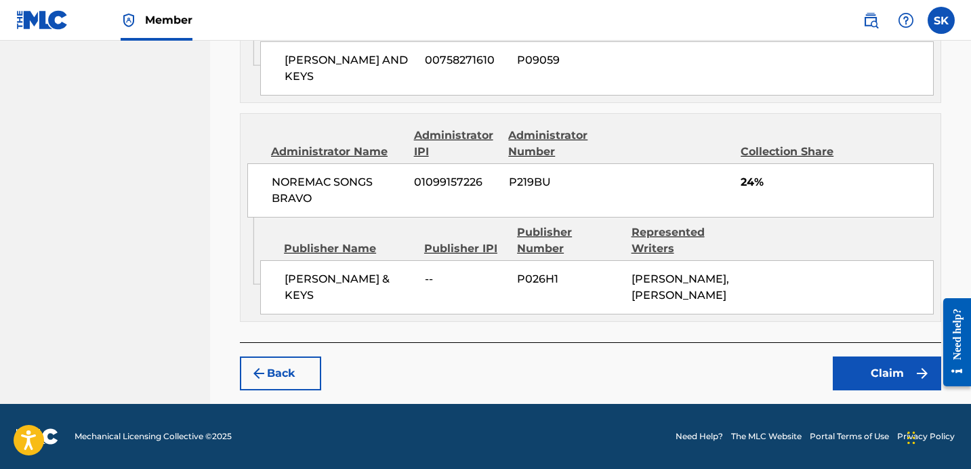
click at [886, 379] on button "Claim" at bounding box center [887, 373] width 108 height 34
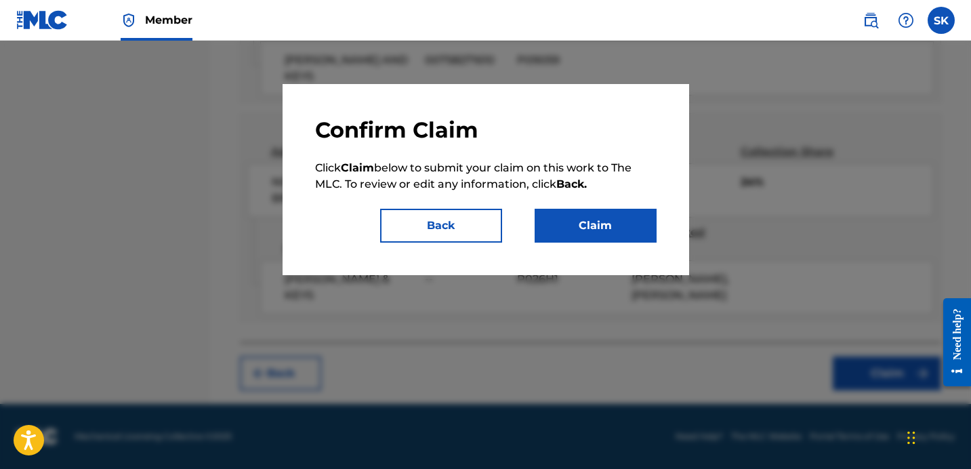
click at [608, 225] on button "Claim" at bounding box center [596, 226] width 122 height 34
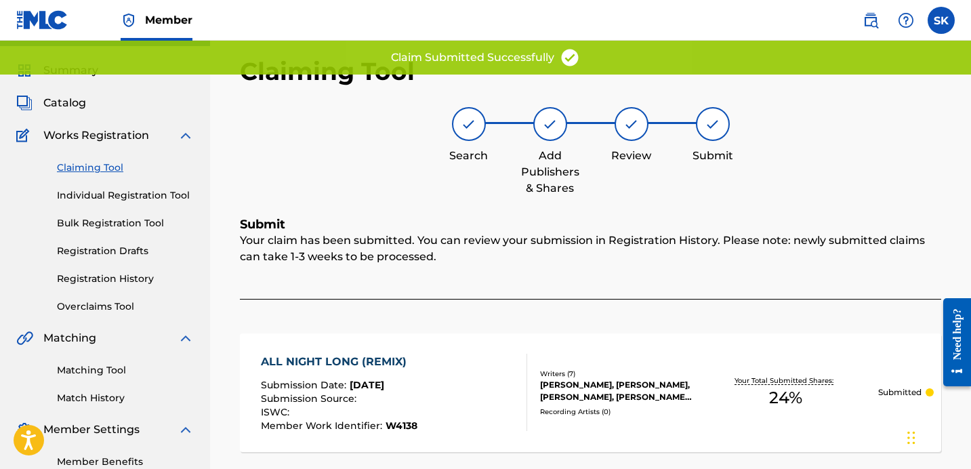
scroll to position [0, 0]
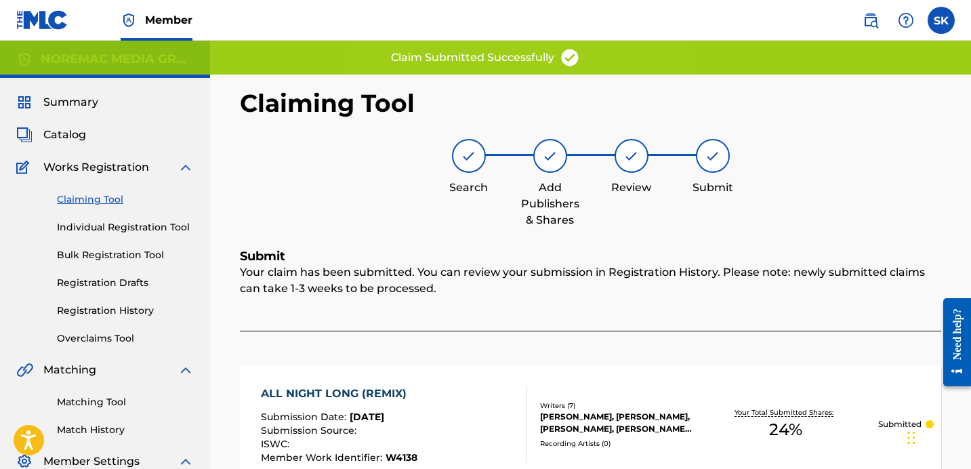
click at [144, 225] on link "Individual Registration Tool" at bounding box center [125, 227] width 137 height 14
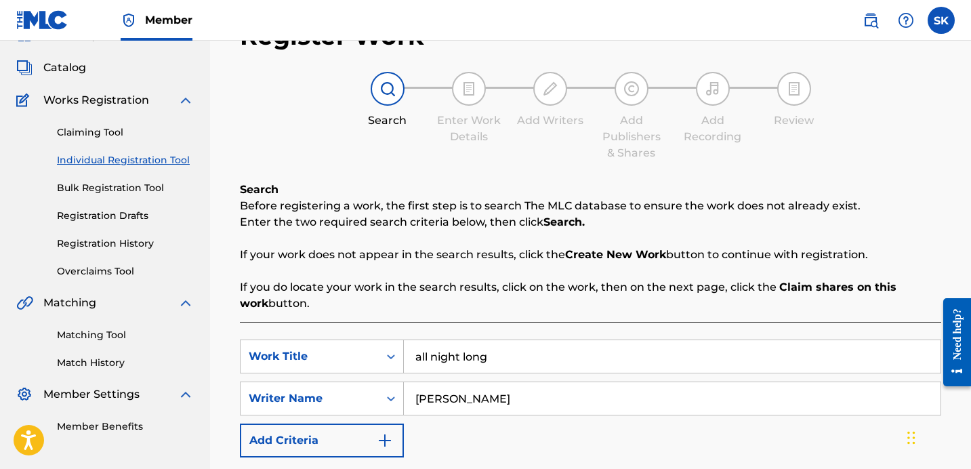
scroll to position [68, 0]
click at [447, 366] on input "all night long" at bounding box center [672, 355] width 537 height 33
click at [446, 365] on input "all night long" at bounding box center [672, 355] width 537 height 33
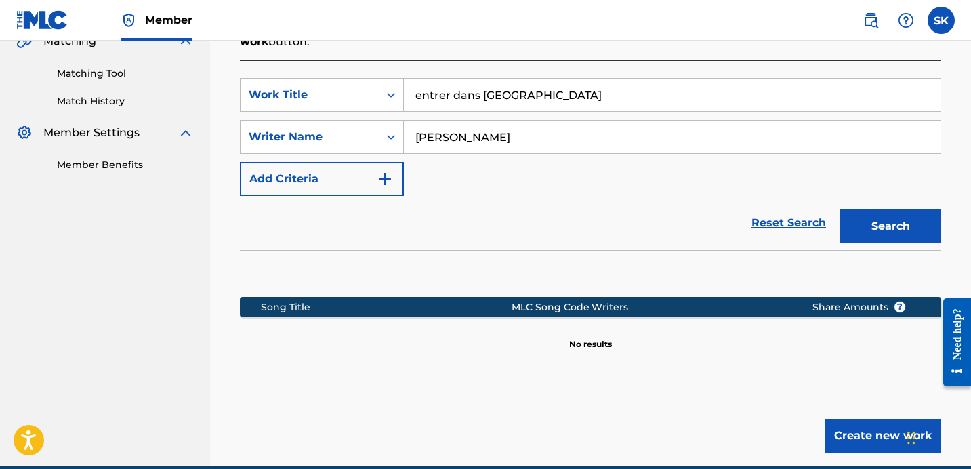
click at [869, 232] on button "Search" at bounding box center [890, 226] width 102 height 34
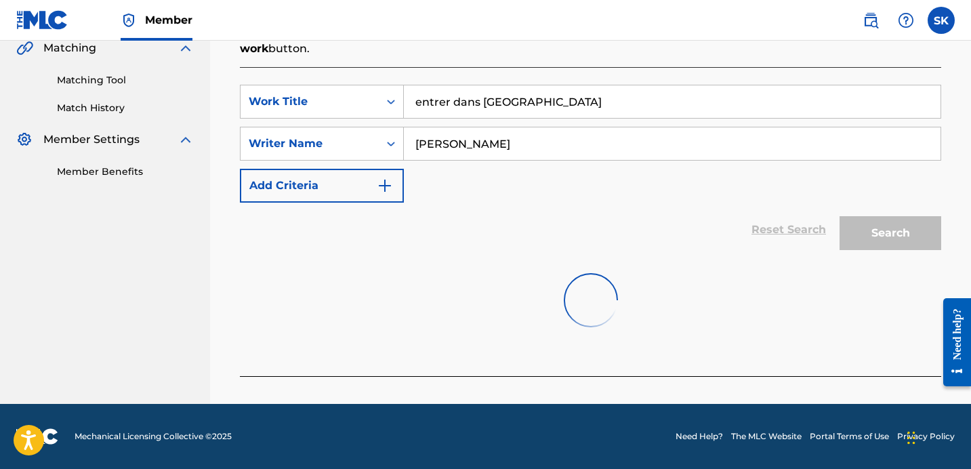
scroll to position [329, 0]
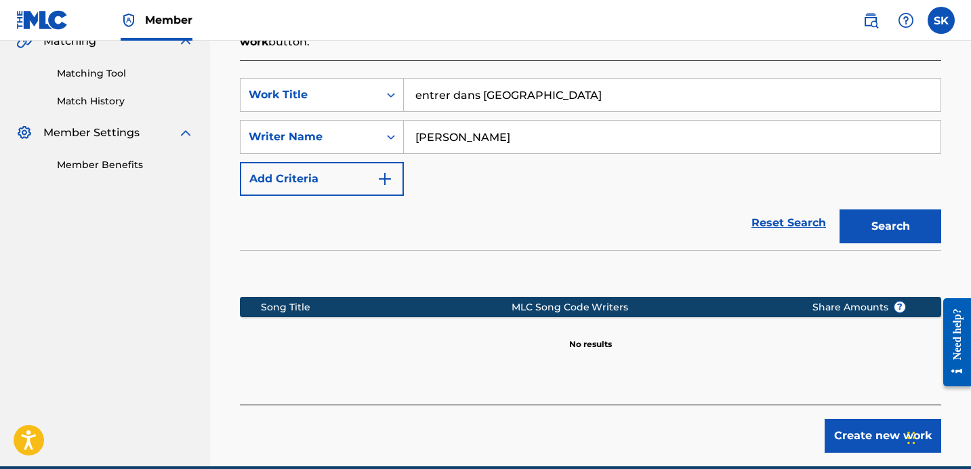
click at [539, 102] on input "entrer dans [GEOGRAPHIC_DATA]" at bounding box center [672, 95] width 537 height 33
click at [537, 102] on input "entrer dans [GEOGRAPHIC_DATA]" at bounding box center [672, 95] width 537 height 33
click at [839, 209] on button "Search" at bounding box center [890, 226] width 102 height 34
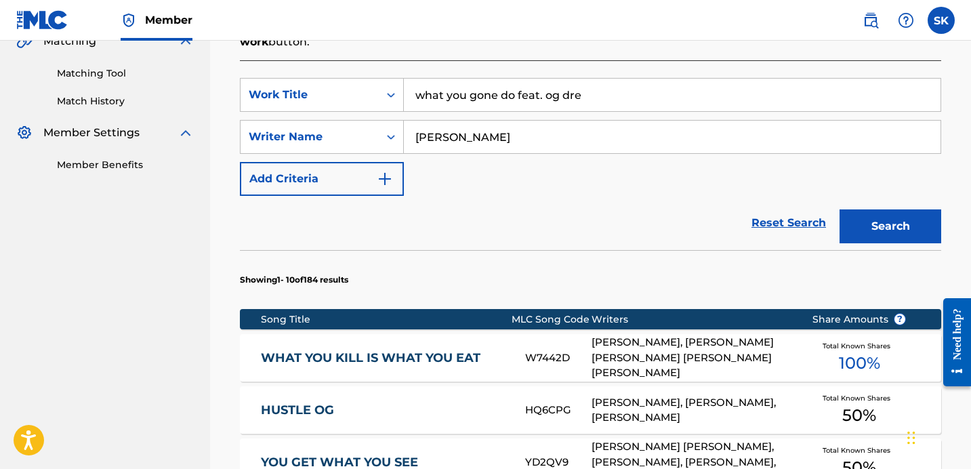
click at [623, 106] on input "what you gone do feat. og dre" at bounding box center [672, 95] width 537 height 33
drag, startPoint x: 679, startPoint y: 234, endPoint x: 832, endPoint y: 226, distance: 153.3
click at [679, 234] on div "Reset Search Search" at bounding box center [590, 223] width 701 height 54
click at [937, 228] on button "Search" at bounding box center [890, 226] width 102 height 34
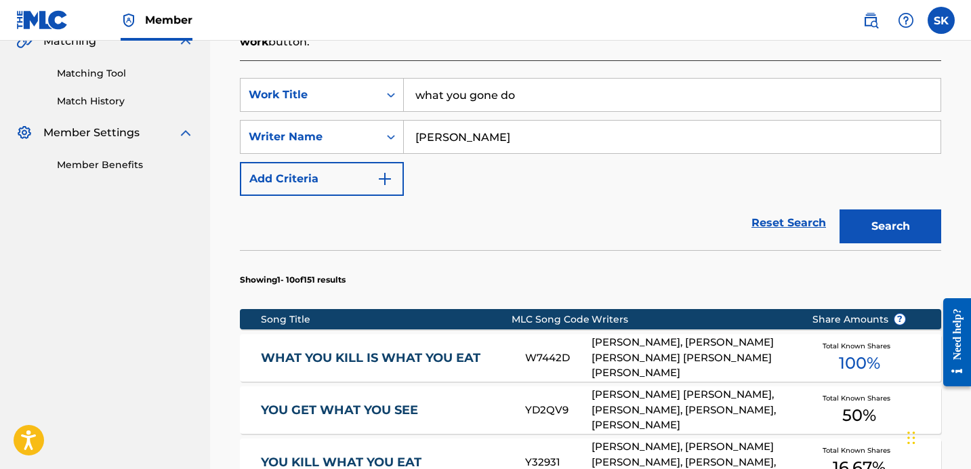
click at [464, 102] on input "what you gone do" at bounding box center [672, 95] width 537 height 33
click at [839, 209] on button "Search" at bounding box center [890, 226] width 102 height 34
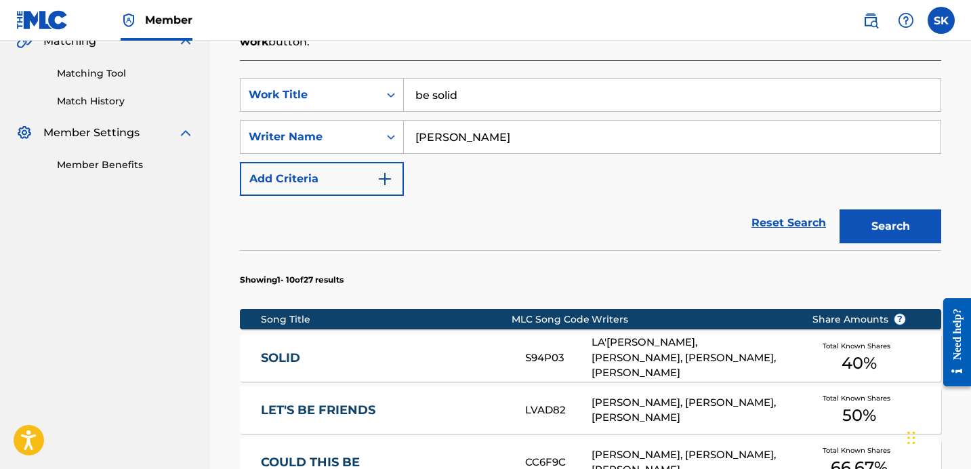
click at [581, 243] on div "Reset Search Search" at bounding box center [590, 223] width 701 height 54
click at [556, 96] on input "be solid" at bounding box center [672, 95] width 537 height 33
click at [839, 209] on button "Search" at bounding box center [890, 226] width 102 height 34
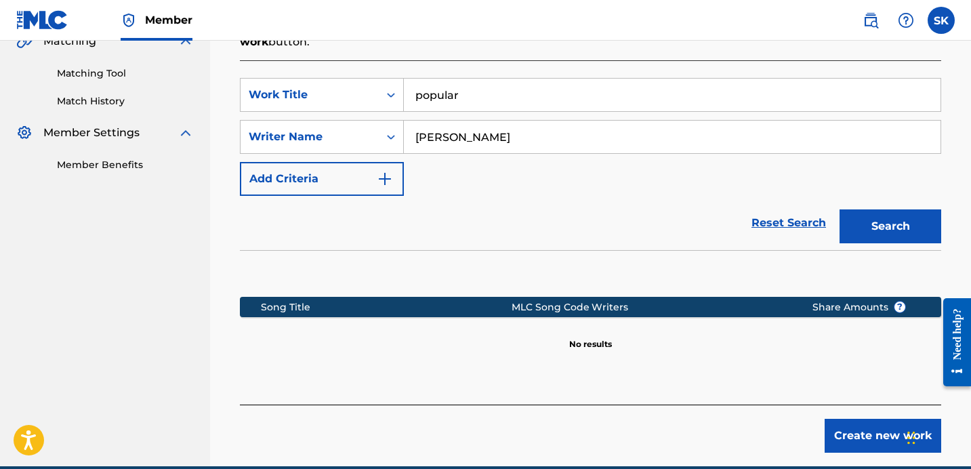
type input "popular"
click at [839, 209] on button "Search" at bounding box center [890, 226] width 102 height 34
